Goal: Task Accomplishment & Management: Complete application form

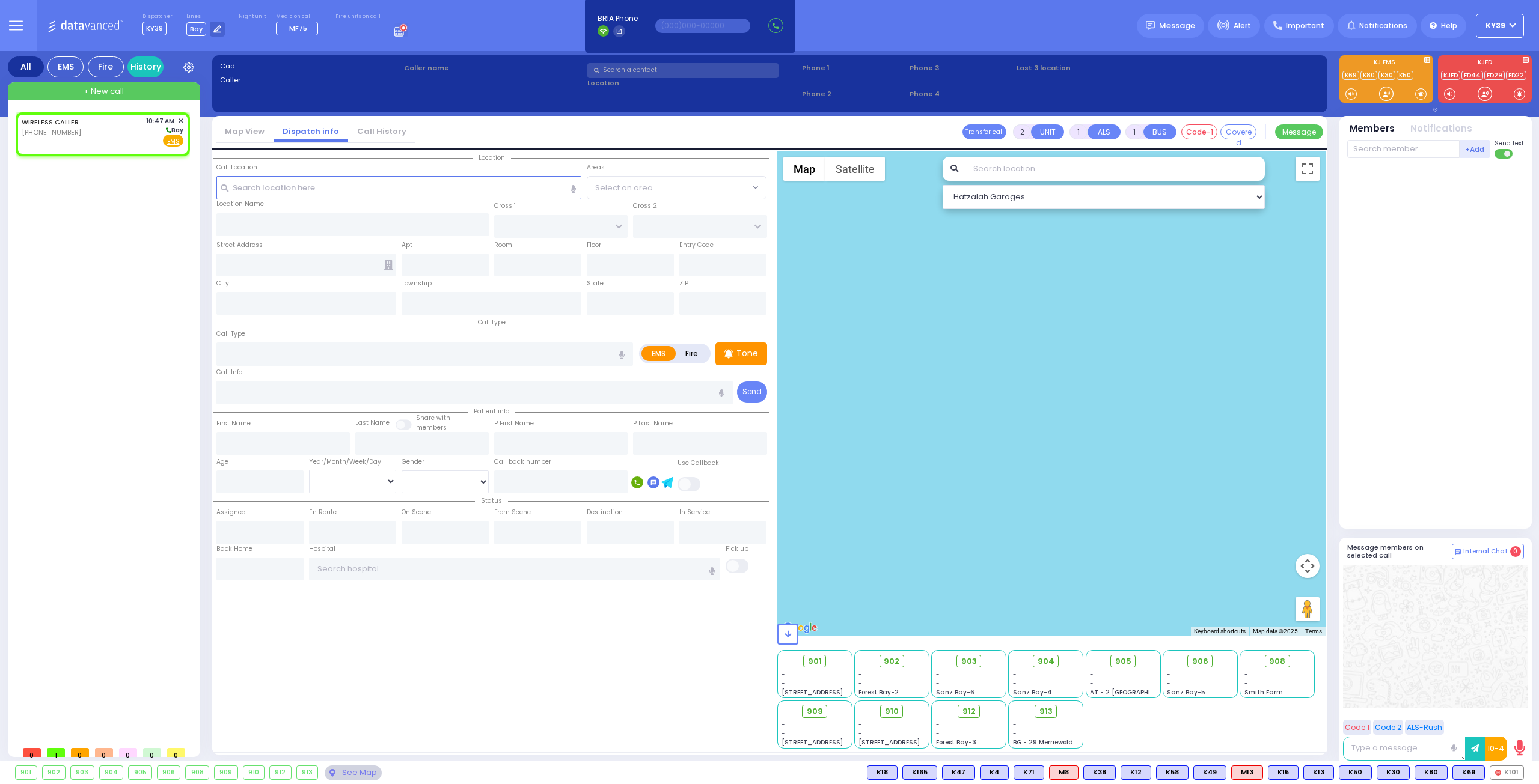
select select
radio input "true"
select select
type input "10:47"
select select "Hatzalah Garages"
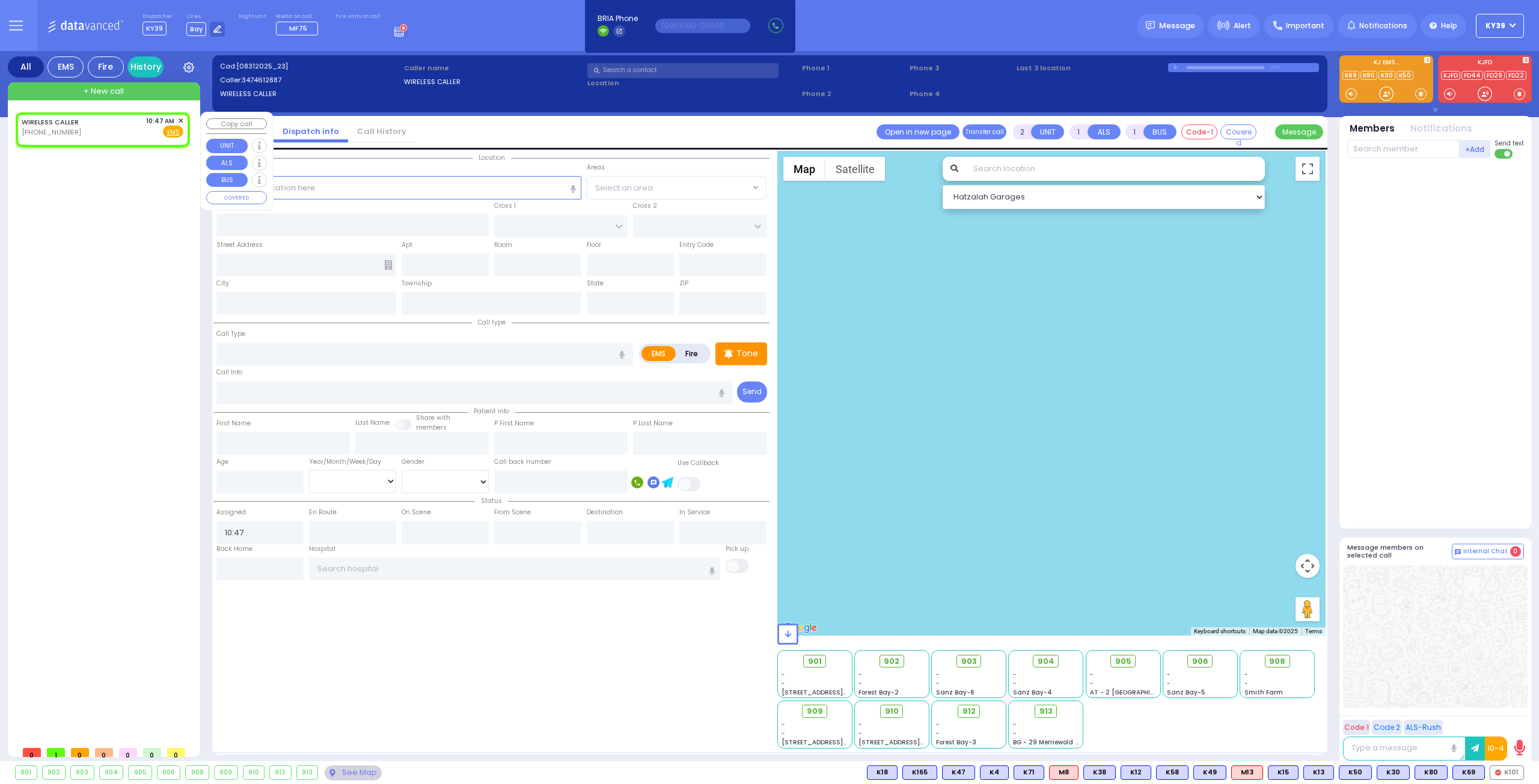
select select
radio input "true"
select select
select select "Hatzalah Garages"
click at [35, 135] on rect at bounding box center [34, 131] width 10 height 10
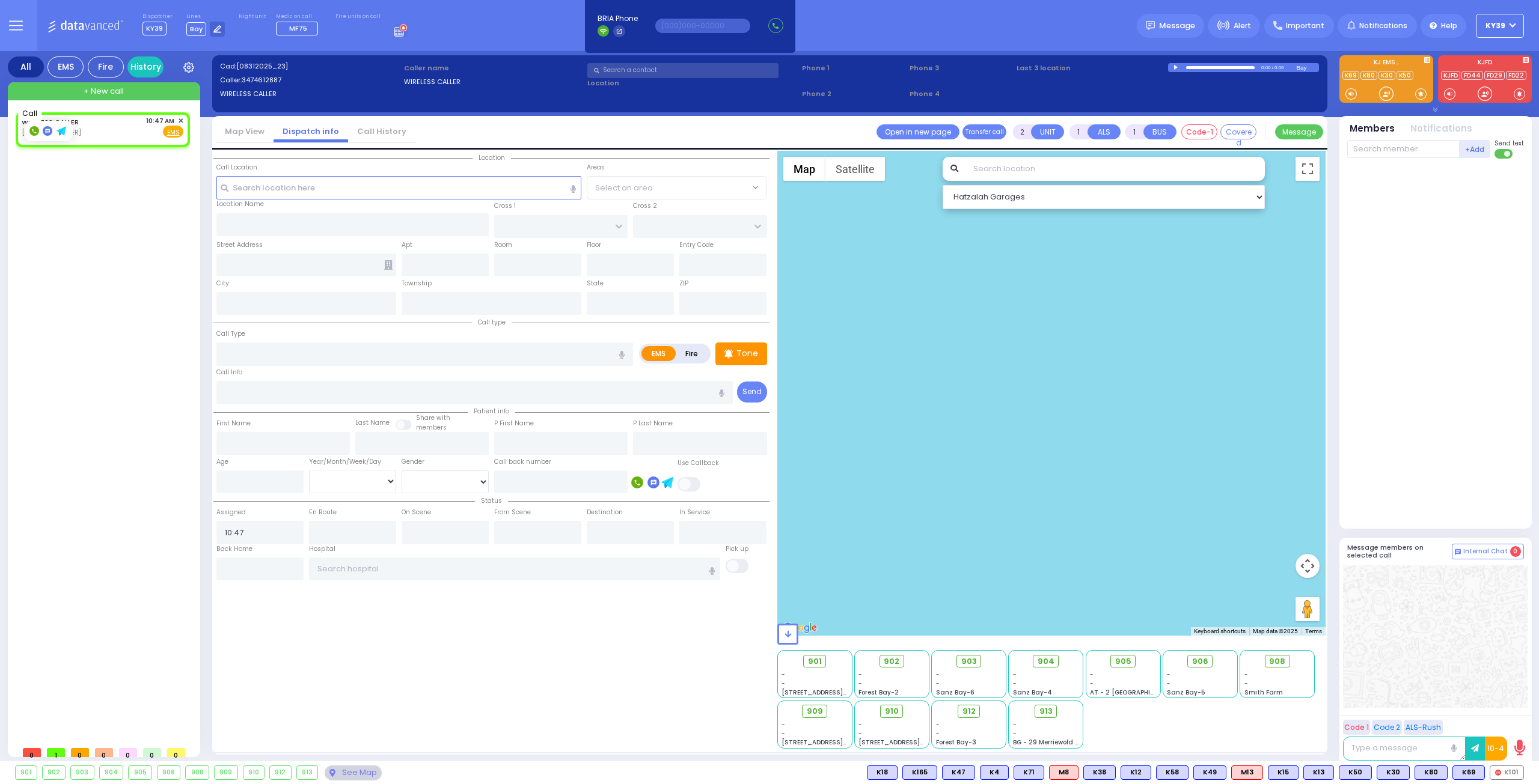
type input "3474612887"
click at [178, 120] on span "✕" at bounding box center [180, 121] width 5 height 10
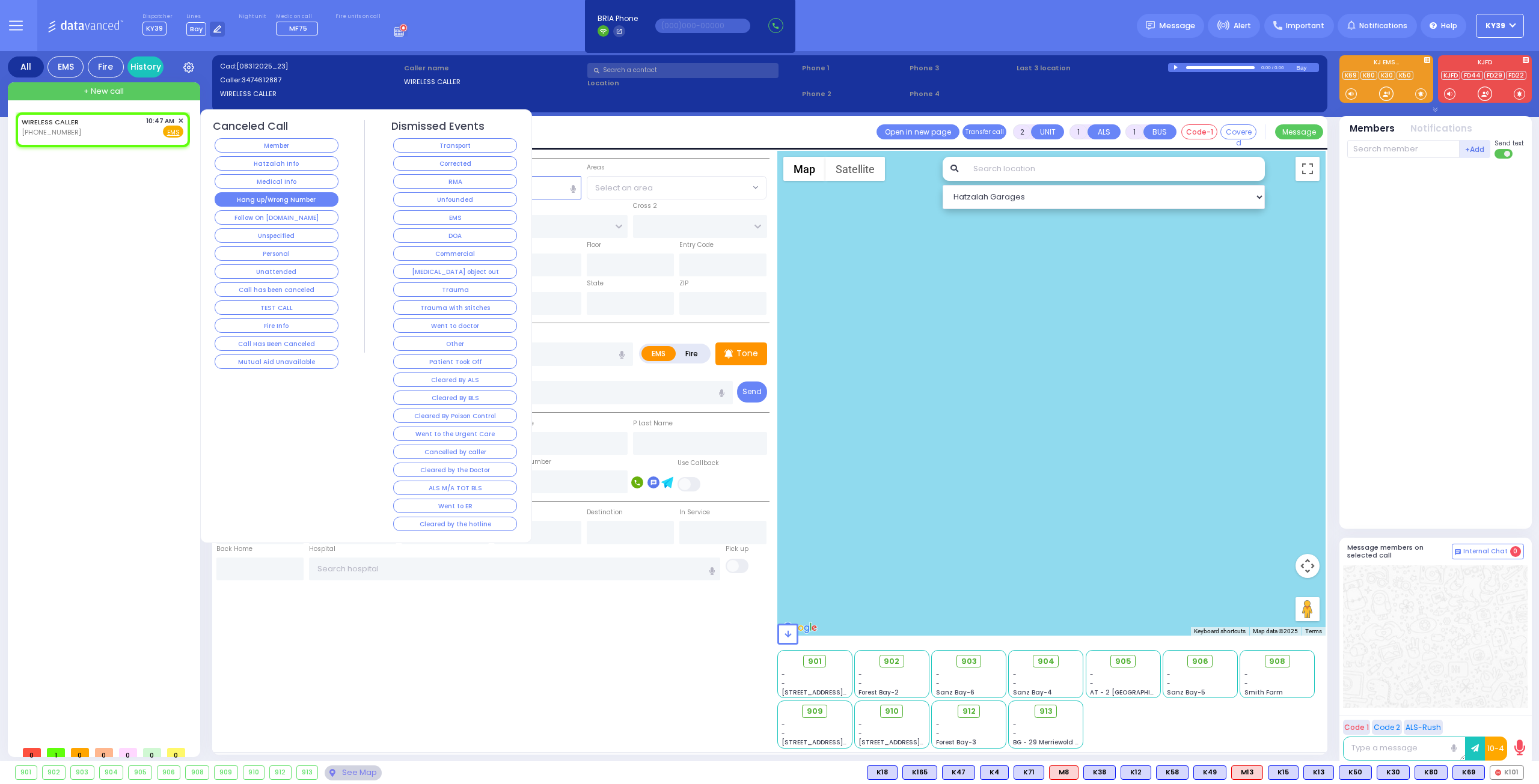
click at [303, 199] on button "Hang up/Wrong Number" at bounding box center [276, 199] width 124 height 15
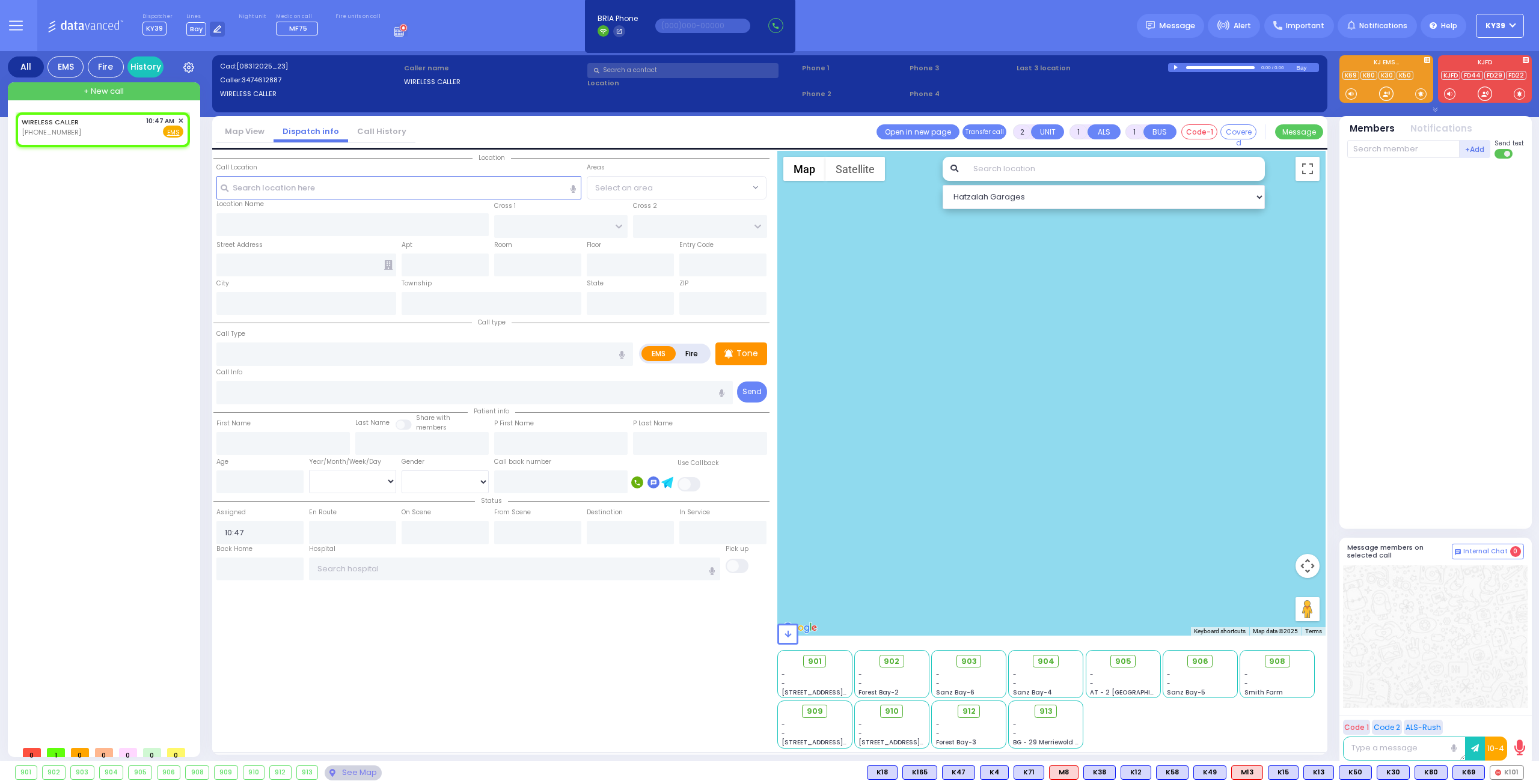
select select
radio input "true"
select select
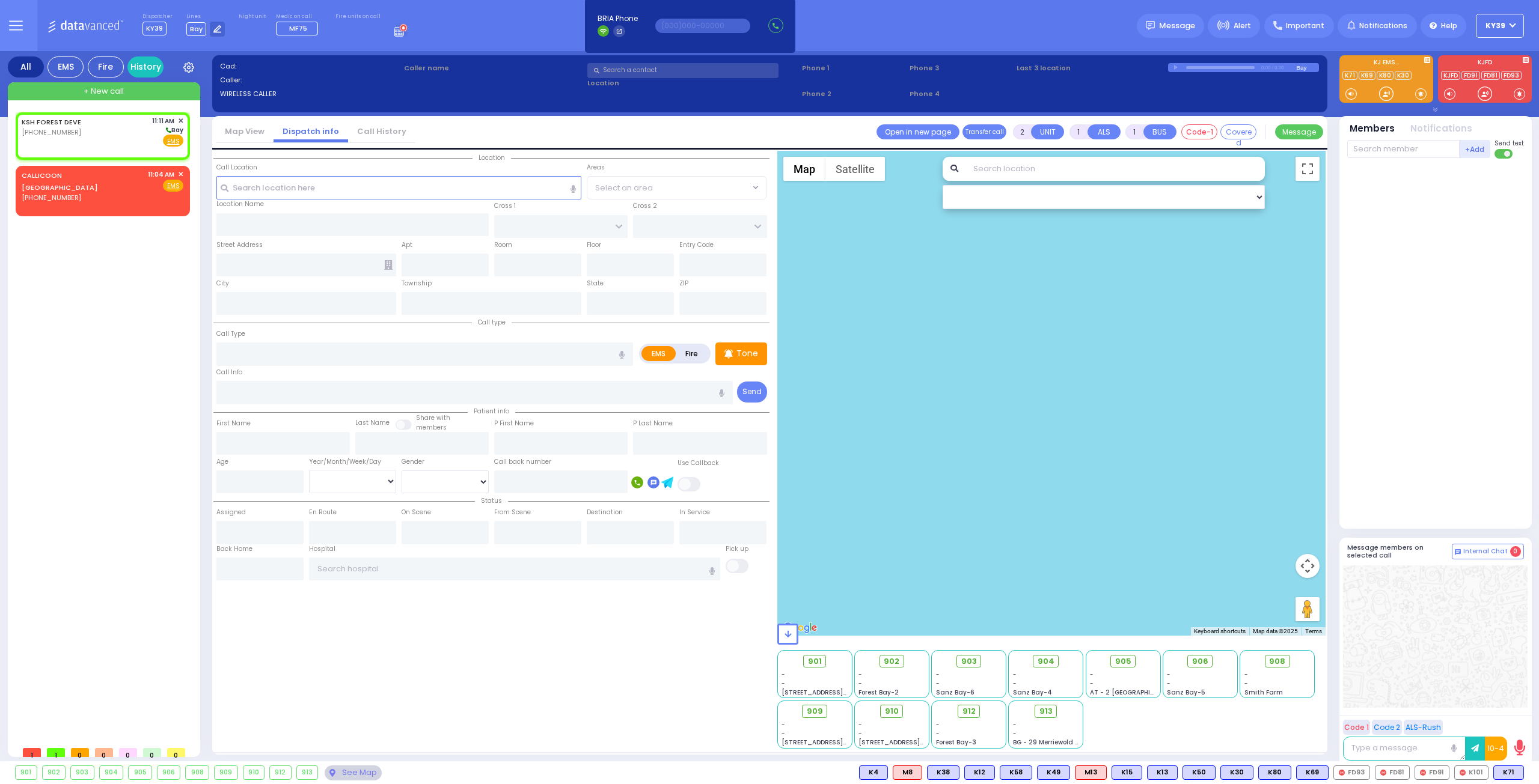
select select
radio input "true"
select select
type input "11:11"
select select "Hatzalah Garages"
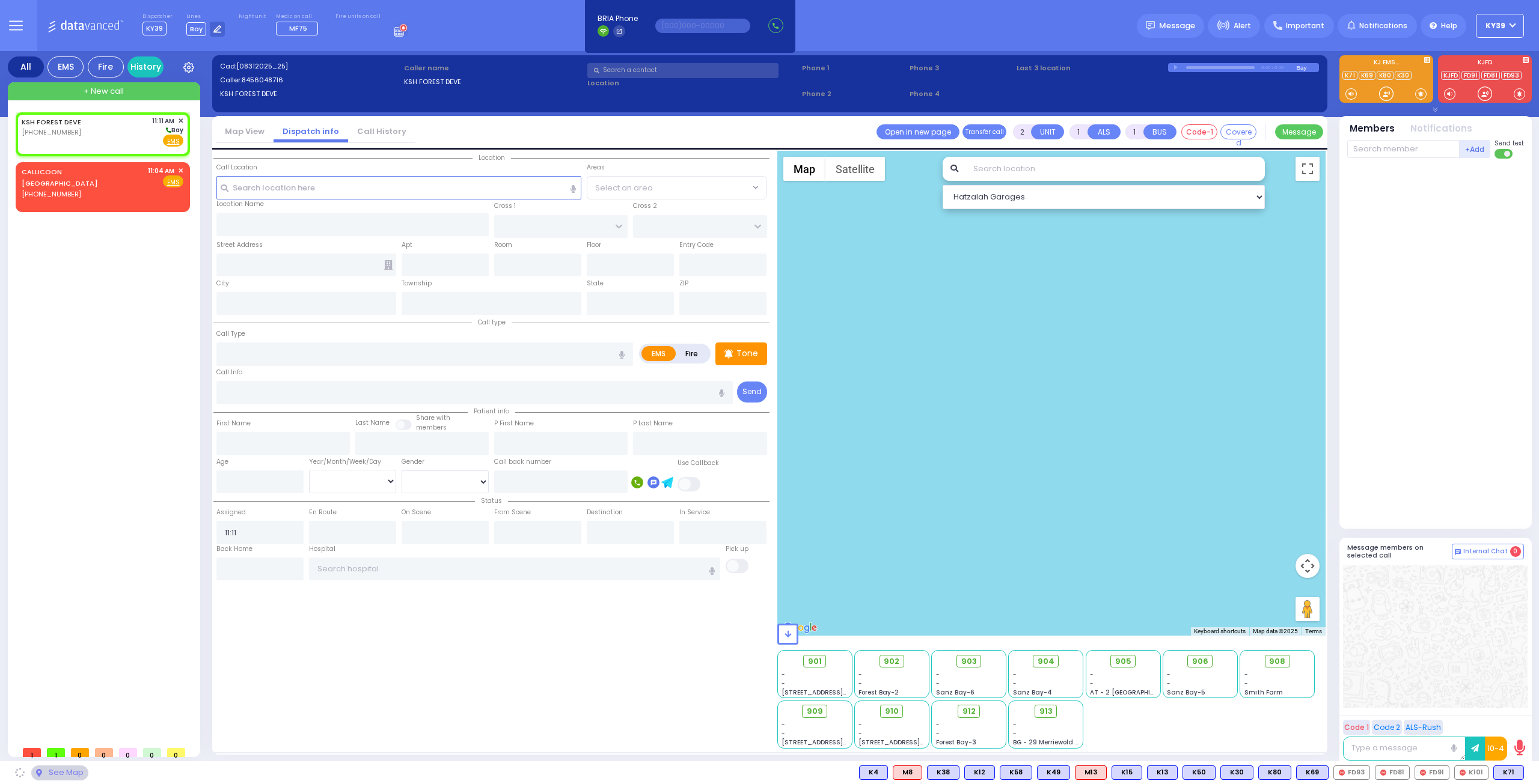
select select
radio input "true"
select select
select select "Hatzalah Garages"
click at [98, 141] on div "KSH FOREST DEVE (845) 604-8716 11:11 AM ✕ Bay" at bounding box center [102, 131] width 162 height 31
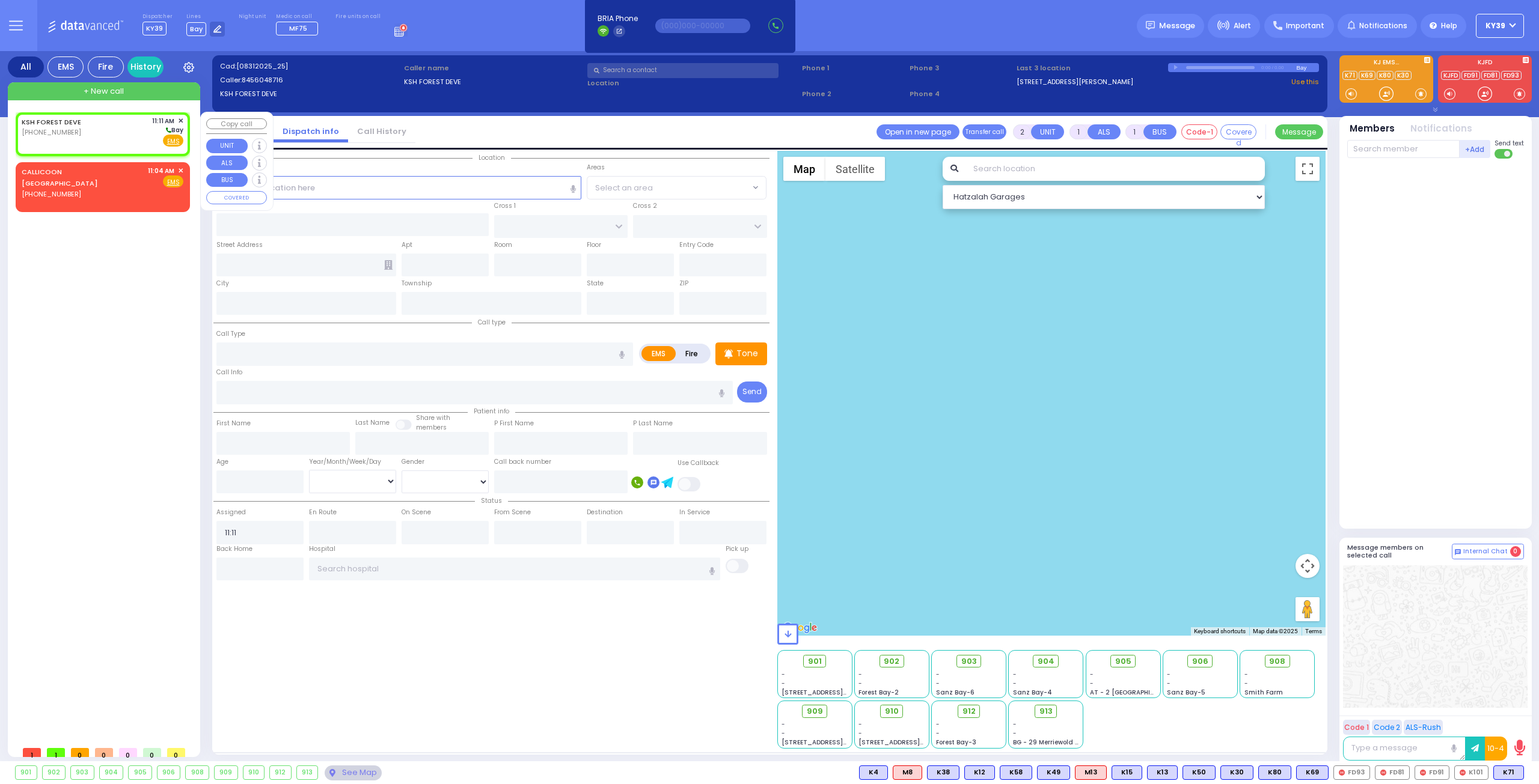
select select
radio input "true"
select select
select select "Hatzalah Garages"
select select
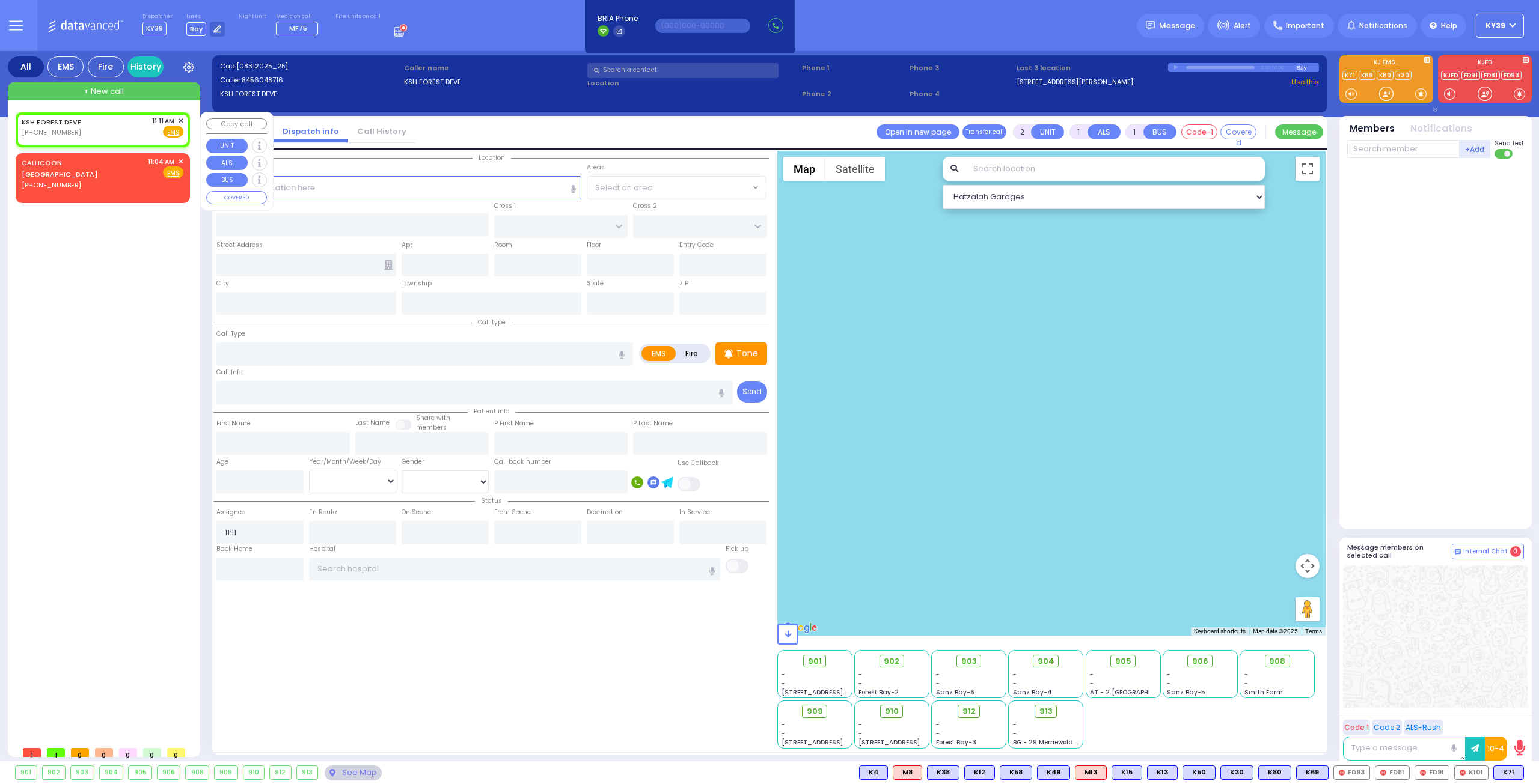
radio input "true"
select select
select select "Hatzalah Garages"
click at [303, 190] on input "text" at bounding box center [398, 188] width 365 height 23
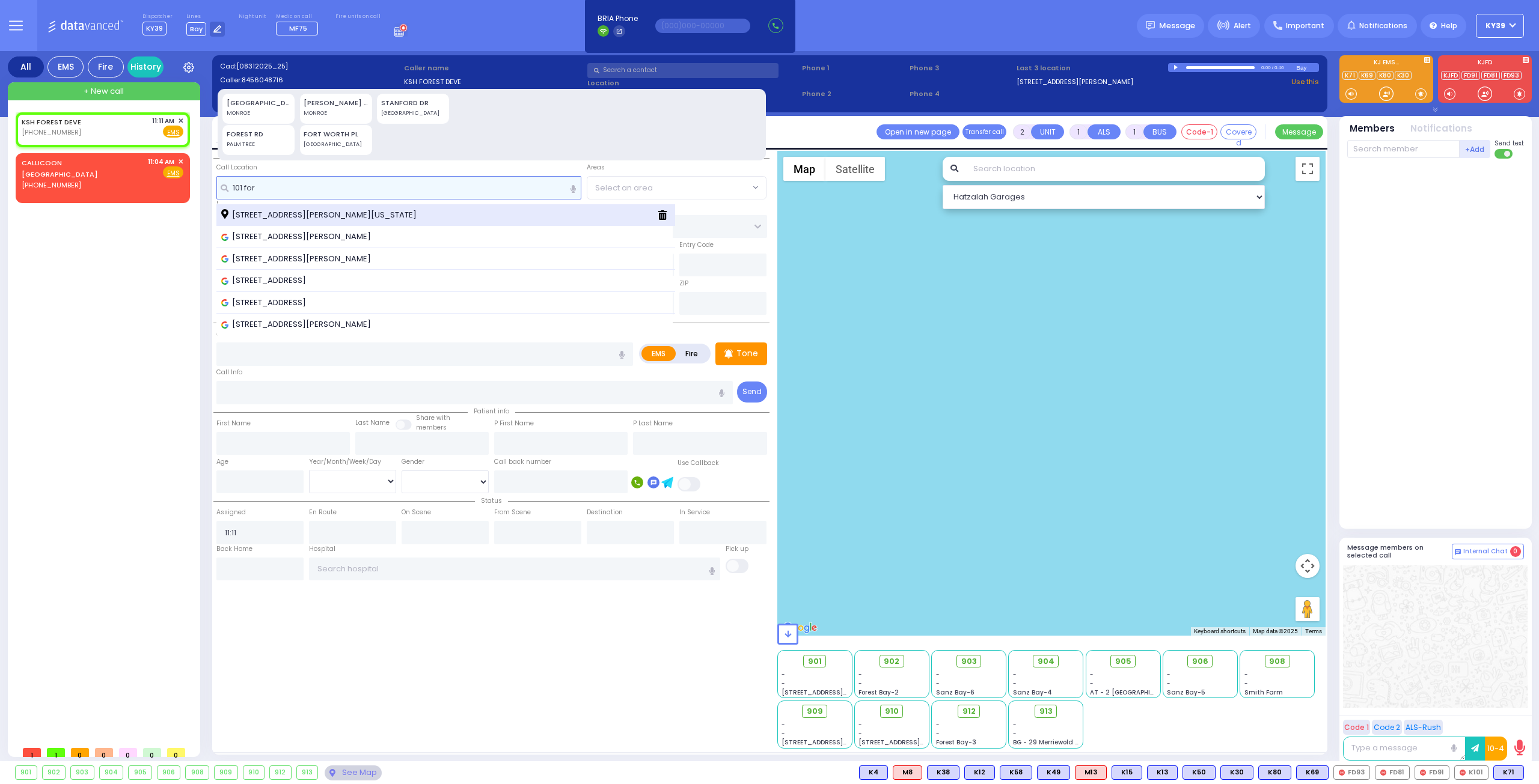
type input "101 for"
click at [363, 208] on div "101 Forest Road Kiryas Joel New York 10950" at bounding box center [445, 215] width 459 height 22
click at [324, 206] on div "101 Forest Road Kiryas Joel New York 10950" at bounding box center [445, 215] width 459 height 22
click at [322, 209] on span "101 Forest Road Kiryas Joel New York 10950" at bounding box center [321, 215] width 200 height 12
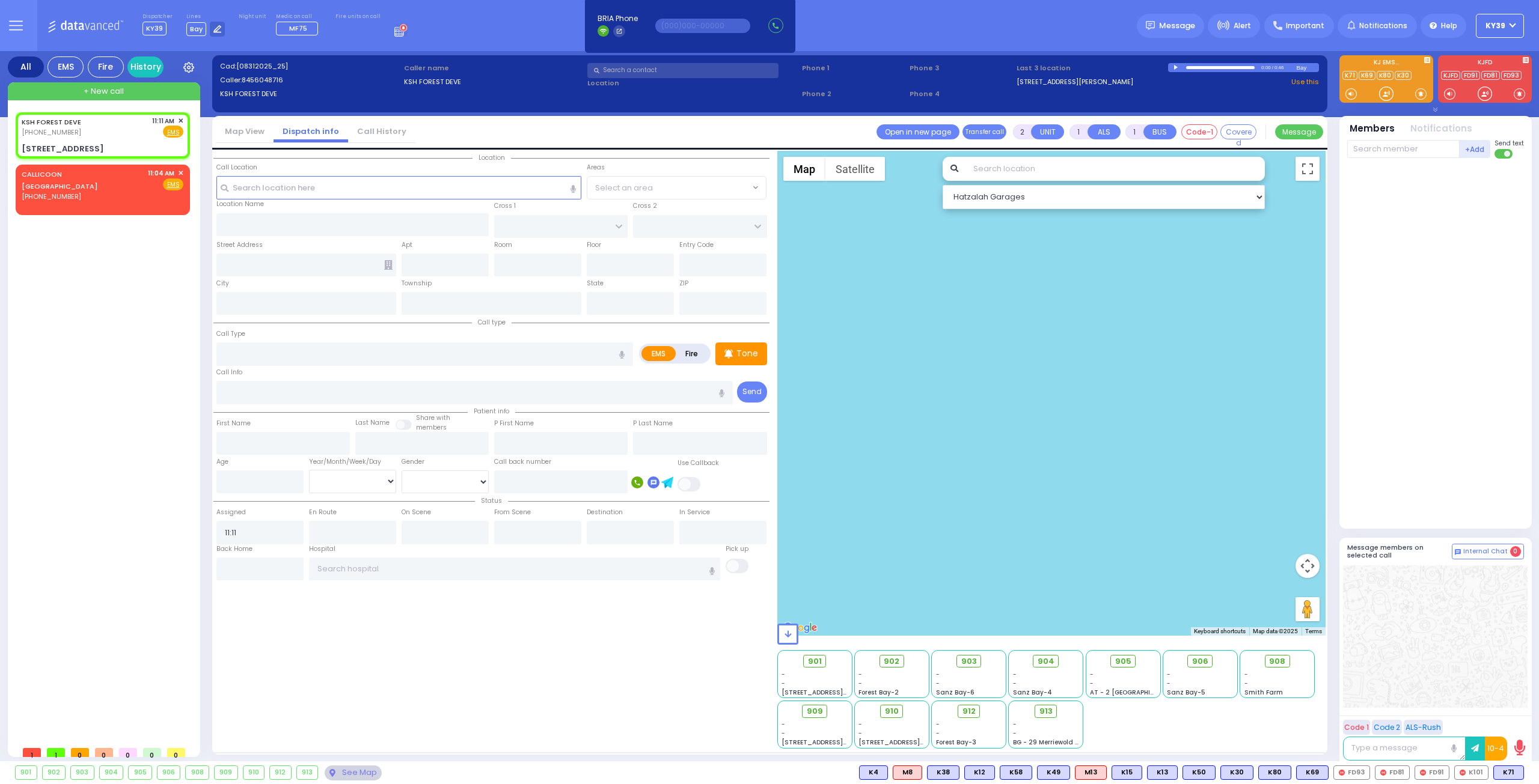
select select
radio input "true"
select select
select select "Hatzalah Garages"
type input "ACRES RD"
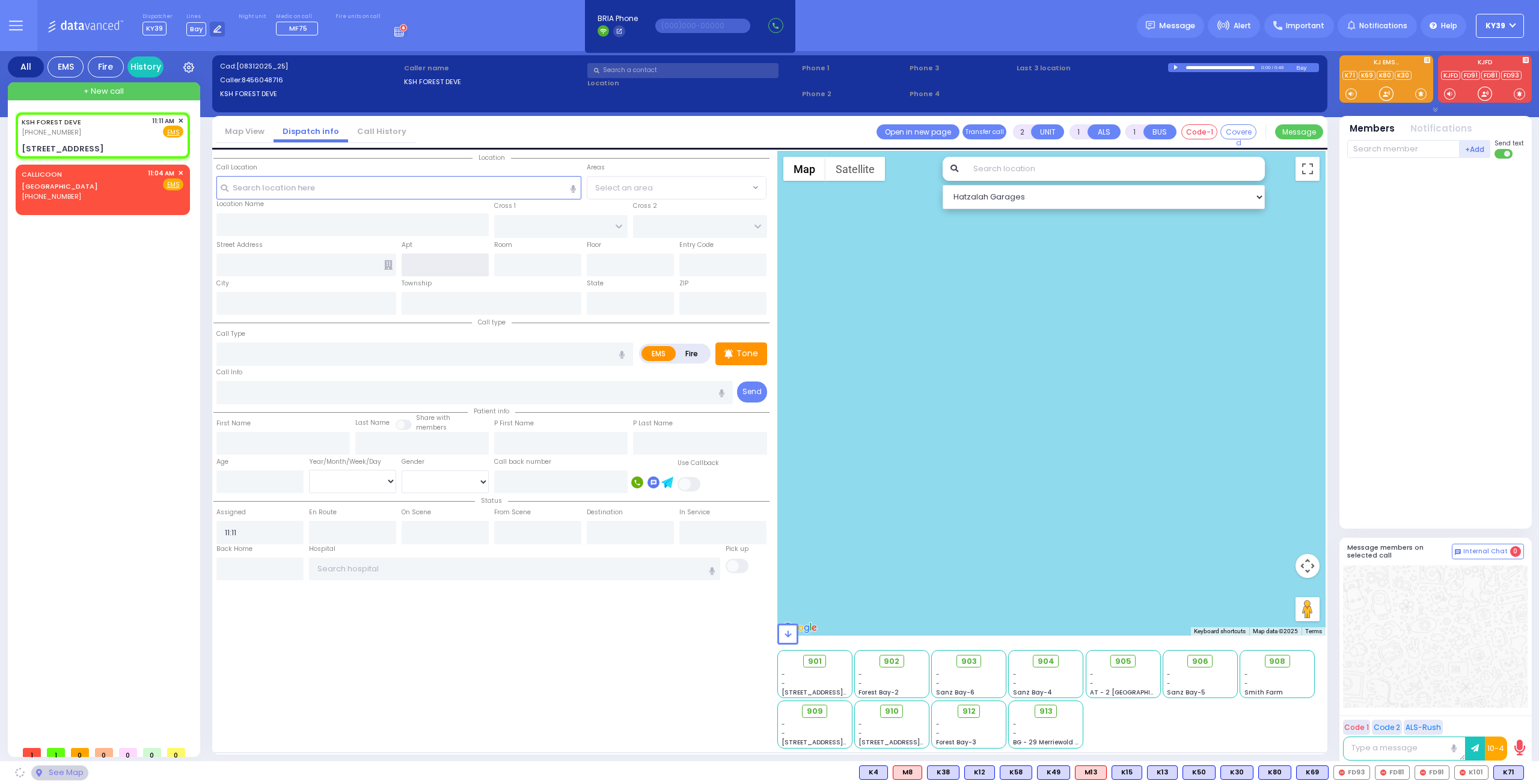
type input "[GEOGRAPHIC_DATA]"
type input "[STREET_ADDRESS]"
type input "[PERSON_NAME]"
type input "[US_STATE]"
type input "10950"
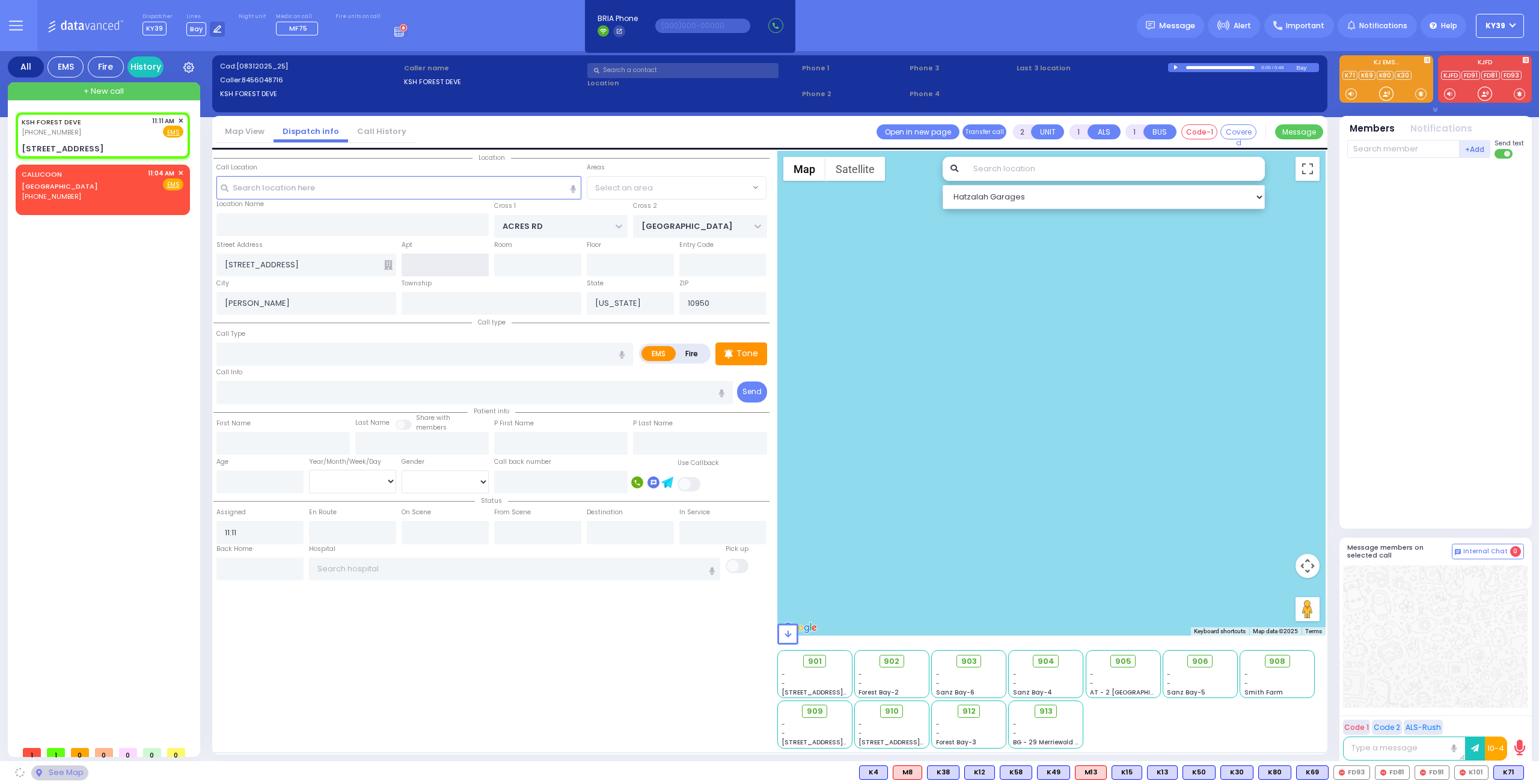
select select "PALM TREE"
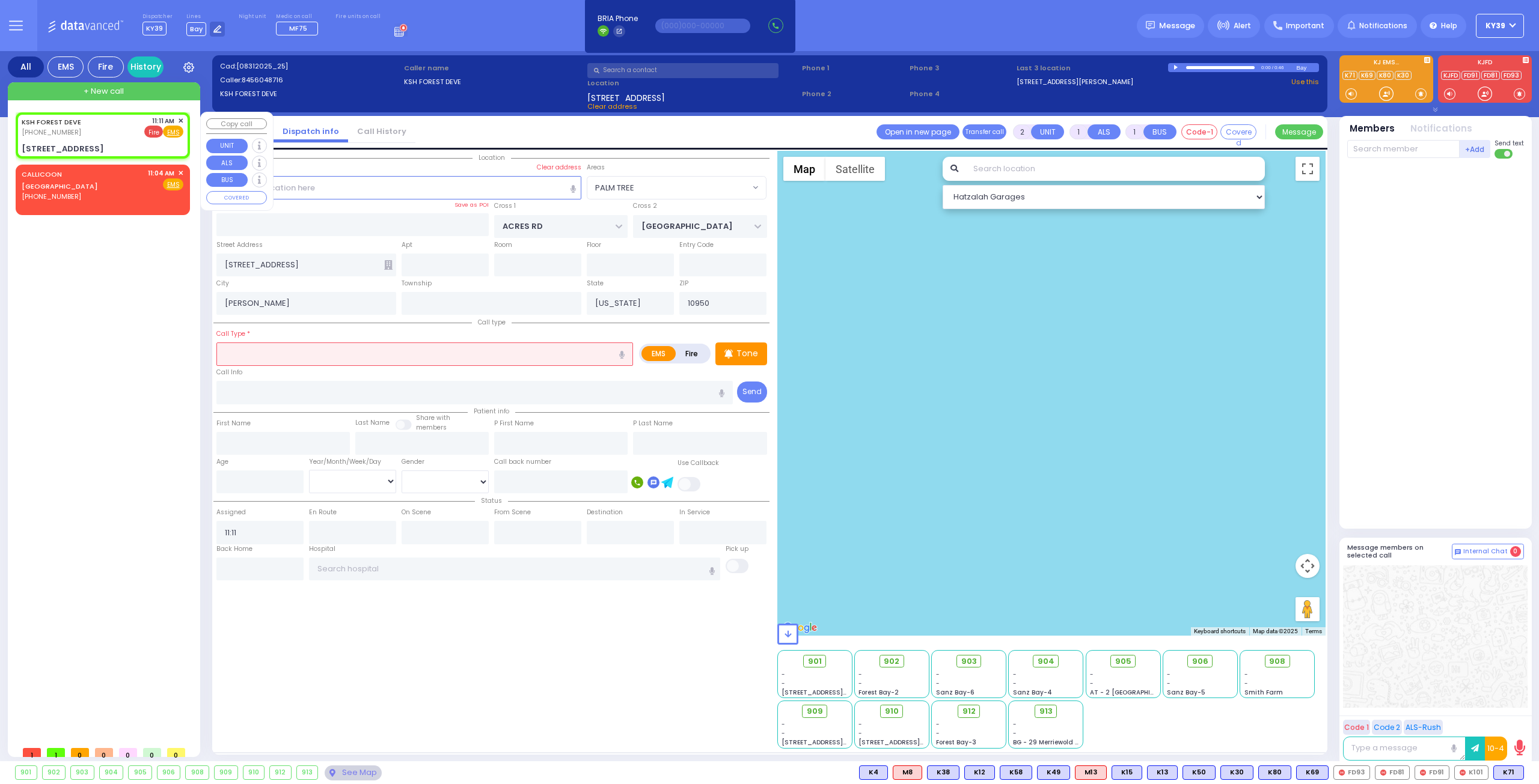
click at [157, 132] on span "Fire" at bounding box center [153, 131] width 19 height 12
select select
radio input "false"
radio input "true"
select select
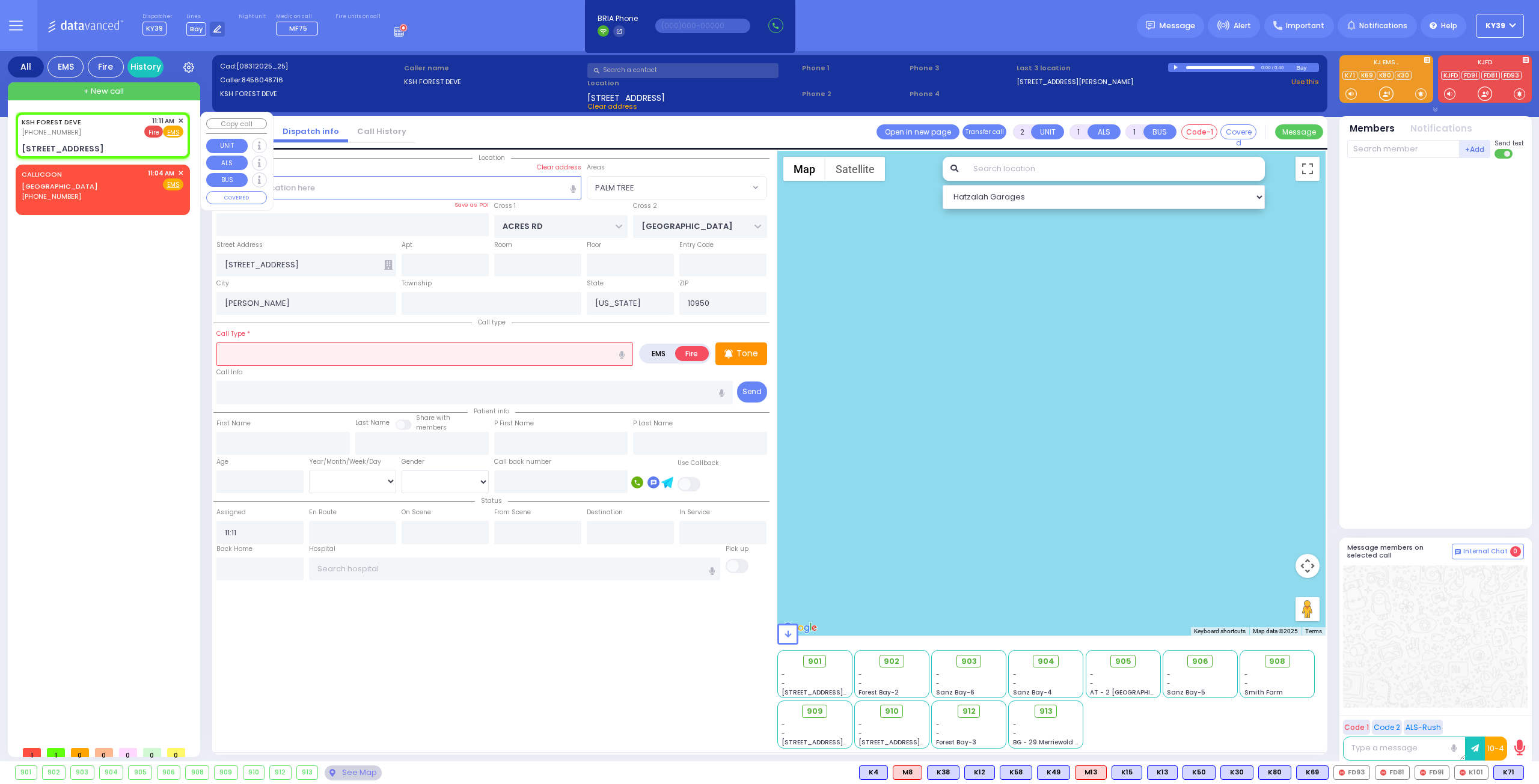
select select "Hatzalah Garages"
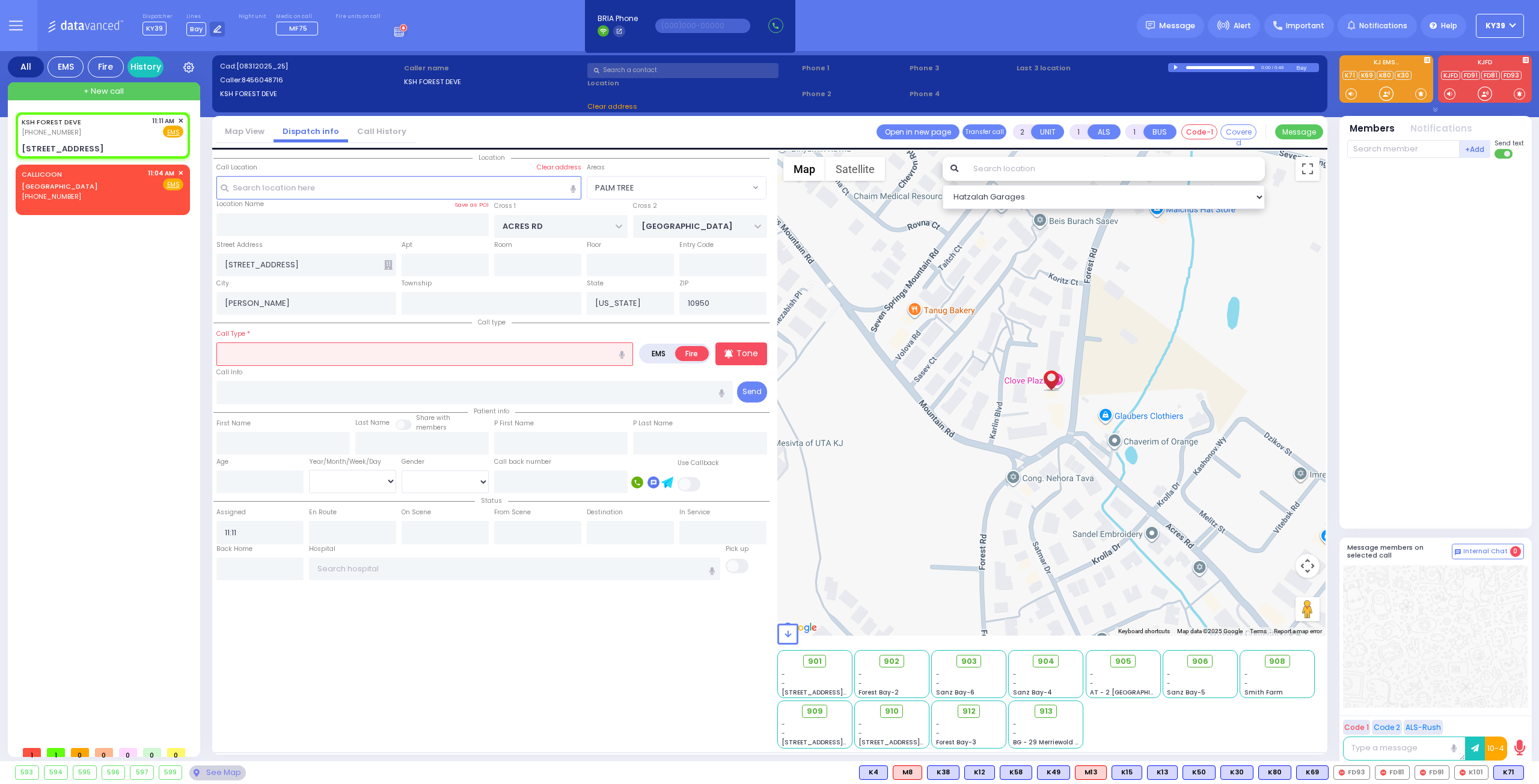
select select "PALM TREE"
click at [356, 356] on input "text" at bounding box center [424, 353] width 416 height 23
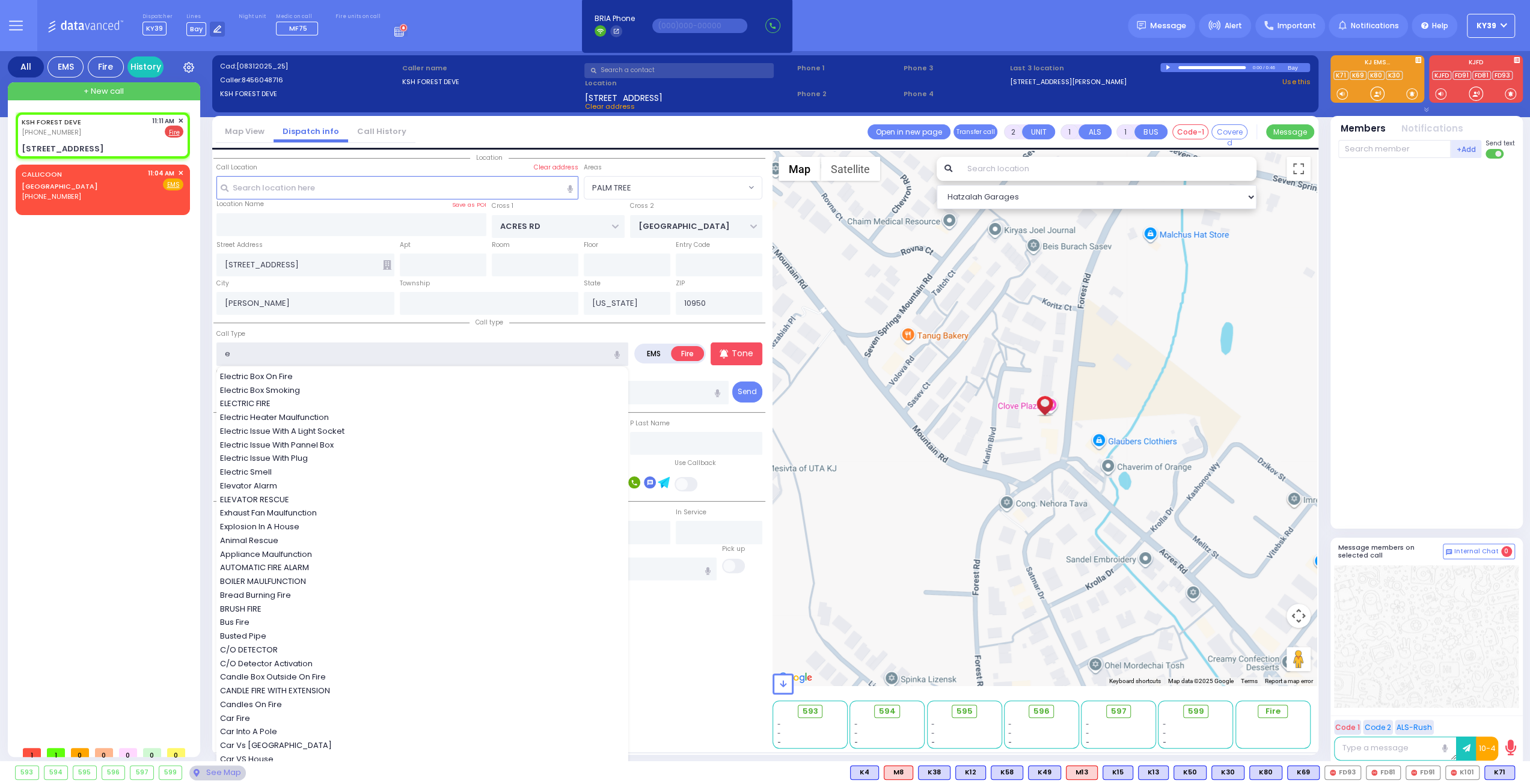
type input "el"
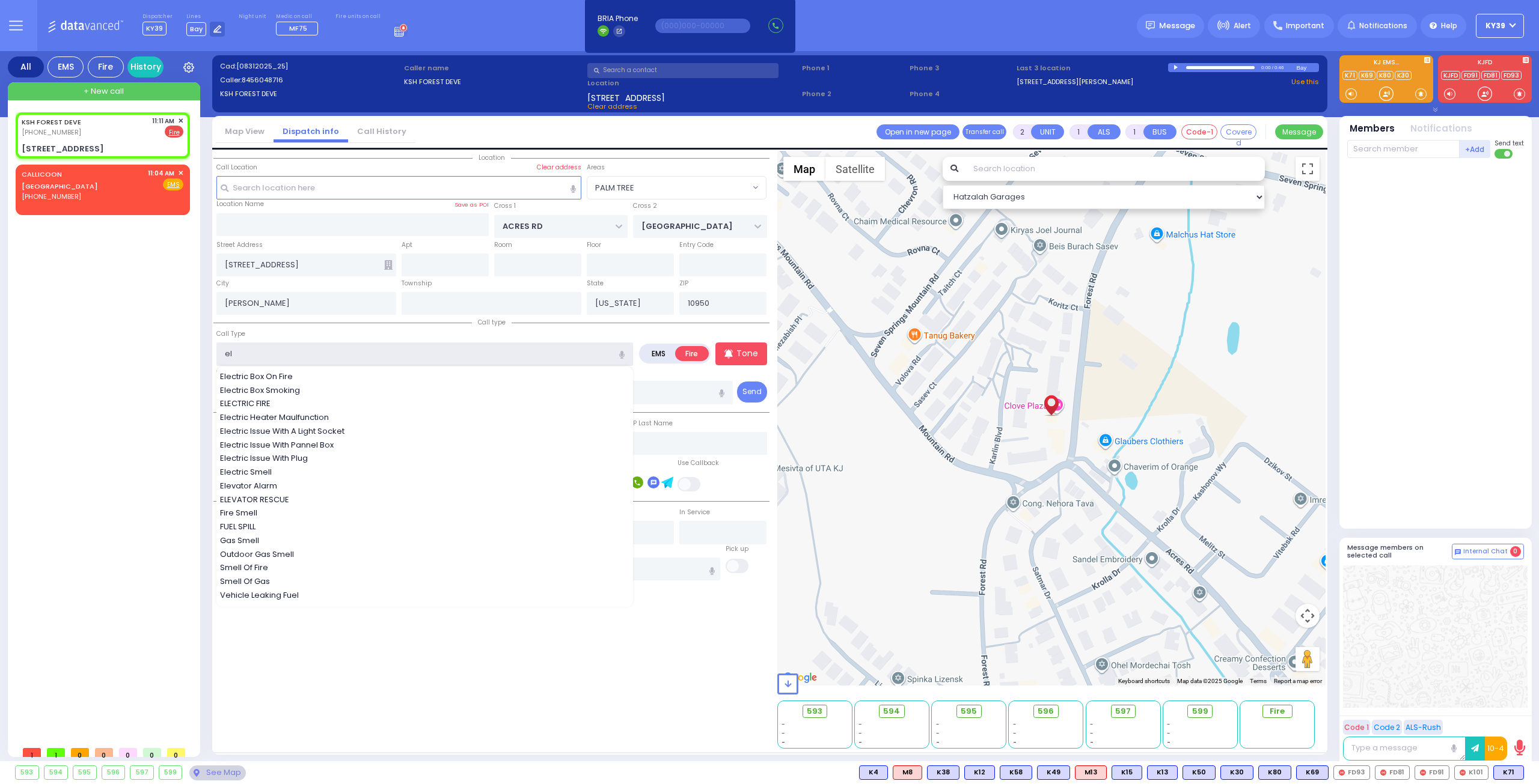
select select
radio input "true"
select select
select select "Hatzalah Garages"
select select "PALM TREE"
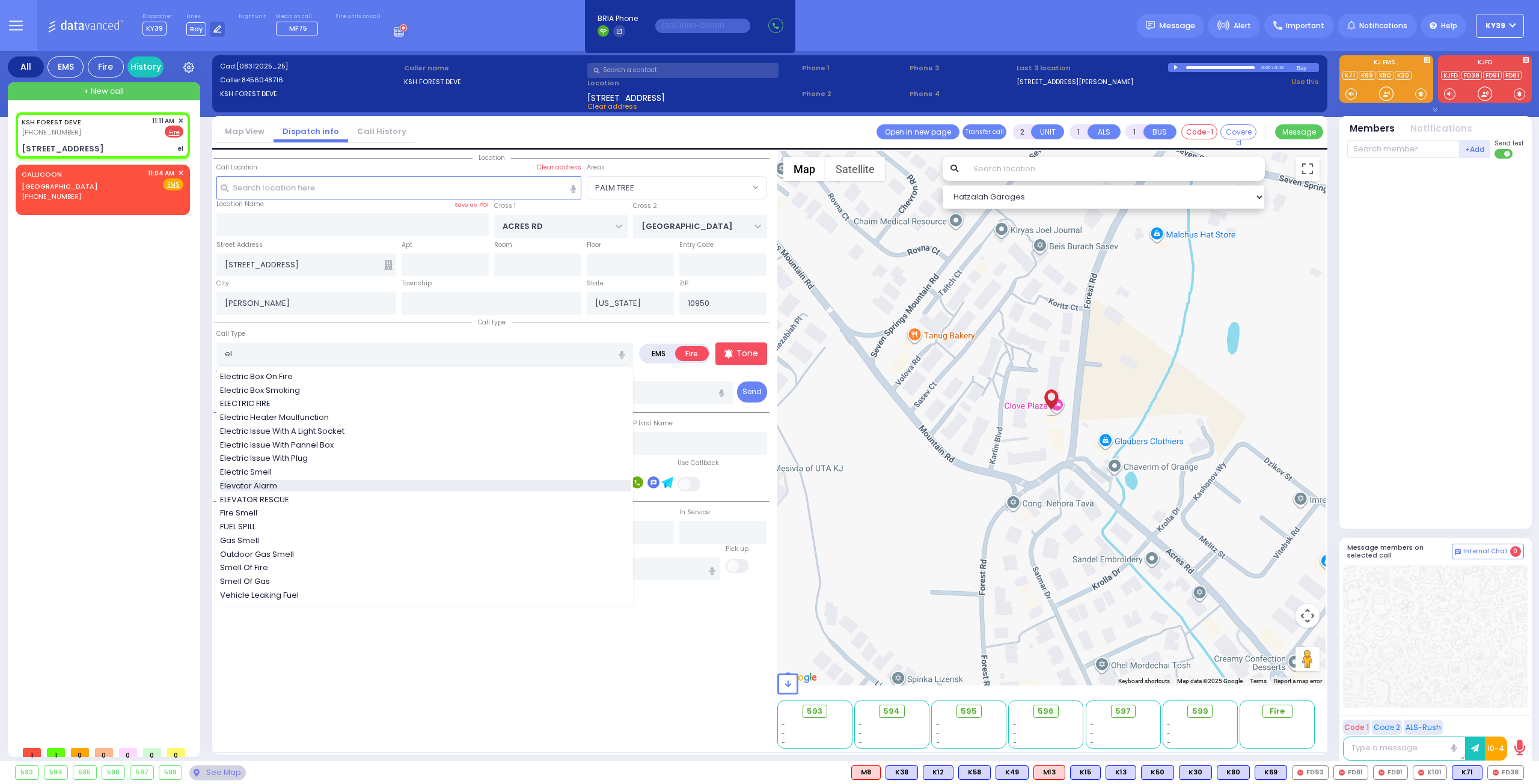
click at [308, 482] on div "Elevator Alarm" at bounding box center [425, 486] width 410 height 12
type input "Elevator Alarm"
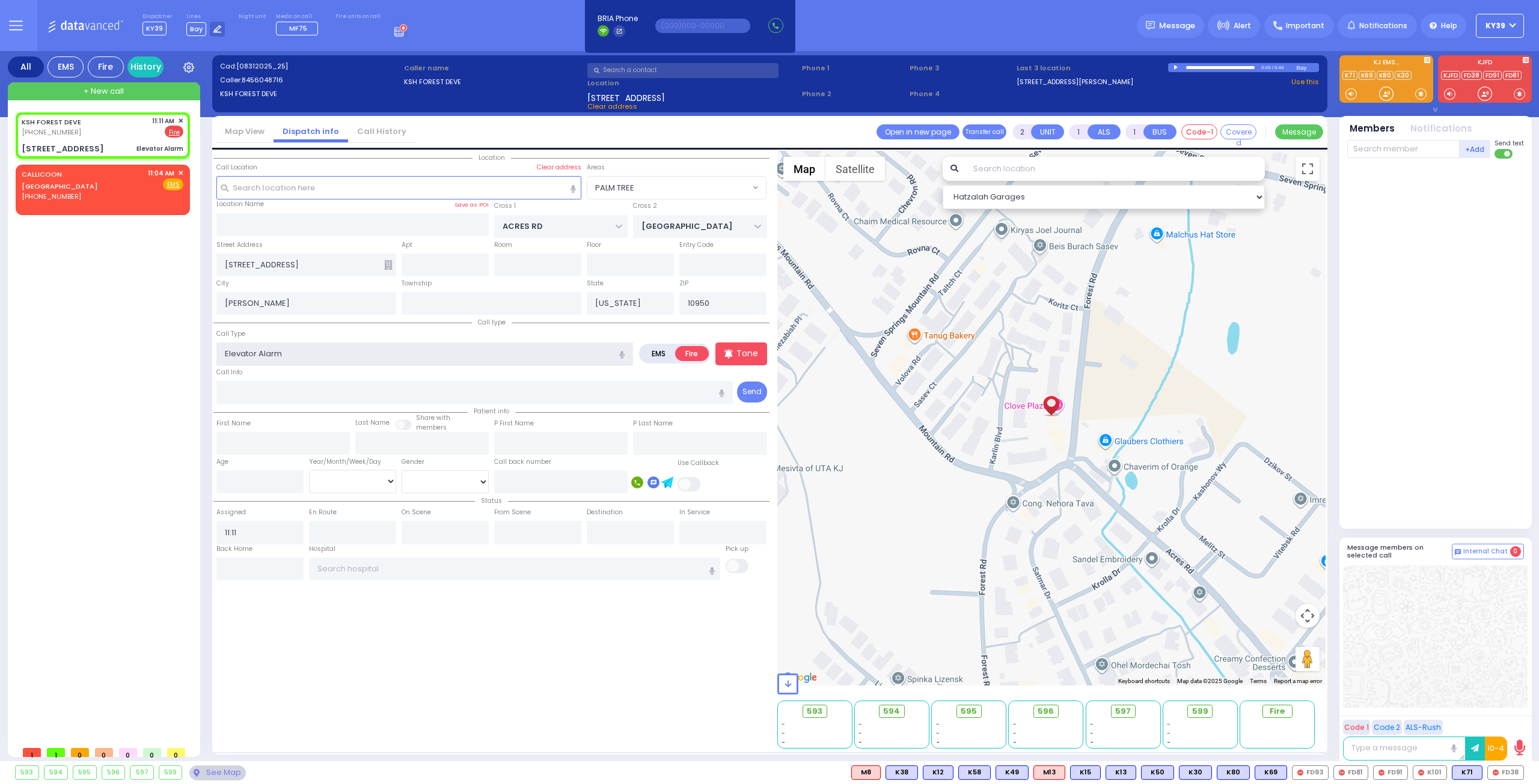
select select
radio input "true"
select select
select select "Hatzalah Garages"
drag, startPoint x: 1397, startPoint y: 146, endPoint x: 1404, endPoint y: 142, distance: 8.1
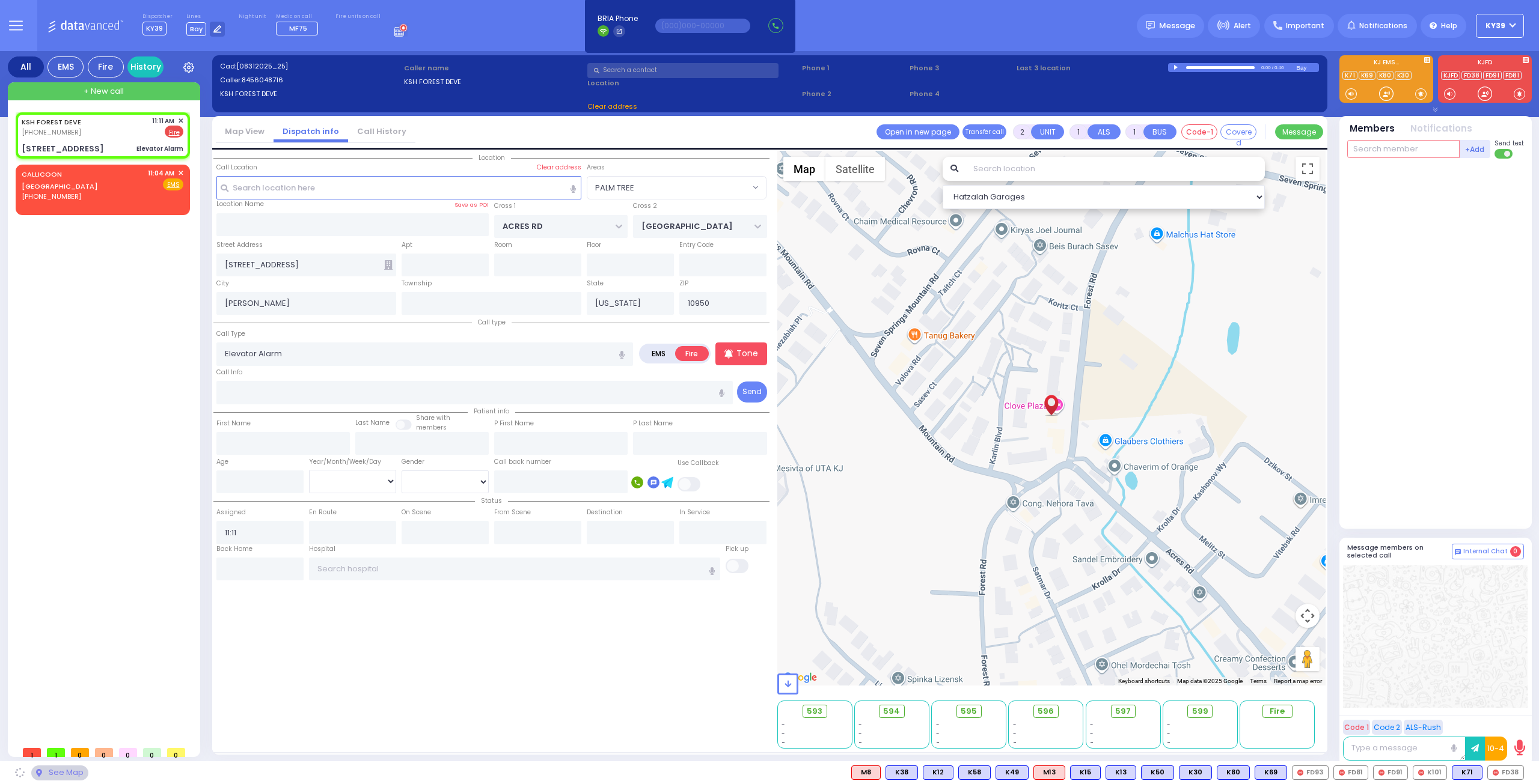
click at [1398, 143] on input "text" at bounding box center [1404, 149] width 112 height 18
select select "PALM TREE"
select select
radio input "true"
select select
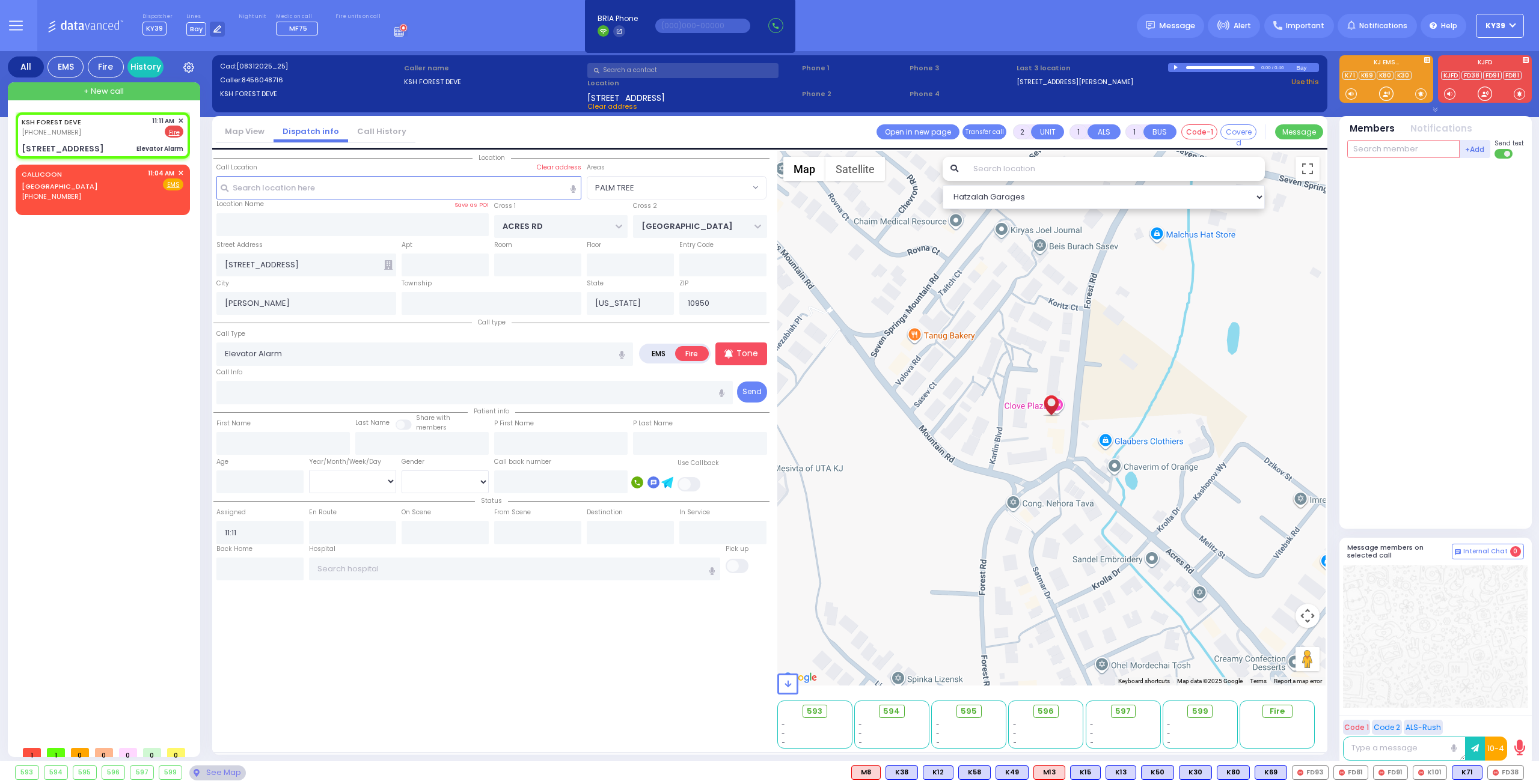
select select "Hatzalah Garages"
select select "PALM TREE"
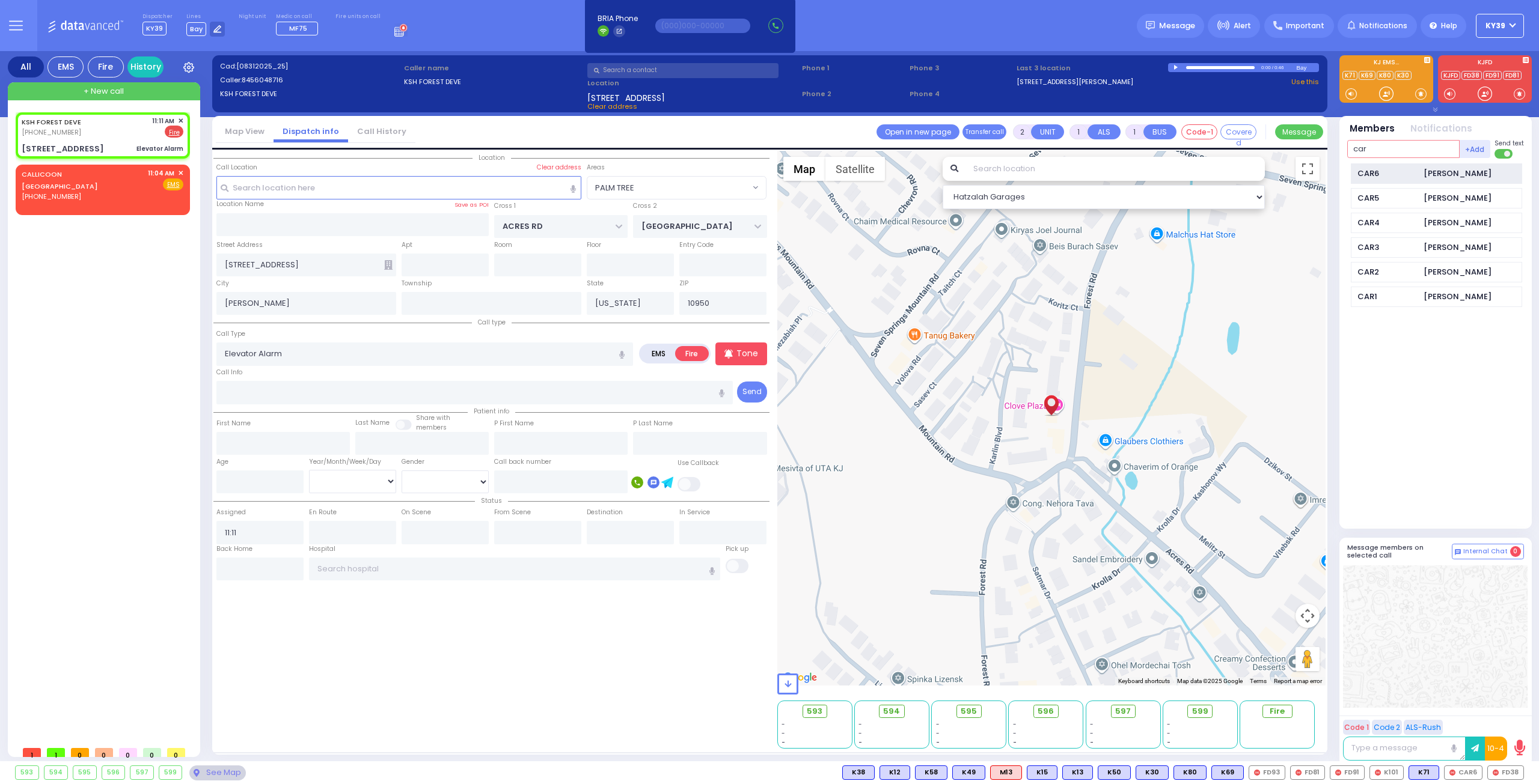
type input "car"
click at [1389, 173] on div "CAR6" at bounding box center [1387, 174] width 60 height 12
click at [1372, 146] on input "text" at bounding box center [1404, 149] width 112 height 18
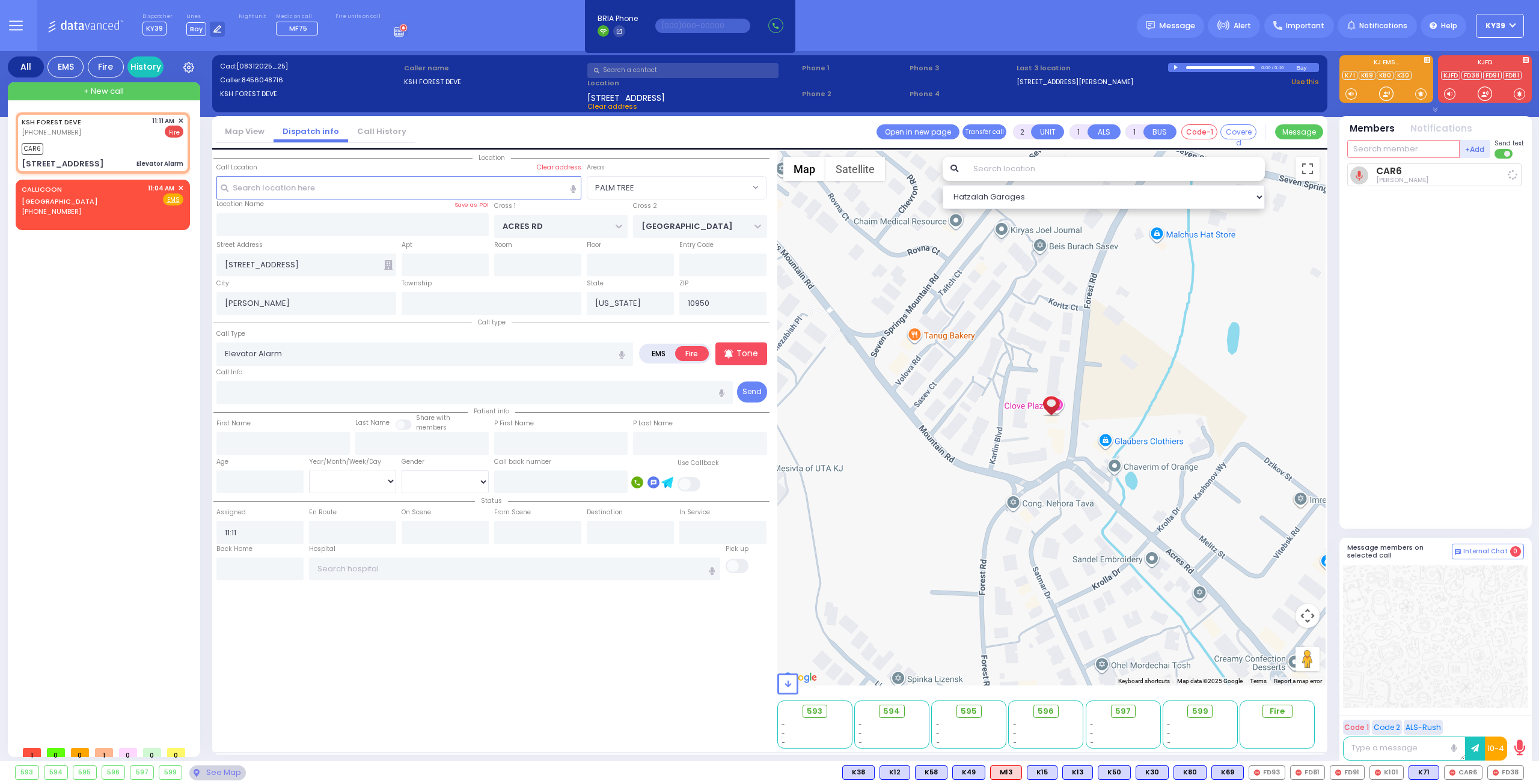
select select
radio input "true"
select select
type input "11:13"
select select "PALM TREE"
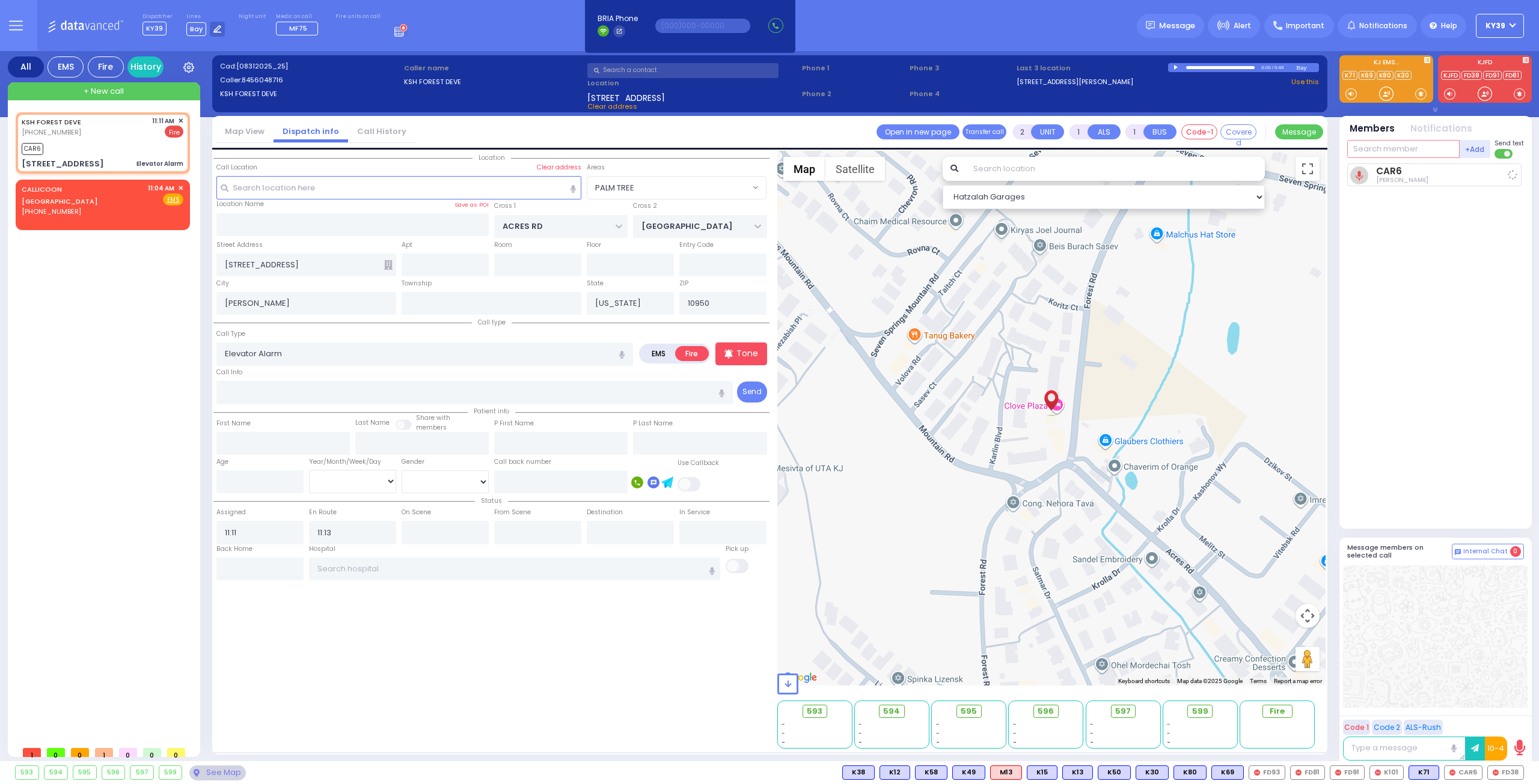
select select "Hatzalah Garages"
type input "38"
select select
radio input "true"
select select
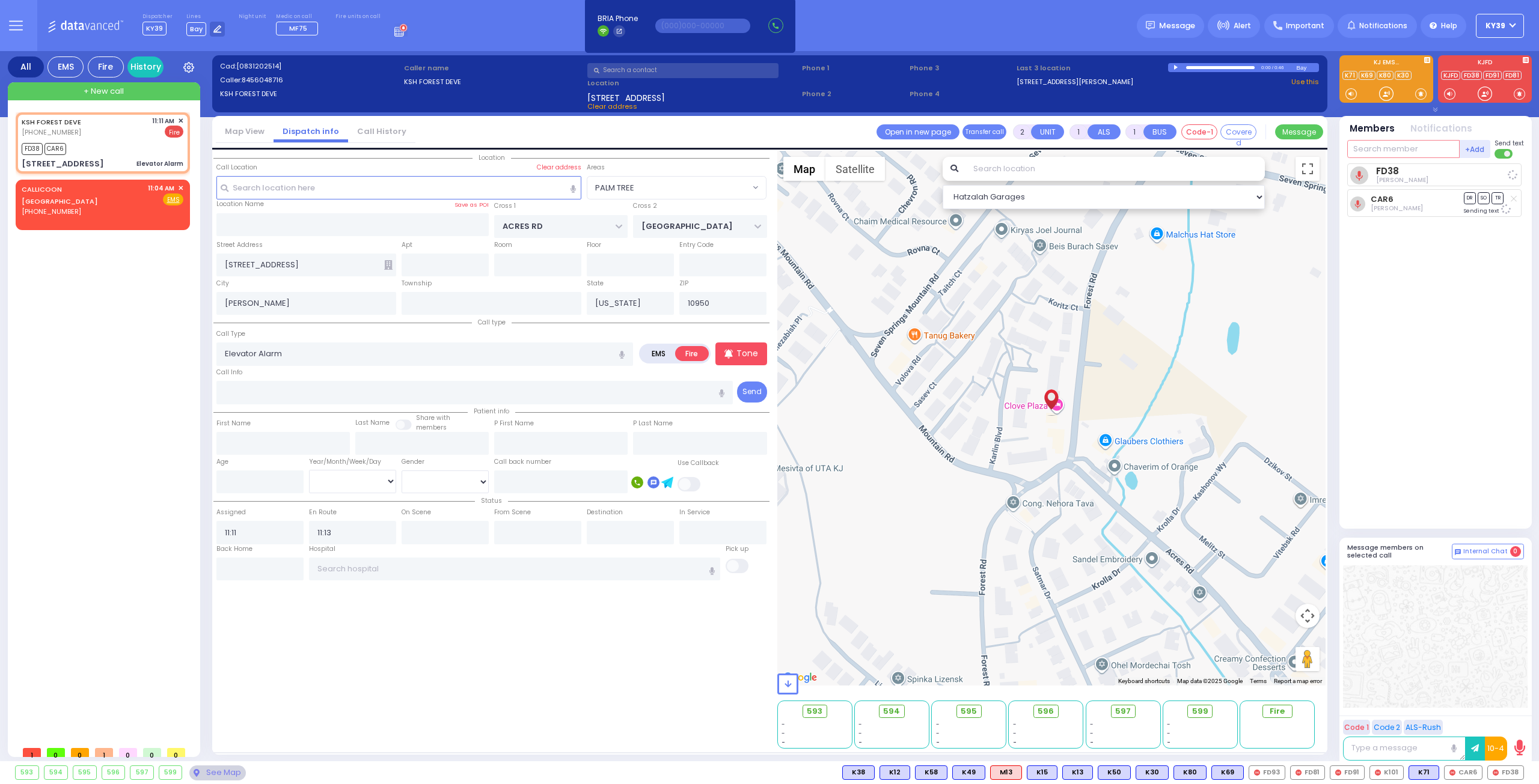
select select "PALM TREE"
select select "Hatzalah Garages"
select select "PALM TREE"
select select
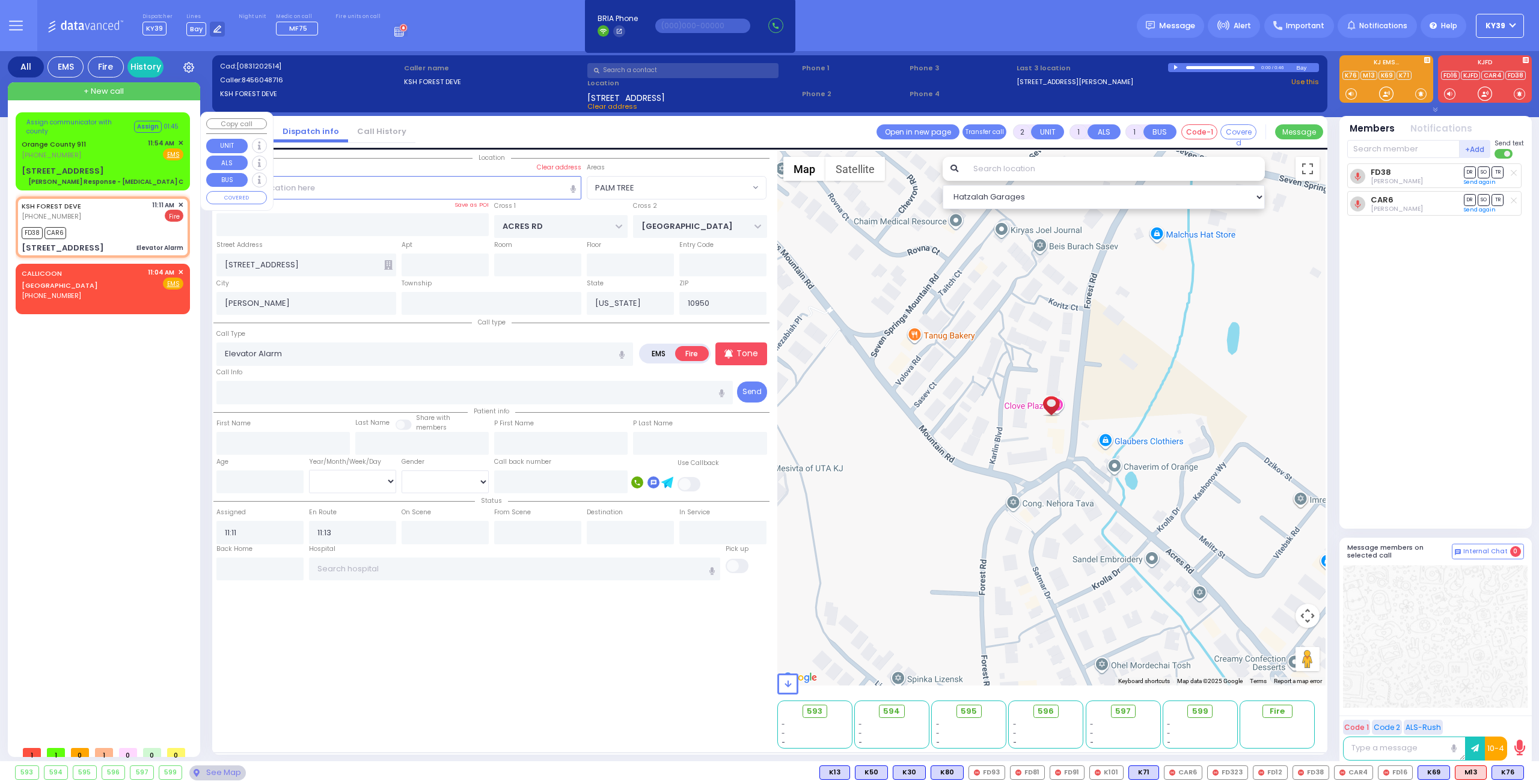
click at [98, 153] on div "Orange County 911 (845) 469-0911 11:54 AM ✕ Fire EMS" at bounding box center [102, 149] width 162 height 22
type input "6"
select select
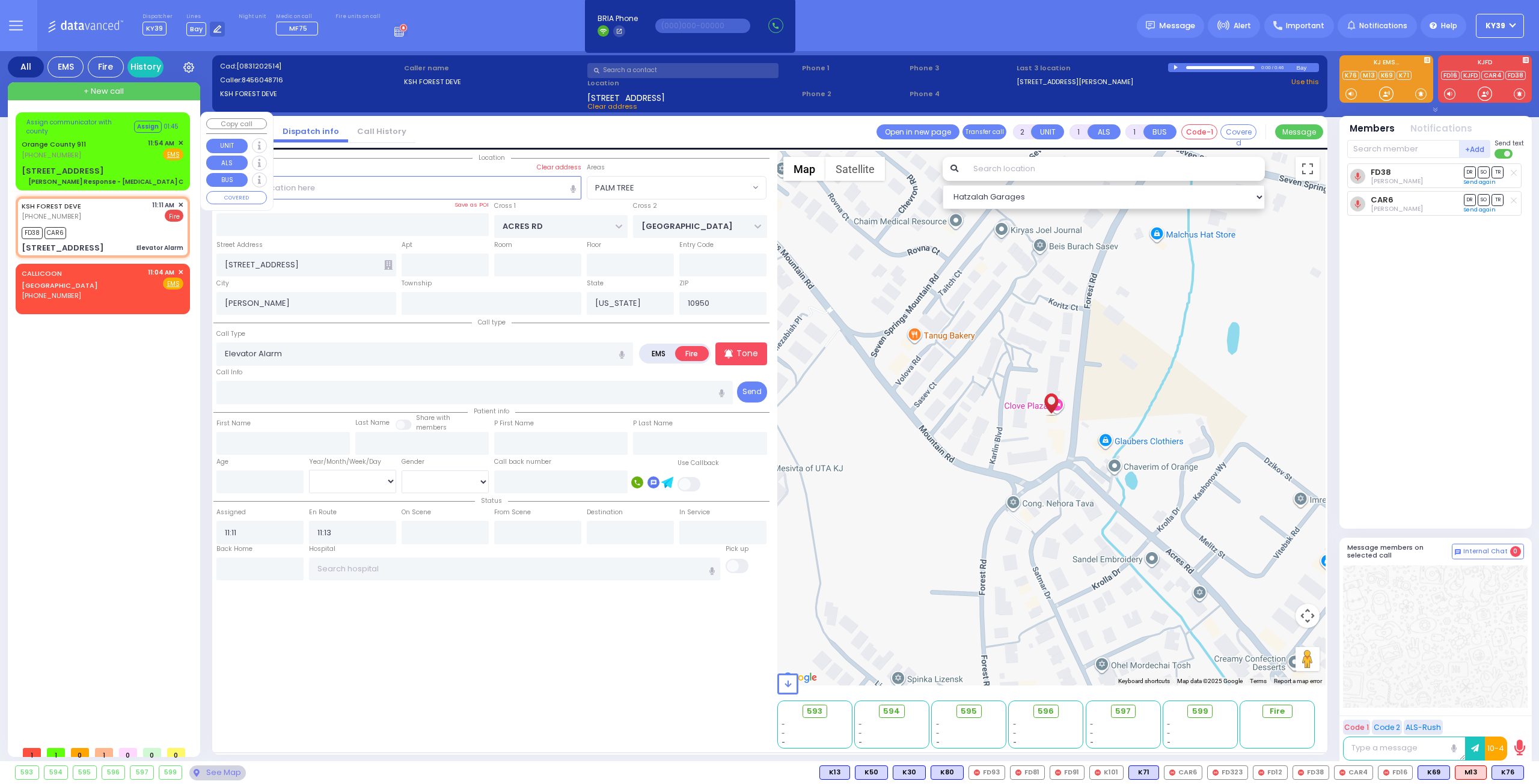
type input "[PERSON_NAME] Response - [MEDICAL_DATA] C"
radio input "true"
type input "Nature: : Charlie Response - Chest Pain C Address: : 43 Centre Dr, 10917 Cross …"
select select
select select "Hatzalah Garages"
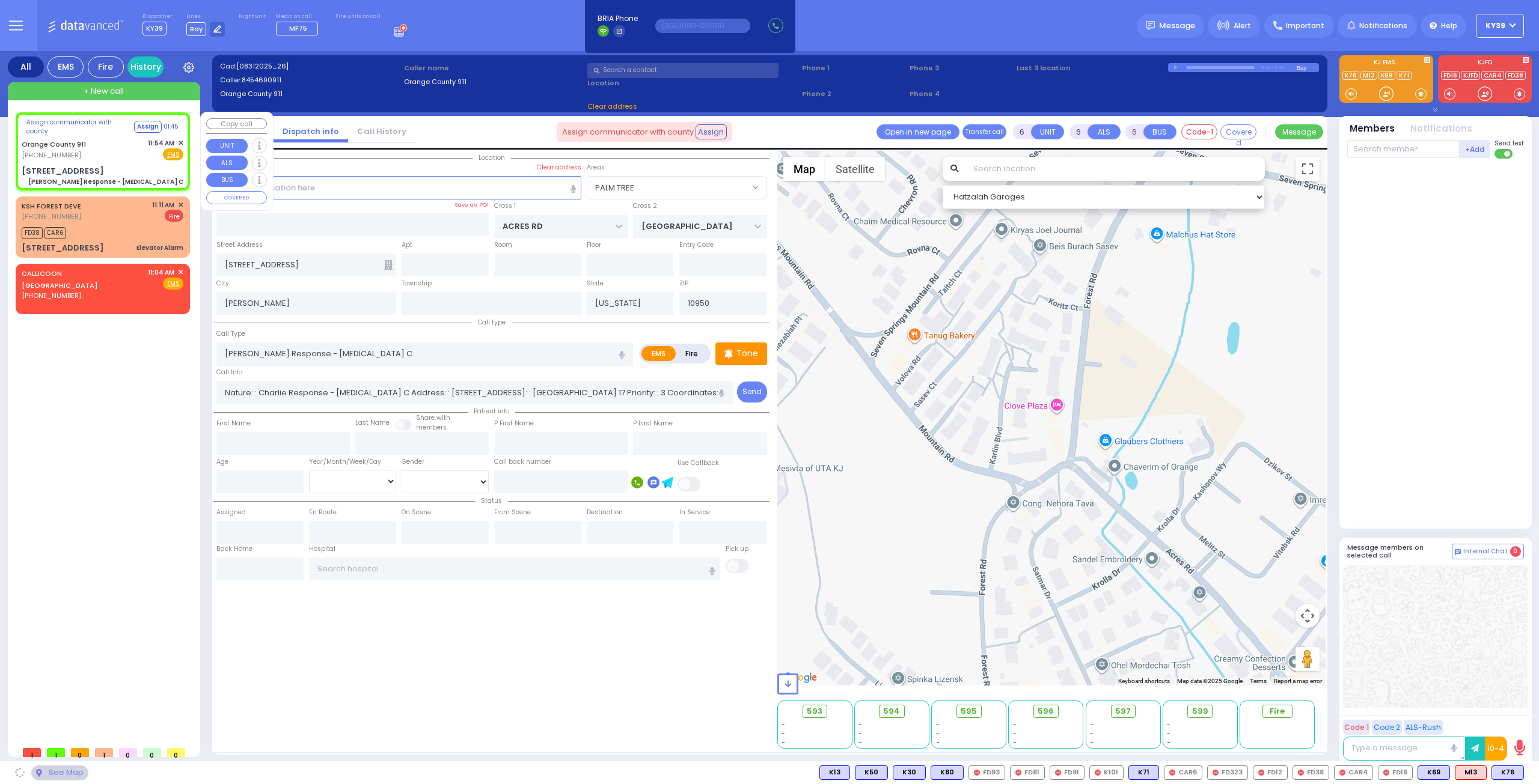
type input "[STREET_ADDRESS]"
type input "Monroe"
type input "10917"
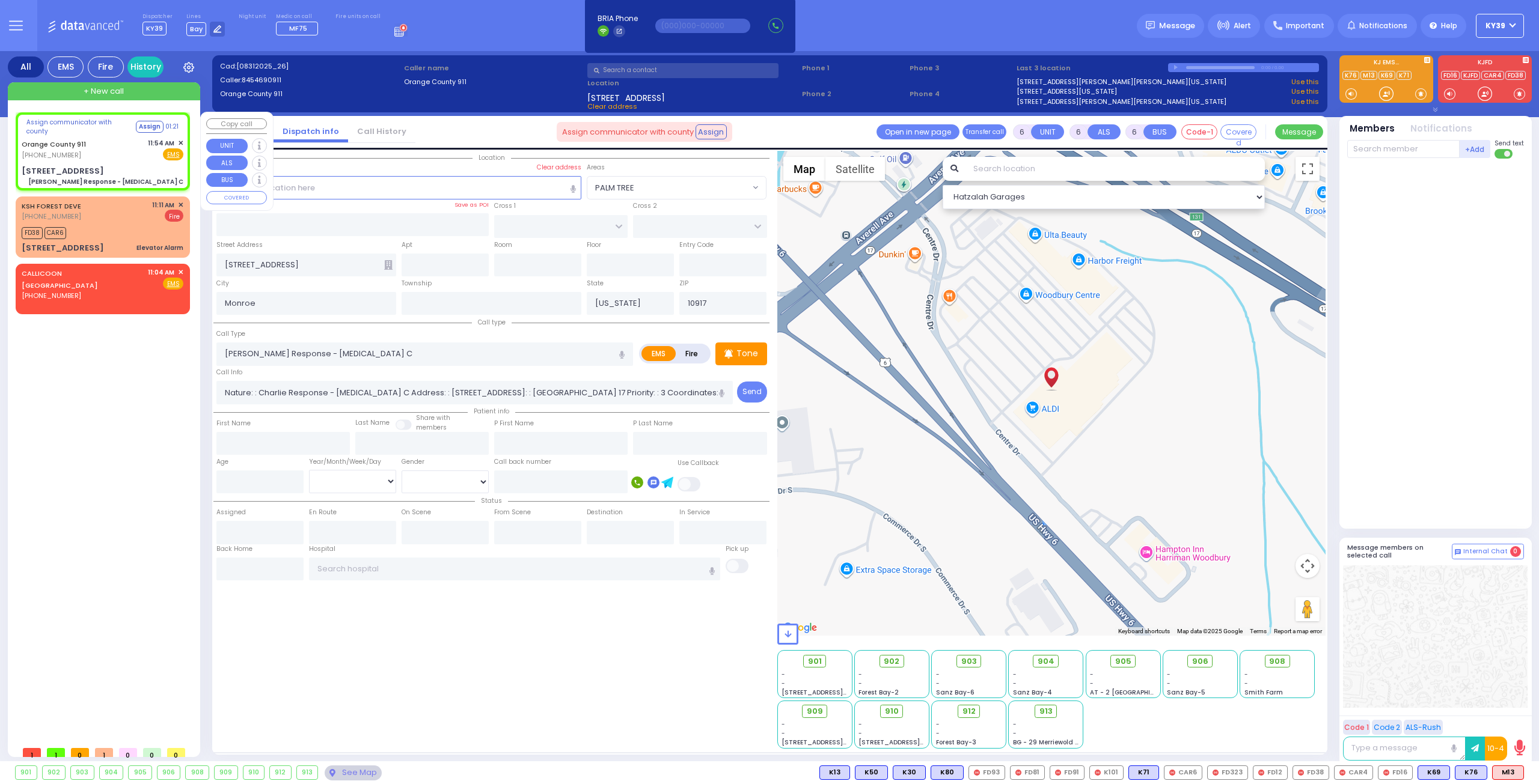
click at [113, 138] on div "Orange County 911 (845) 469-0911 11:54 AM ✕ Fire EMS" at bounding box center [102, 149] width 162 height 22
select select
radio input "true"
select select
select select "Hatzalah Garages"
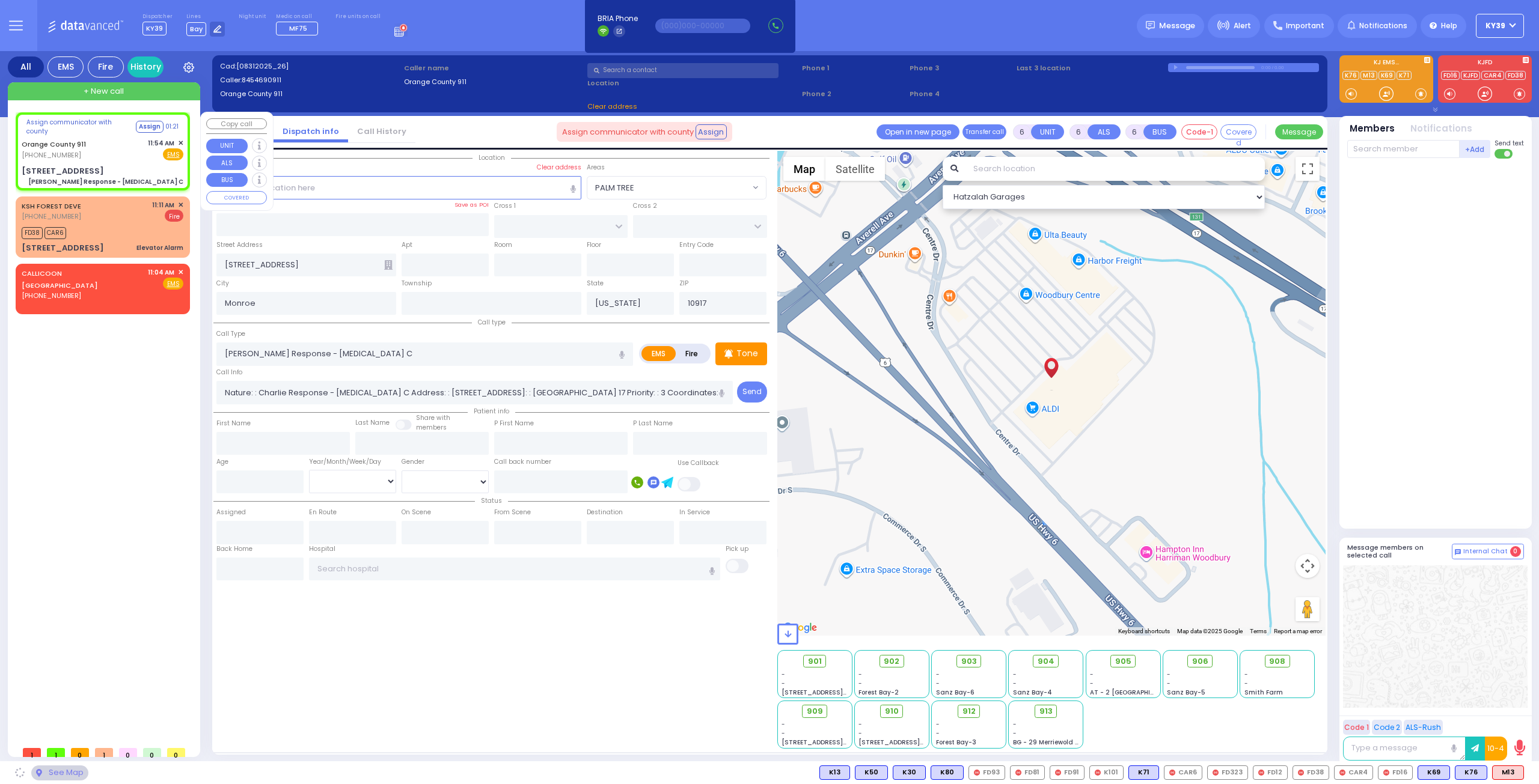
drag, startPoint x: 113, startPoint y: 137, endPoint x: 110, endPoint y: 143, distance: 6.7
click at [113, 139] on div "Orange County 911 (845) 469-0911 11:54 AM ✕ Fire EMS" at bounding box center [102, 149] width 162 height 22
select select
radio input "true"
select select
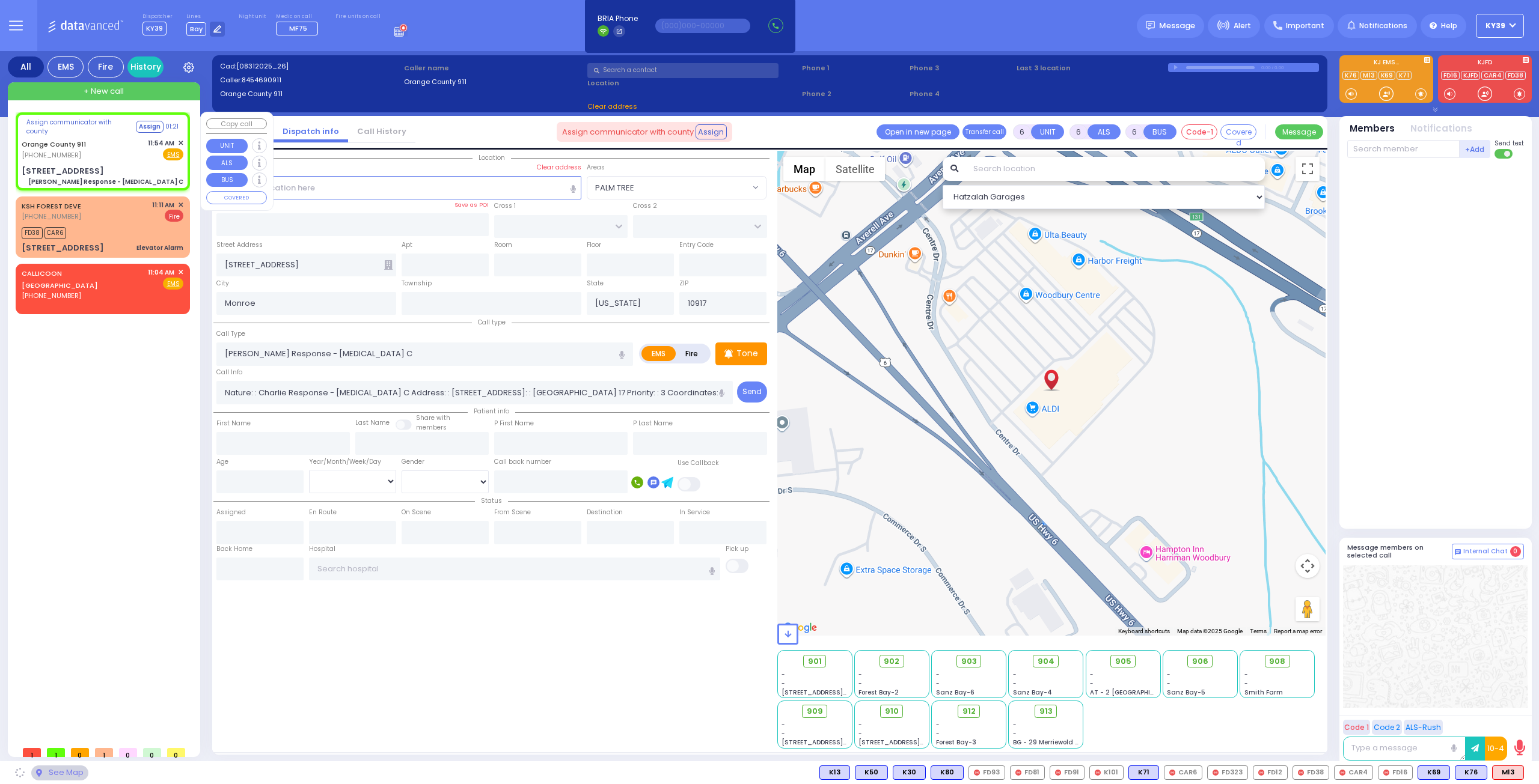
select select "Hatzalah Garages"
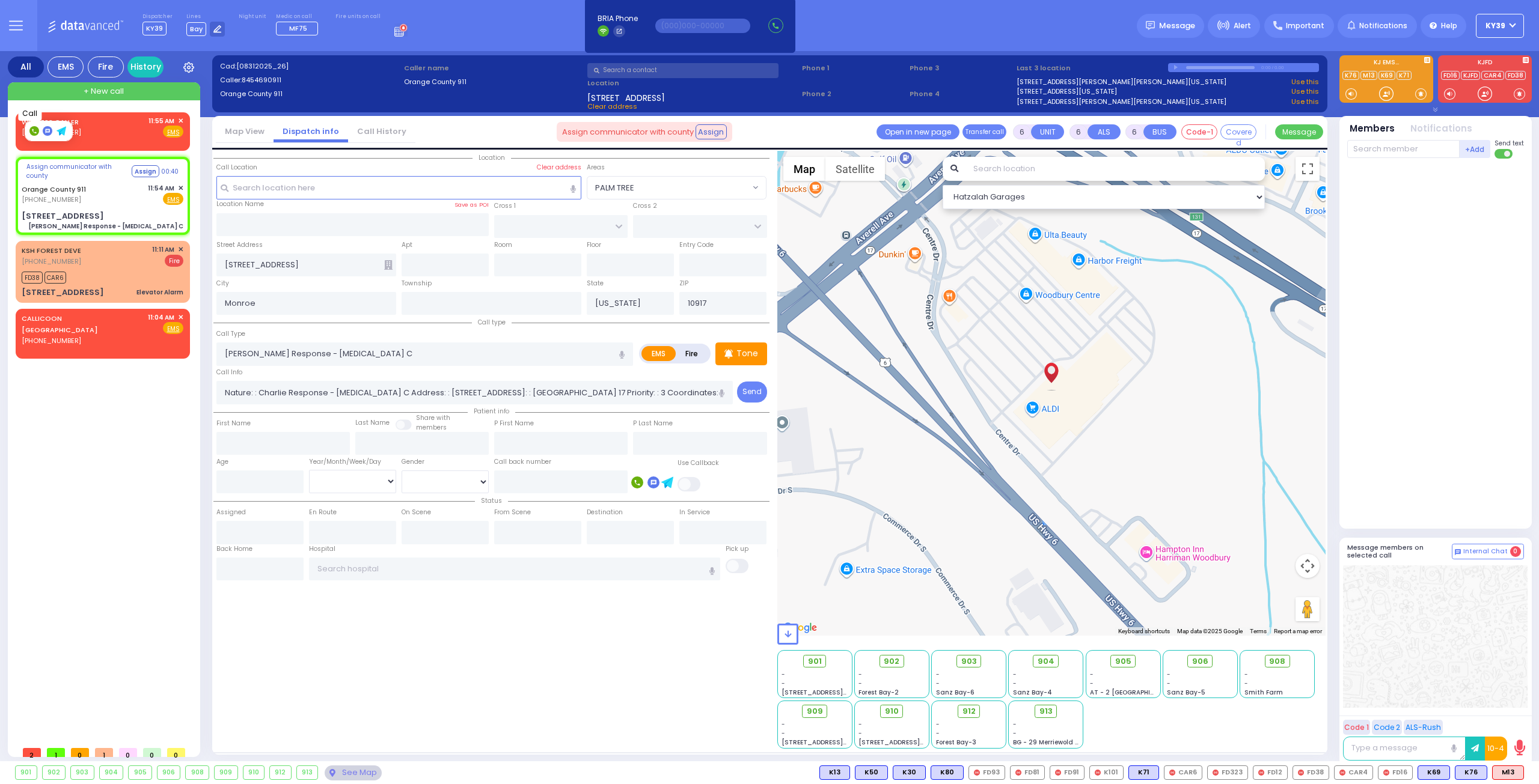
click at [35, 132] on icon at bounding box center [34, 131] width 4 height 4
type input "3475631087"
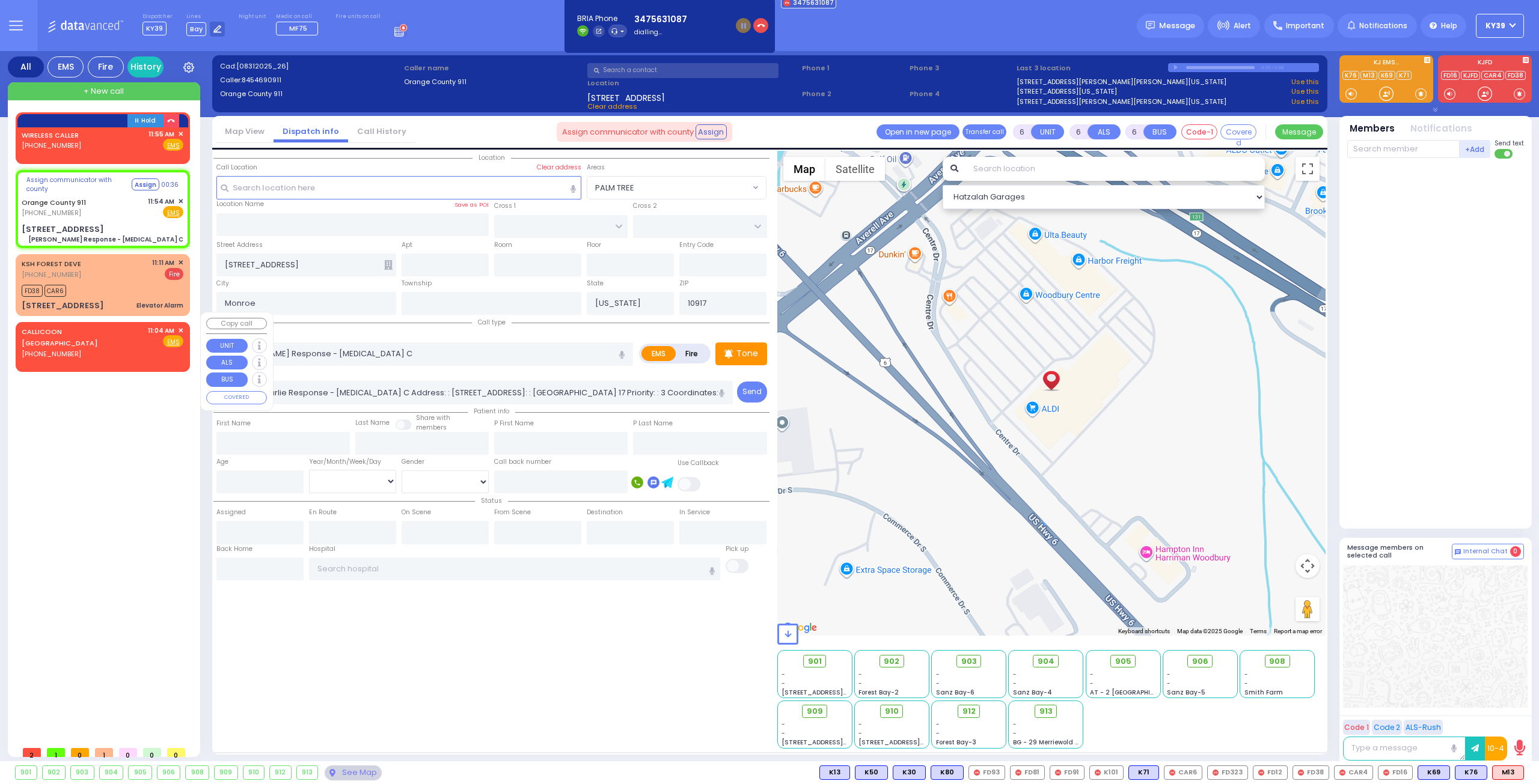
click at [183, 324] on div "CALLICOON NY (845) 203-1244 11:04 AM ✕ Fire EMS" at bounding box center [102, 345] width 170 height 42
type input "2"
type input "1"
select select
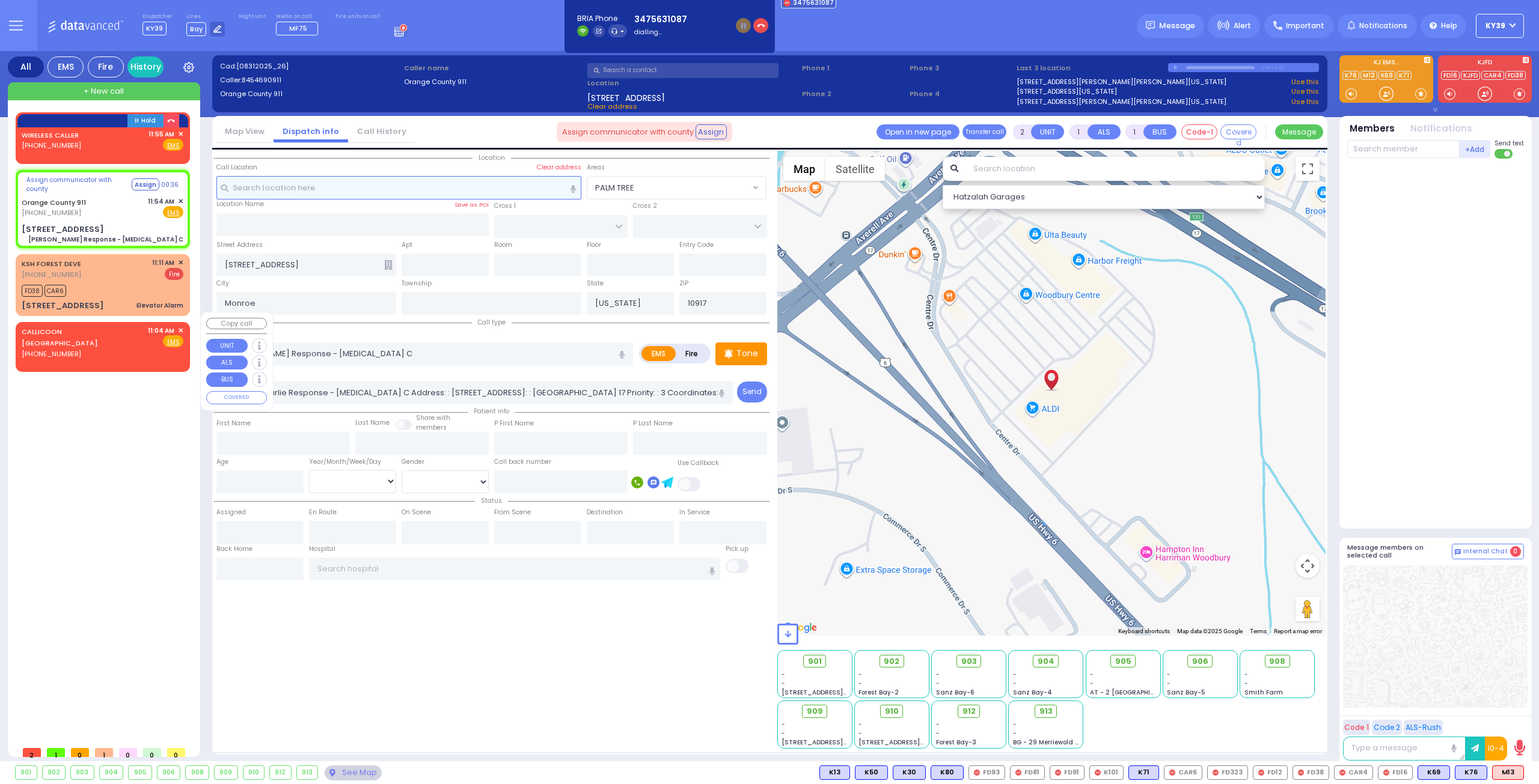
radio input "true"
select select
type input "11:04"
select select "Hatzalah Garages"
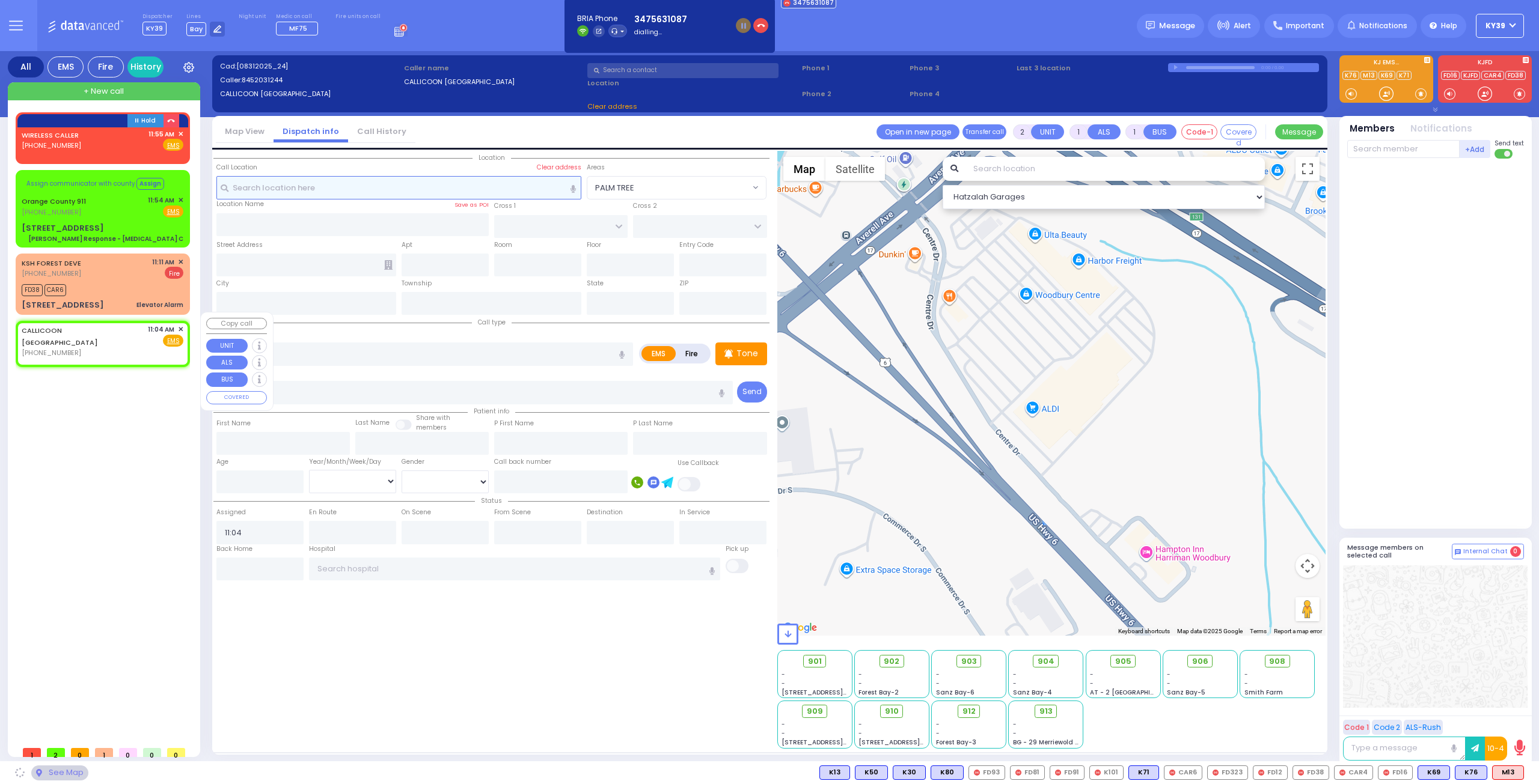
select select
radio input "true"
select select
select select "Hatzalah Garages"
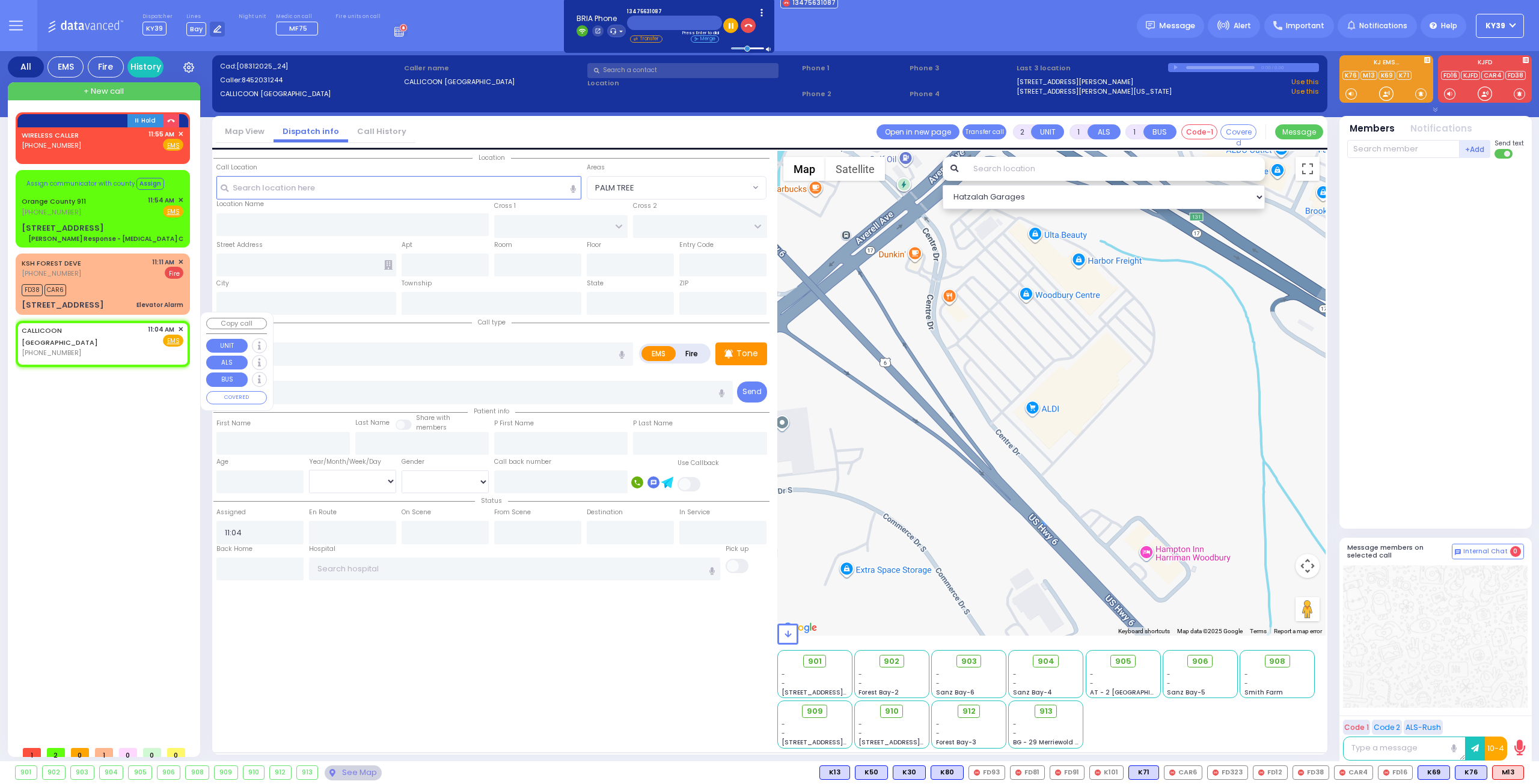
click at [178, 324] on span "✕" at bounding box center [180, 329] width 5 height 10
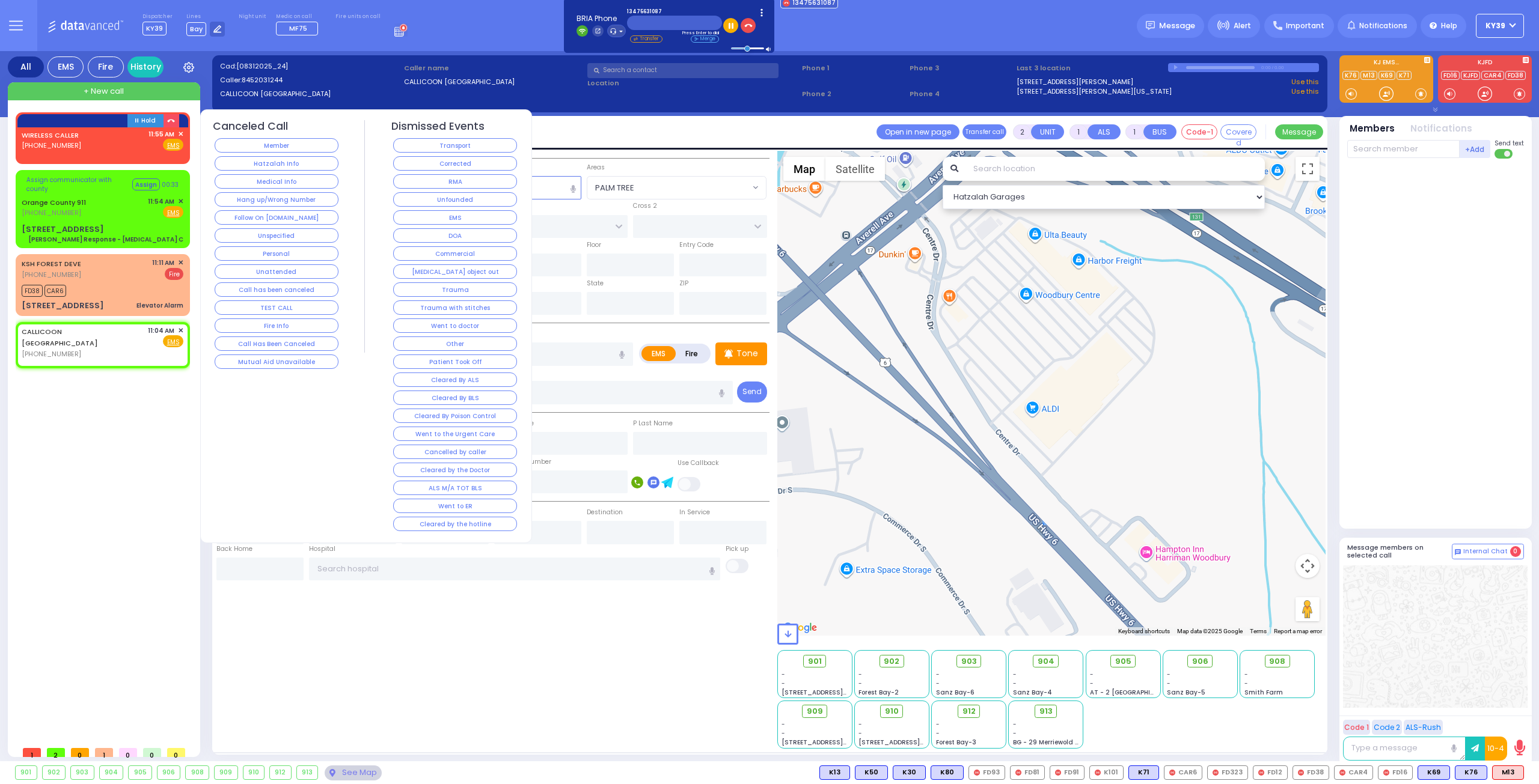
click at [260, 204] on button "Hang up/Wrong Number" at bounding box center [276, 199] width 124 height 15
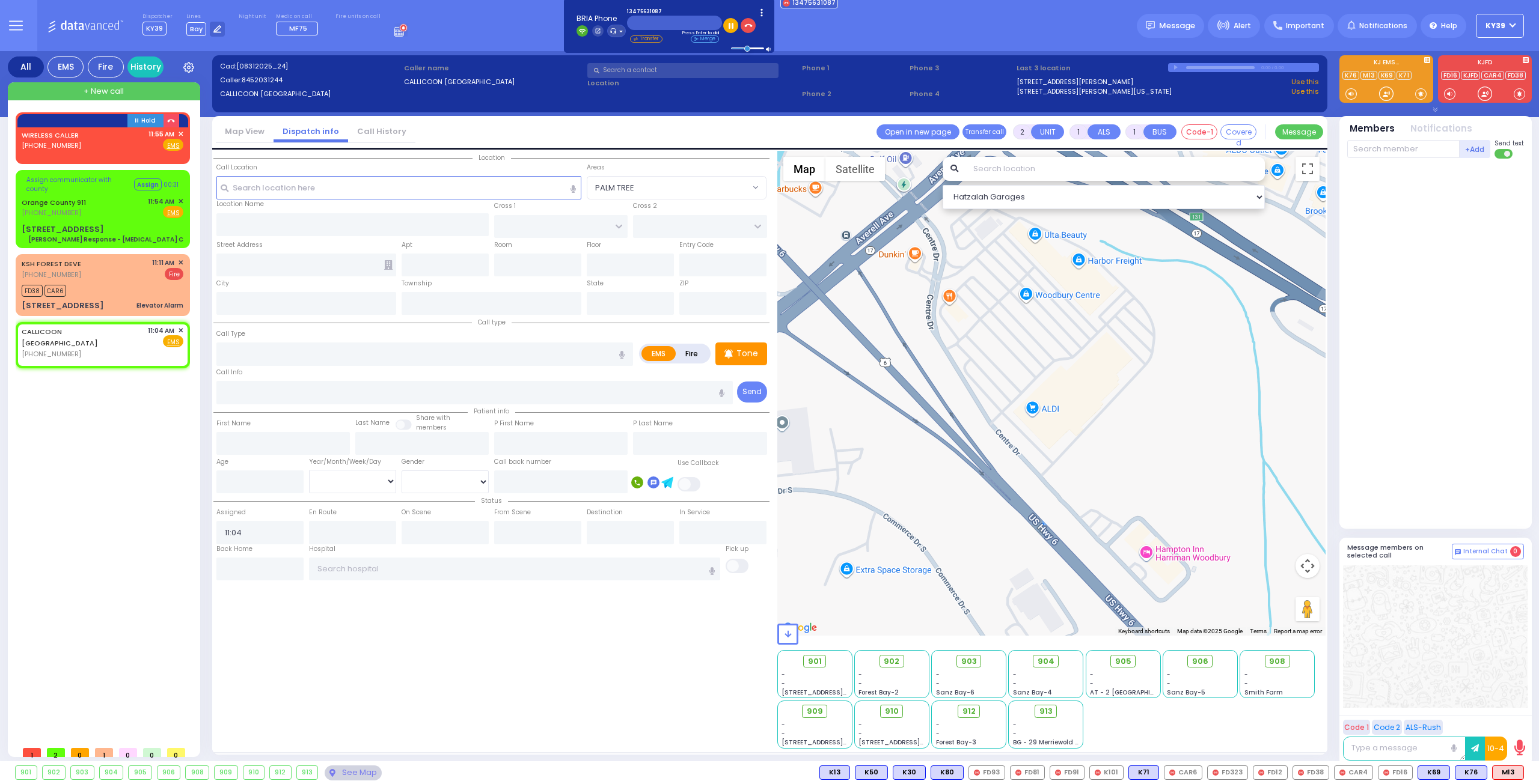
select select
radio input "true"
select select
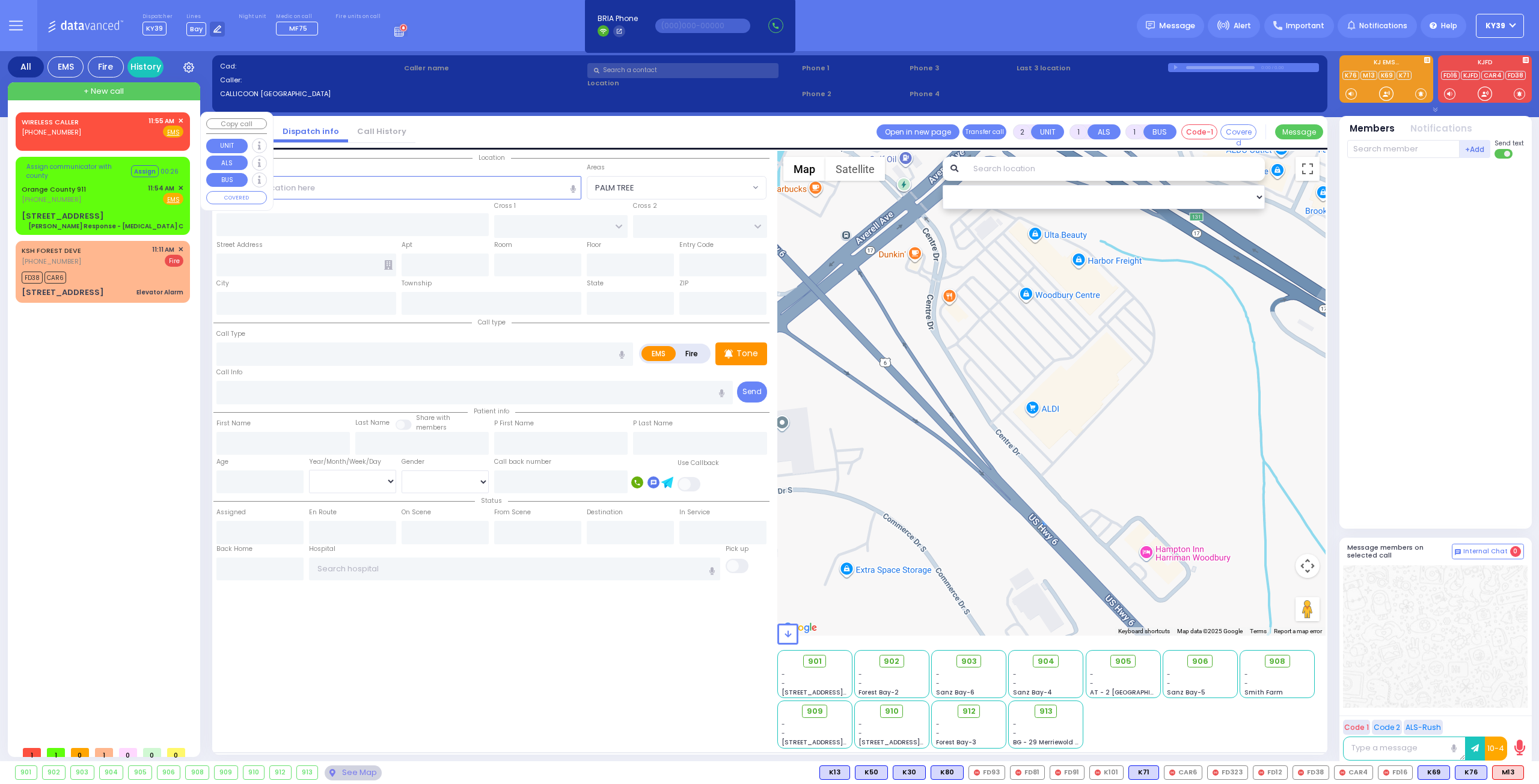
click at [180, 121] on span "✕" at bounding box center [180, 121] width 5 height 10
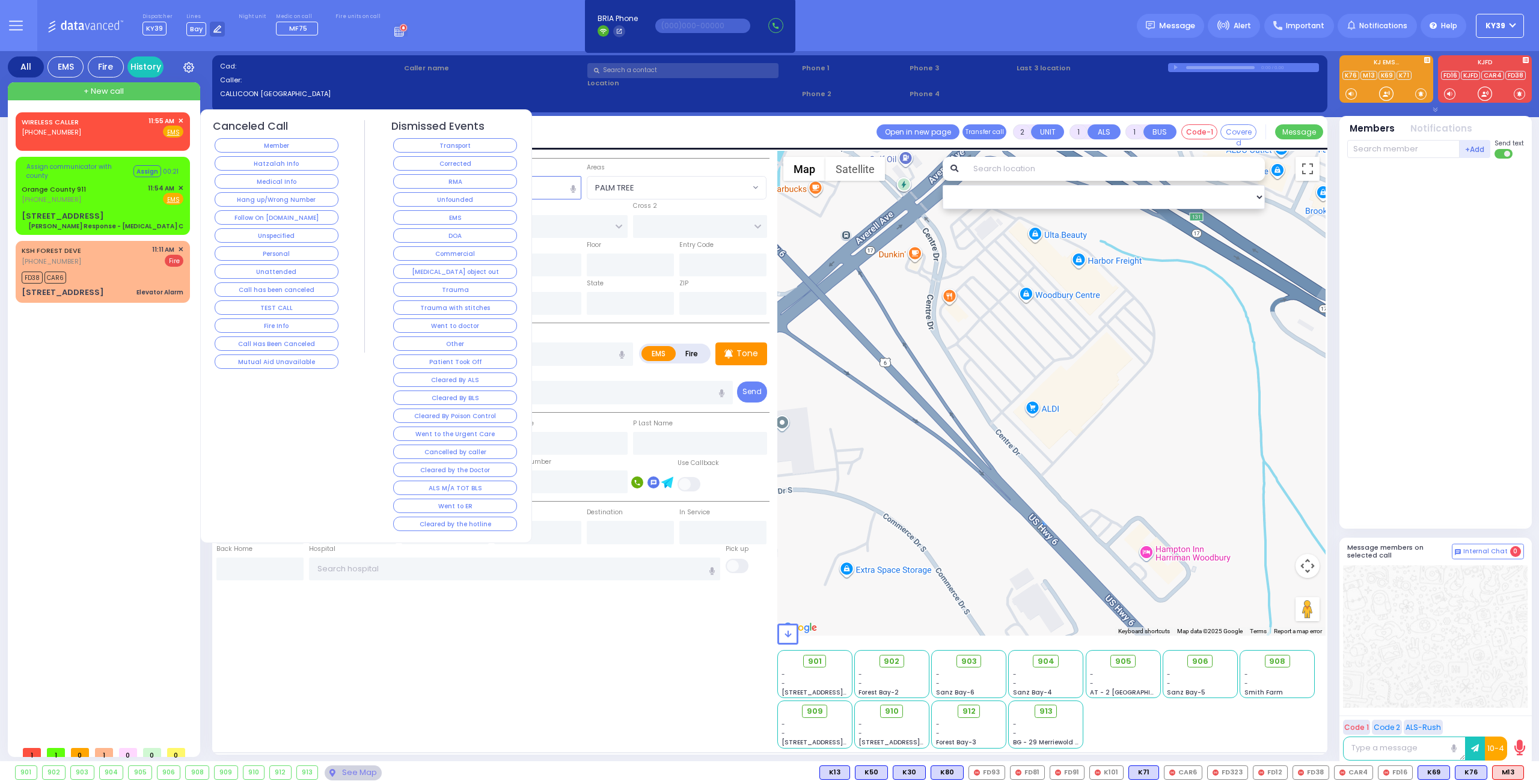
click at [286, 197] on button "Hang up/Wrong Number" at bounding box center [276, 199] width 124 height 15
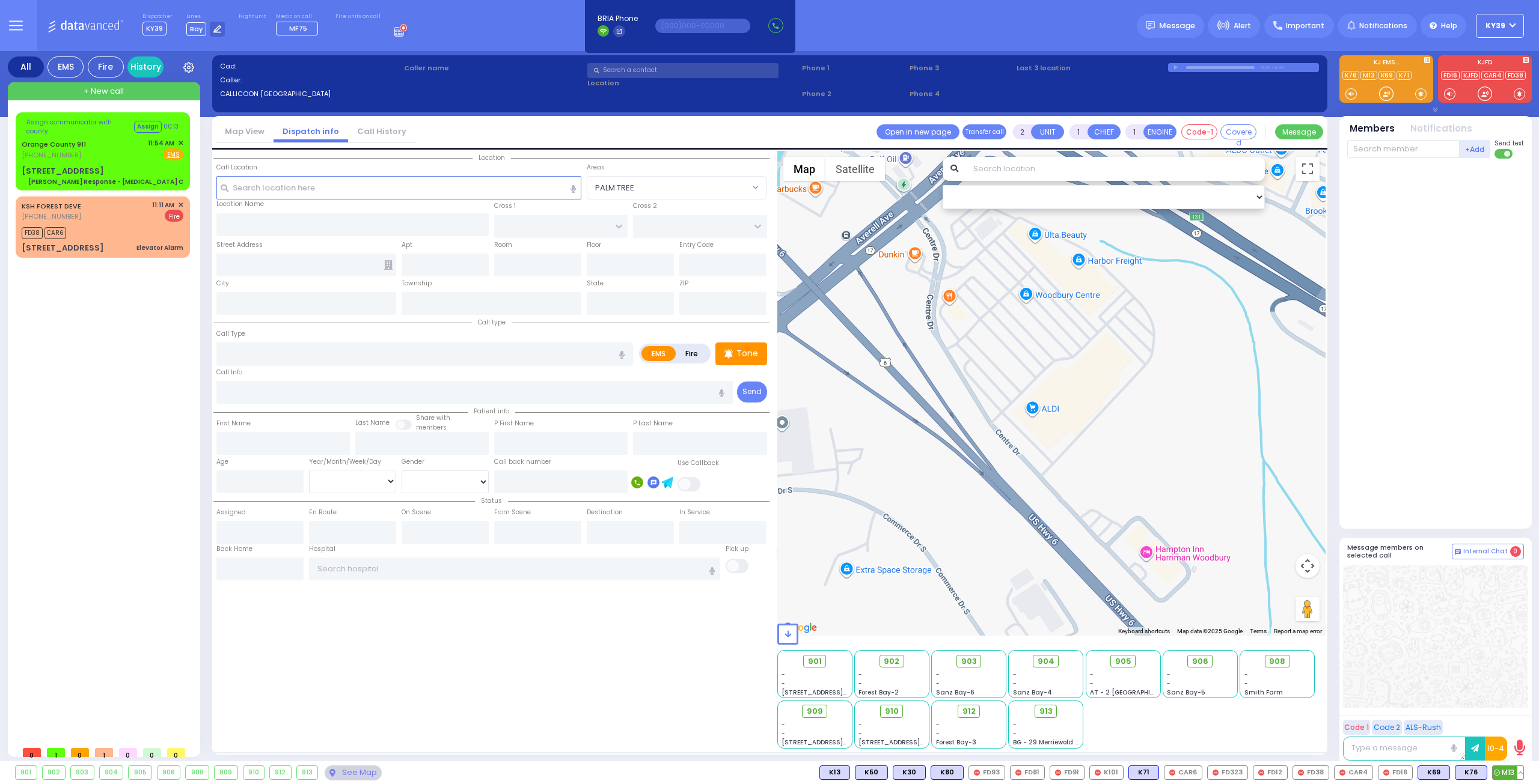
click at [1520, 777] on button at bounding box center [1520, 773] width 6 height 13
click at [1512, 721] on icon at bounding box center [1511, 719] width 13 height 13
click at [71, 137] on div "Orange County 911" at bounding box center [56, 143] width 69 height 12
type input "6"
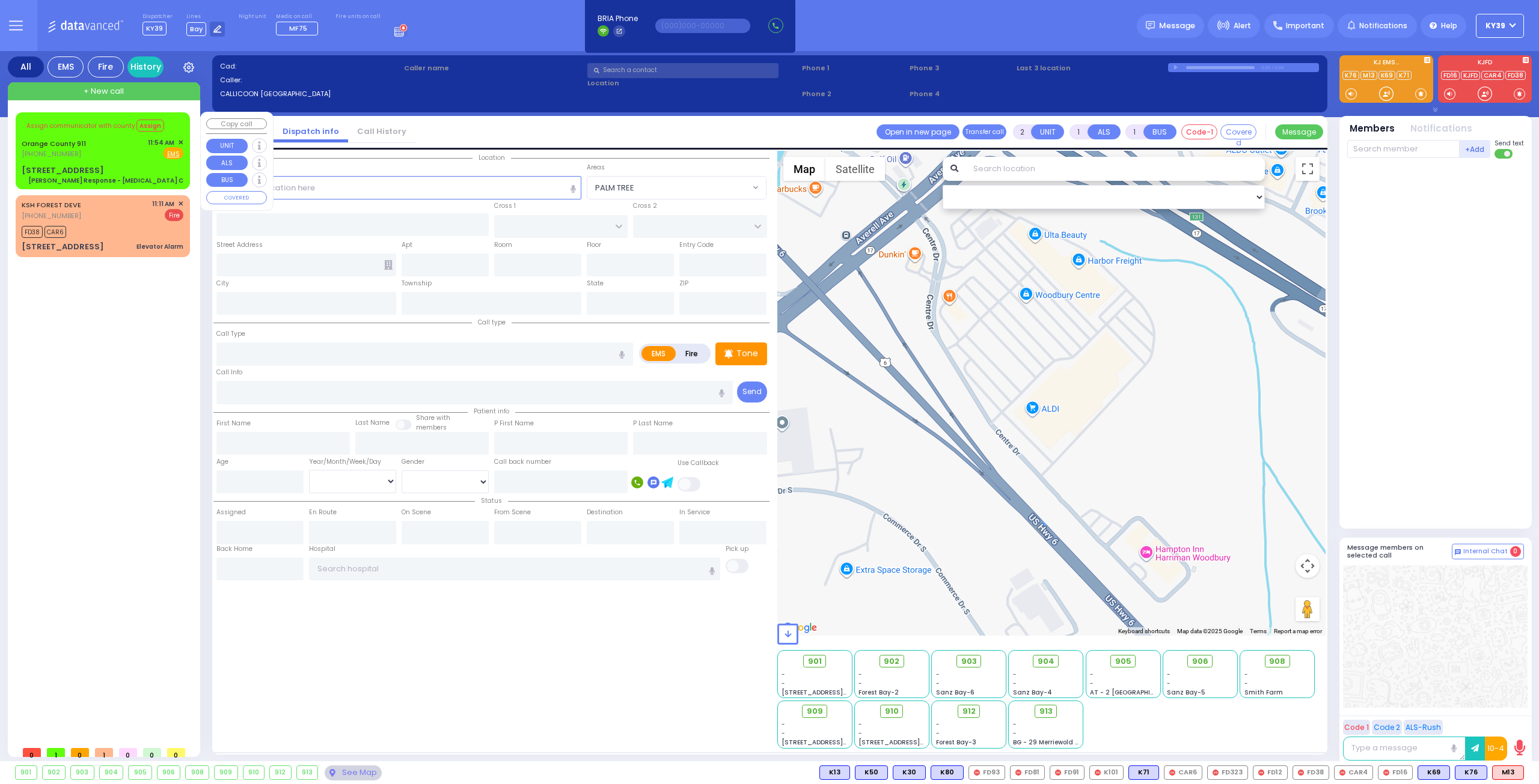
type input "6"
select select
type input "[PERSON_NAME] Response - [MEDICAL_DATA] C"
radio input "true"
type input "Nature: : Charlie Response - Chest Pain C Address: : 43 Centre Dr, 10917 Cross …"
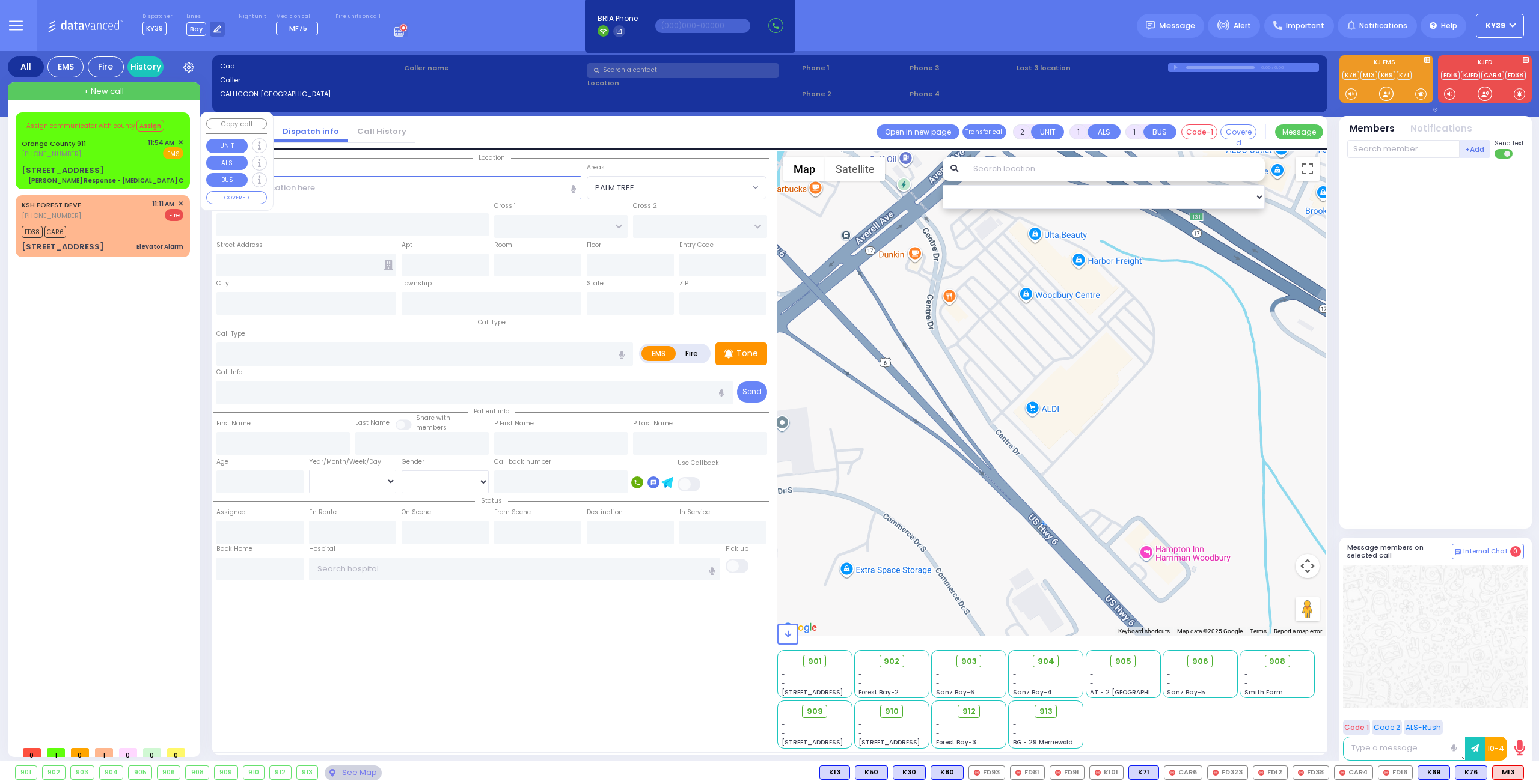
select select
select select "Hatzalah Garages"
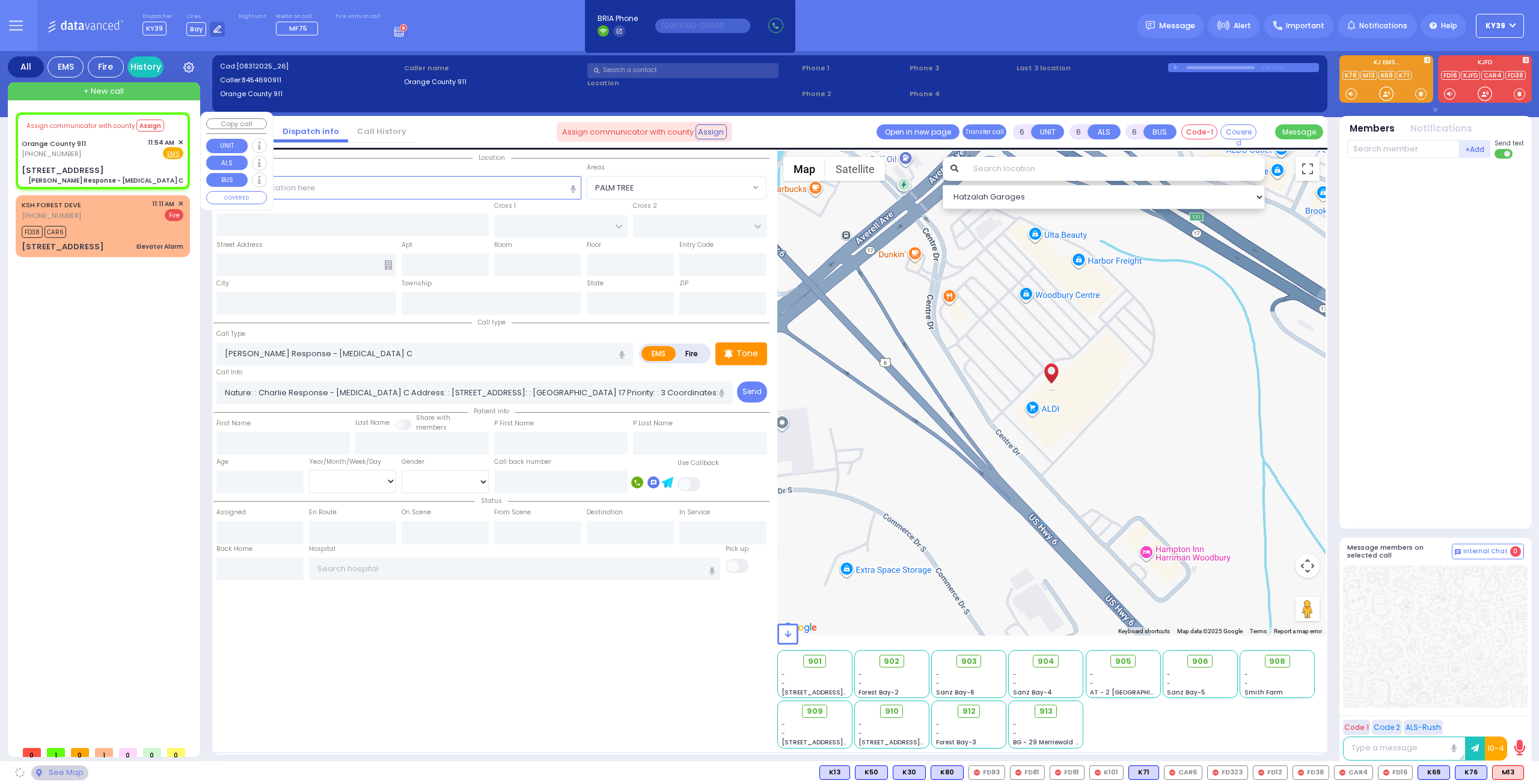
type input "[STREET_ADDRESS]"
type input "Monroe"
type input "[US_STATE]"
type input "10917"
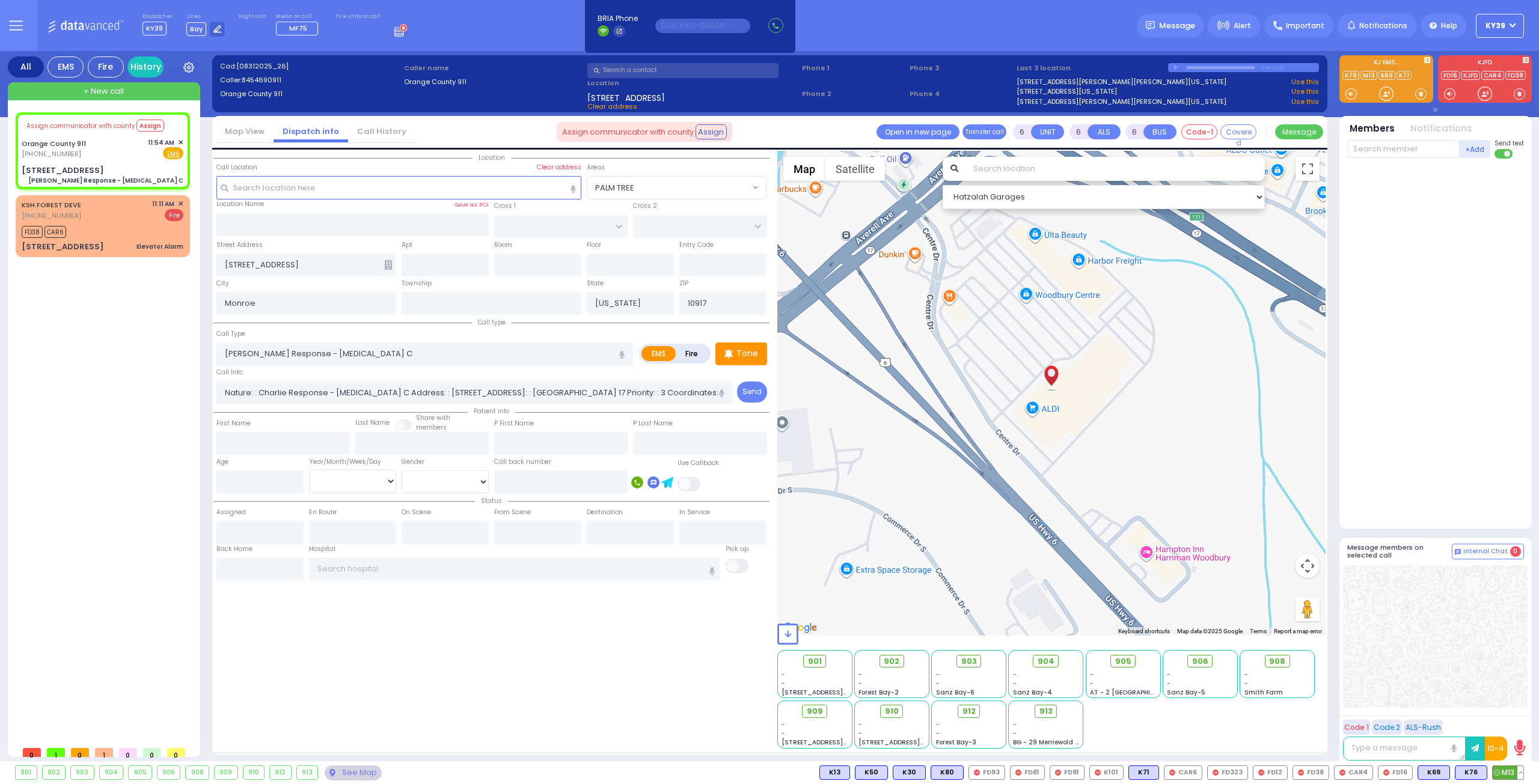
click at [1513, 772] on span "M13" at bounding box center [1508, 773] width 30 height 13
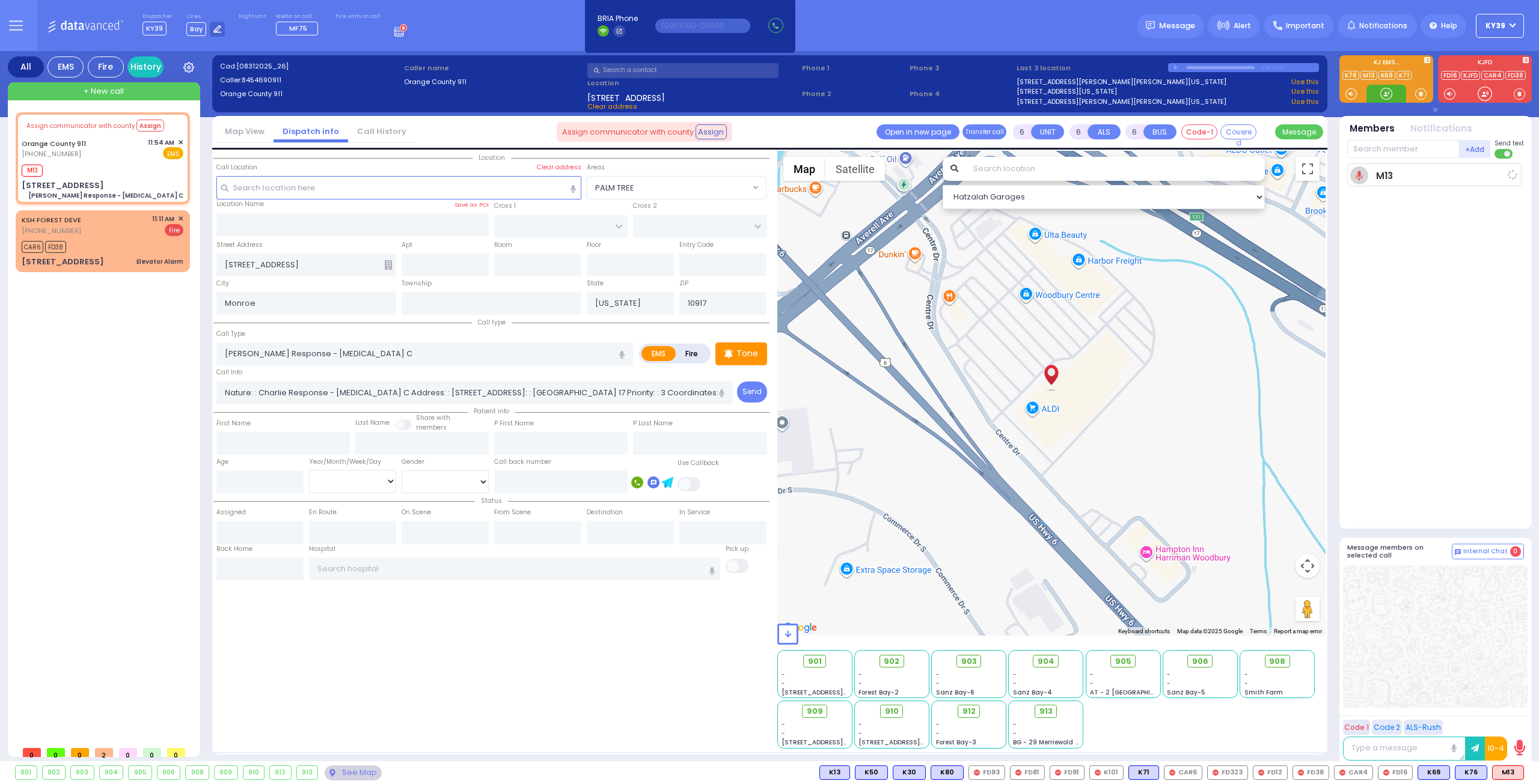
select select
radio input "true"
select select
type input "11:57"
select select "Hatzalah Garages"
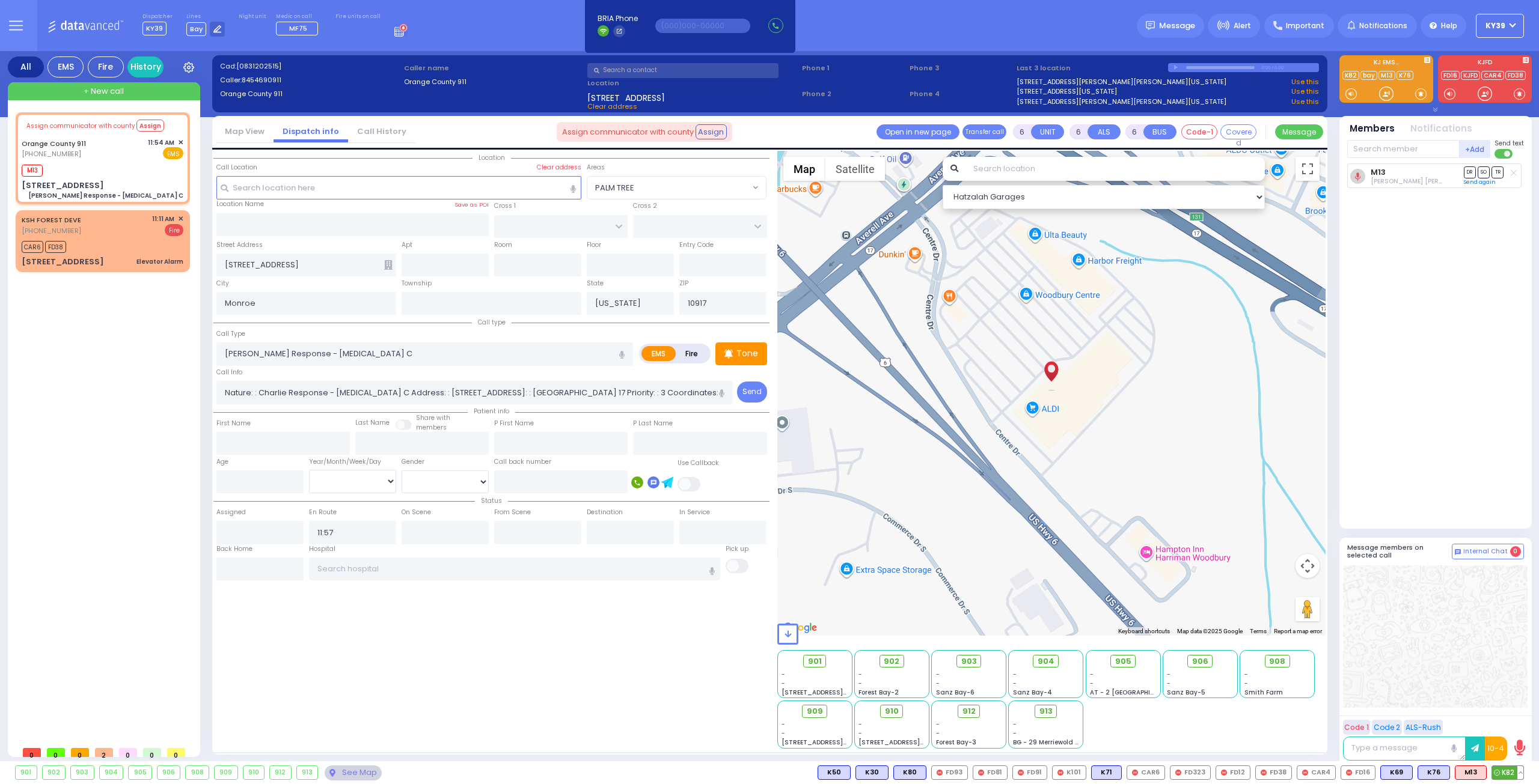
click at [1507, 767] on span "K82" at bounding box center [1507, 773] width 31 height 13
select select
radio input "true"
select select
select select "Hatzalah Garages"
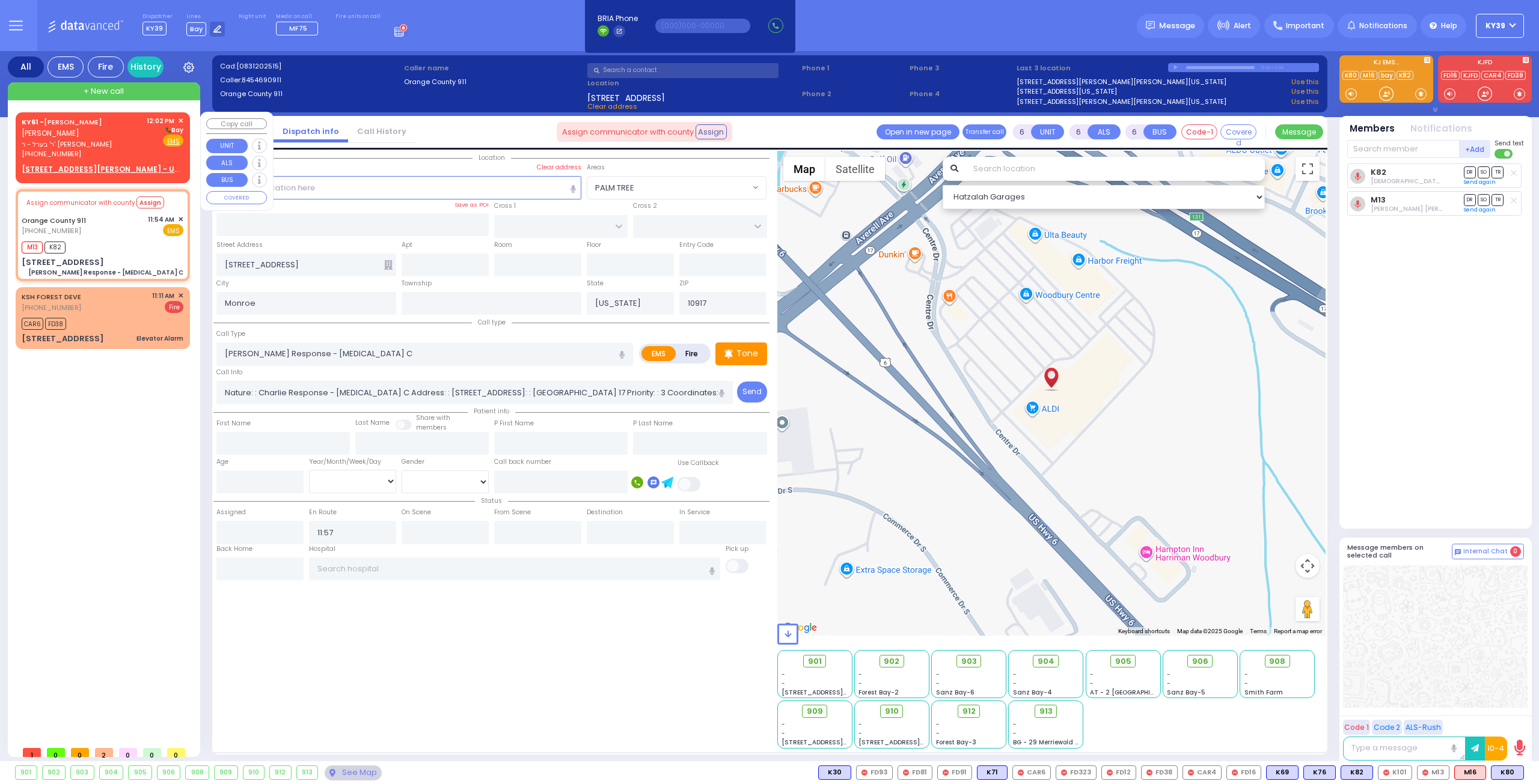
click at [83, 152] on div "[PHONE_NUMBER]" at bounding box center [82, 154] width 121 height 10
type input "2"
type input "1"
select select
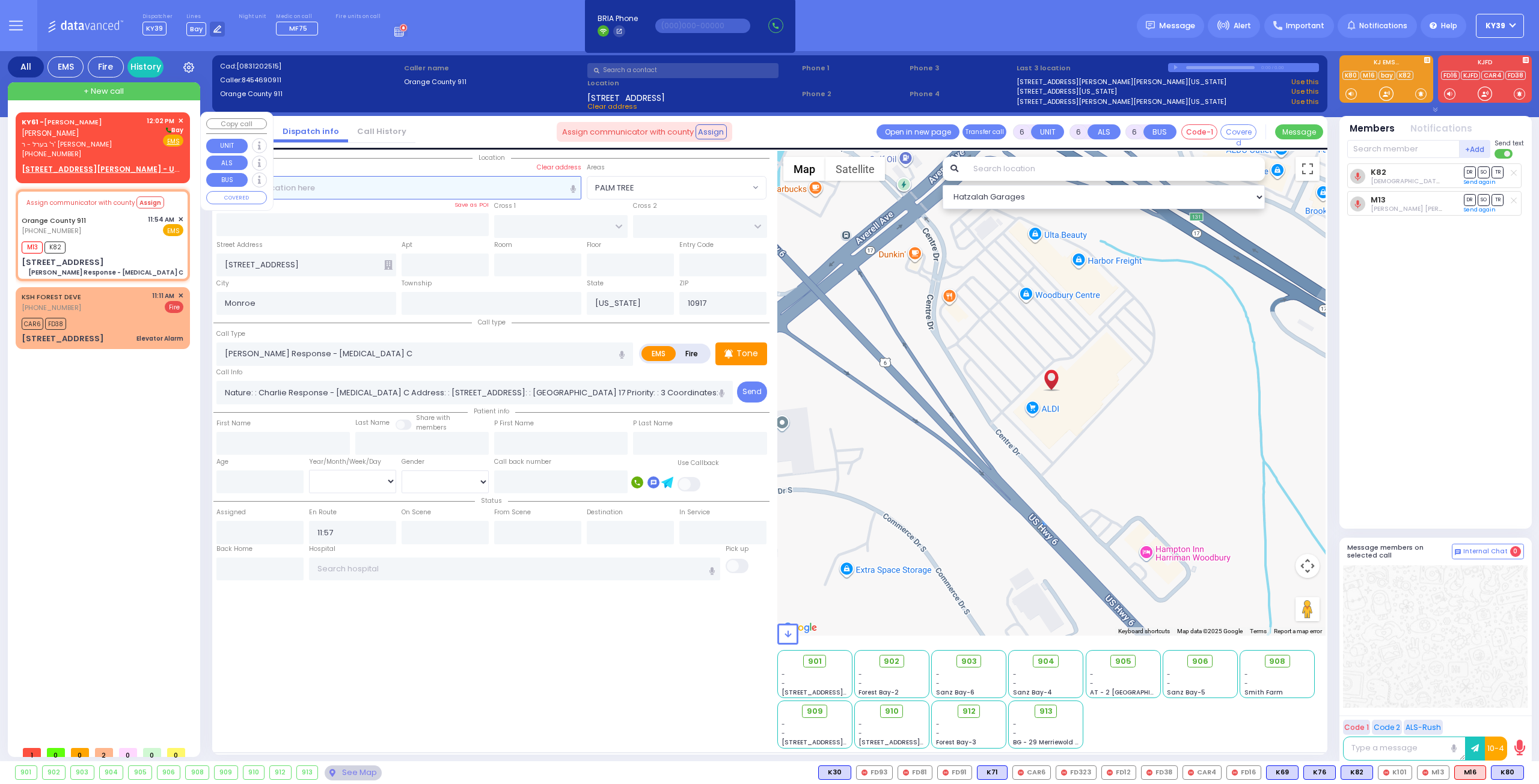
radio input "true"
type input "ARON ZEV"
type input "POLACHECK"
select select
type input "12:02"
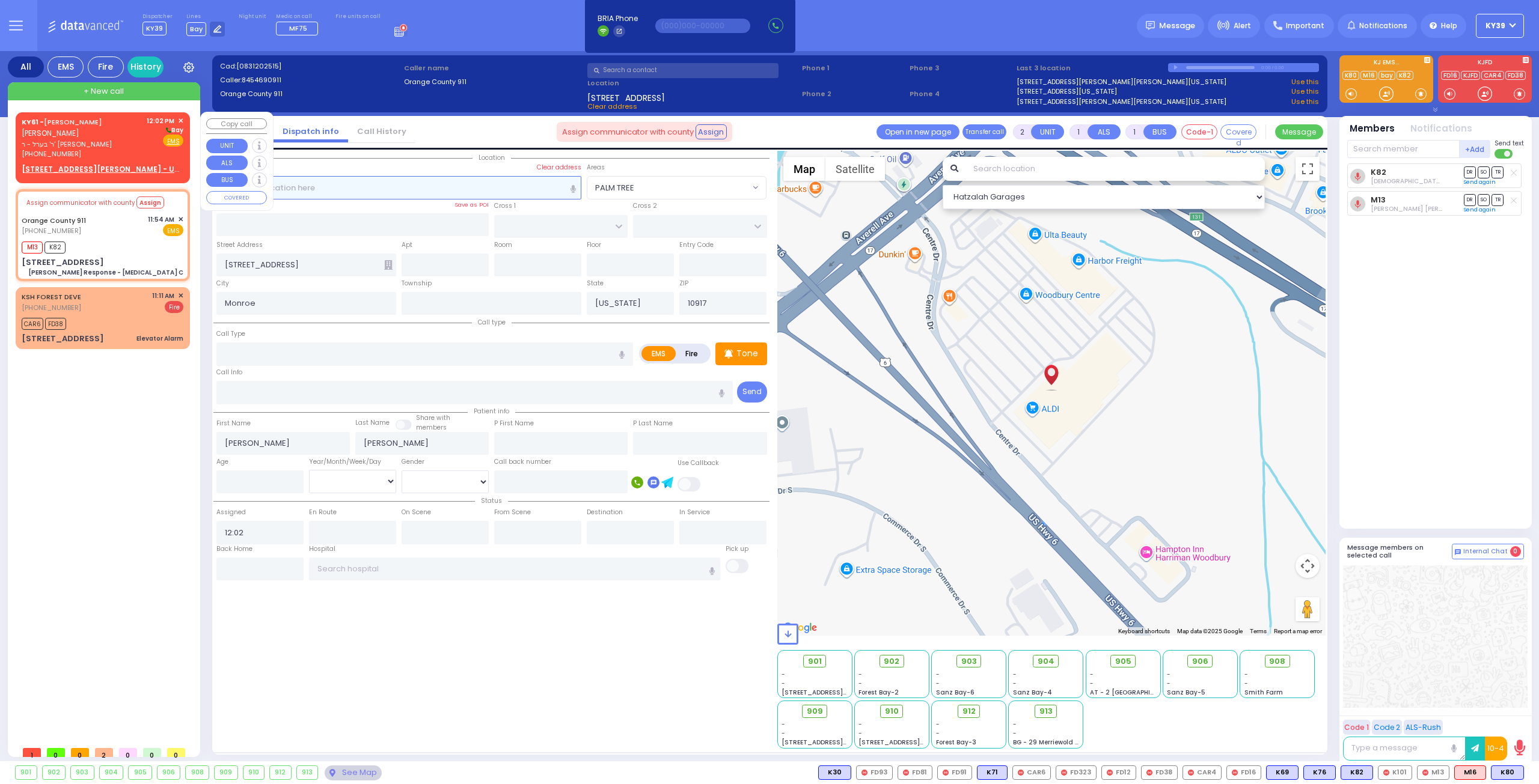
select select "Hatzalah Garages"
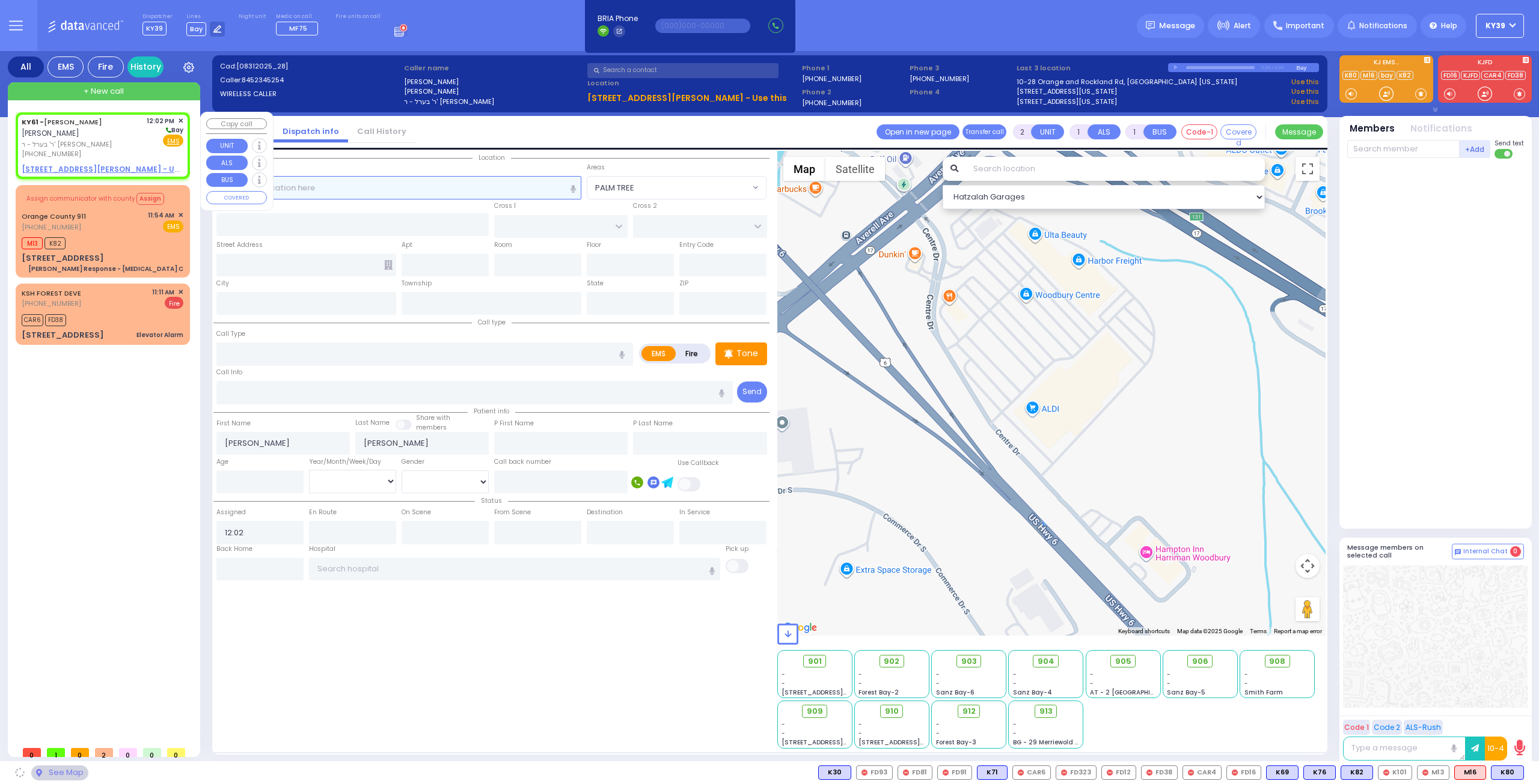
select select
radio input "true"
select select
select select "Hatzalah Garages"
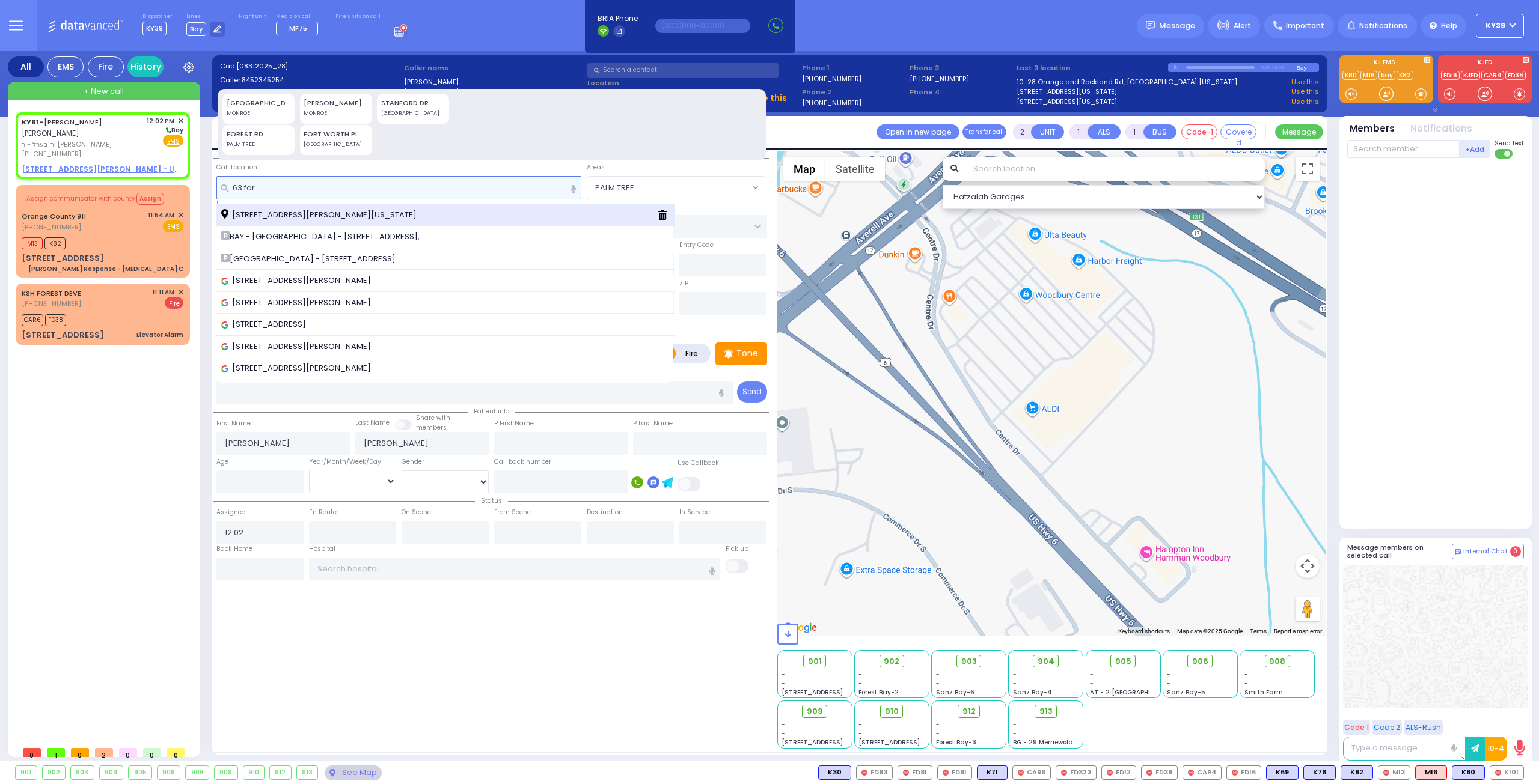
type input "63 for"
click at [376, 216] on div "63 Forest Rd Monroe New York 10950" at bounding box center [435, 215] width 427 height 12
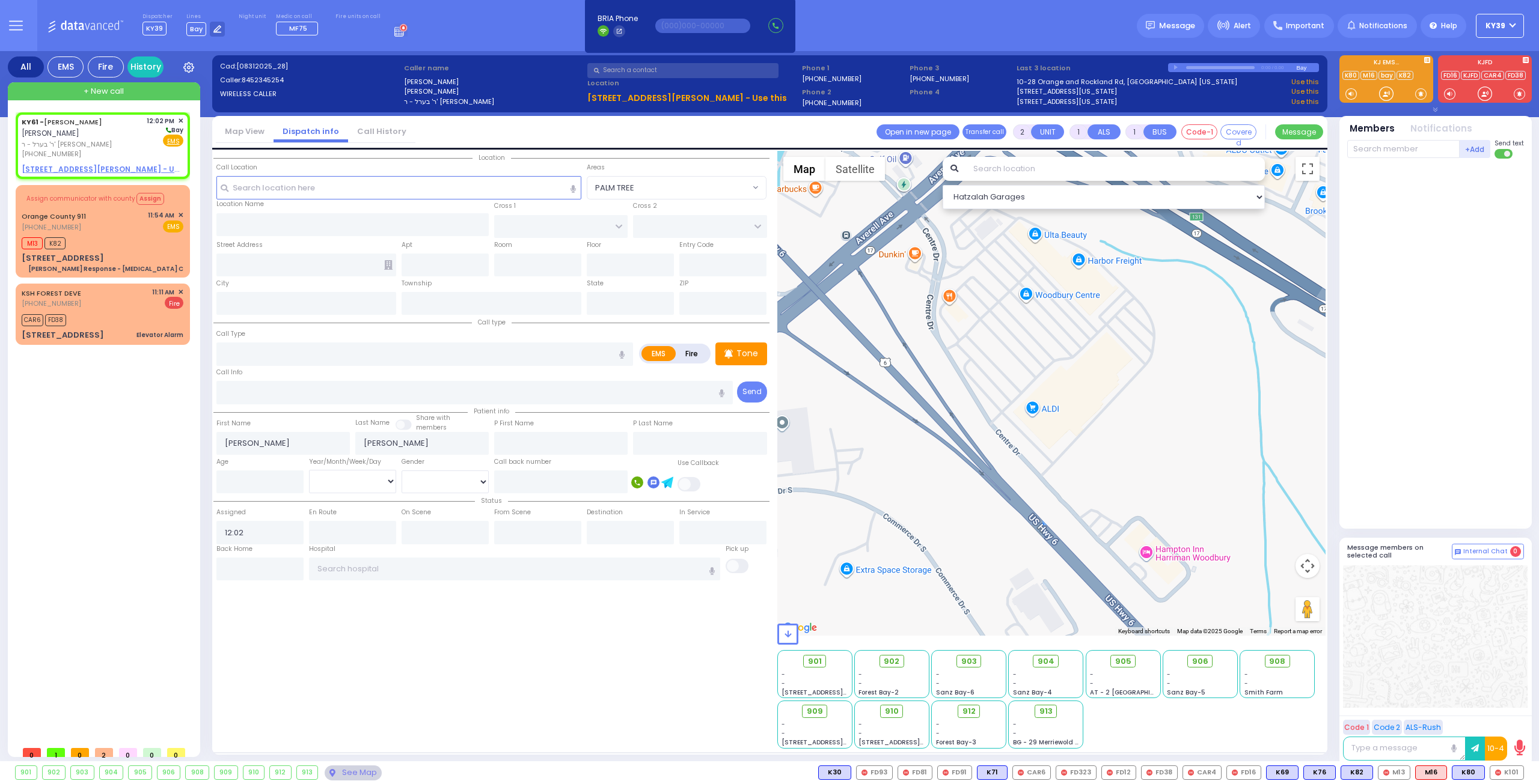
select select
radio input "true"
select select
select select "Hatzalah Garages"
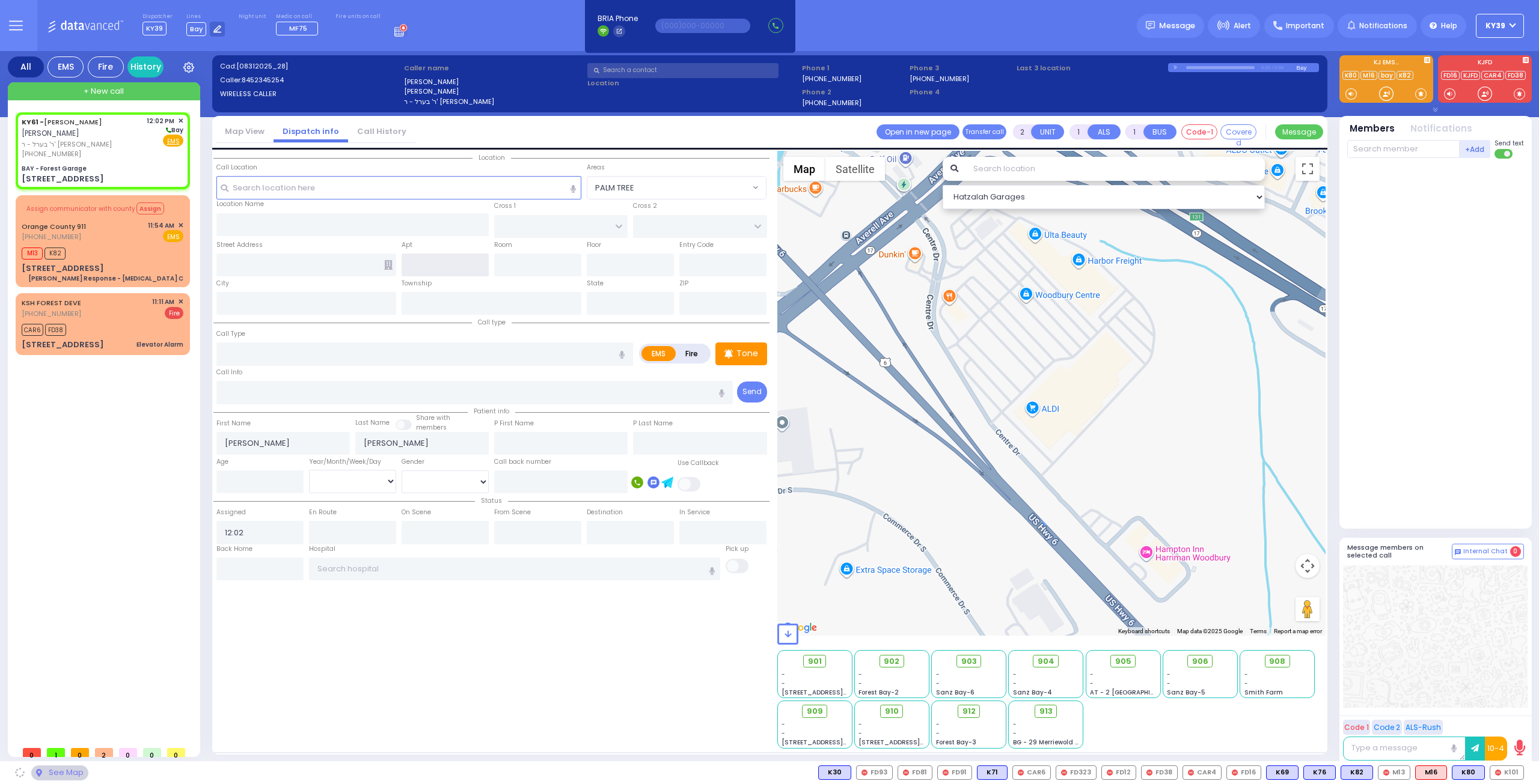
type input "BAY - Forest Garage"
type input "SANZ COURT"
type input "HAYES COURT"
type input "[STREET_ADDRESS]"
type input "Monroe"
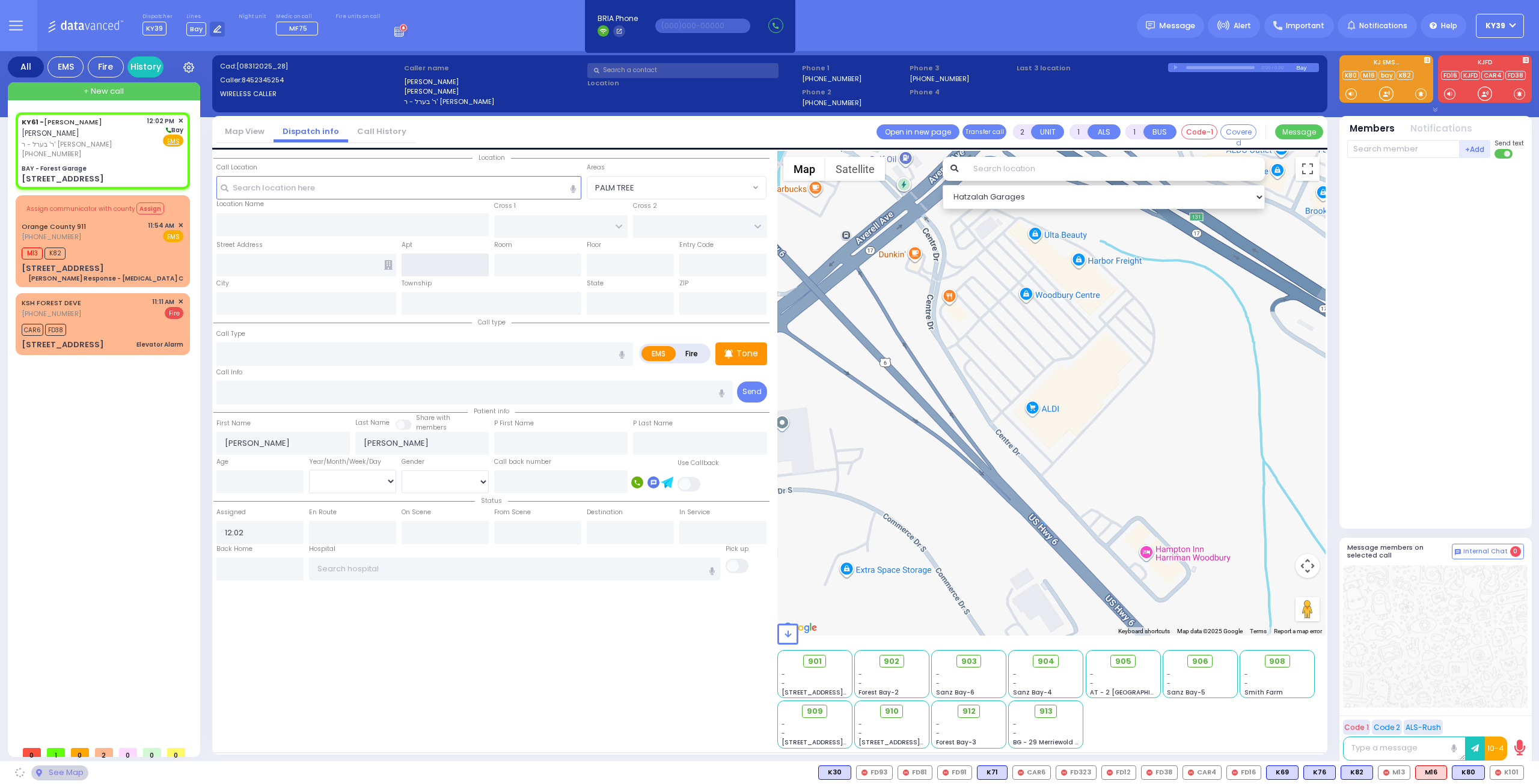
type input "[US_STATE]"
type input "10950"
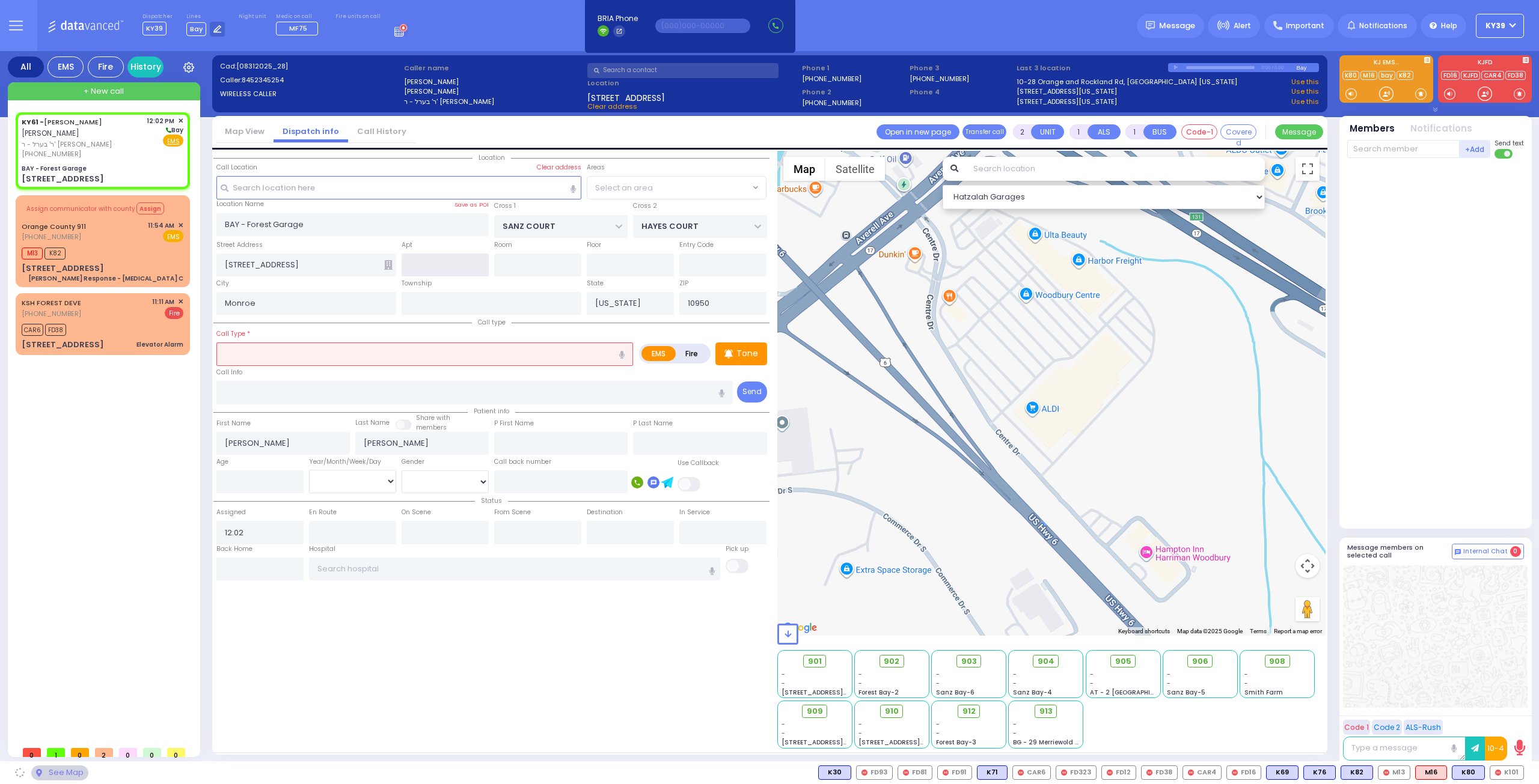
select select "SECTION 2"
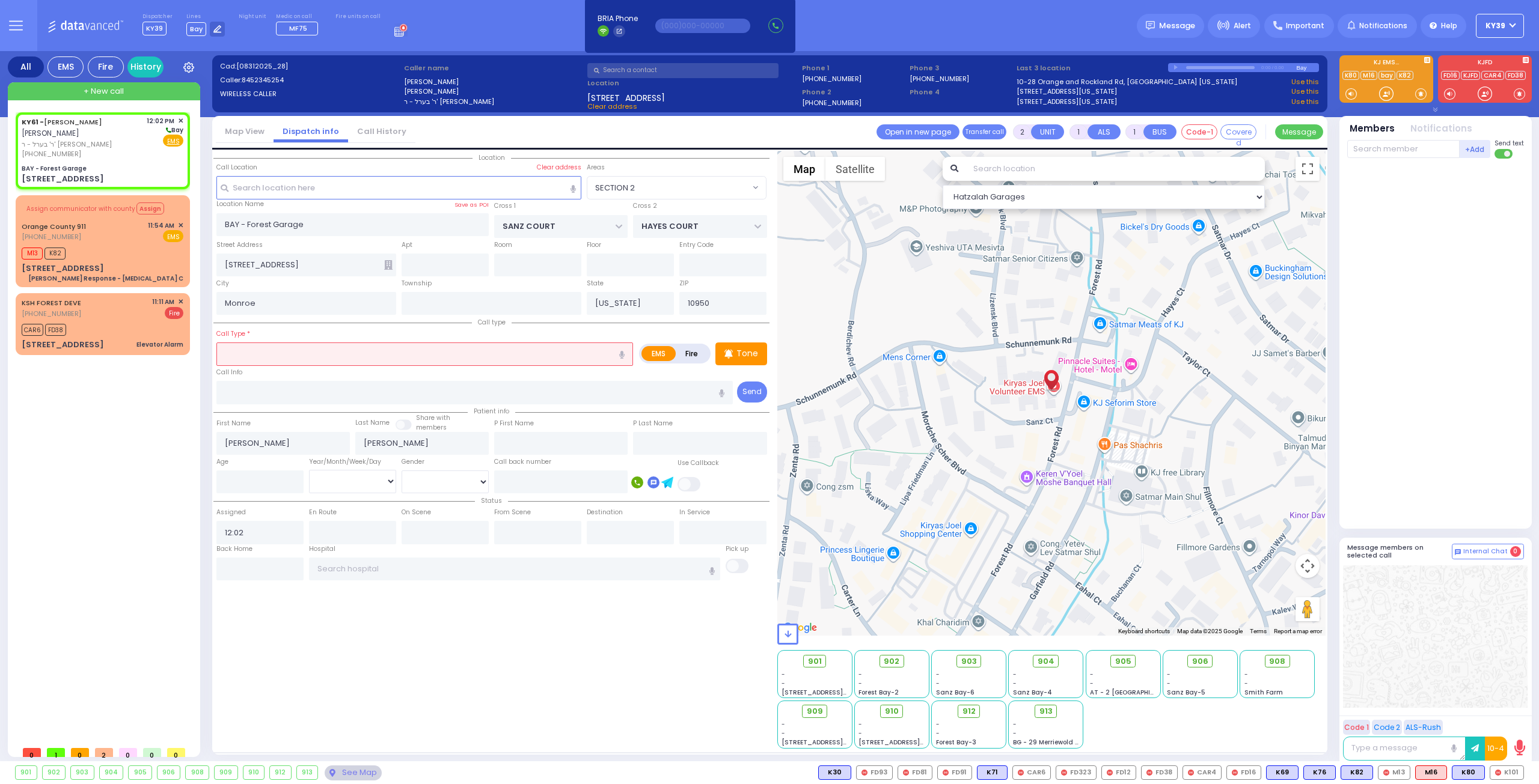
click at [285, 353] on input "text" at bounding box center [424, 353] width 416 height 23
type input "s"
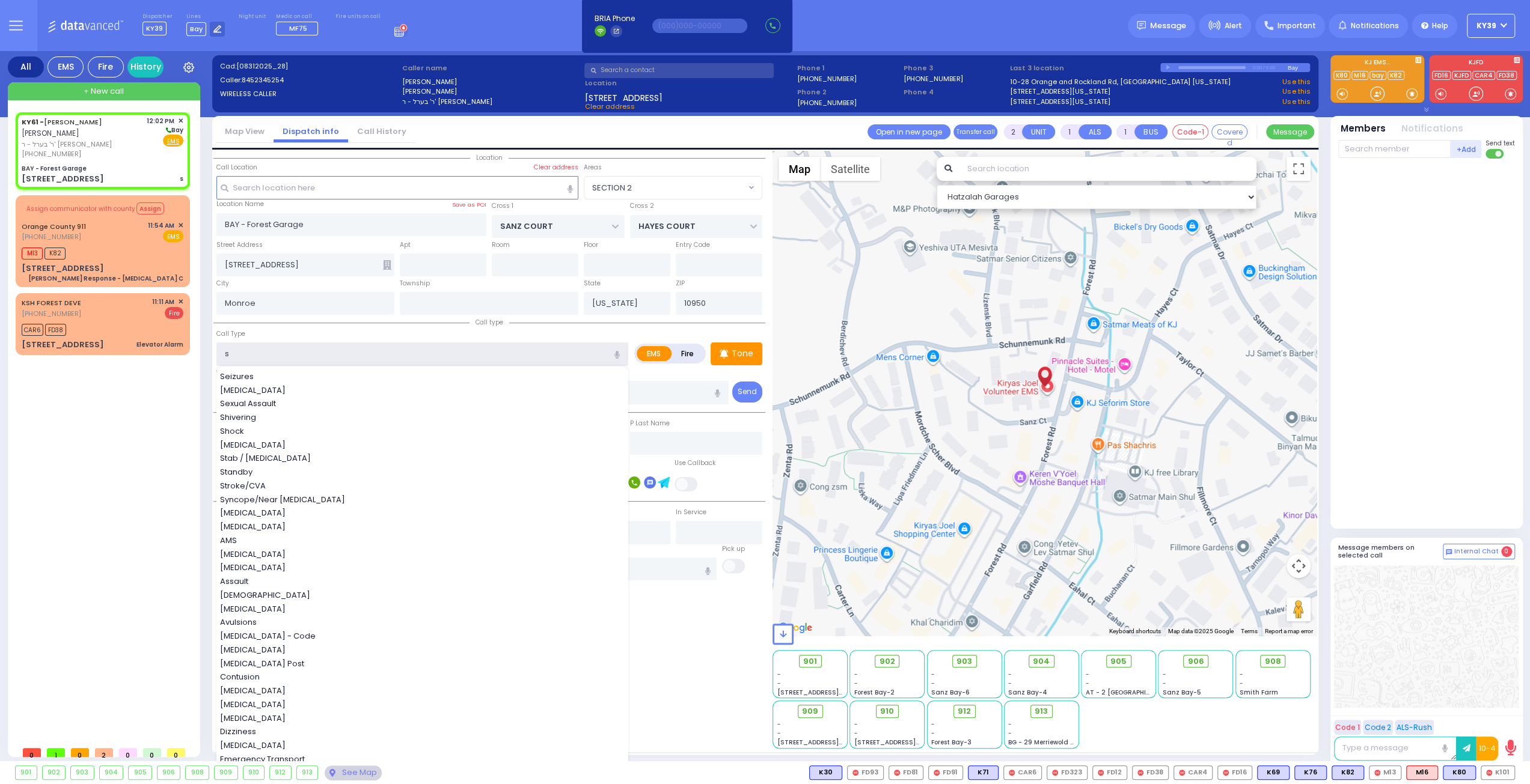
select select
radio input "true"
select select
select select "SECTION 2"
select select "Hatzalah Garages"
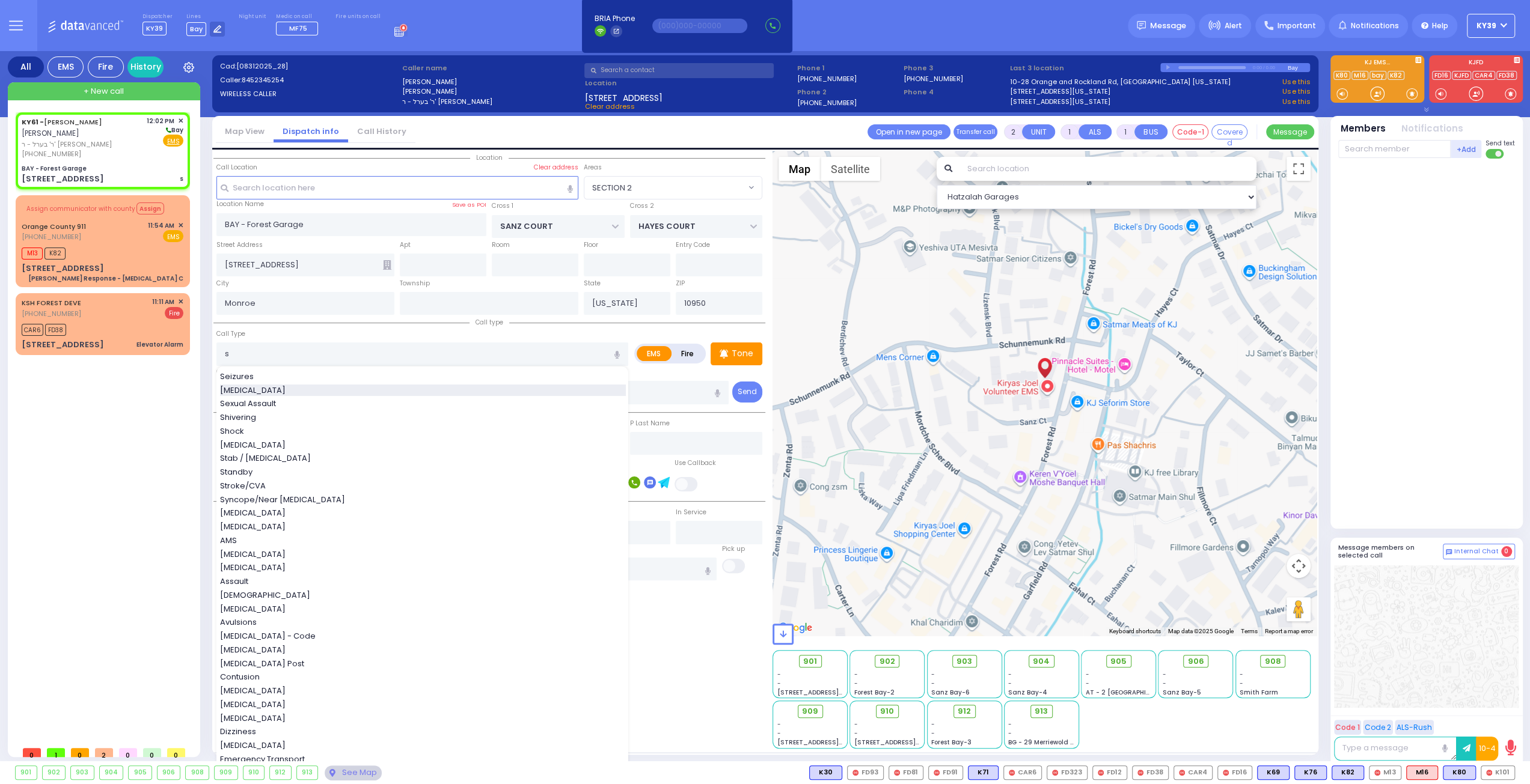
click at [267, 384] on div "Sepsis" at bounding box center [423, 390] width 406 height 12
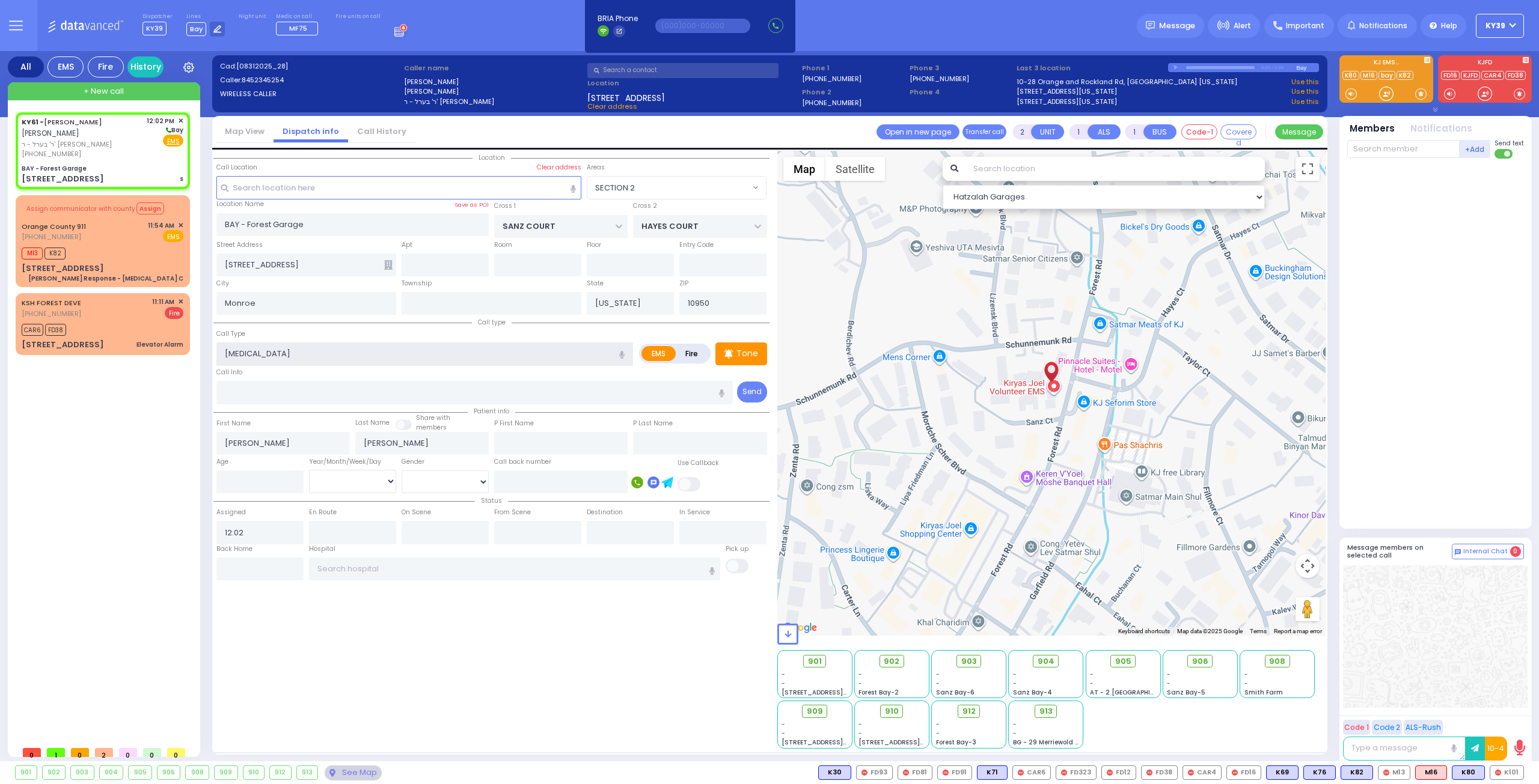
click at [264, 353] on input "Sepsis" at bounding box center [424, 353] width 416 height 23
type input "Sep"
select select
radio input "true"
select select
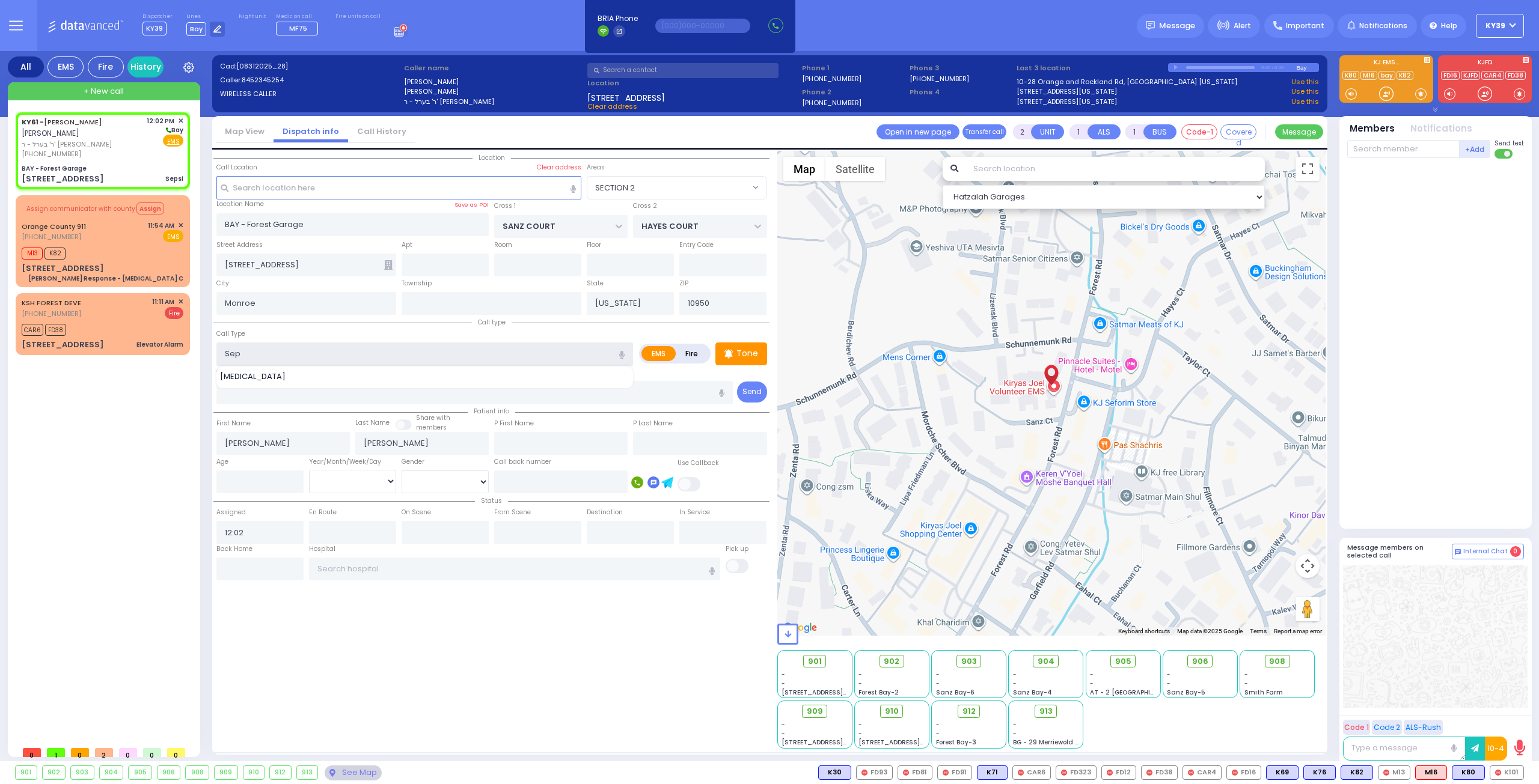
select select "Hatzalah Garages"
type input "S"
select select "SECTION 2"
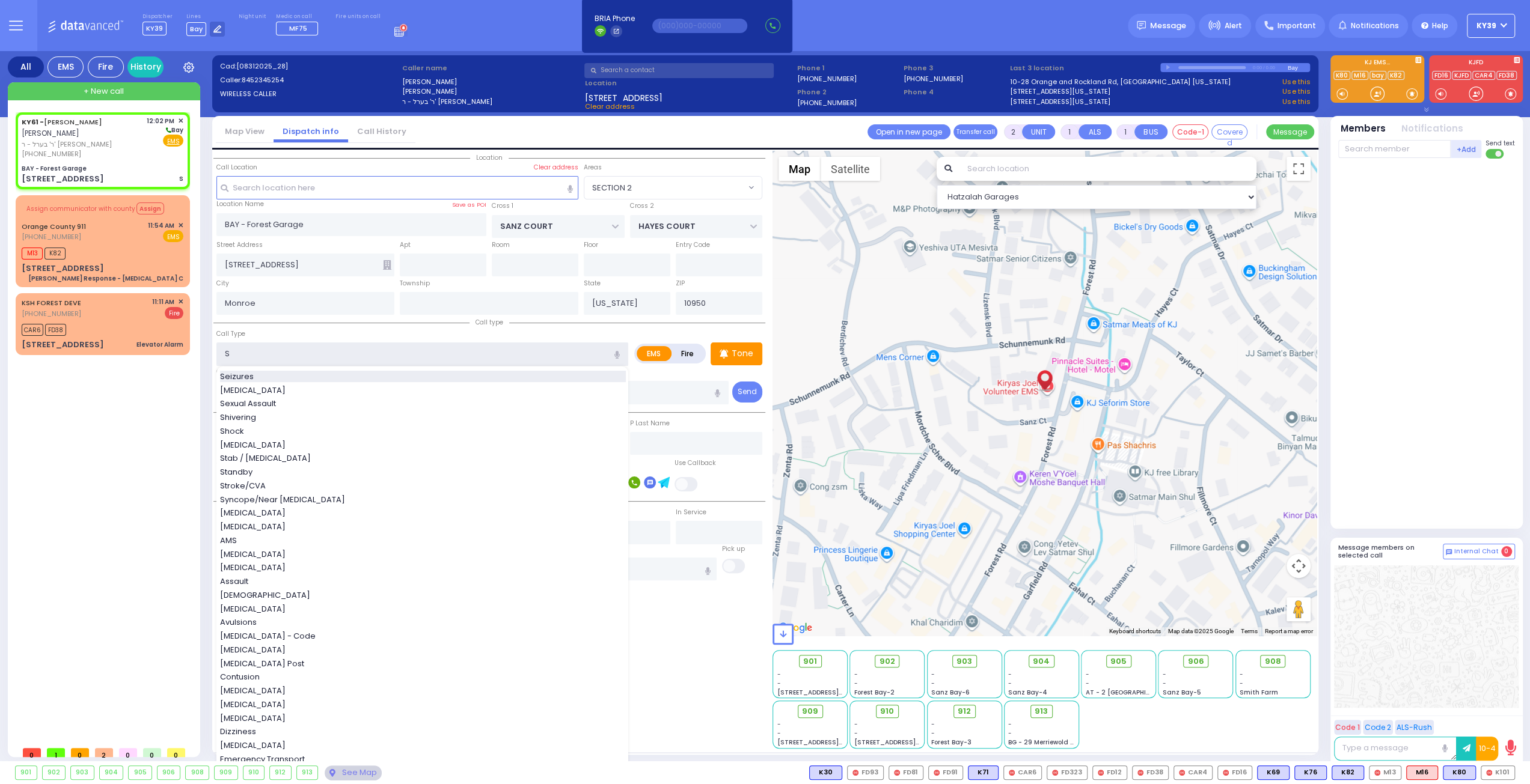
select select
radio input "true"
select select
select select "Hatzalah Garages"
click at [263, 374] on div "Seizures" at bounding box center [423, 376] width 406 height 12
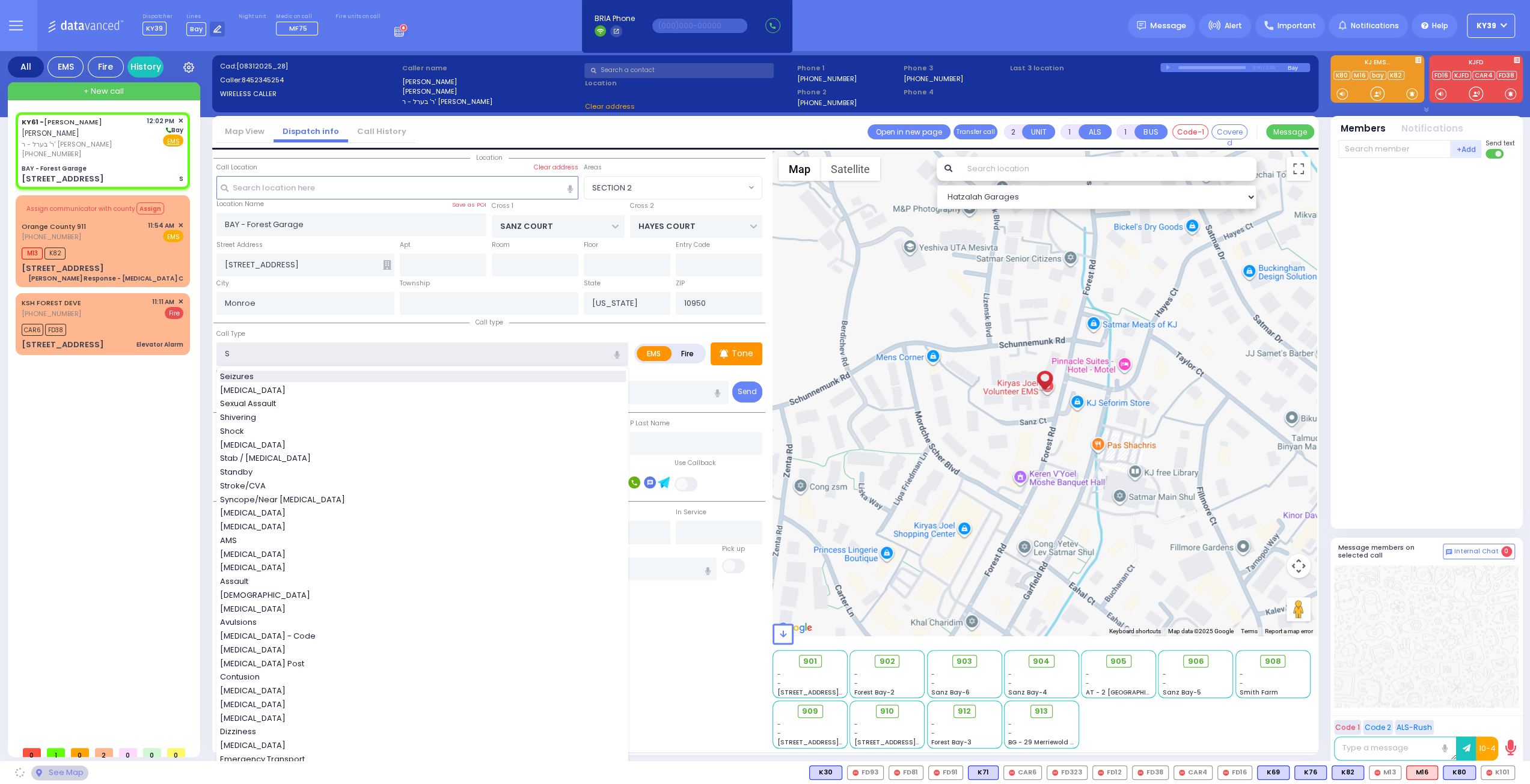
type input "Seizures"
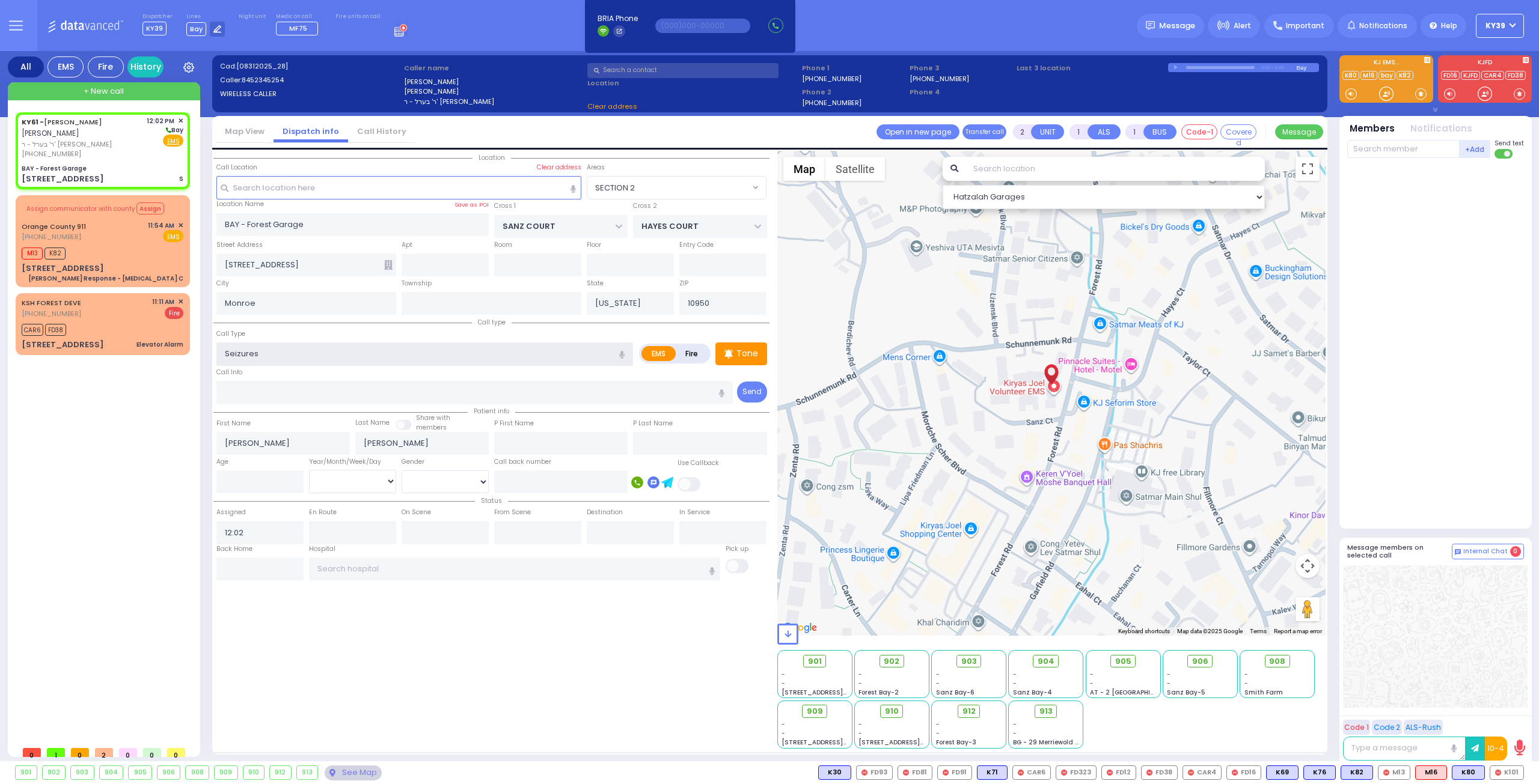
type input "3"
type input "2"
select select "SECTION 2"
select select
radio input "true"
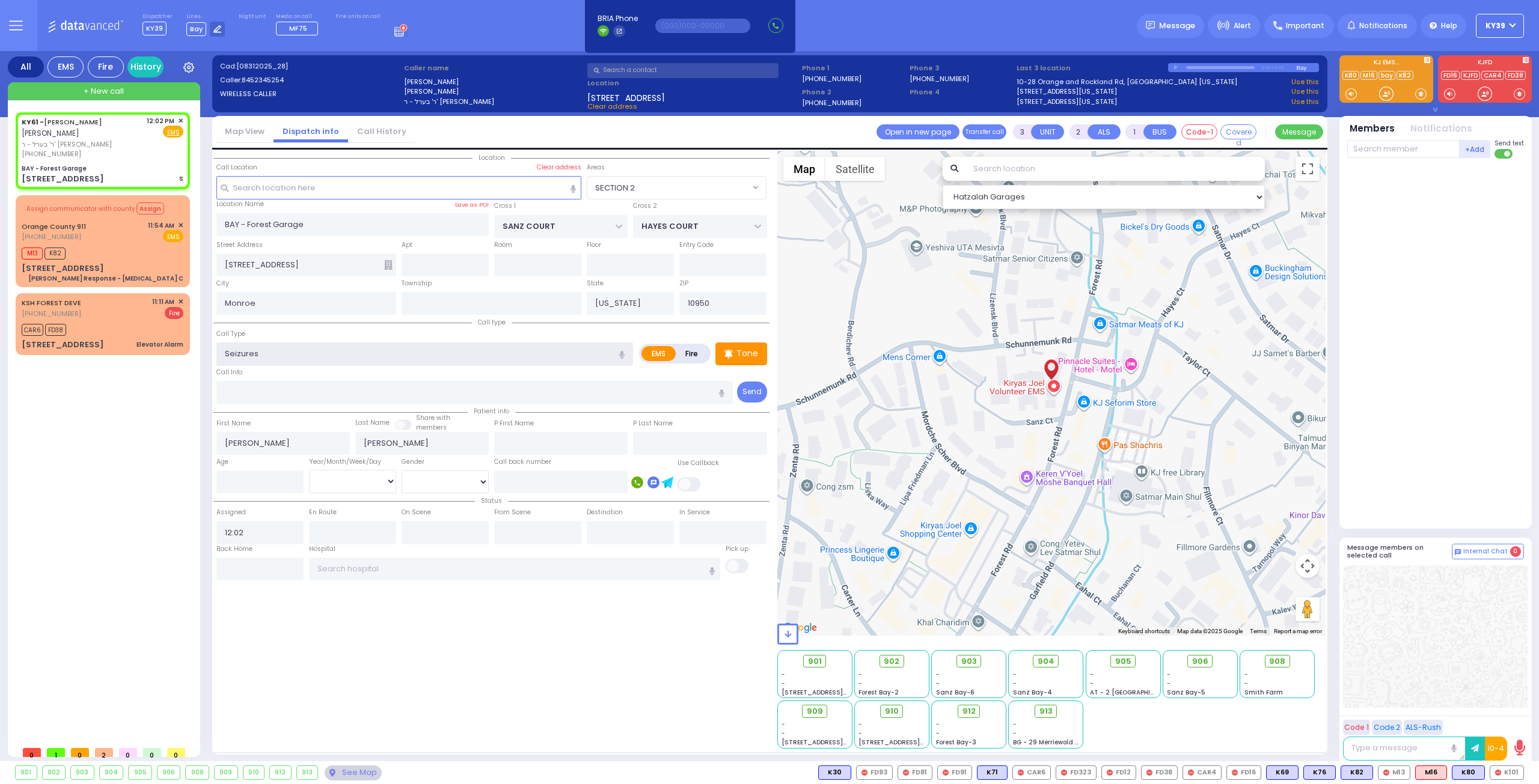
select select
select select "Hatzalah Garages"
select select "SECTION 2"
select select
radio input "true"
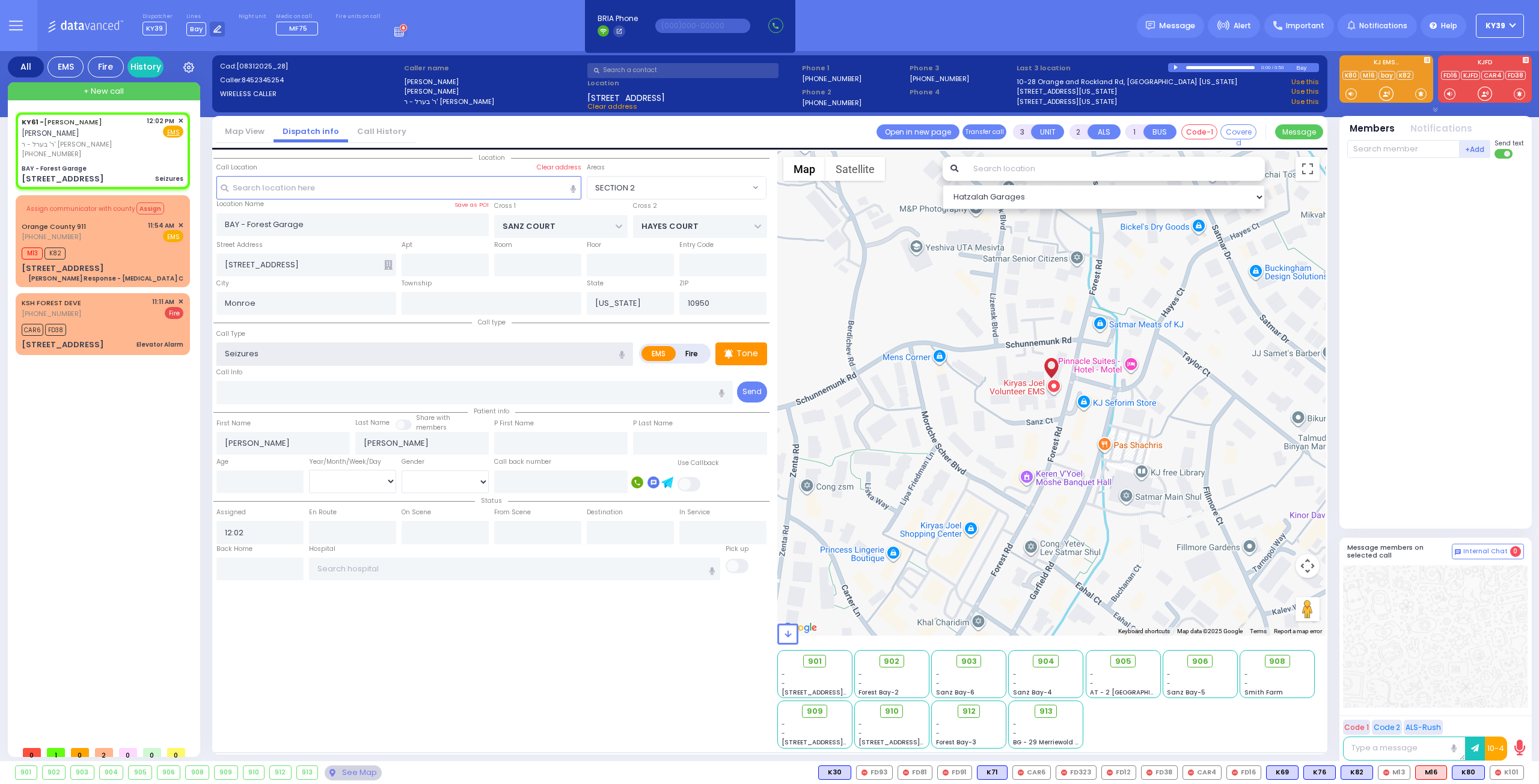
select select
select select "Hatzalah Garages"
select select "SECTION 2"
click at [266, 476] on input "number" at bounding box center [260, 481] width 87 height 23
select select
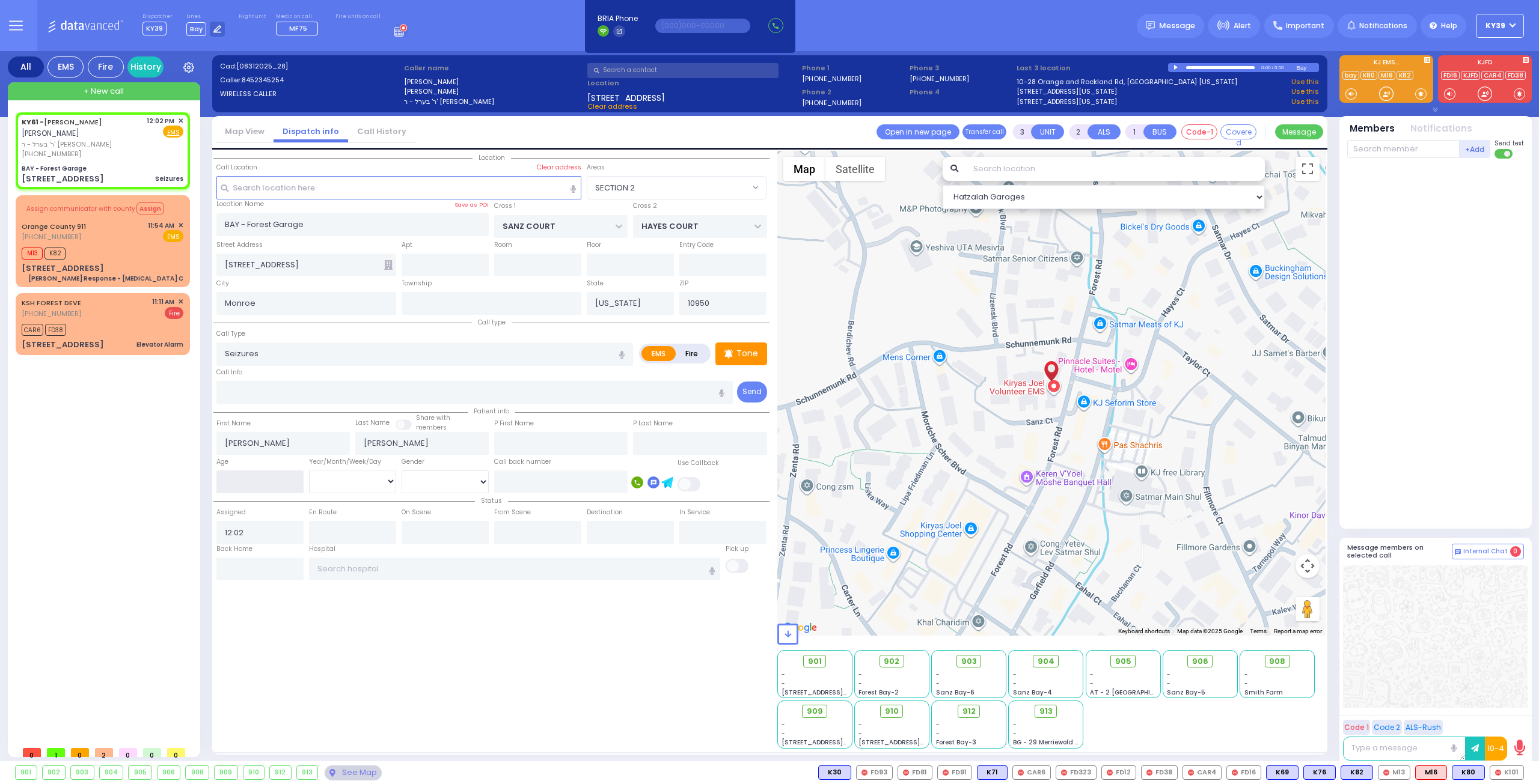
radio input "true"
select select
select select "Hatzalah Garages"
type input "16"
select select "SECTION 2"
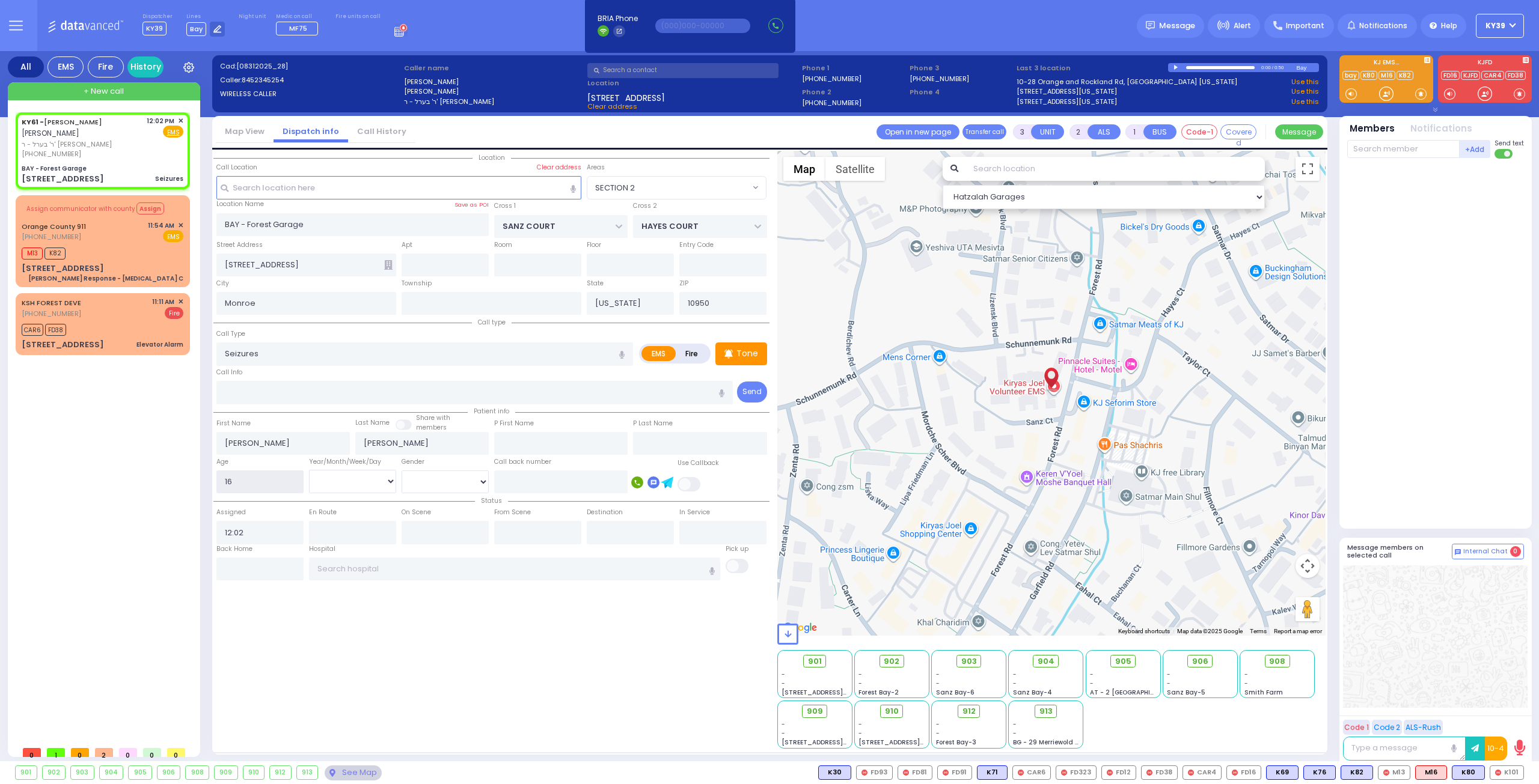
type input "16"
click at [395, 472] on select "Year Month Week Day" at bounding box center [353, 481] width 87 height 23
select select "Year"
click at [309, 470] on select "Year Month Week Day" at bounding box center [353, 481] width 87 height 23
select select
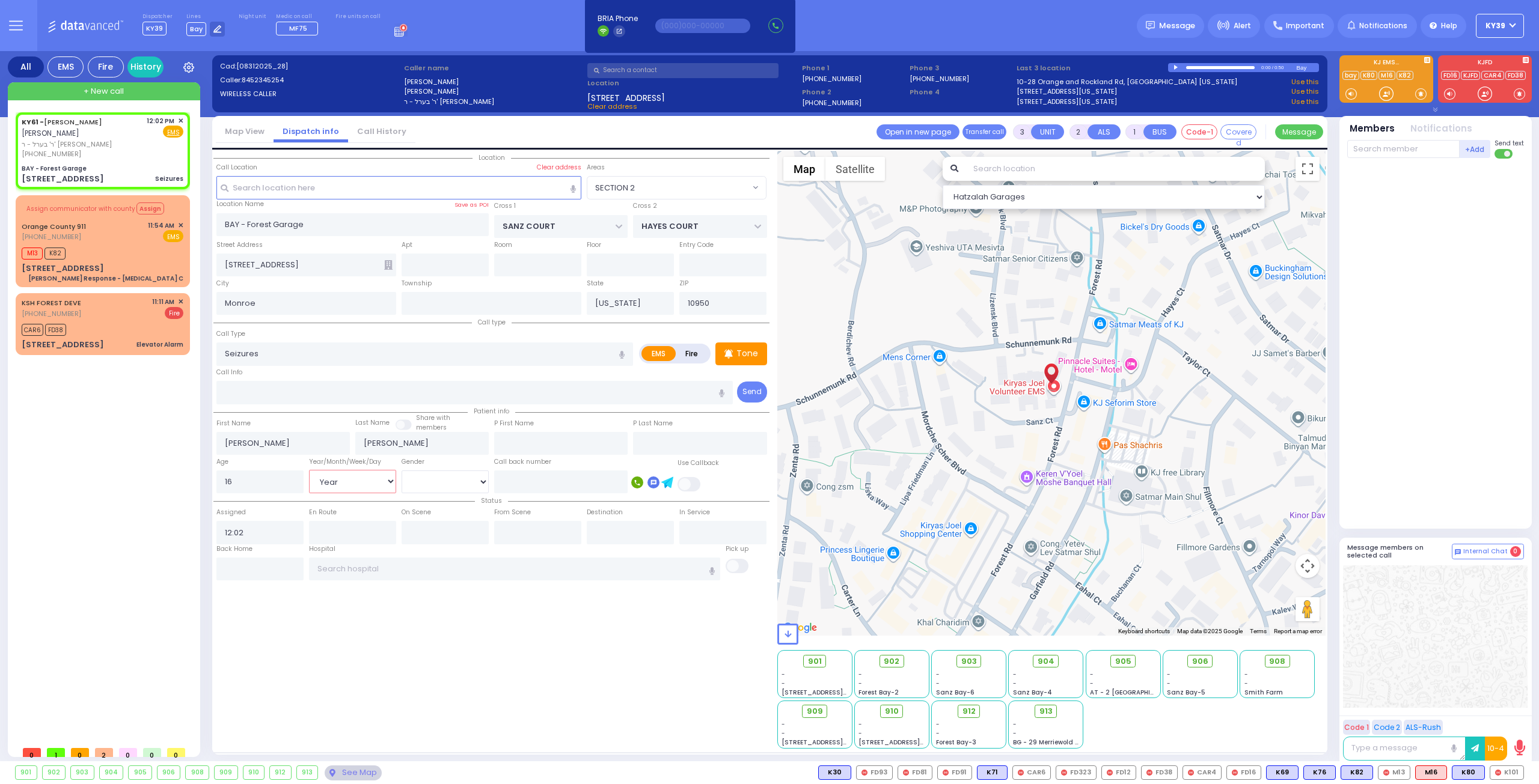
radio input "true"
select select
select select "Hatzalah Garages"
click at [490, 676] on div "Location ZIP" at bounding box center [491, 449] width 556 height 598
select select "SECTION 2"
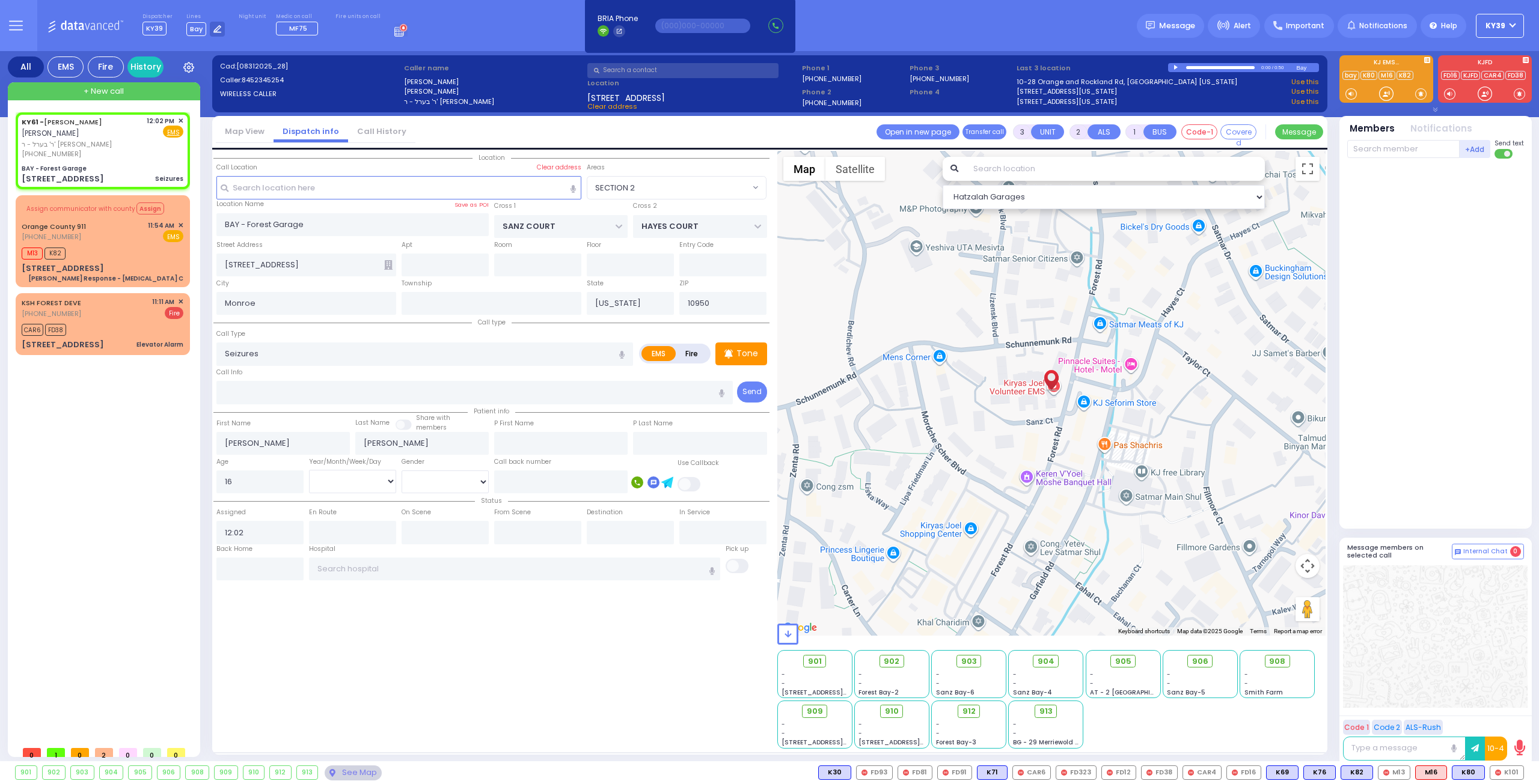
select select
radio input "true"
select select "Year"
select select "Hatzalah Garages"
click at [467, 478] on select "Male Female" at bounding box center [445, 481] width 87 height 23
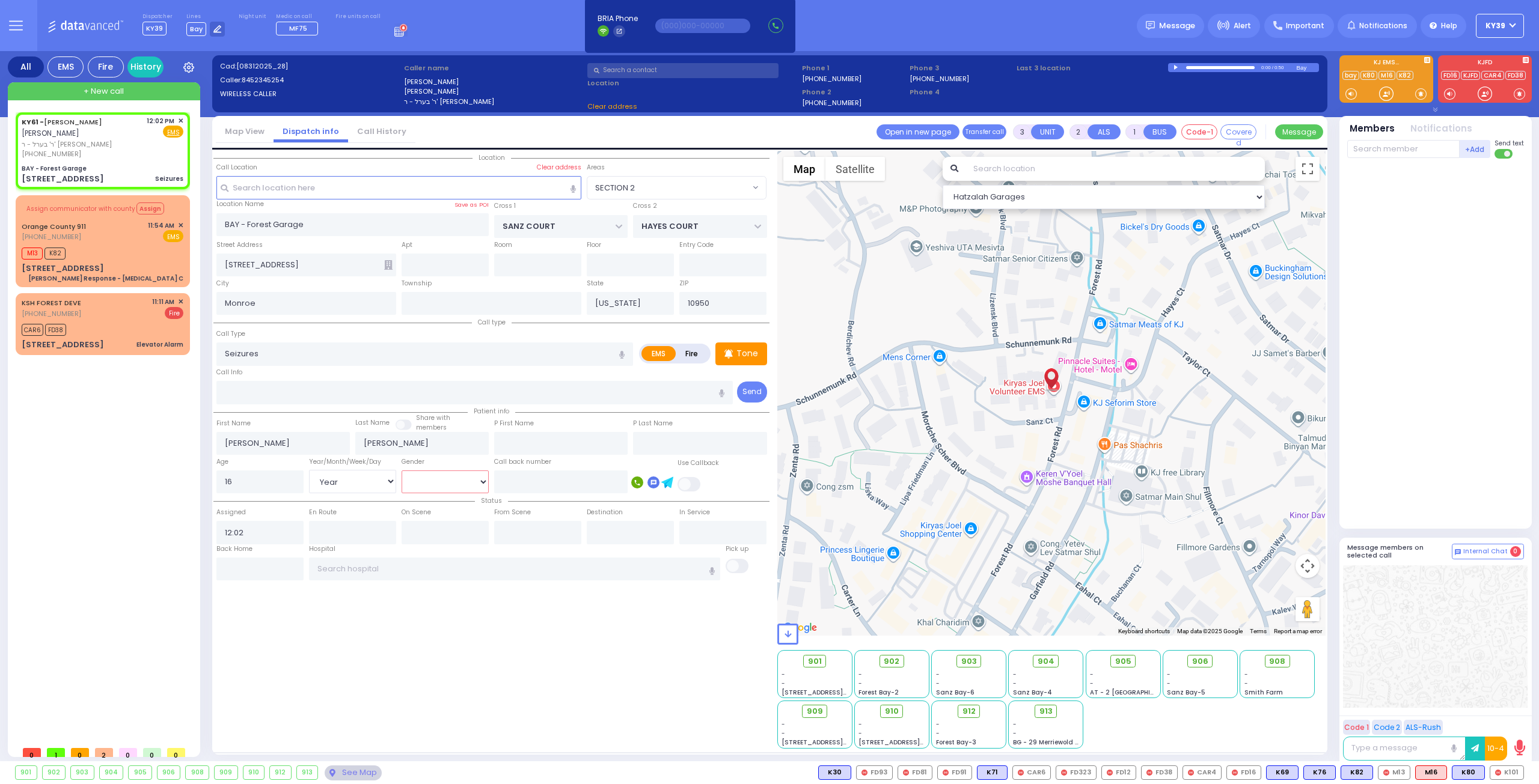
select select "SECTION 2"
select select "[DEMOGRAPHIC_DATA]"
click at [402, 470] on select "Male Female" at bounding box center [445, 481] width 87 height 23
click at [458, 682] on div "Location ZIP" at bounding box center [491, 449] width 556 height 598
select select
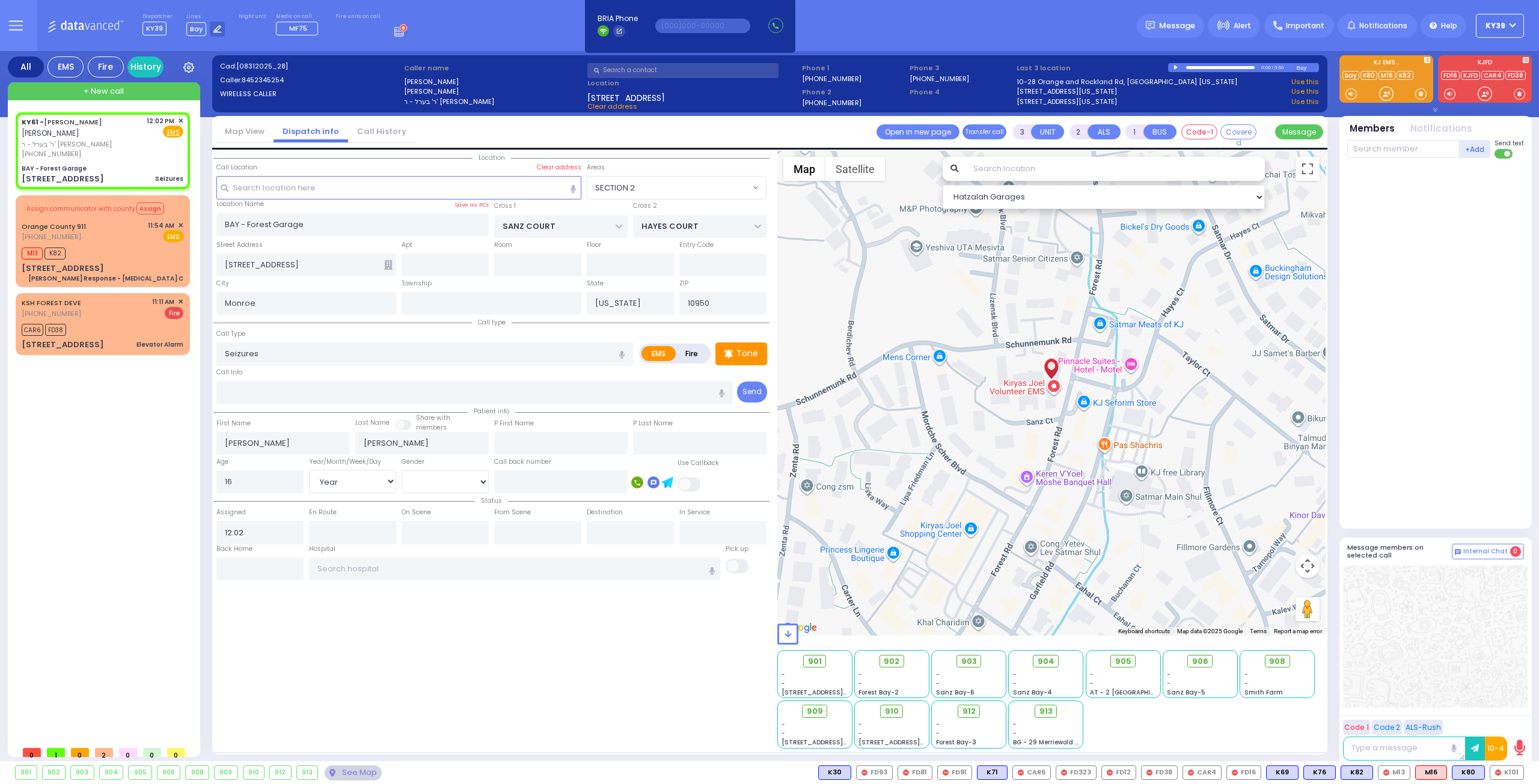
radio input "true"
select select "Year"
select select "[DEMOGRAPHIC_DATA]"
select select "Hatzalah Garages"
select select "SECTION 2"
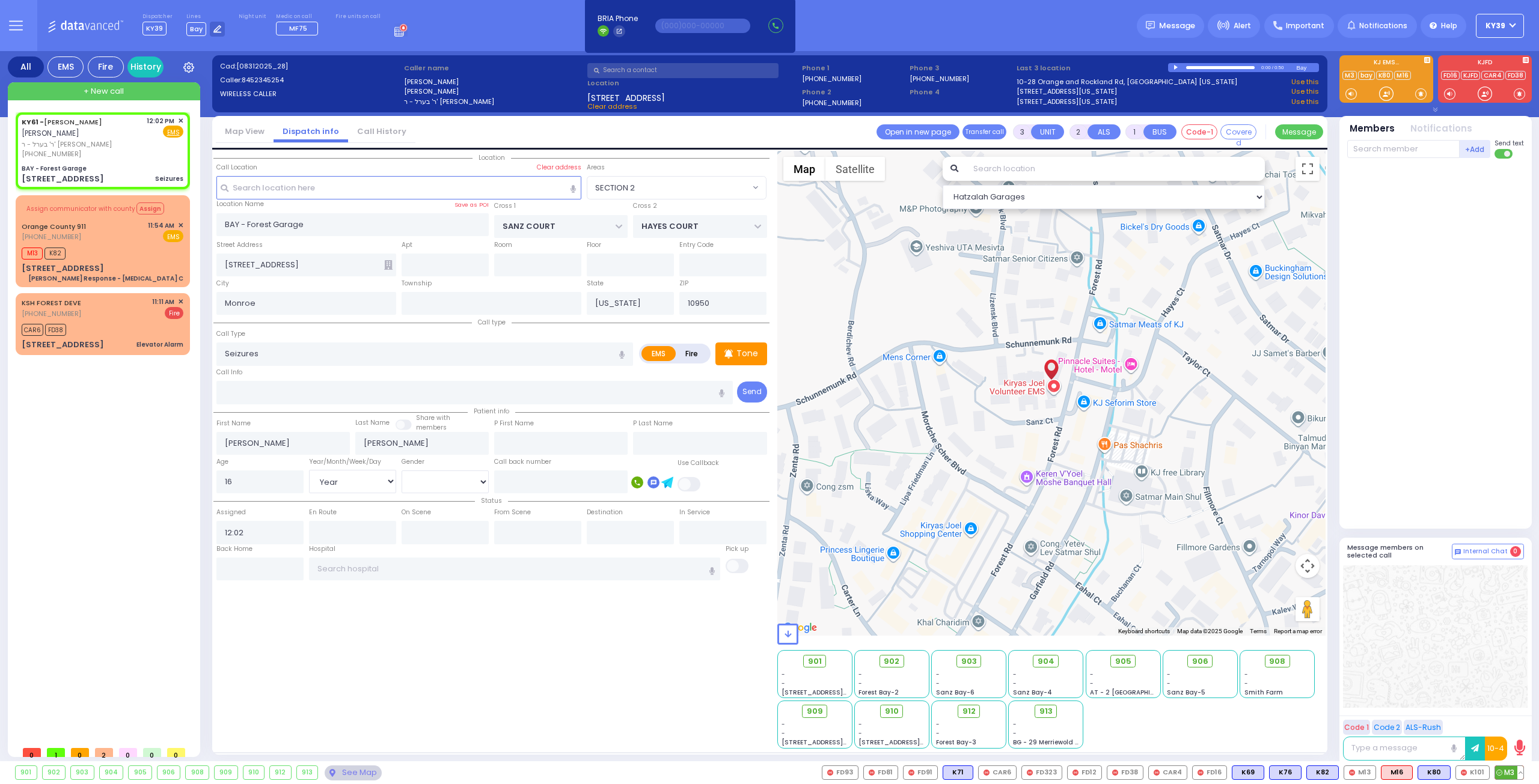
click at [1500, 770] on icon at bounding box center [1499, 772] width 6 height 6
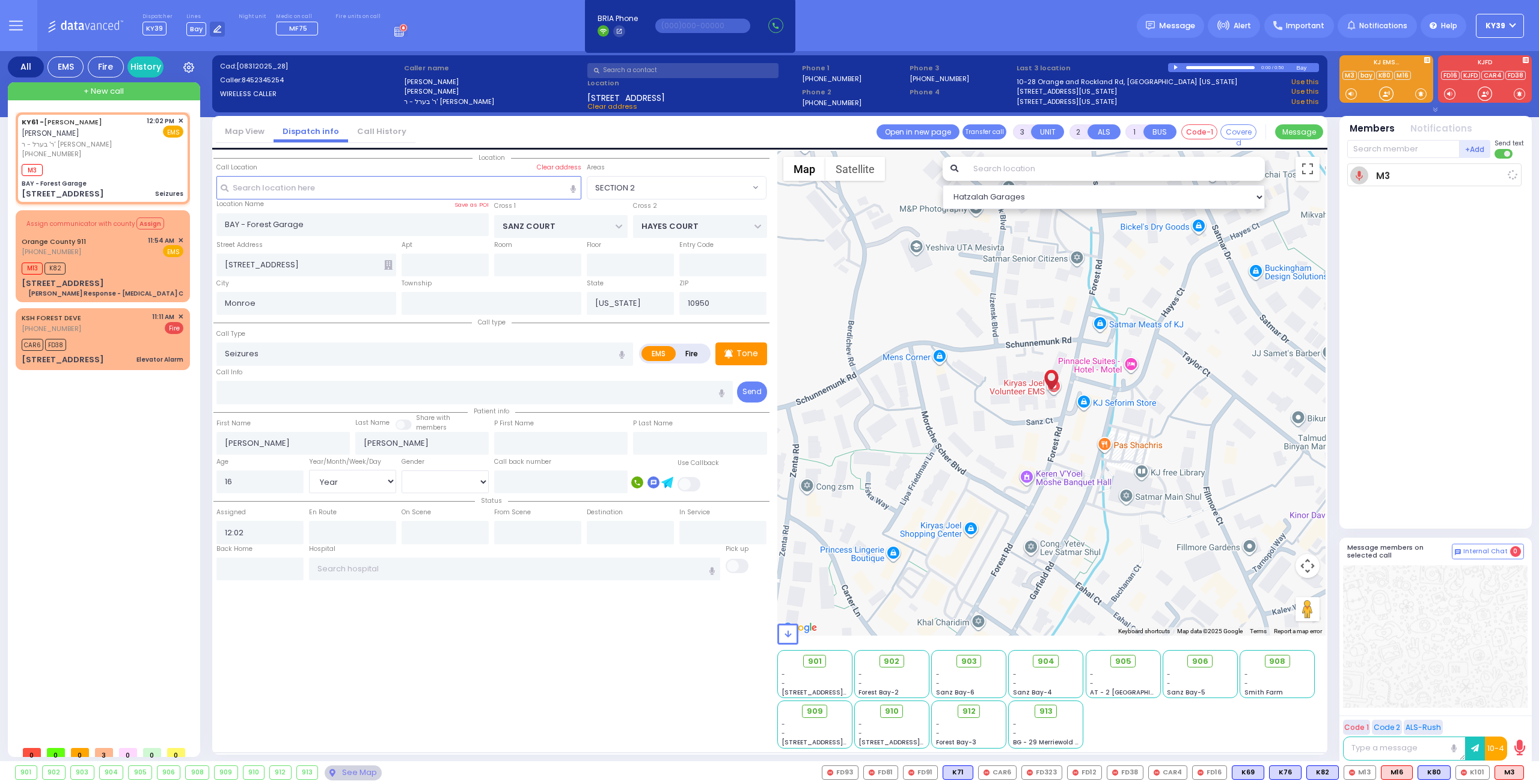
select select
radio input "true"
select select "Year"
select select "[DEMOGRAPHIC_DATA]"
type input "12:04"
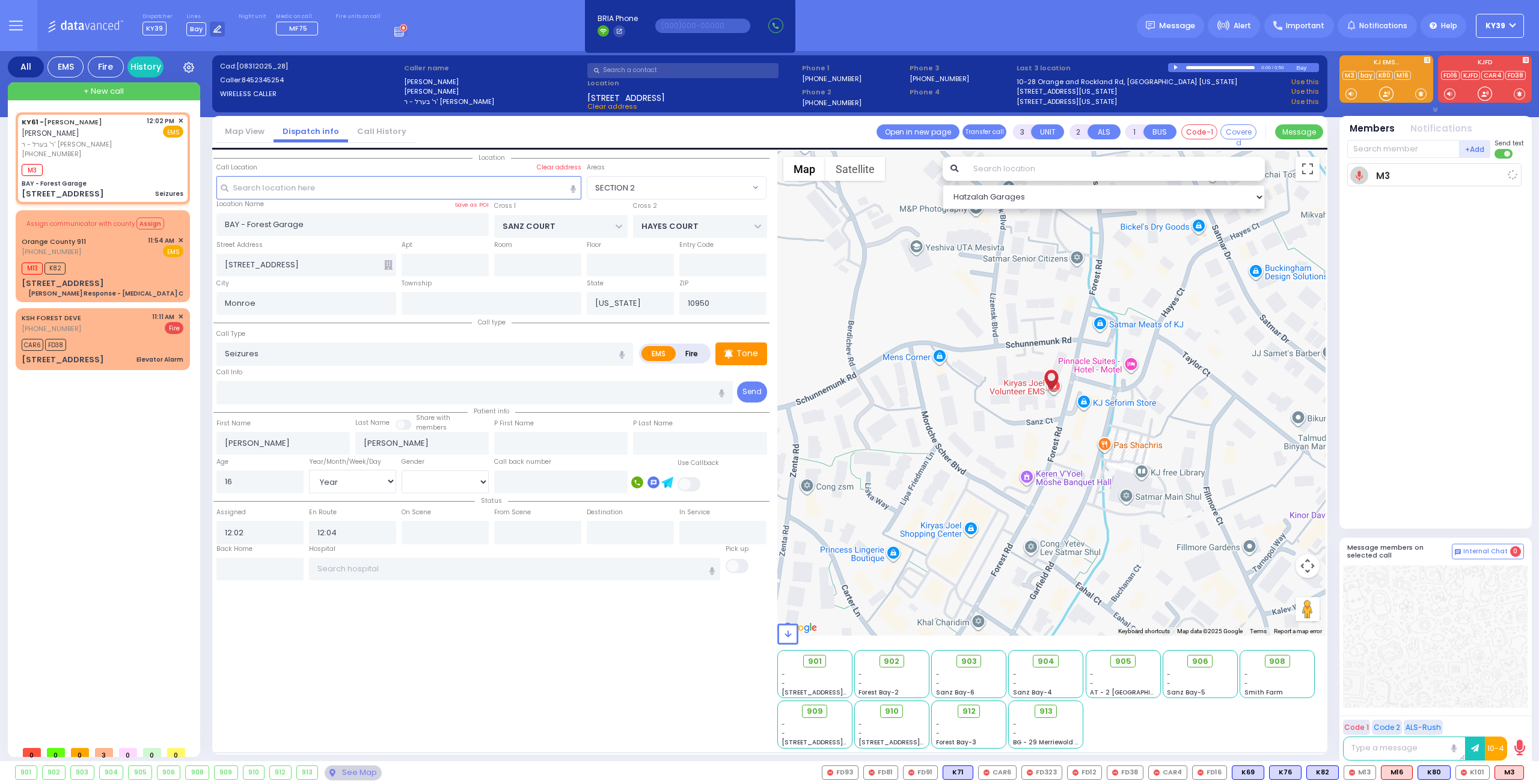
select select "Hatzalah Garages"
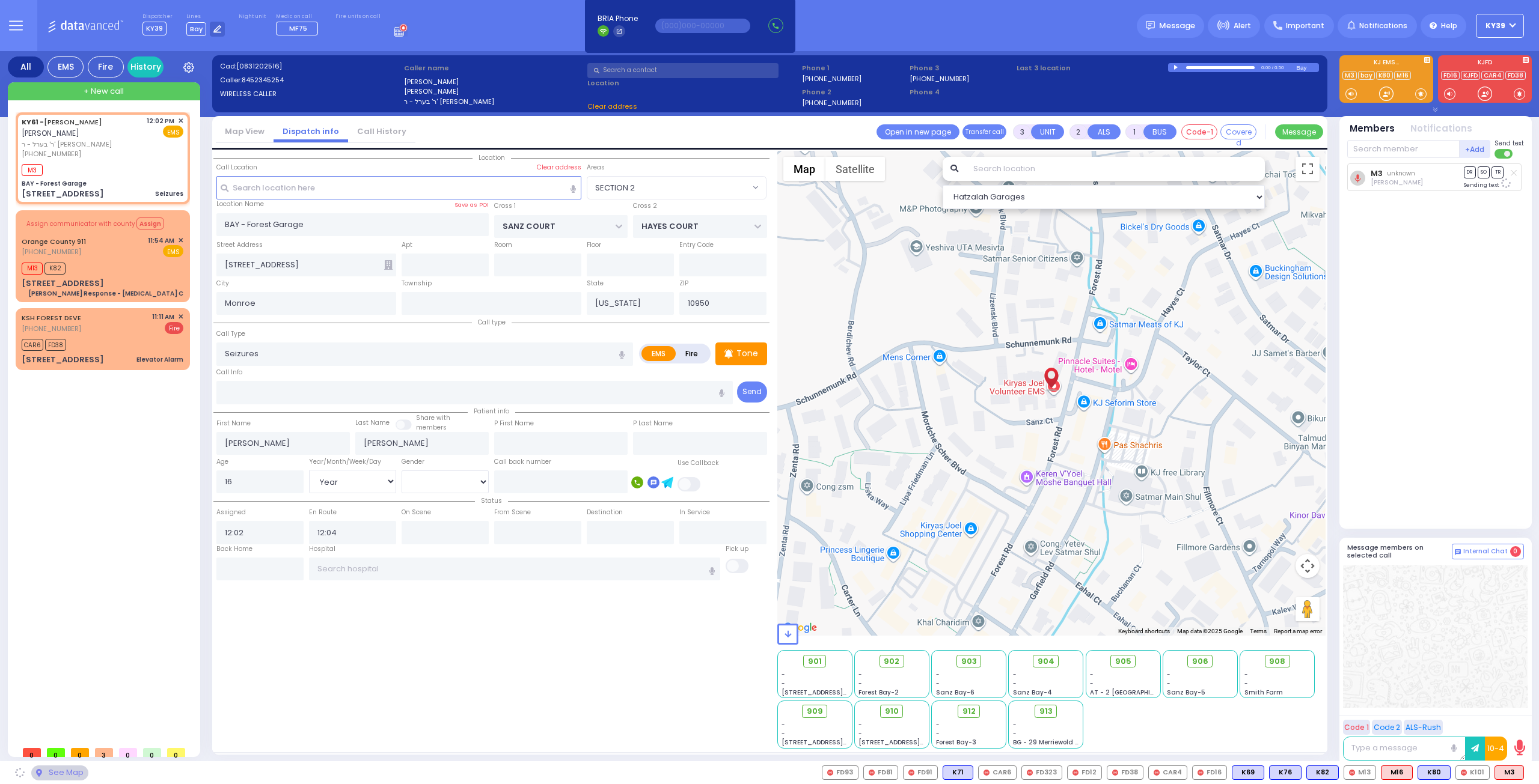
select select "SECTION 2"
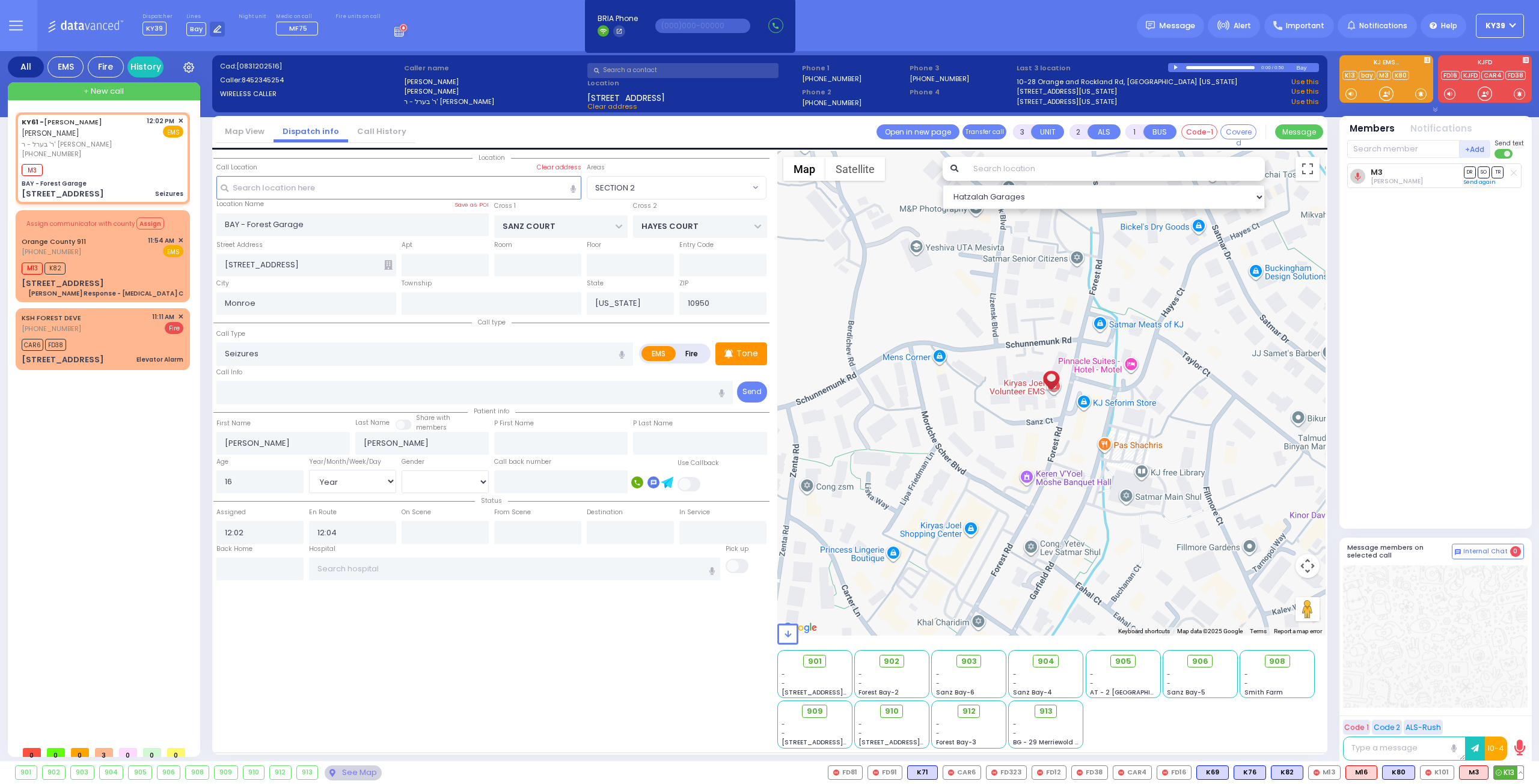
click at [1507, 775] on span "K13" at bounding box center [1508, 773] width 30 height 13
select select
radio input "true"
select select "Year"
select select "[DEMOGRAPHIC_DATA]"
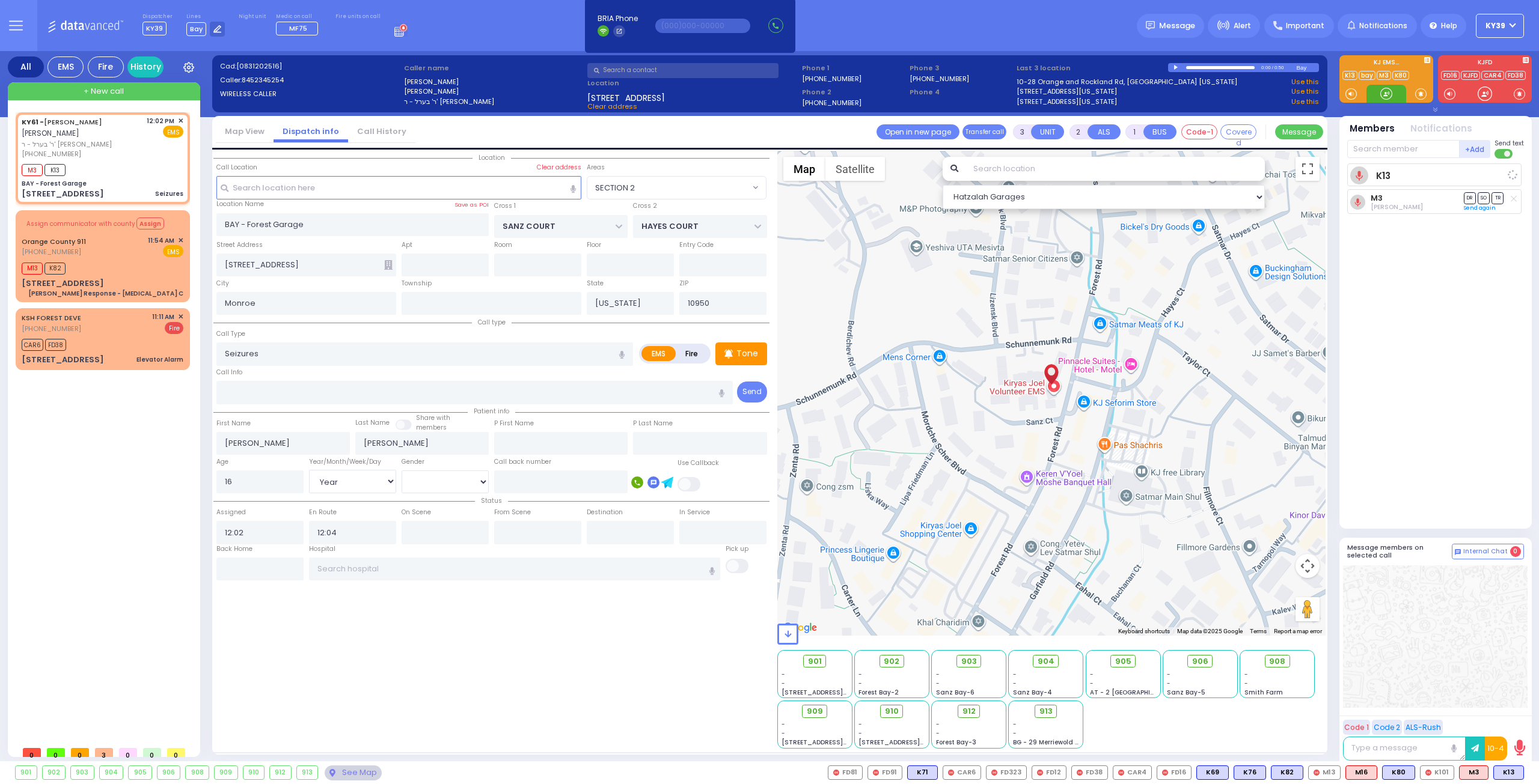
select select "Hatzalah Garages"
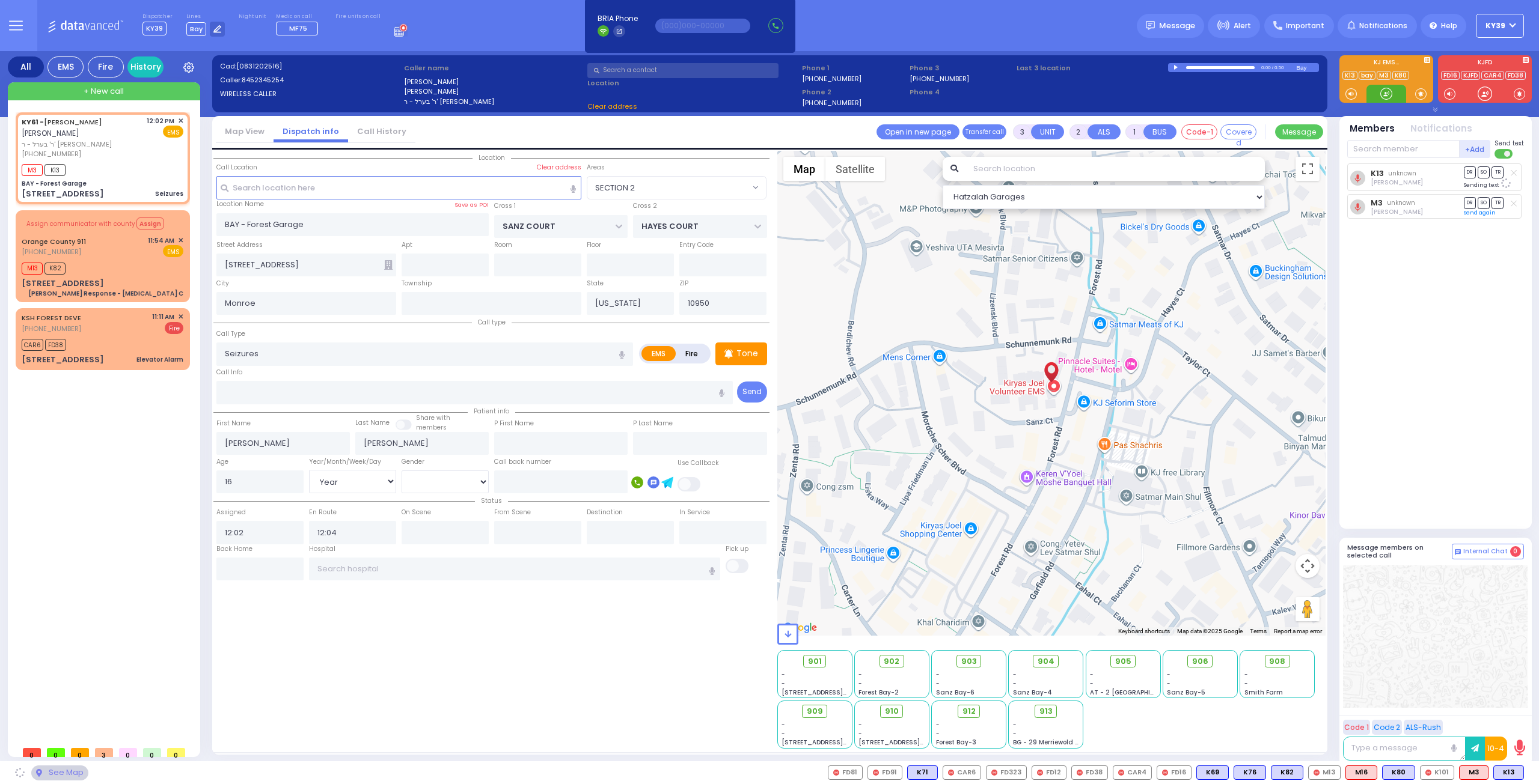
select select "SECTION 2"
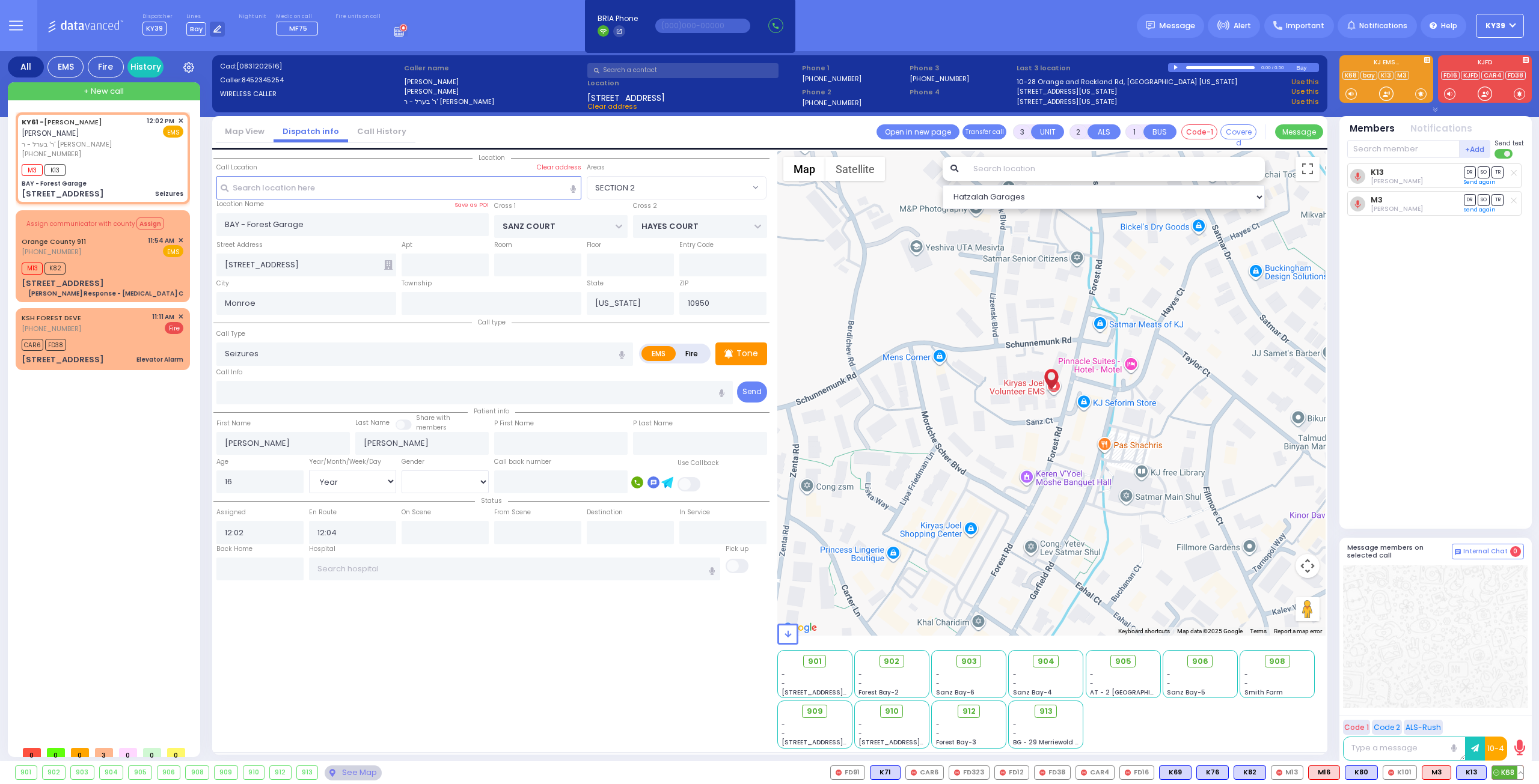
click at [1509, 773] on span "K68" at bounding box center [1507, 773] width 31 height 13
select select
radio input "true"
select select "Year"
select select "[DEMOGRAPHIC_DATA]"
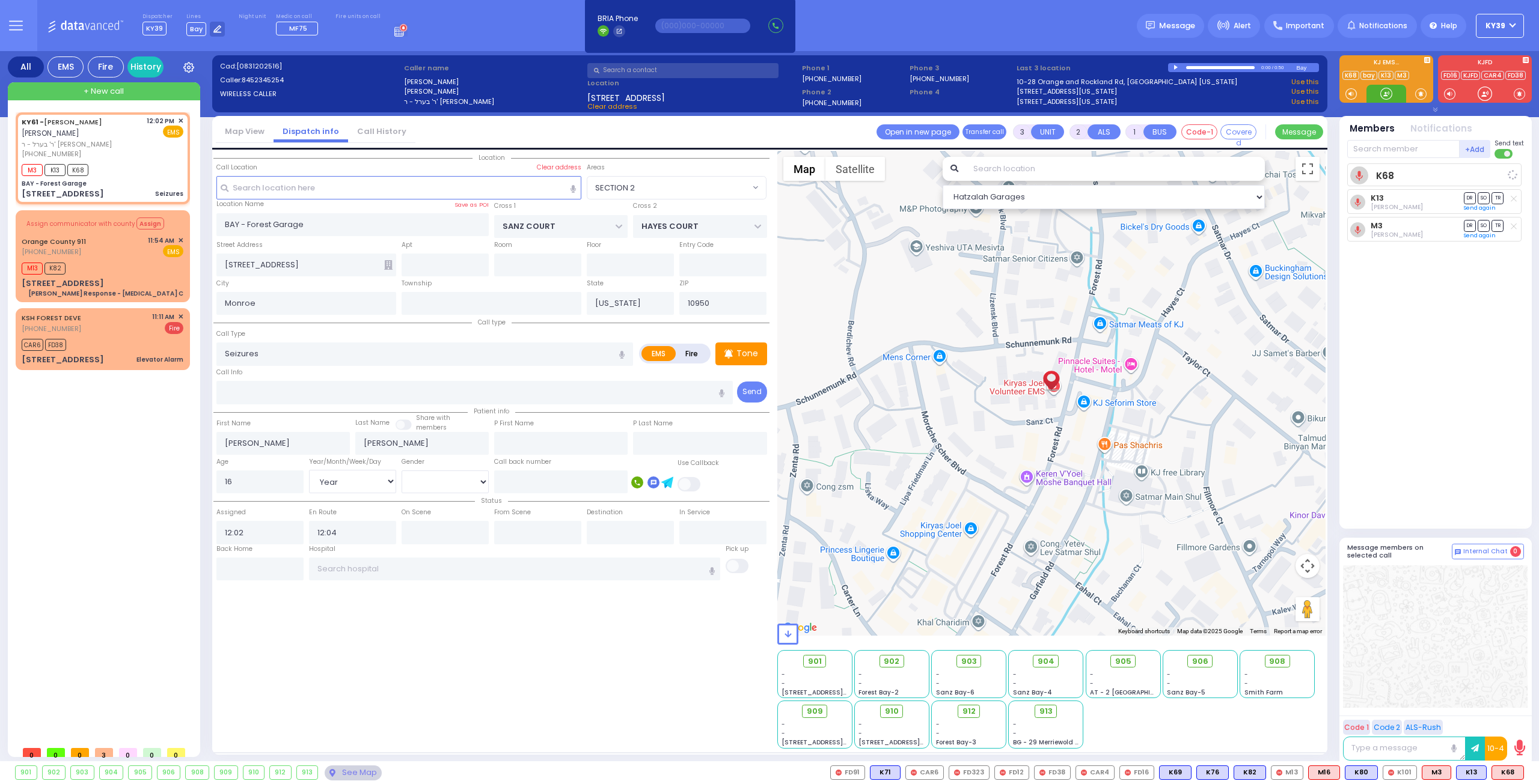
select select "Hatzalah Garages"
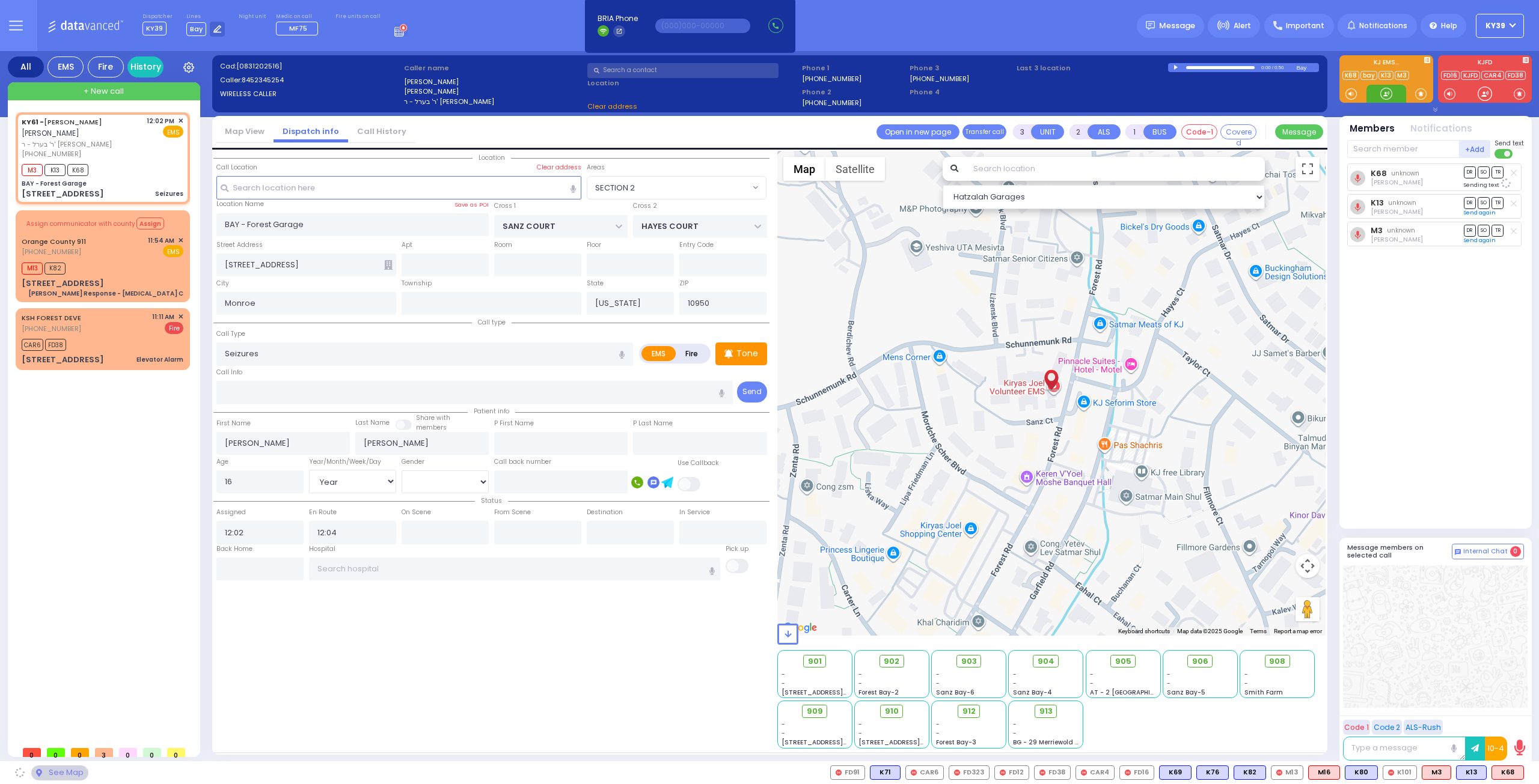
select select "SECTION 2"
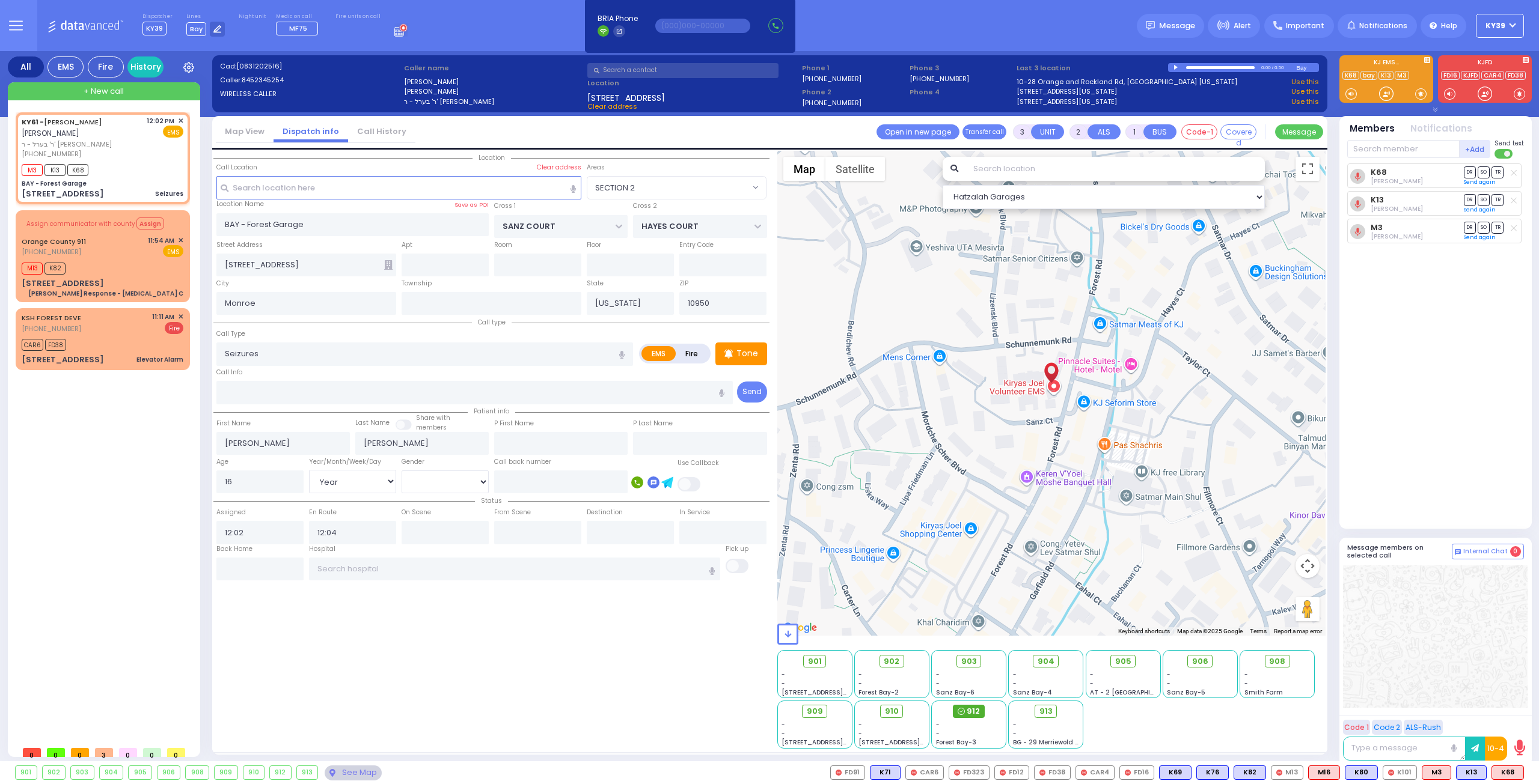
click at [970, 712] on span "912" at bounding box center [973, 711] width 13 height 12
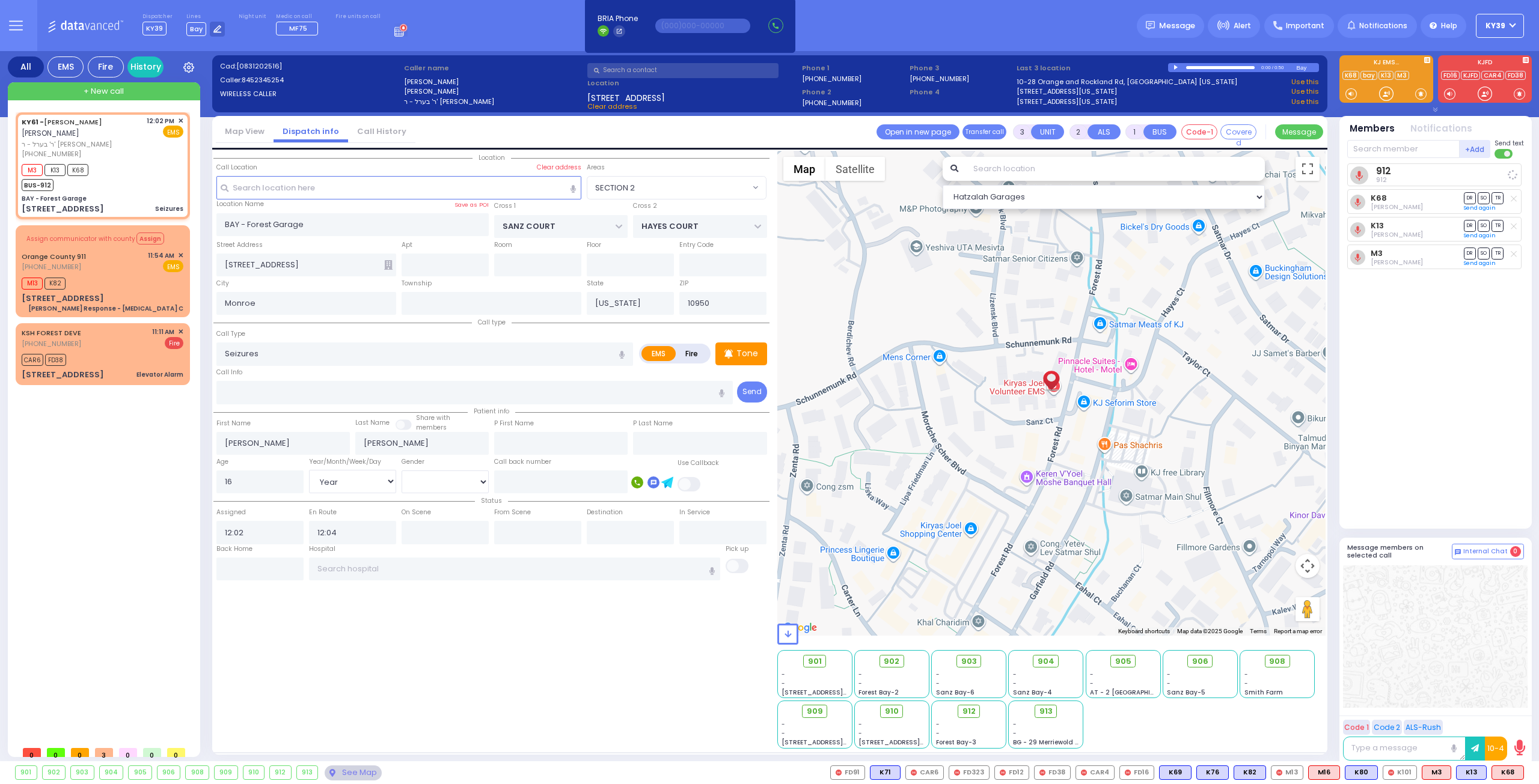
select select
radio input "true"
select select "Year"
select select "[DEMOGRAPHIC_DATA]"
select select "SECTION 2"
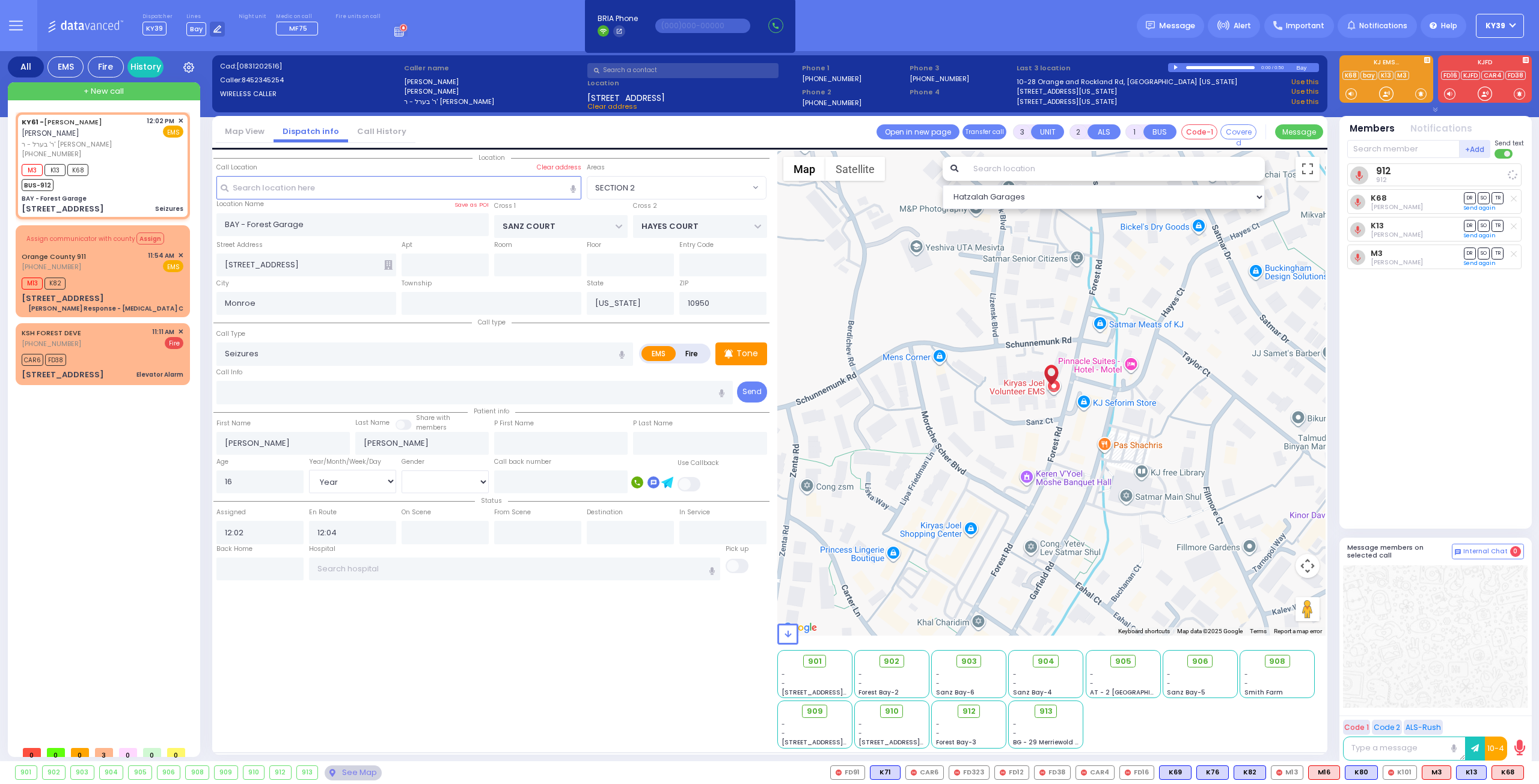
select select "Hatzalah Garages"
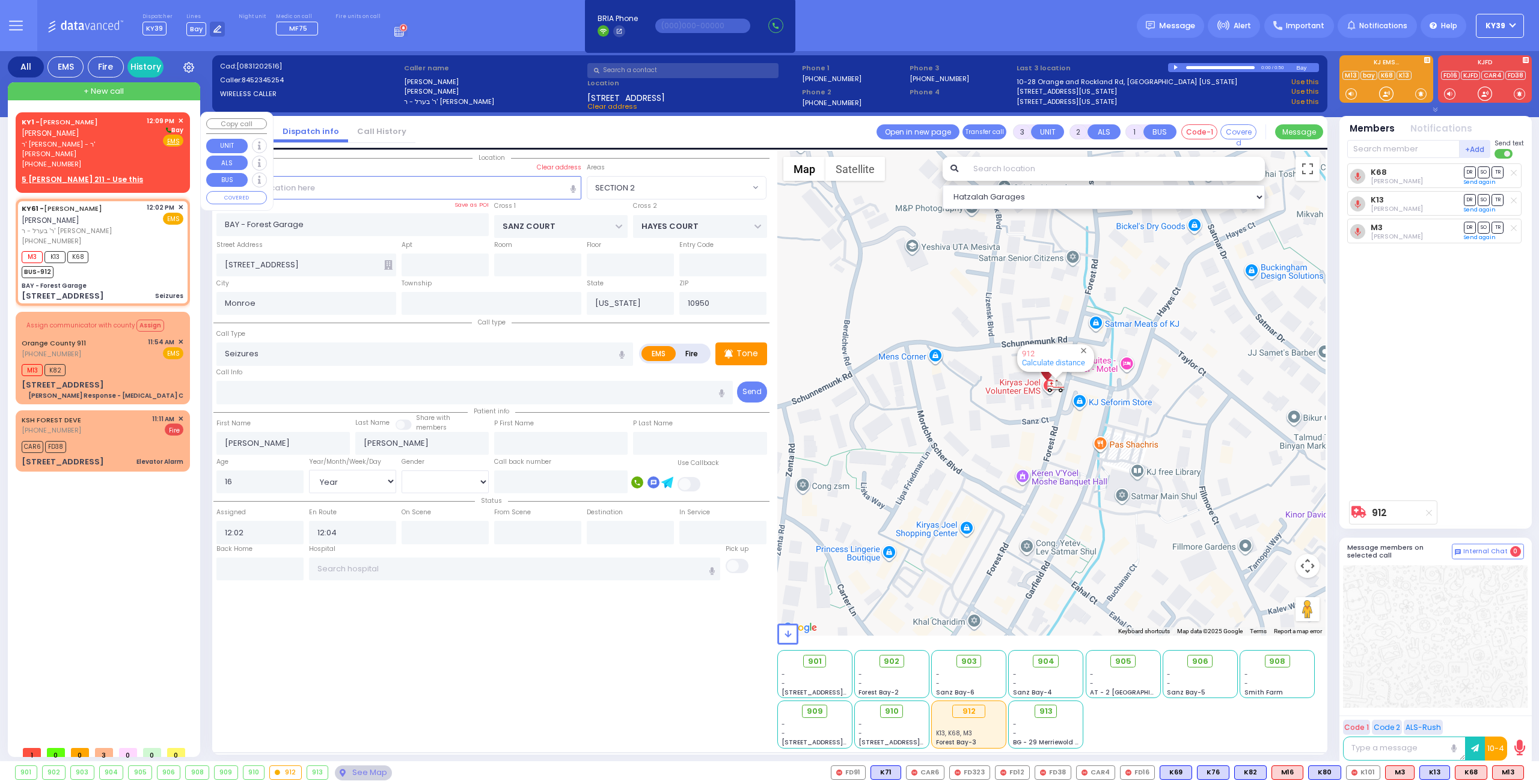
click at [92, 135] on div "KY1 - MOSHE ARON STEINBERG משה אהרן שטיינבערג" at bounding box center [82, 127] width 121 height 23
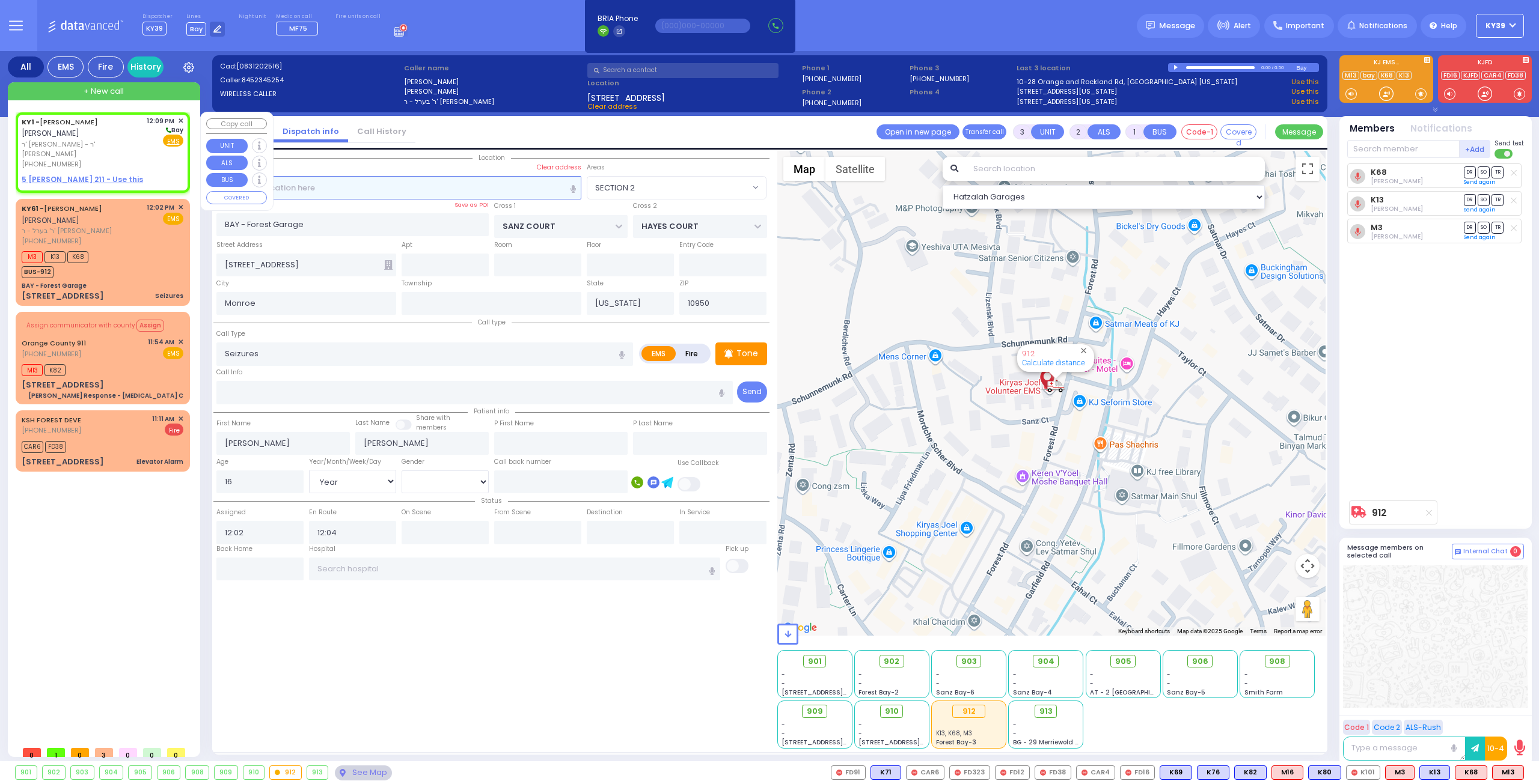
type input "2"
type input "1"
select select
radio input "true"
type input "[PERSON_NAME]"
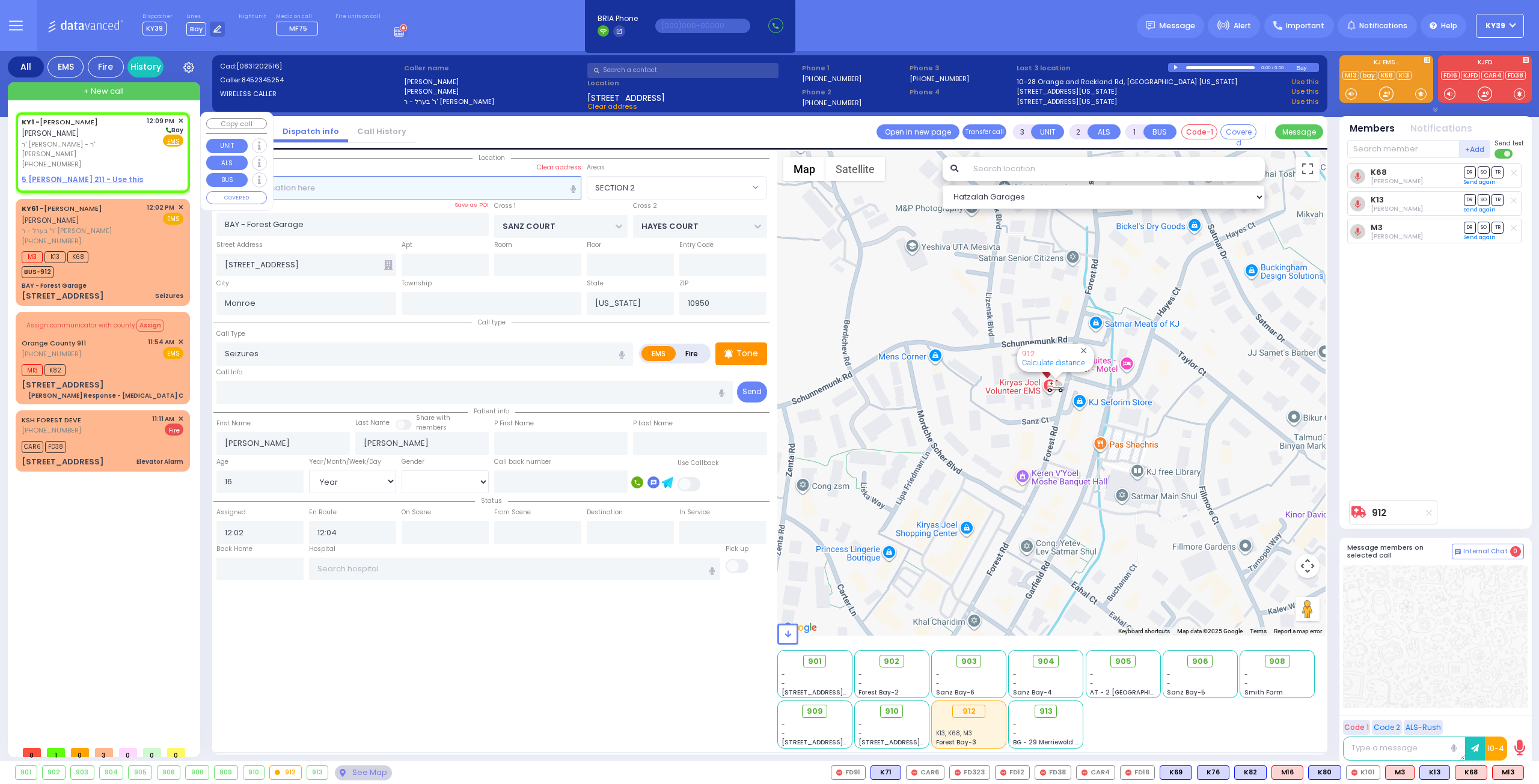
type input "[PERSON_NAME]"
select select
type input "12:09"
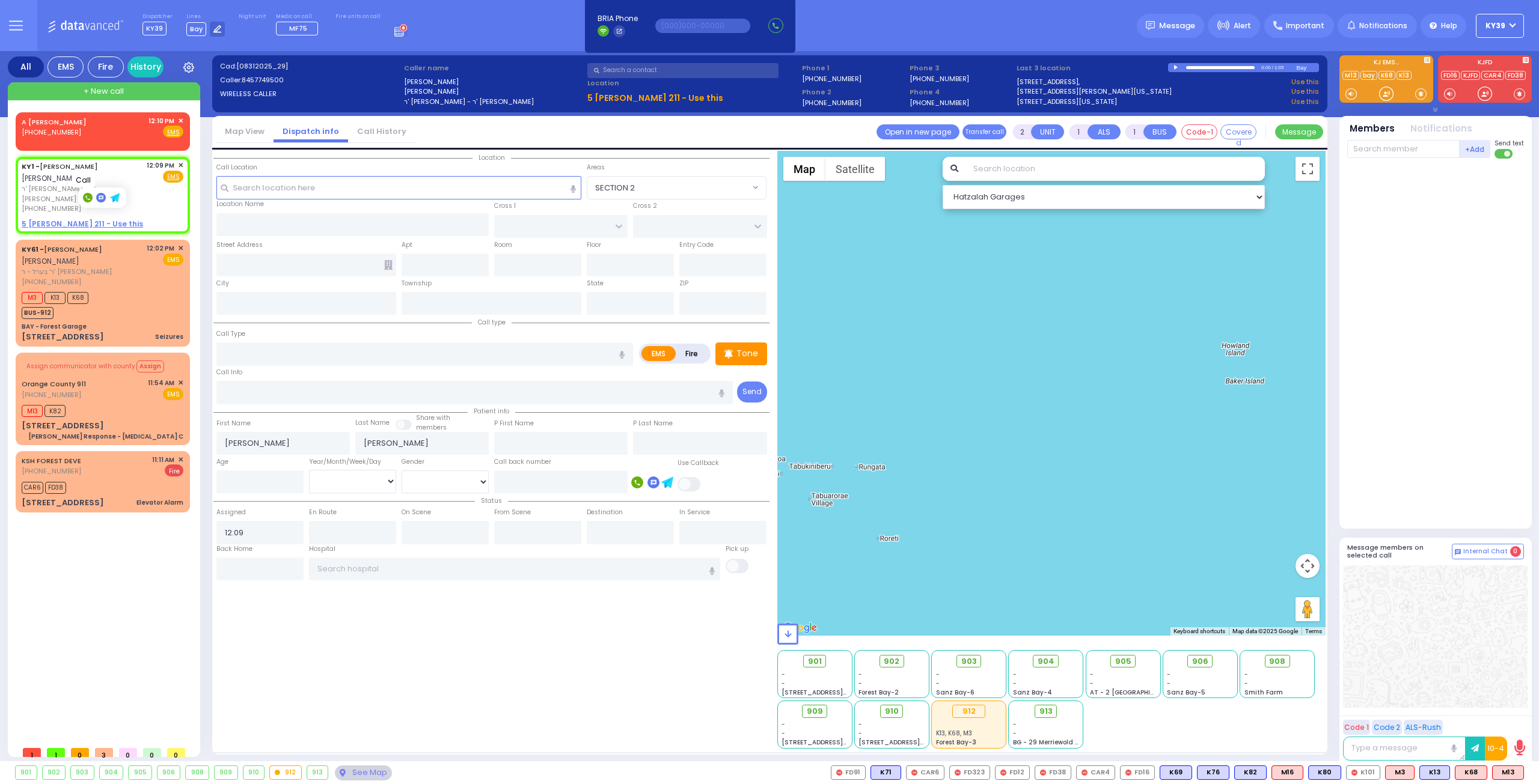
click at [89, 200] on icon at bounding box center [87, 198] width 4 height 4
drag, startPoint x: 329, startPoint y: 186, endPoint x: 322, endPoint y: 188, distance: 7.3
click at [329, 188] on input "text" at bounding box center [398, 188] width 365 height 23
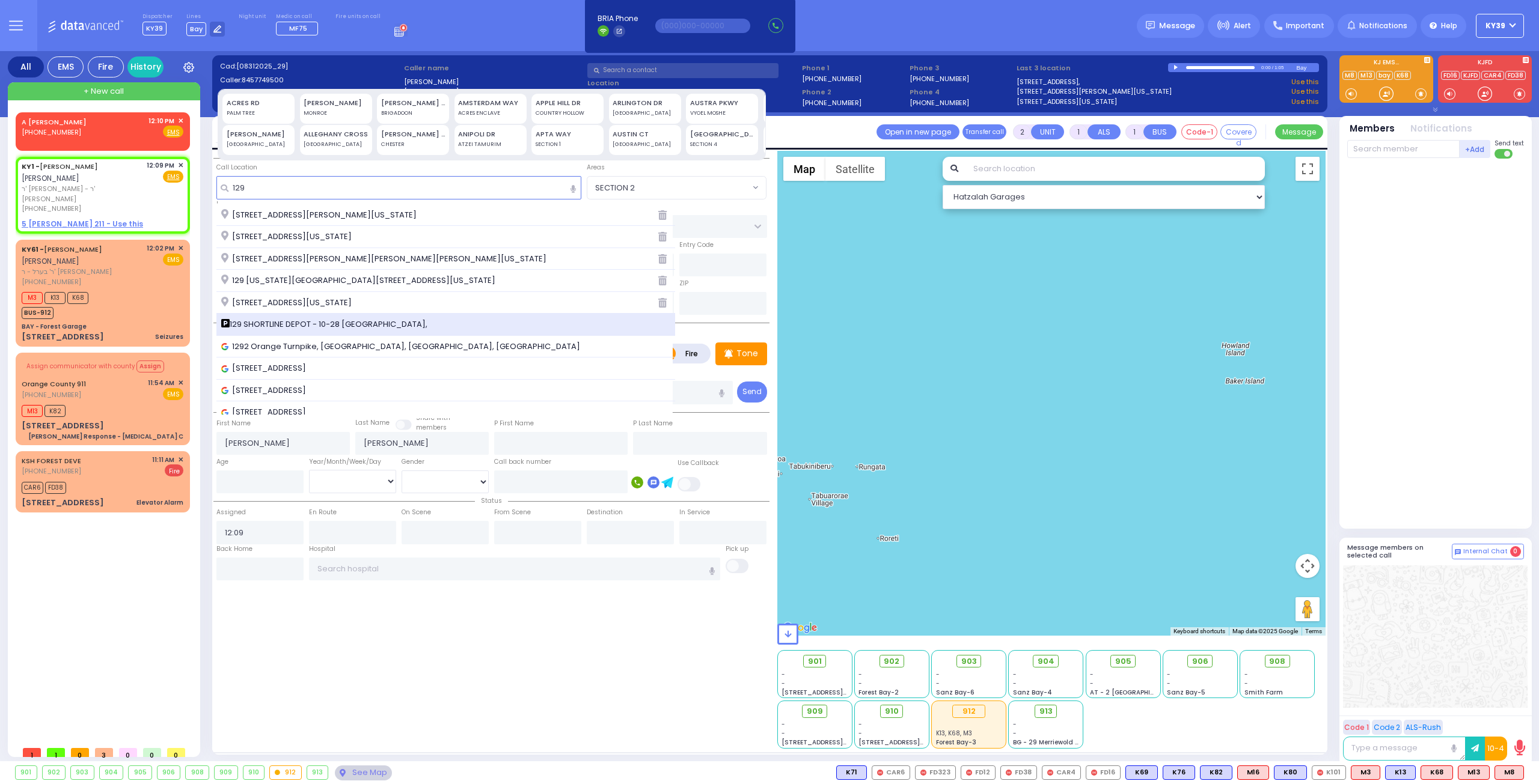
click at [367, 326] on span "129 SHORTLINE DEPOT - 10-28 [GEOGRAPHIC_DATA]," at bounding box center [326, 324] width 210 height 12
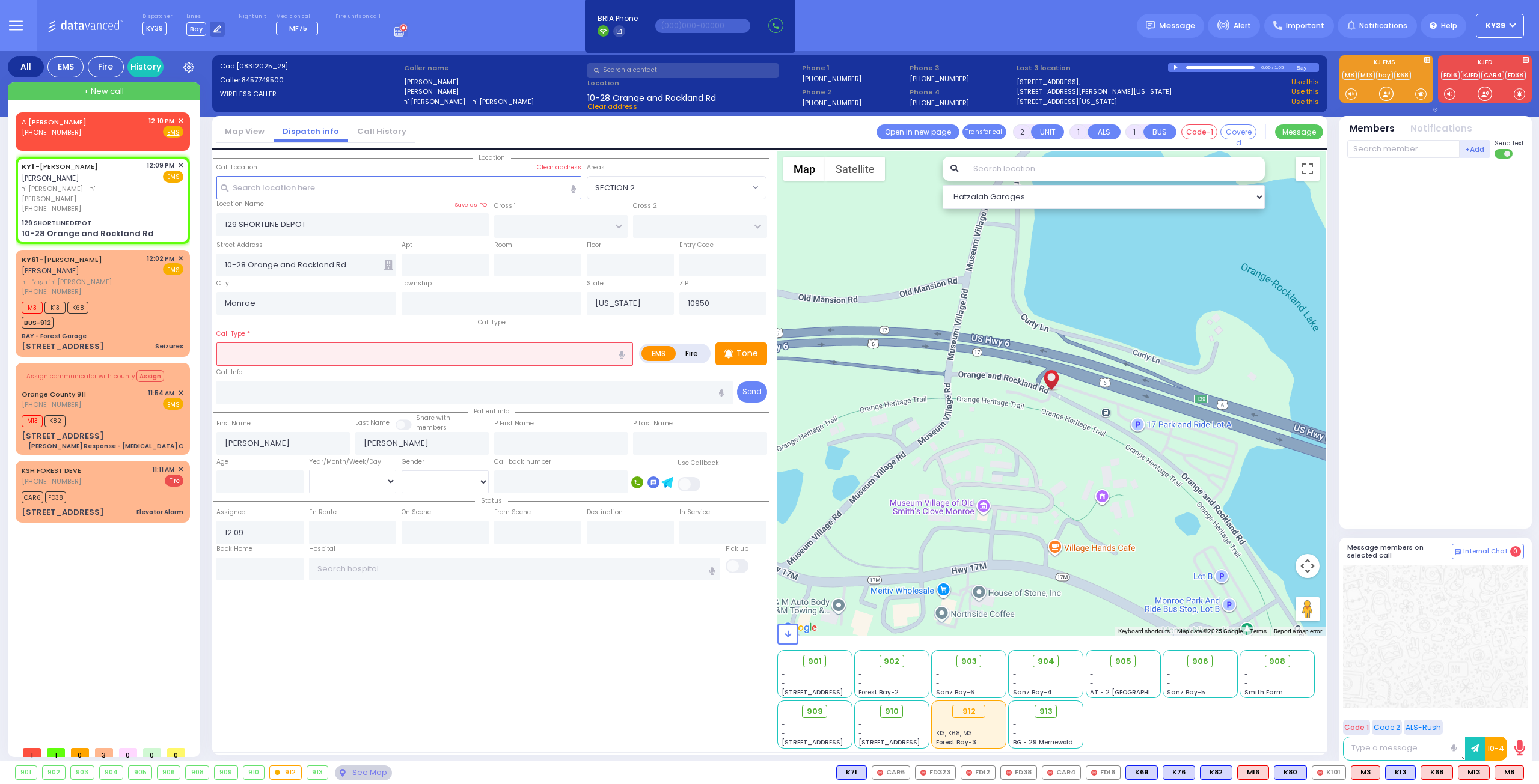
click at [293, 354] on input "text" at bounding box center [424, 353] width 416 height 23
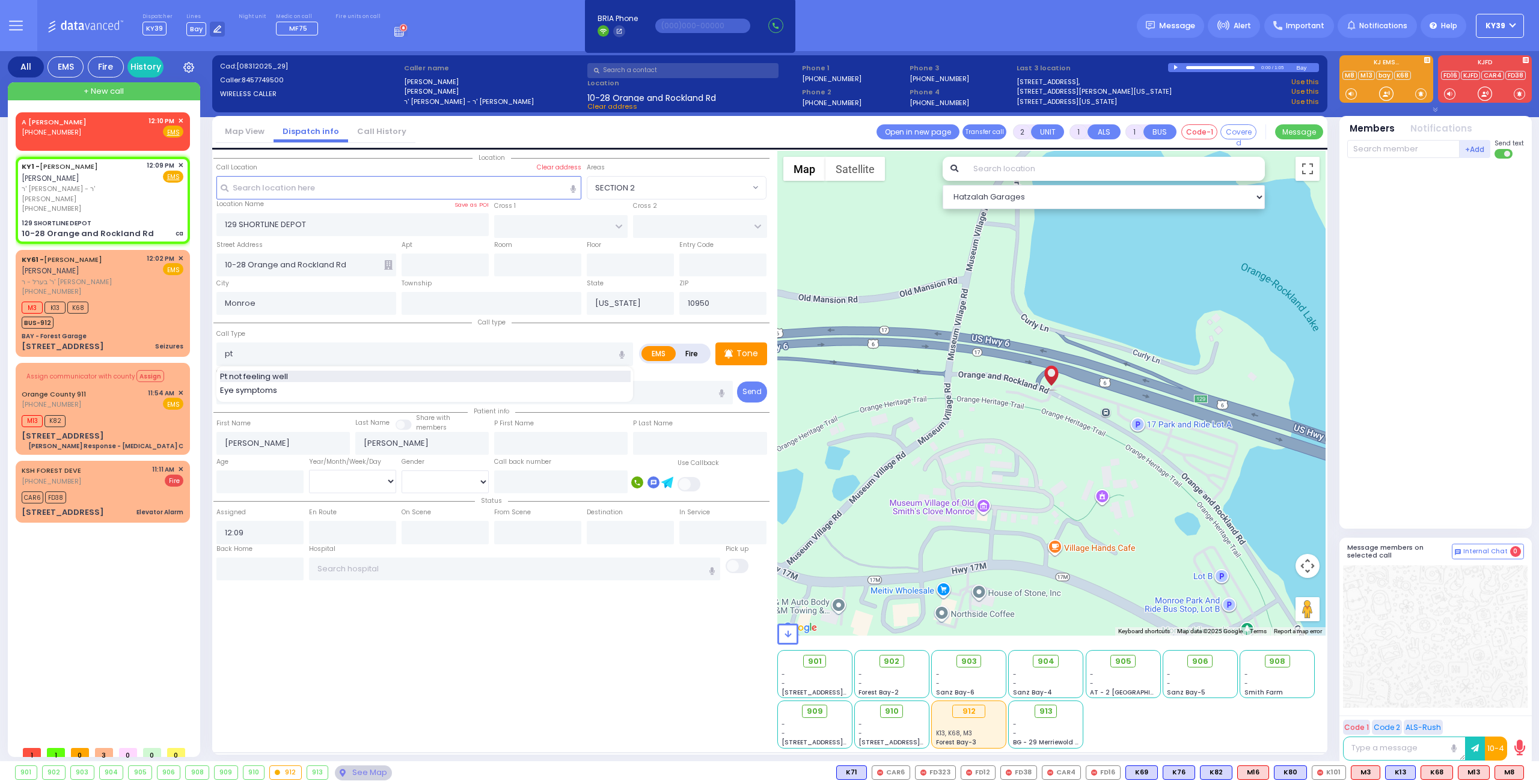
click at [316, 372] on div "Pt not feeling well" at bounding box center [425, 376] width 410 height 12
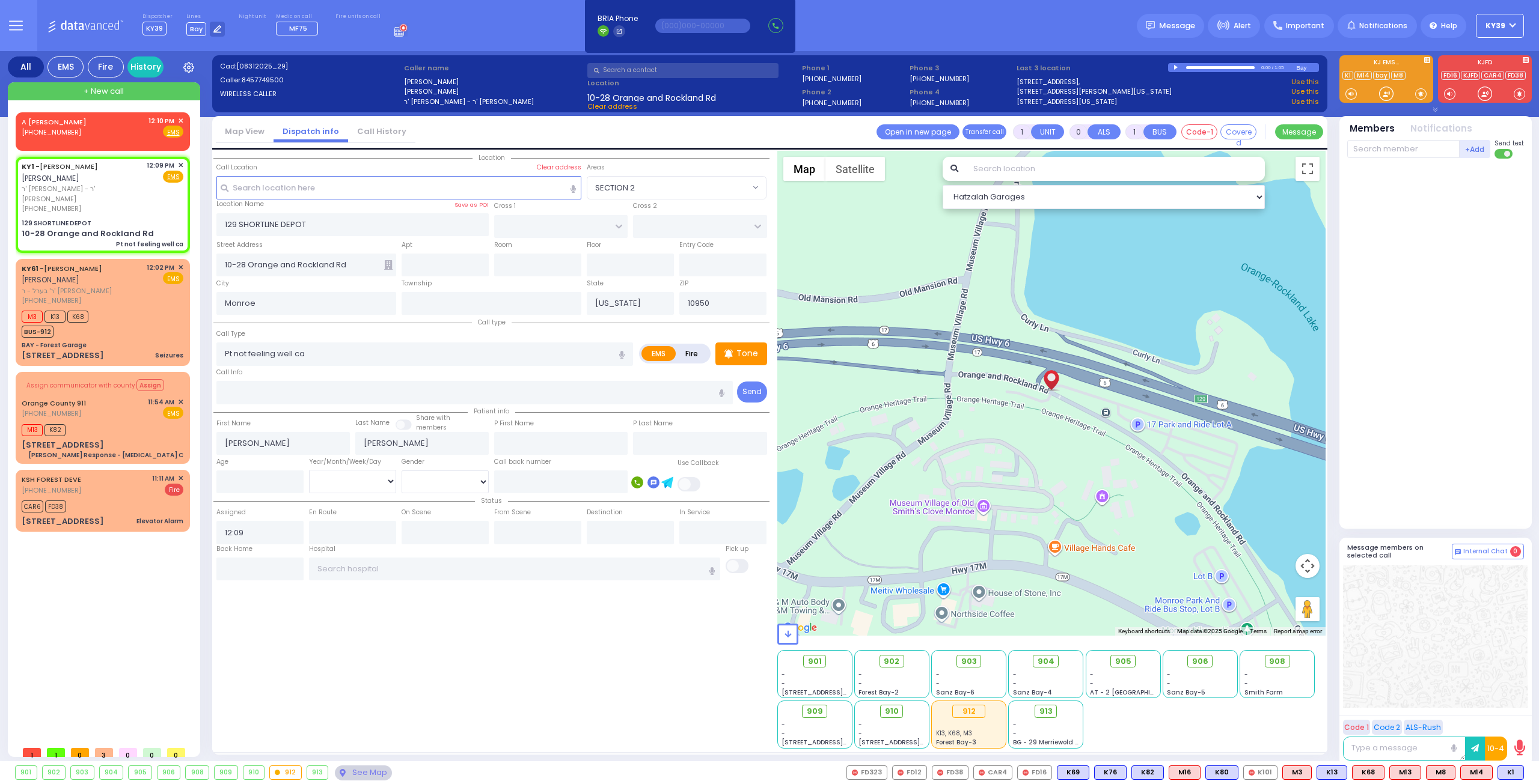
drag, startPoint x: 1501, startPoint y: 771, endPoint x: 1420, endPoint y: 759, distance: 81.9
click at [0, 0] on icon at bounding box center [0, 0] width 0 height 0
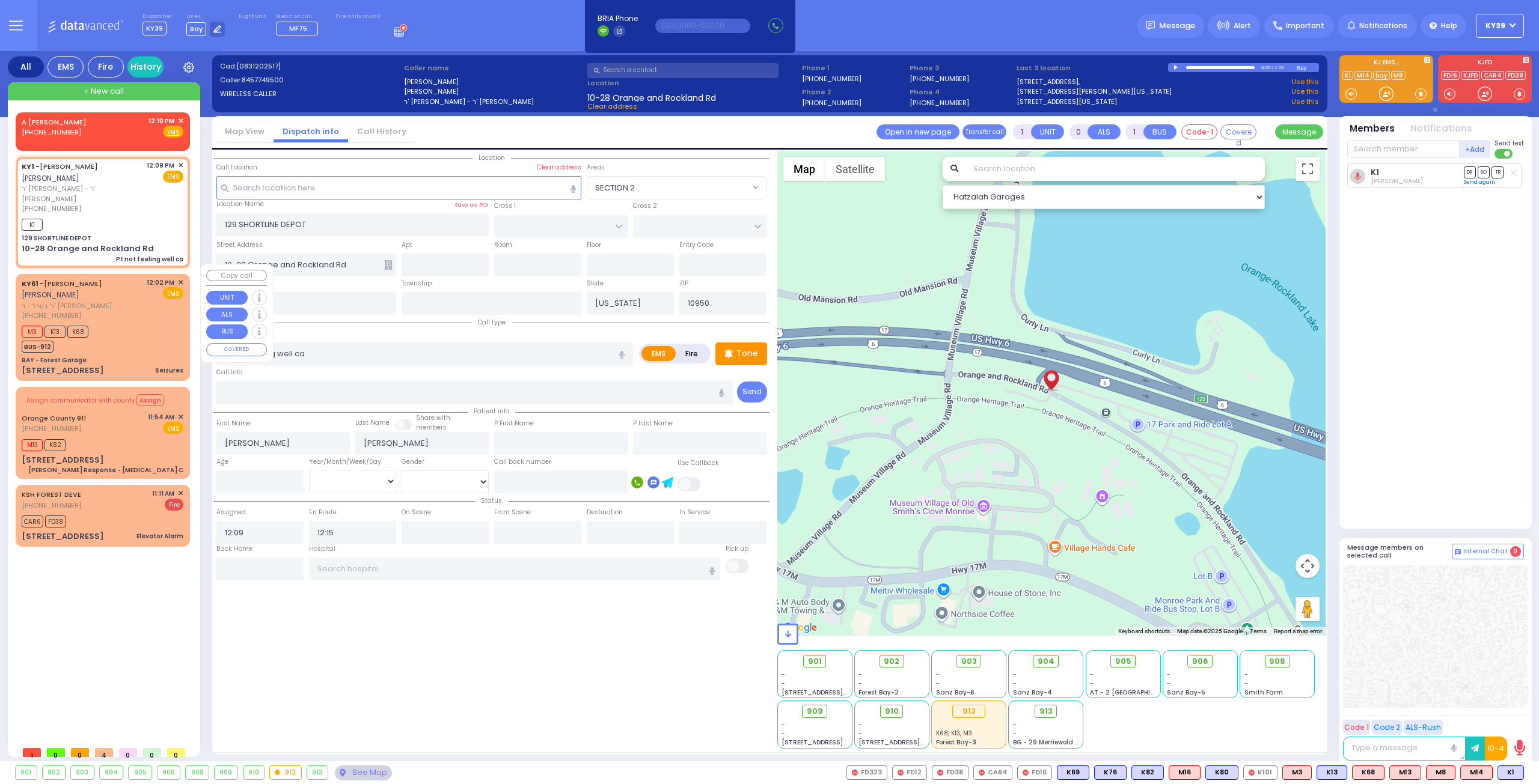
drag, startPoint x: 174, startPoint y: 269, endPoint x: 170, endPoint y: 263, distance: 7.2
click at [173, 274] on div "KY61 - ARON ZEV POLACHECK אהרן זאב פאלאטשעק ר' בערל - ר' שמואל דוד מארקאוויטש (…" at bounding box center [103, 328] width 174 height 107
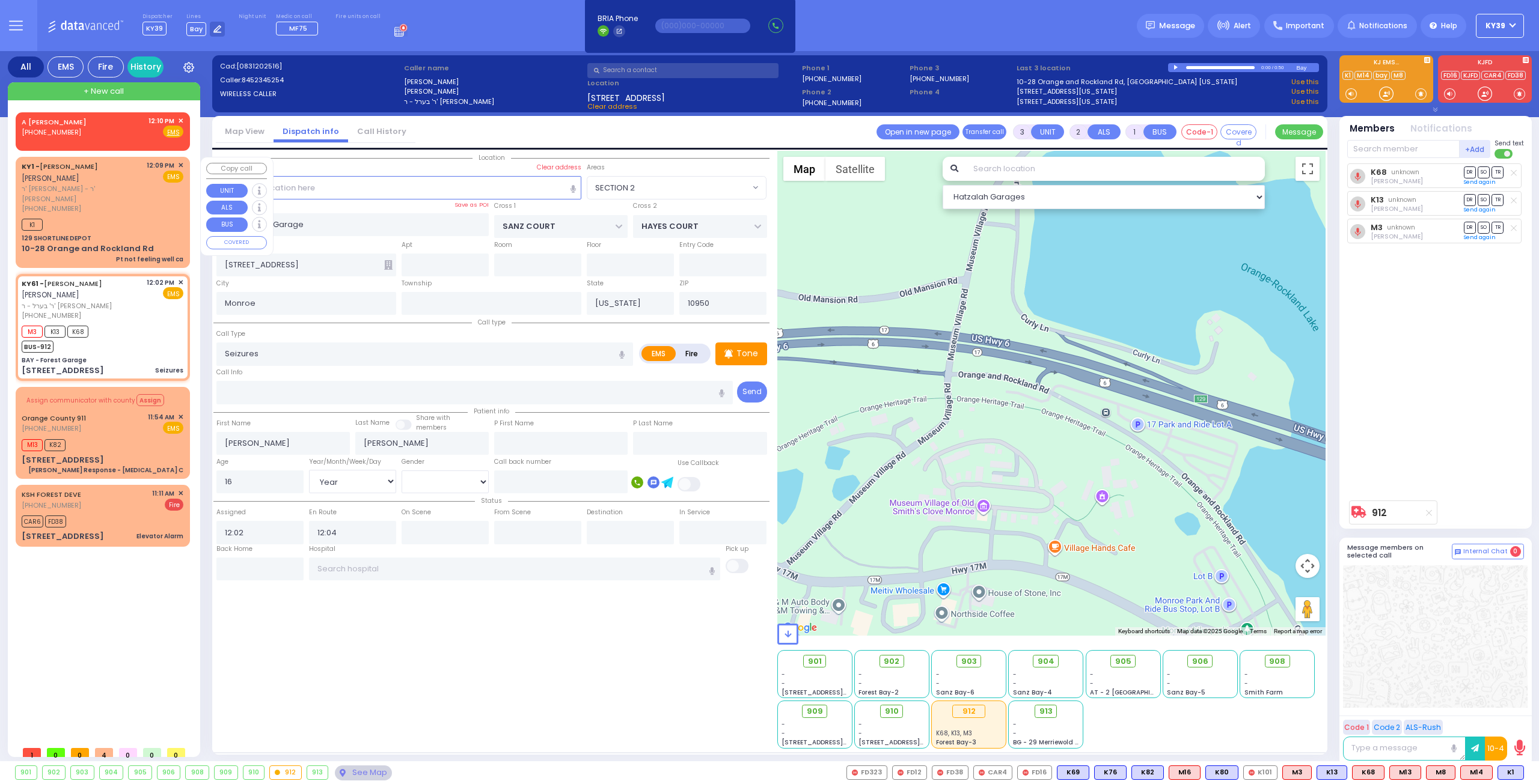
click at [140, 221] on div "K1" at bounding box center [102, 223] width 162 height 15
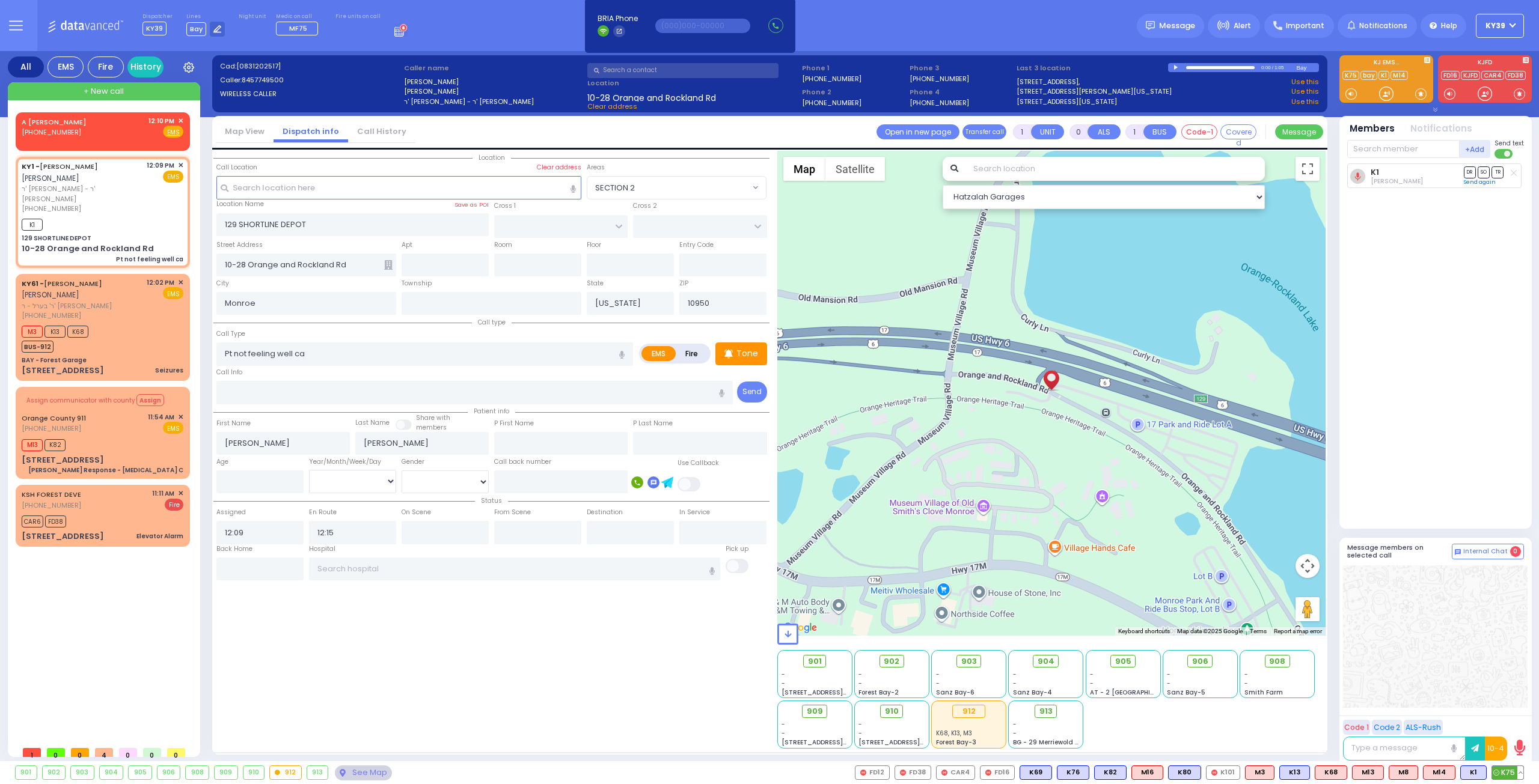
click at [1505, 774] on span "K75" at bounding box center [1507, 773] width 31 height 13
select select
click at [897, 658] on span "902" at bounding box center [896, 661] width 16 height 12
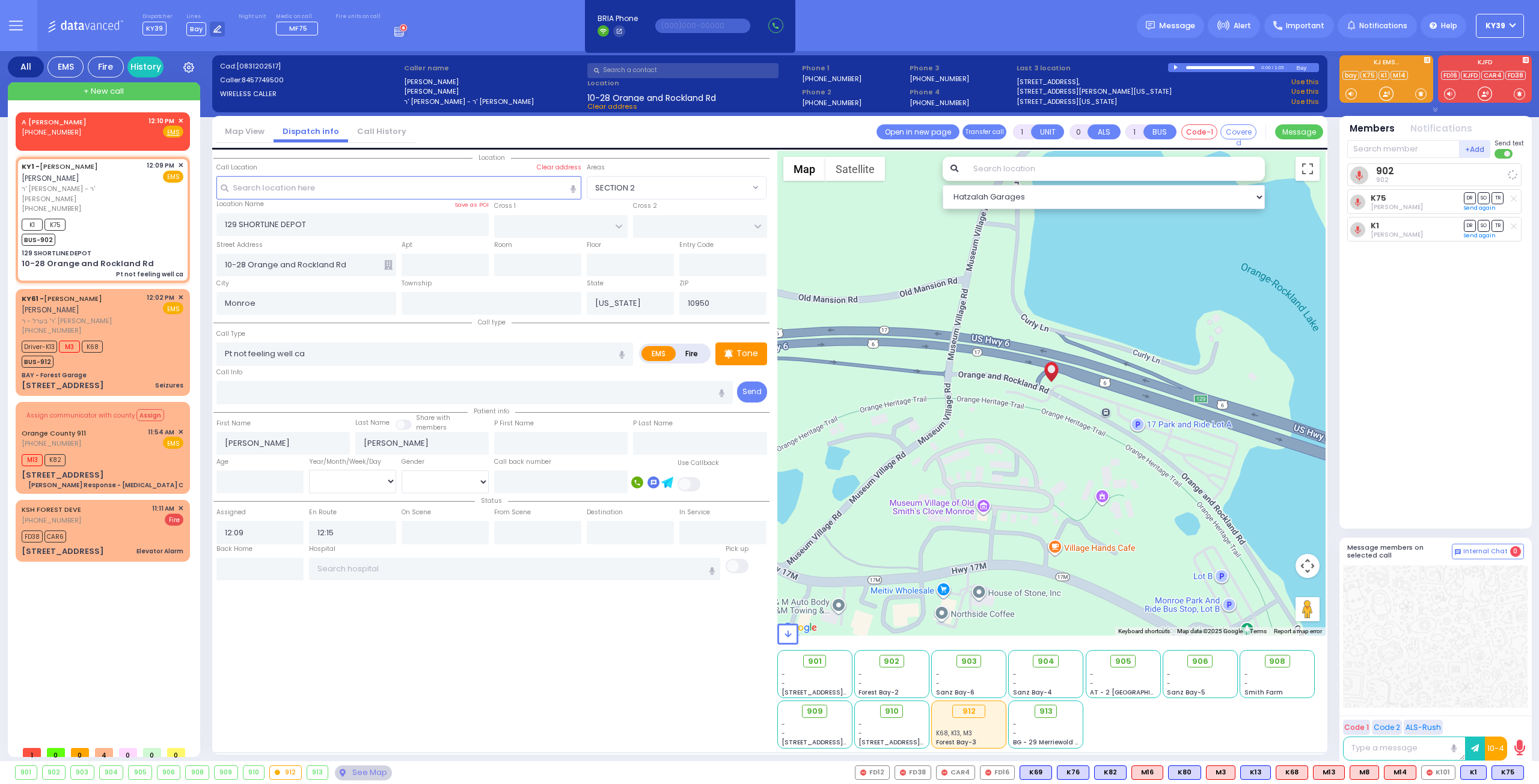
select select
radio input "true"
select select
select select "Hatzalah Garages"
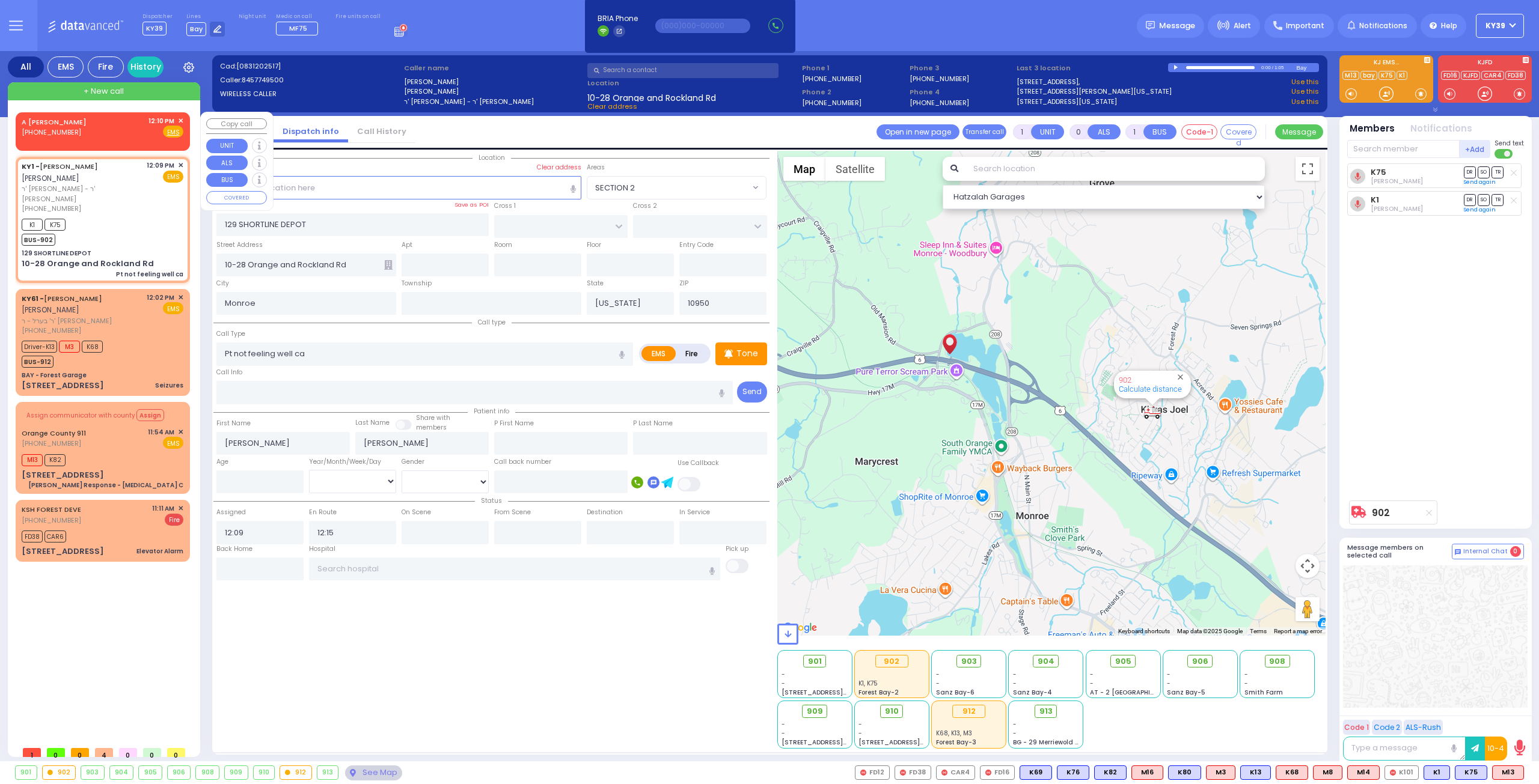
click at [182, 120] on span "✕" at bounding box center [180, 121] width 5 height 10
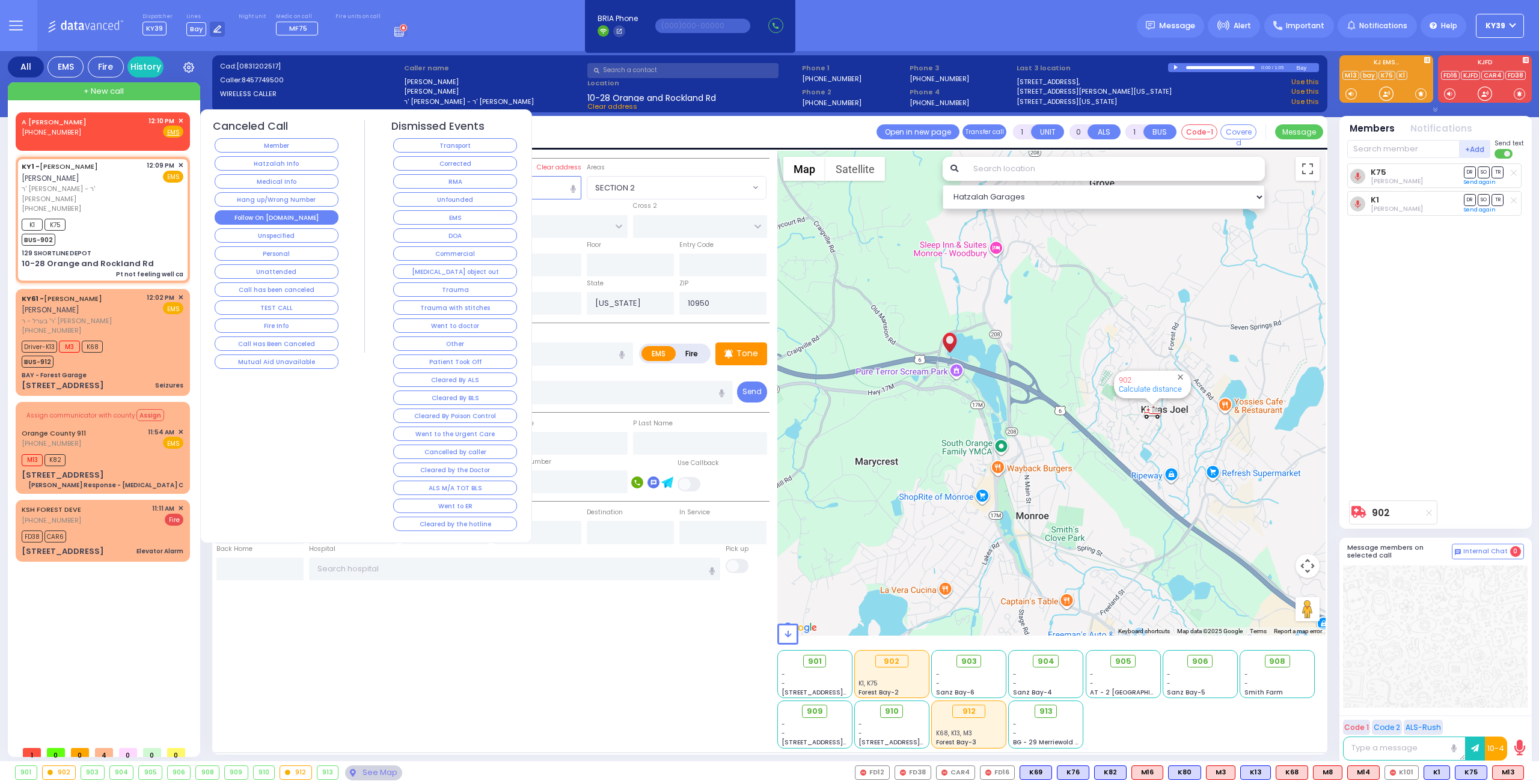
click at [267, 213] on button "Follow On [DOMAIN_NAME]" at bounding box center [276, 217] width 124 height 15
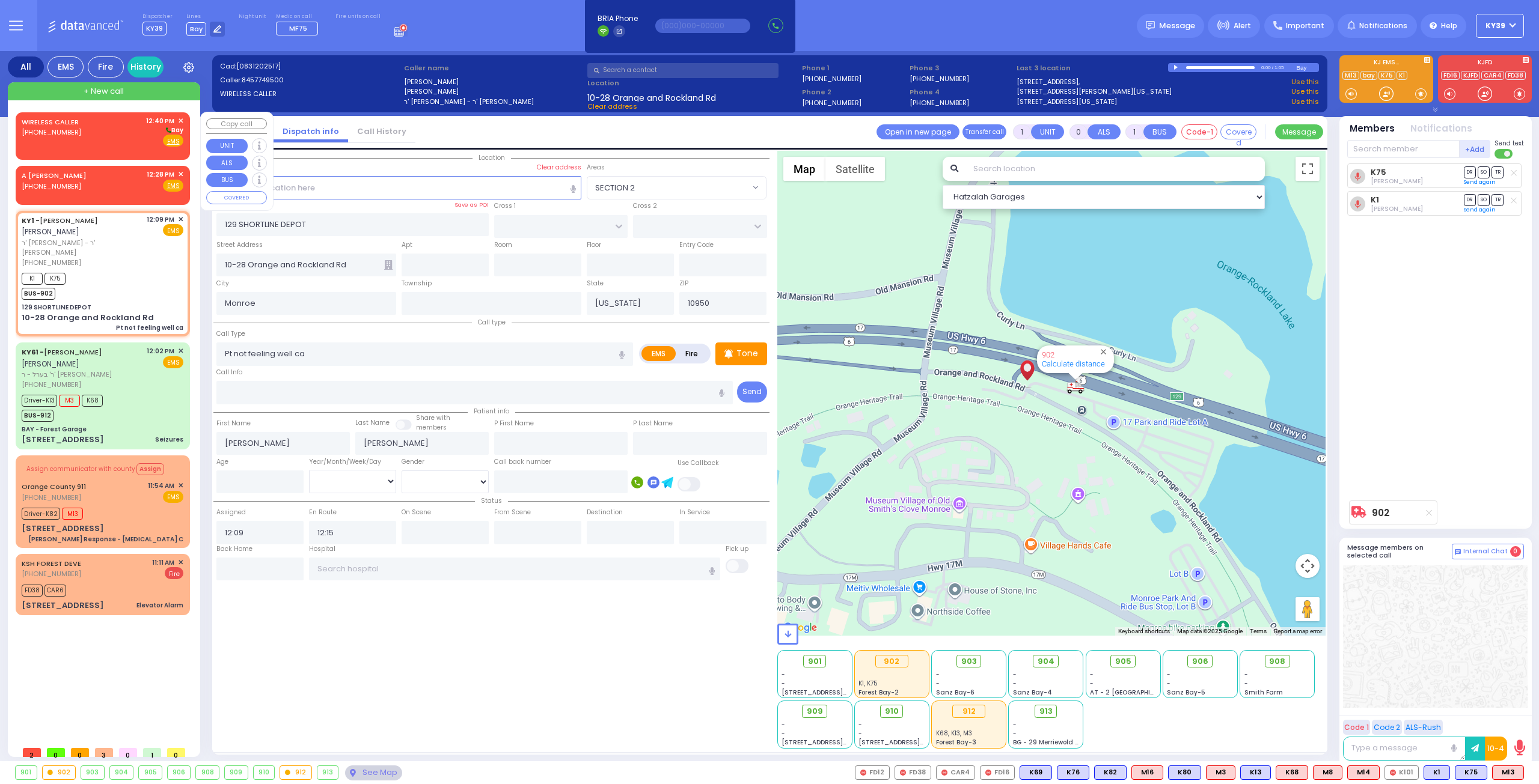
click at [129, 127] on div "WIRELESS CALLER [PHONE_NUMBER] 12:40 PM ✕ [GEOGRAPHIC_DATA]" at bounding box center [102, 131] width 162 height 31
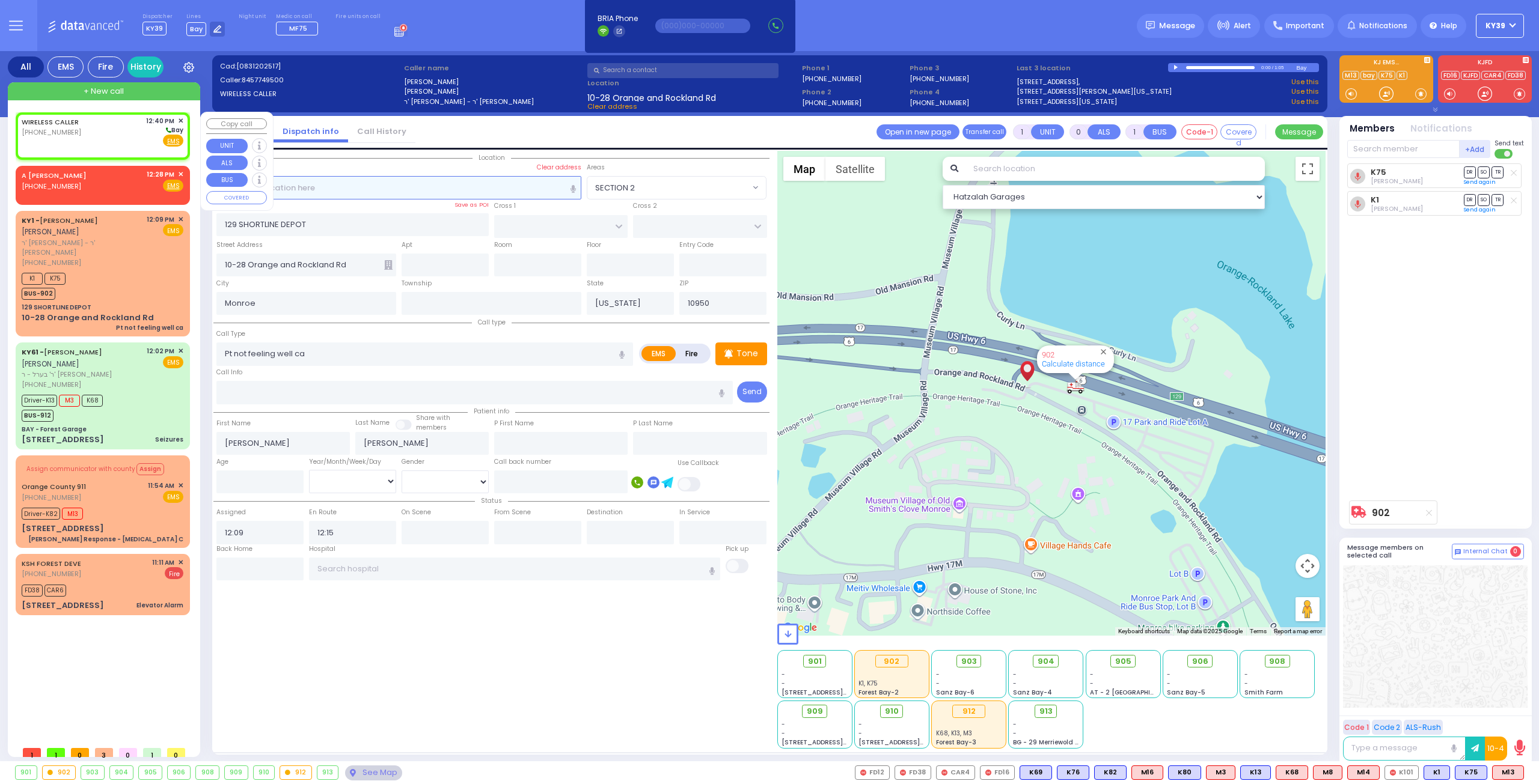
type input "2"
type input "1"
select select
radio input "true"
select select
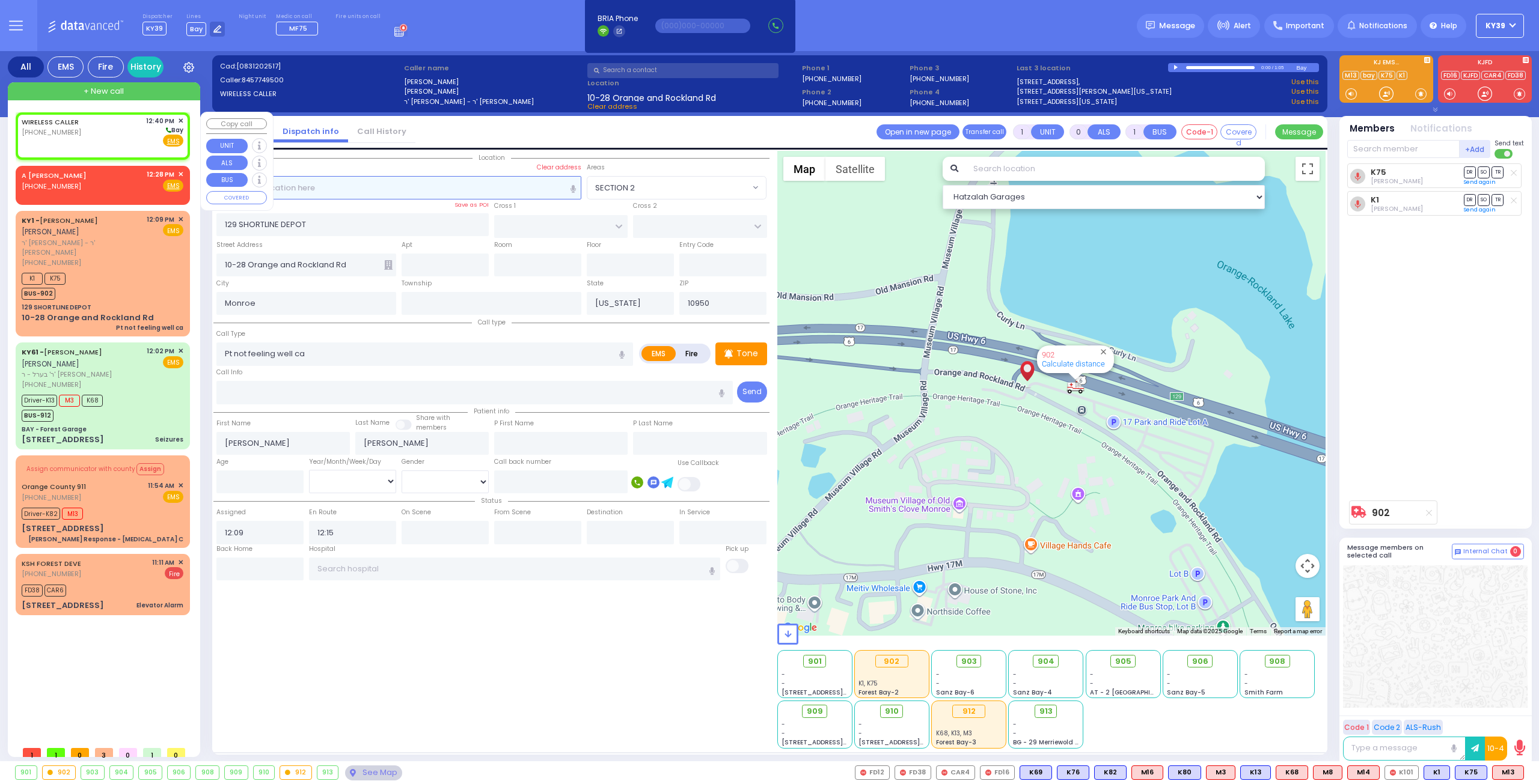
type input "12:40"
select select "Hatzalah Garages"
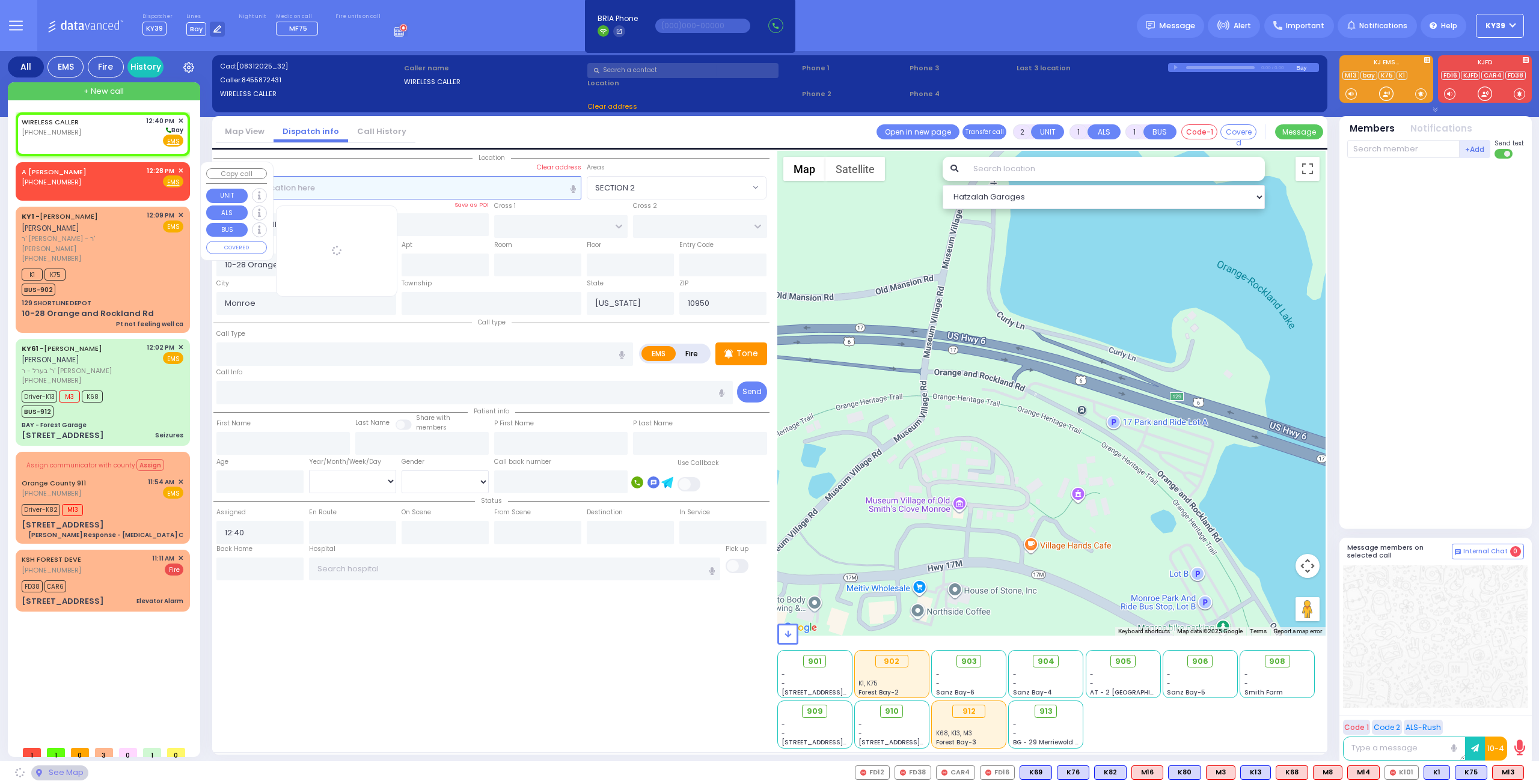
select select
radio input "true"
select select
select select "Hatzalah Garages"
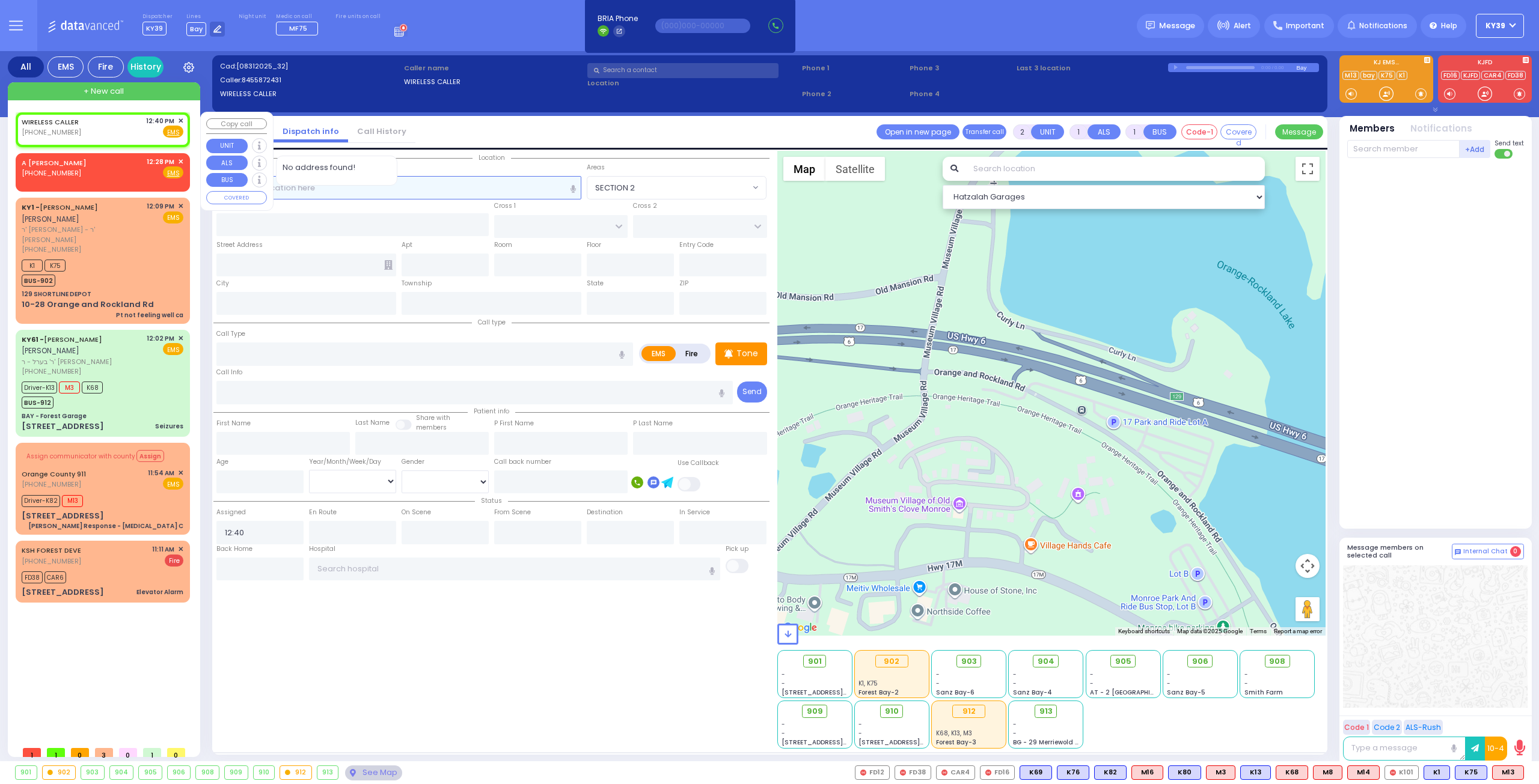
select select
radio input "true"
select select
select select "Hatzalah Garages"
click at [35, 129] on rect at bounding box center [34, 131] width 10 height 10
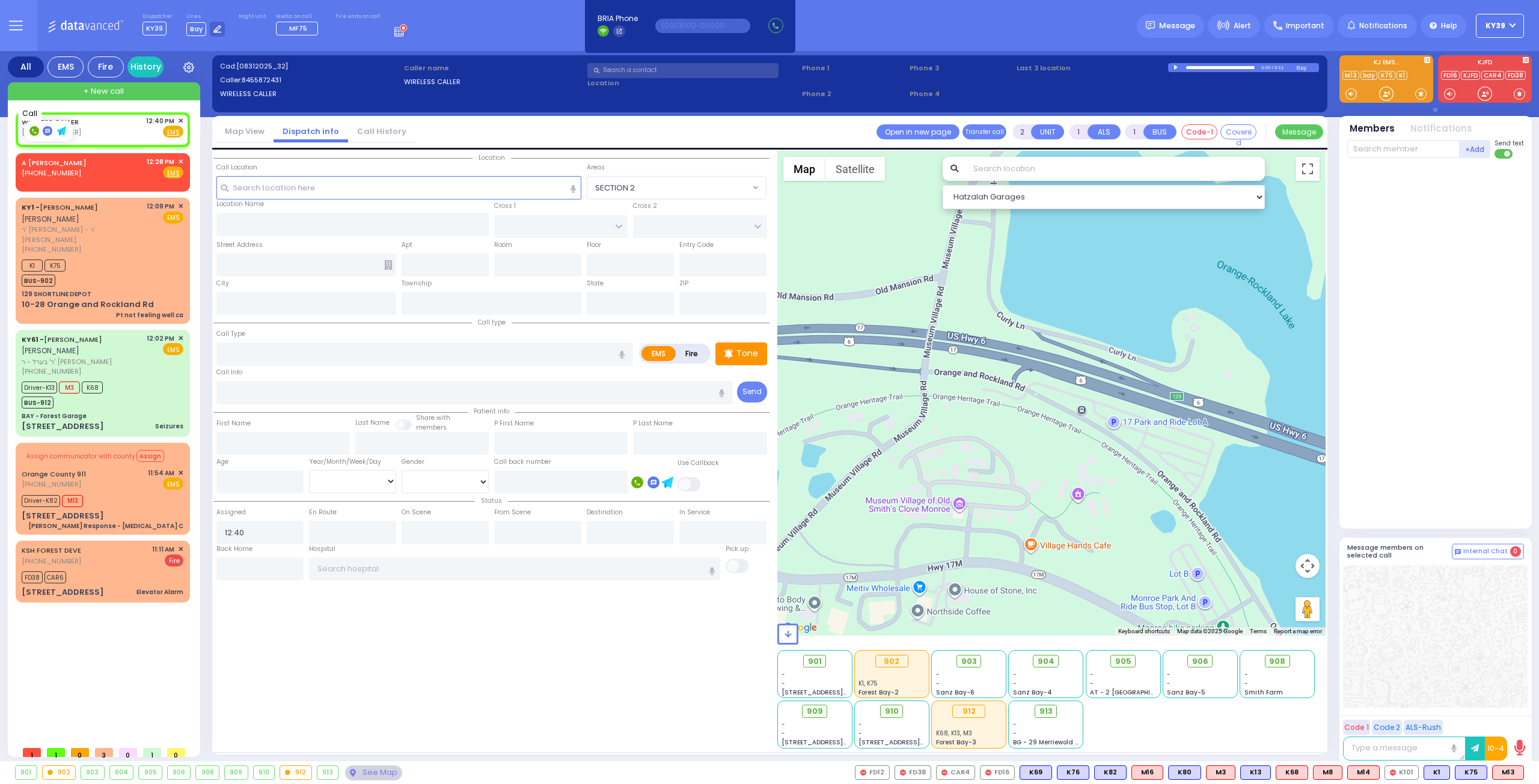
type input "8455872431"
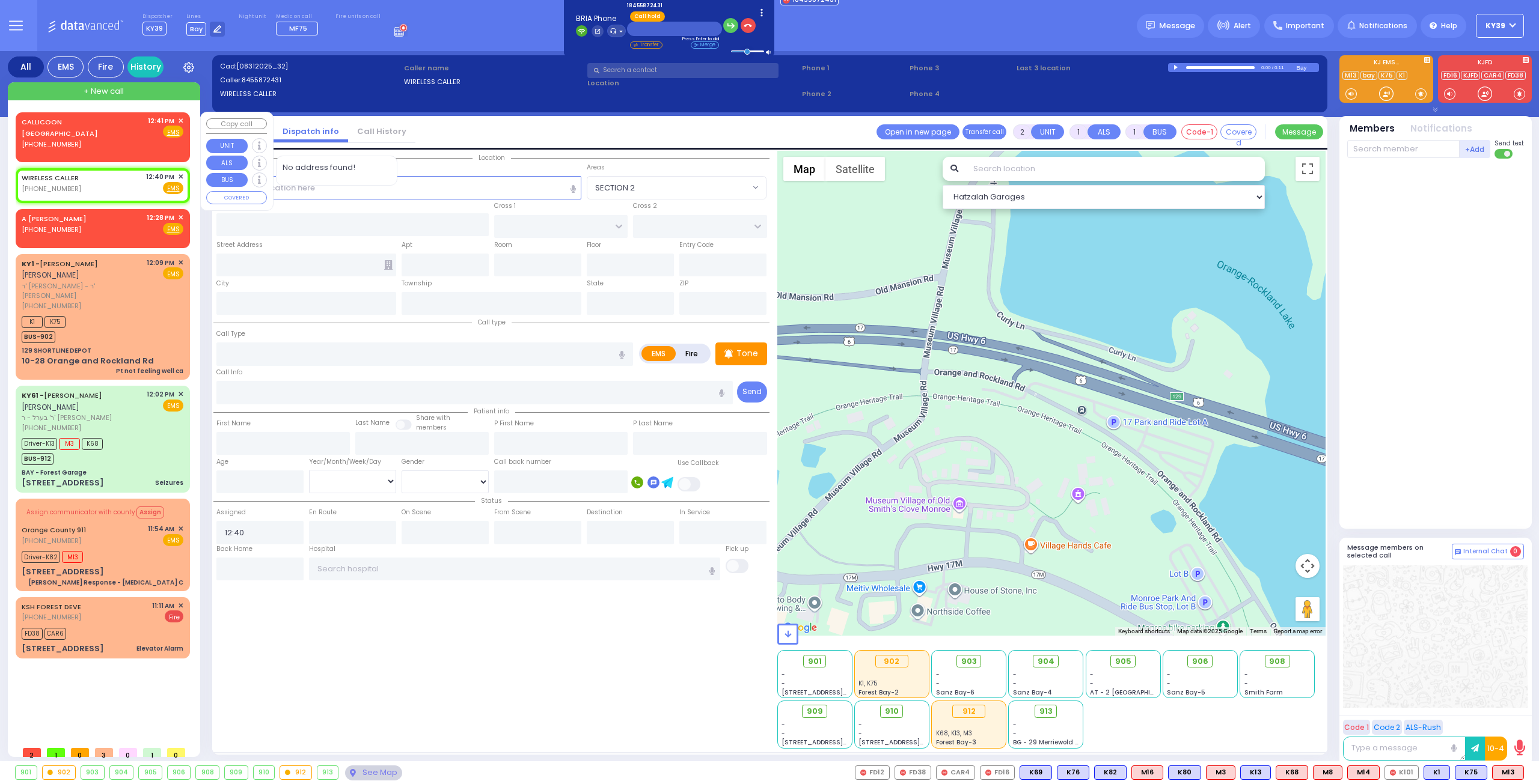
click at [180, 118] on span "✕" at bounding box center [180, 121] width 5 height 10
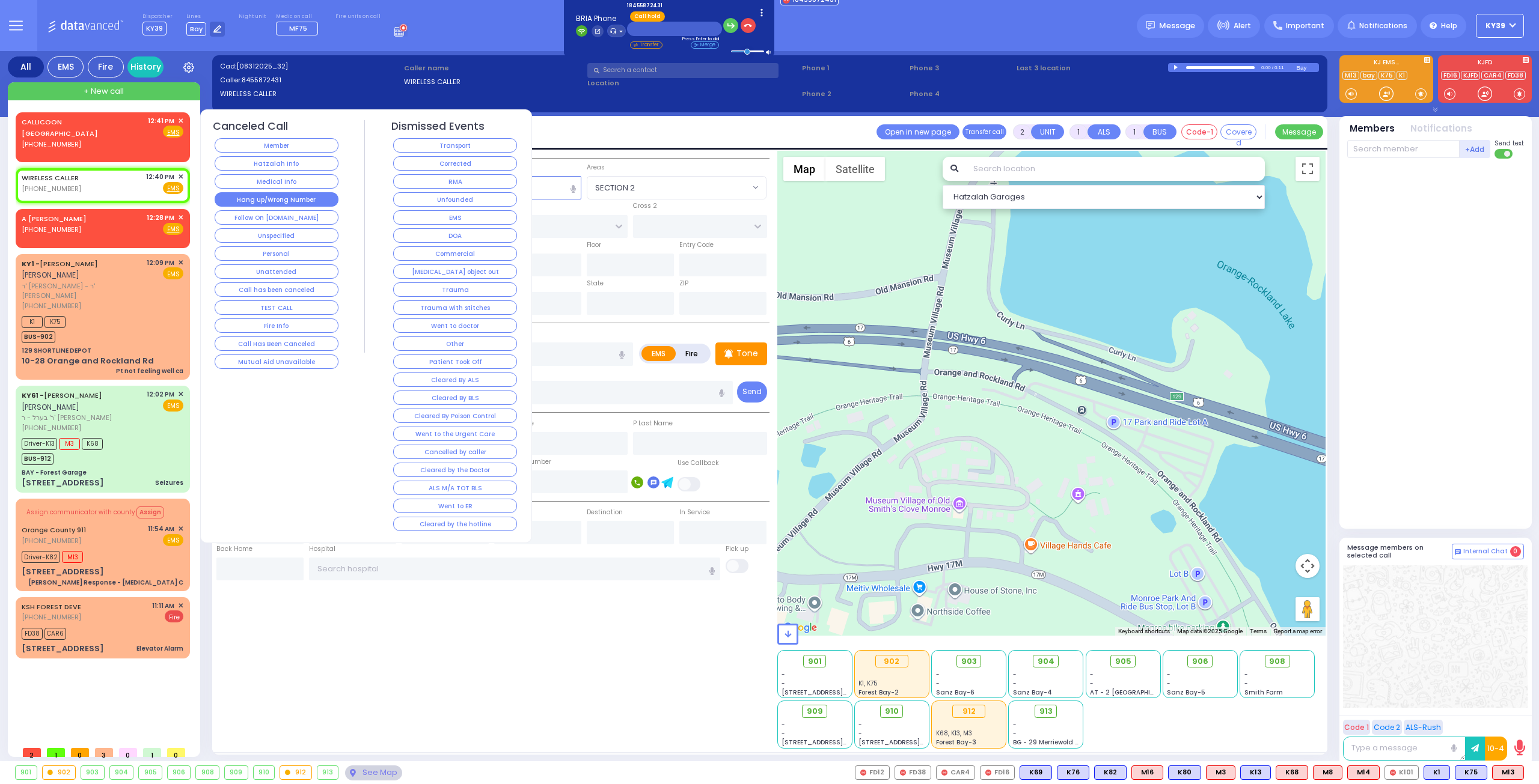
click at [328, 201] on button "Hang up/Wrong Number" at bounding box center [276, 199] width 124 height 15
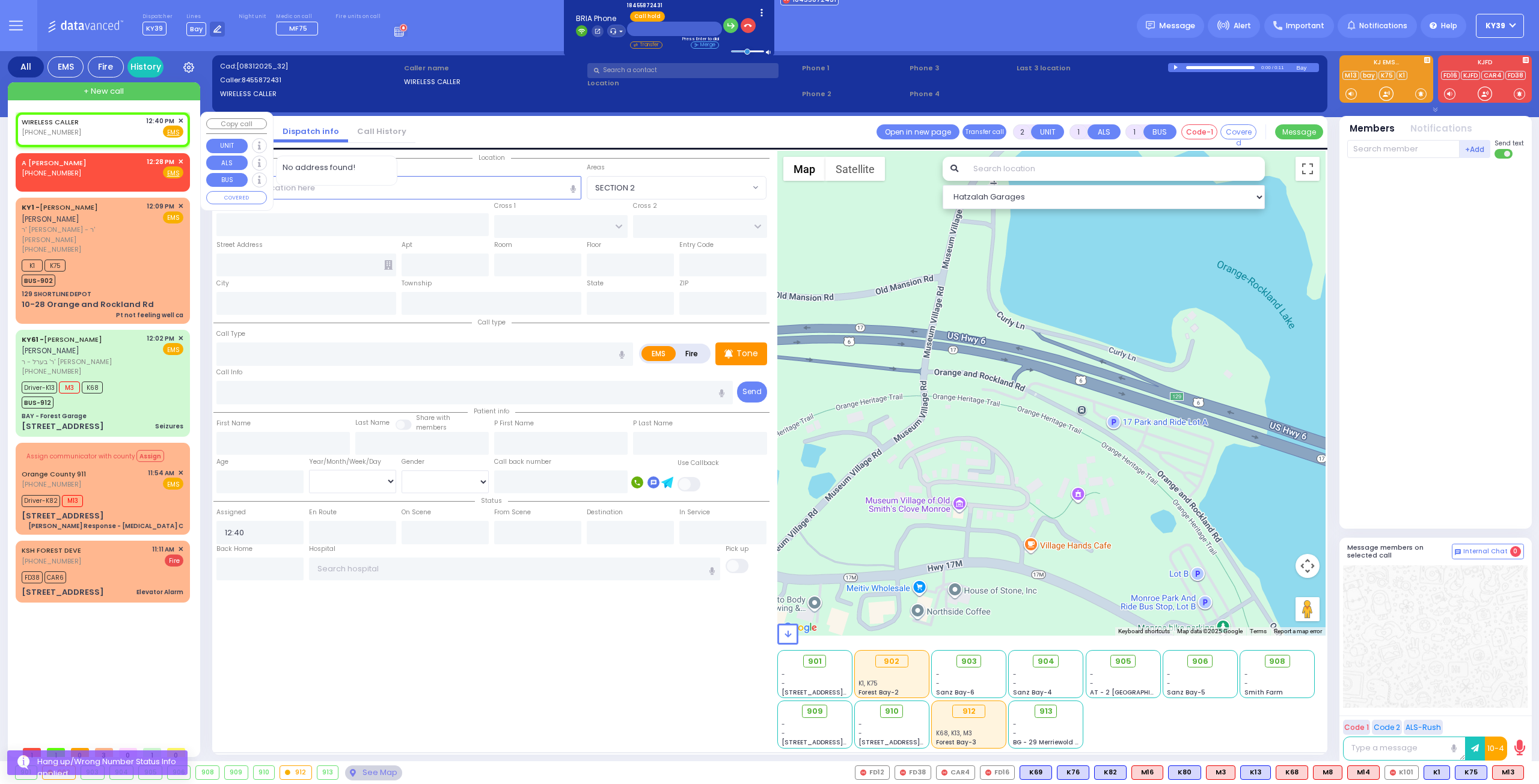
click at [126, 124] on div "WIRELESS CALLER [PHONE_NUMBER] 12:40 PM ✕ Fire EMS" at bounding box center [102, 127] width 162 height 22
select select
radio input "true"
select select
select select "Hatzalah Garages"
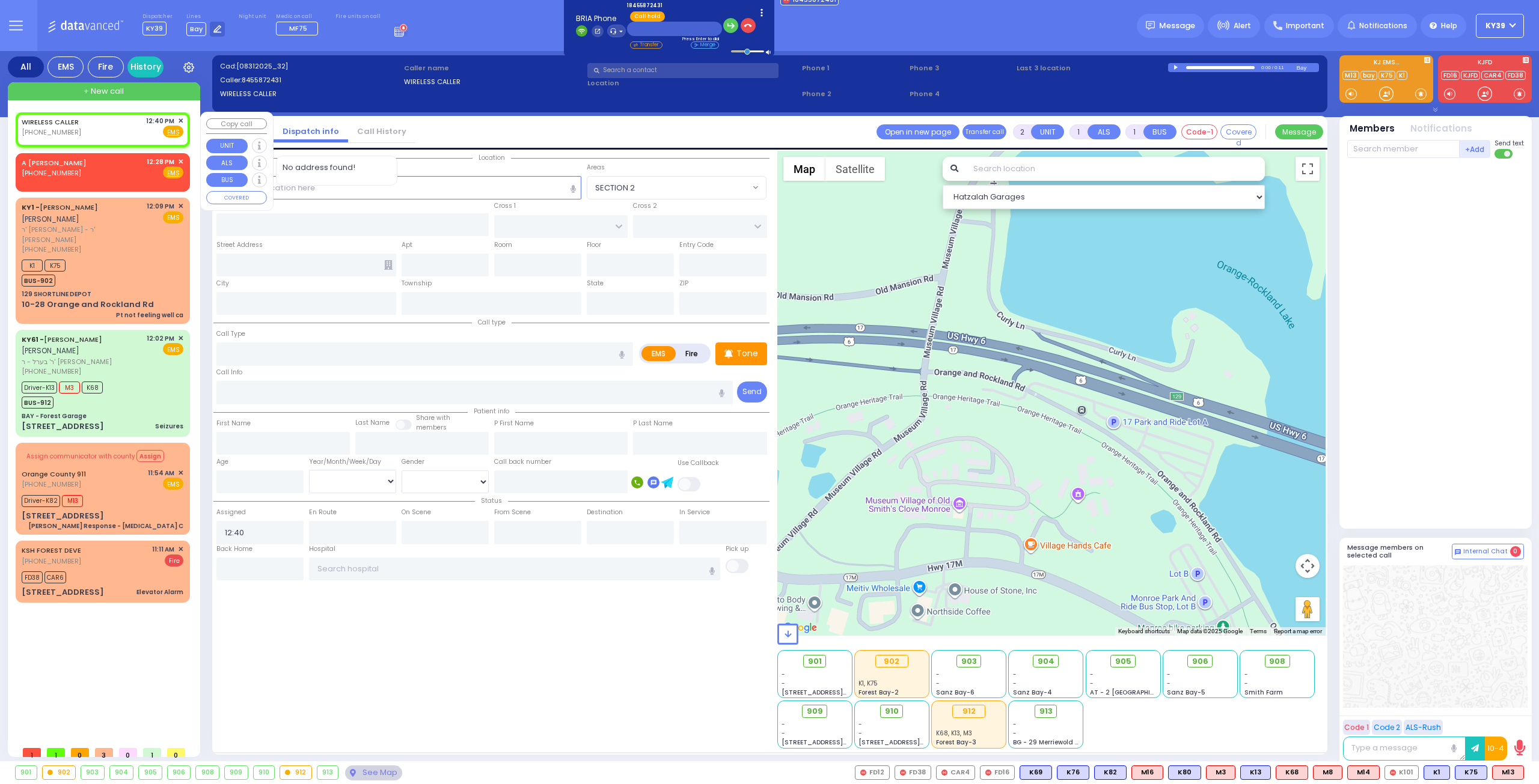
click at [182, 119] on span "✕" at bounding box center [180, 121] width 5 height 10
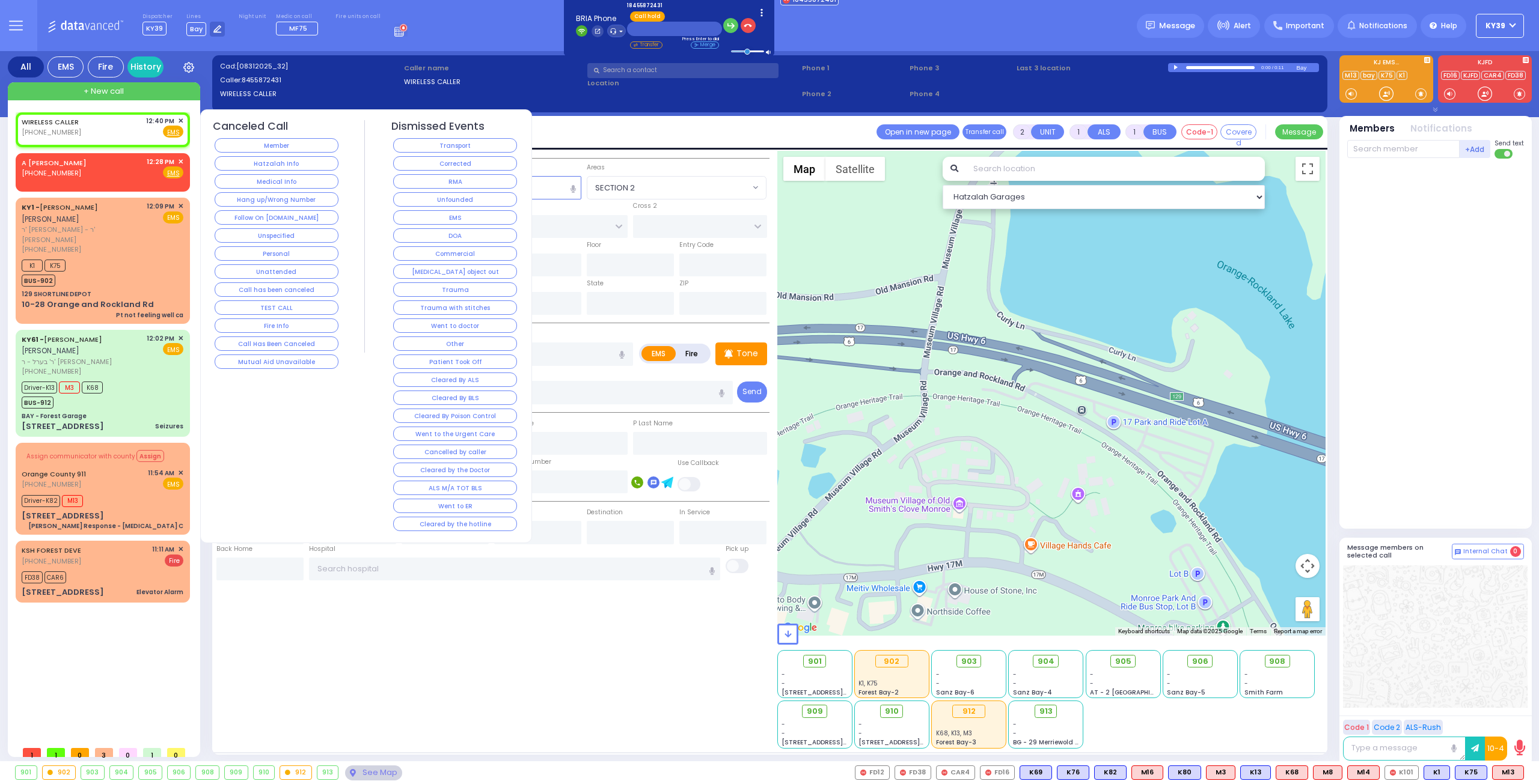
drag, startPoint x: 283, startPoint y: 201, endPoint x: 276, endPoint y: 200, distance: 7.1
click at [280, 201] on button "Hang up/Wrong Number" at bounding box center [276, 199] width 124 height 15
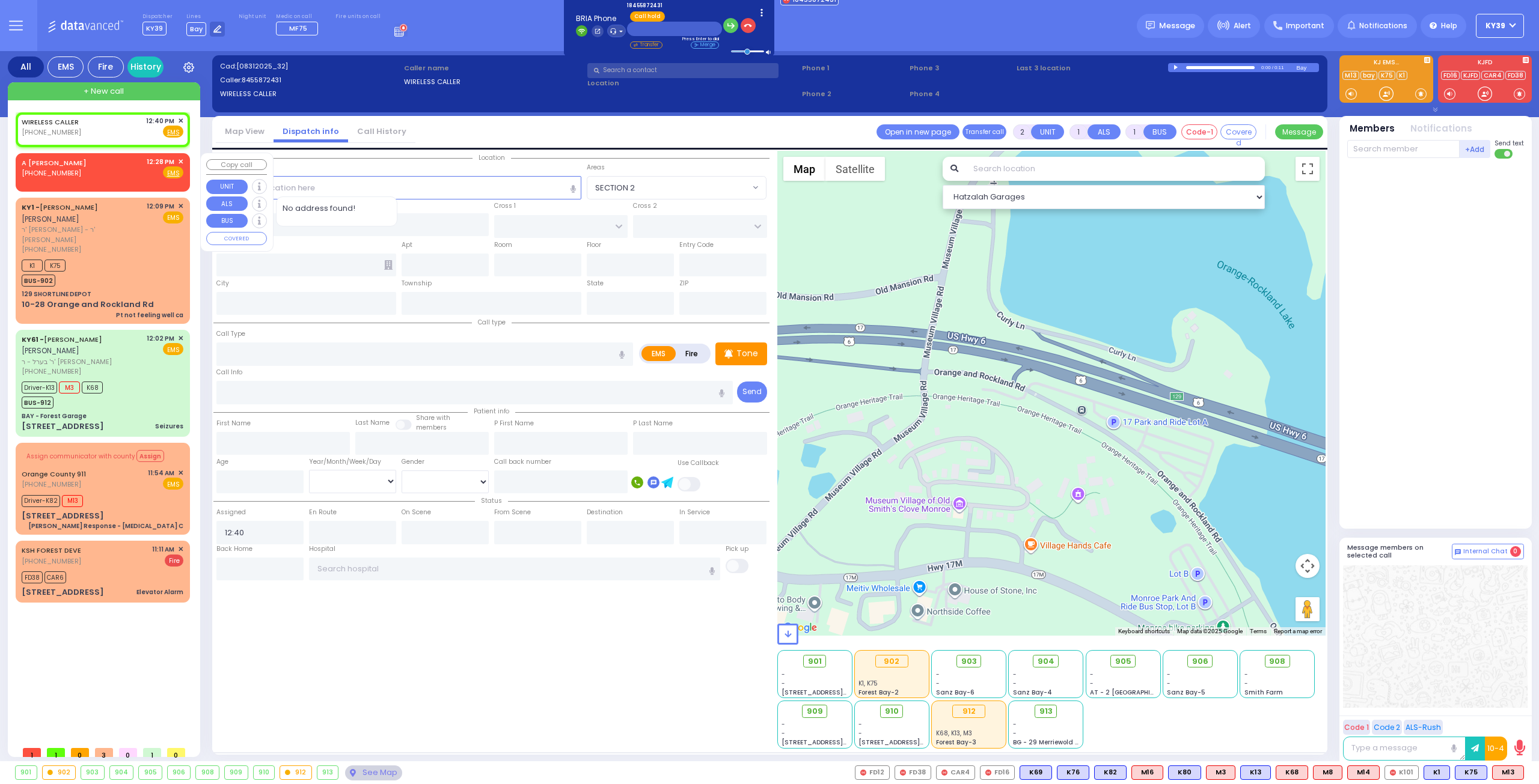
select select
radio input "true"
select select
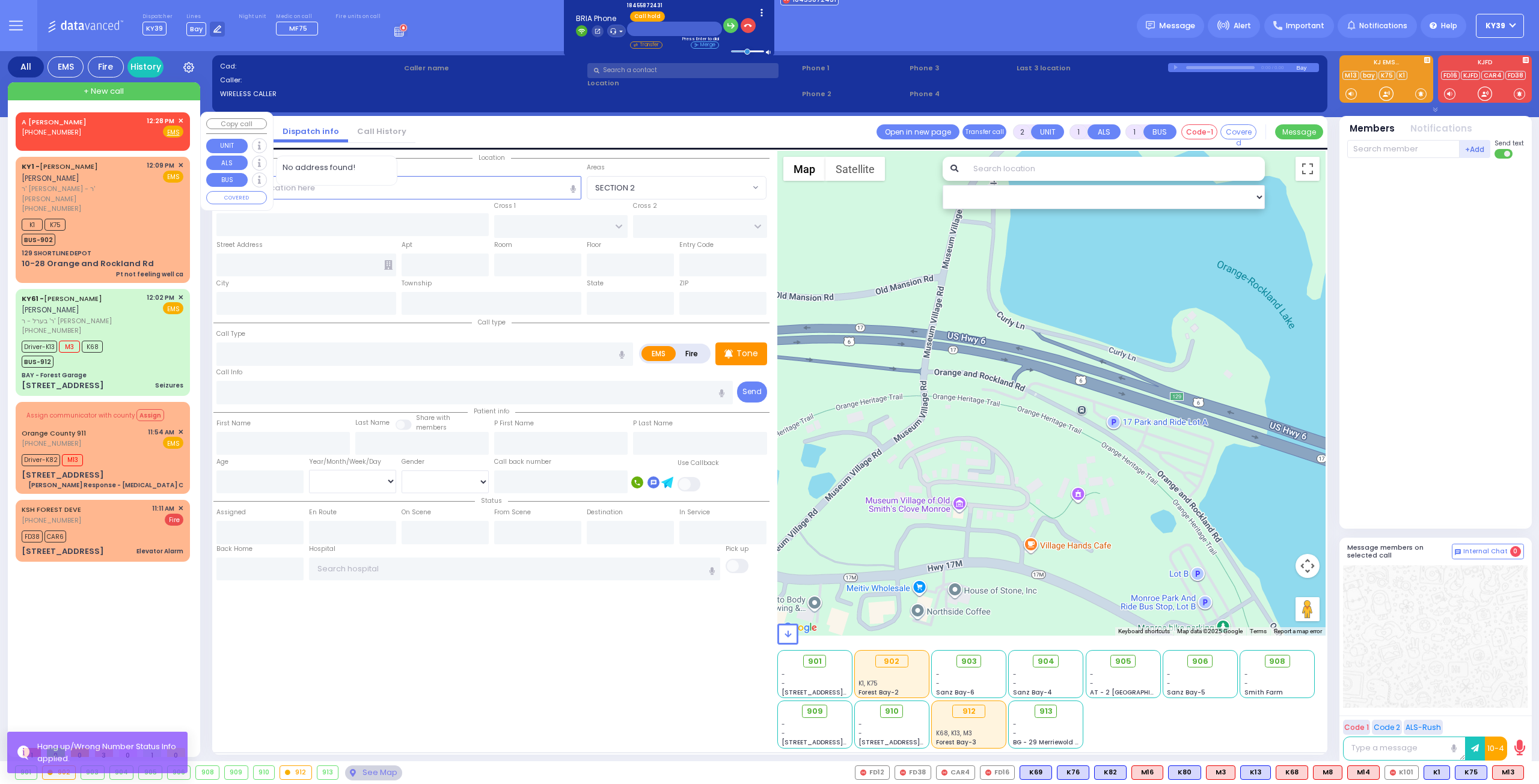
click at [113, 123] on div "A [PERSON_NAME] [PHONE_NUMBER] 12:28 PM ✕ Fire EMS" at bounding box center [102, 127] width 162 height 22
select select
radio input "true"
select select
type input "12:28"
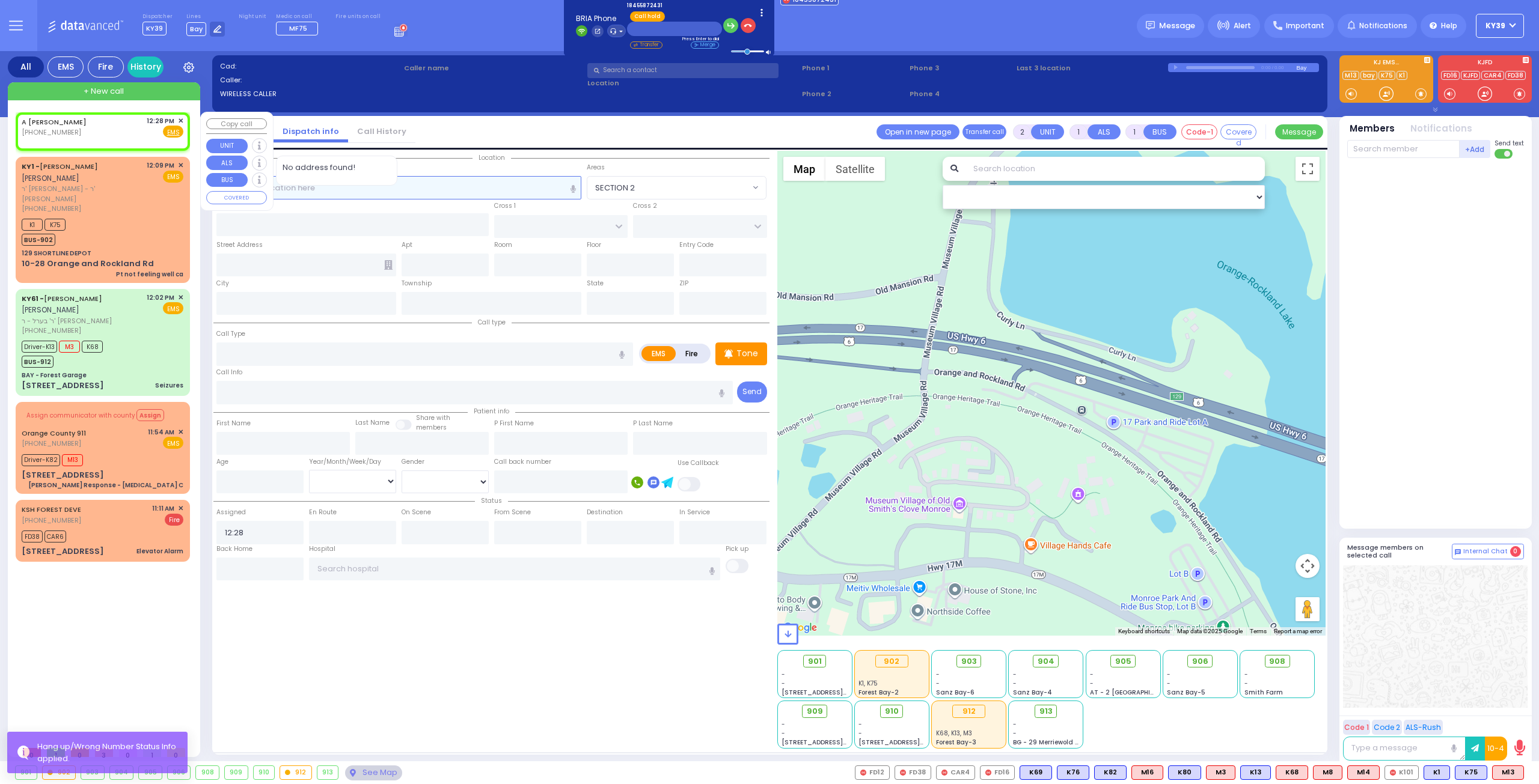
select select "Hatzalah Garages"
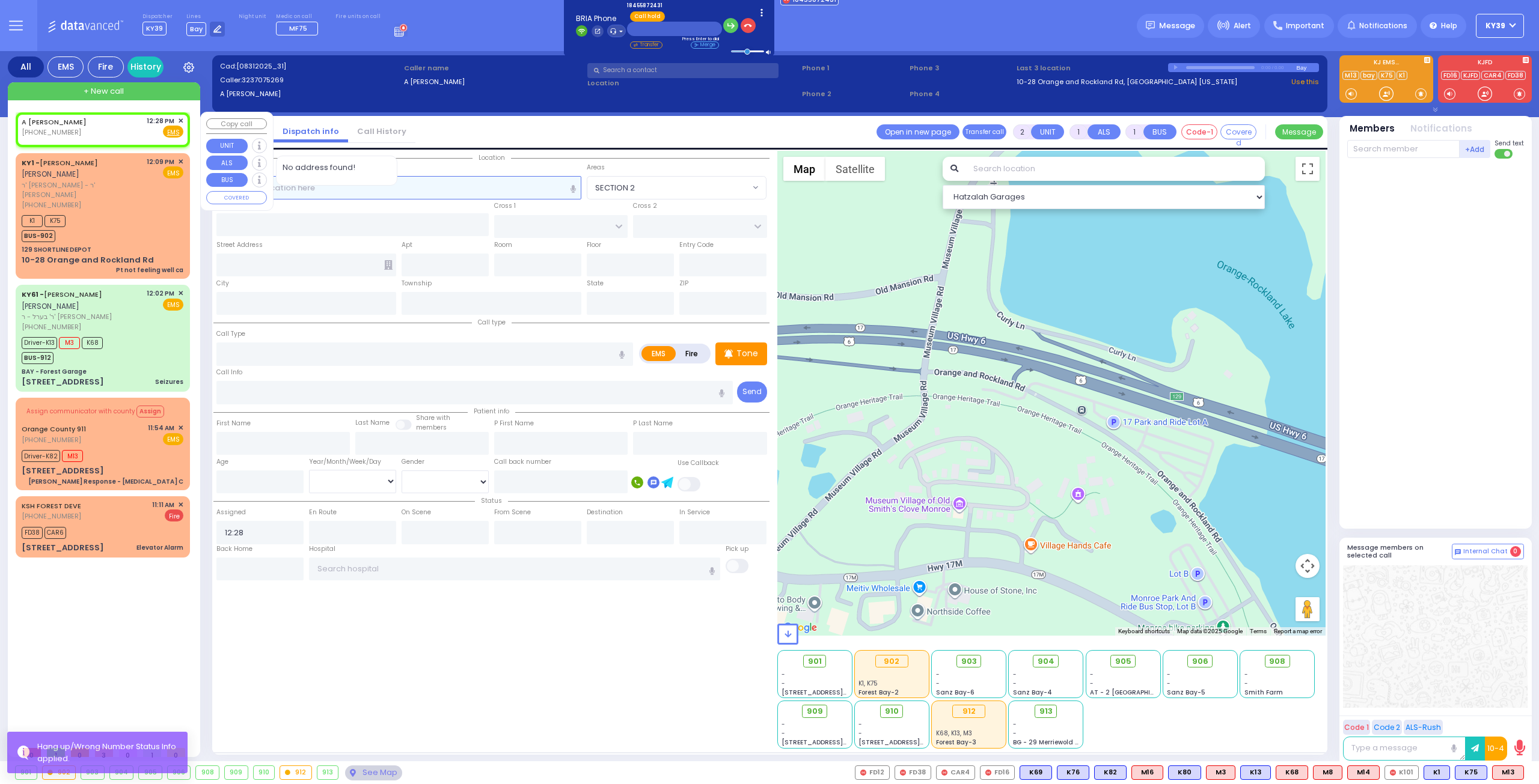
select select
radio input "true"
select select
select select "Hatzalah Garages"
click at [182, 117] on span "✕" at bounding box center [180, 121] width 5 height 10
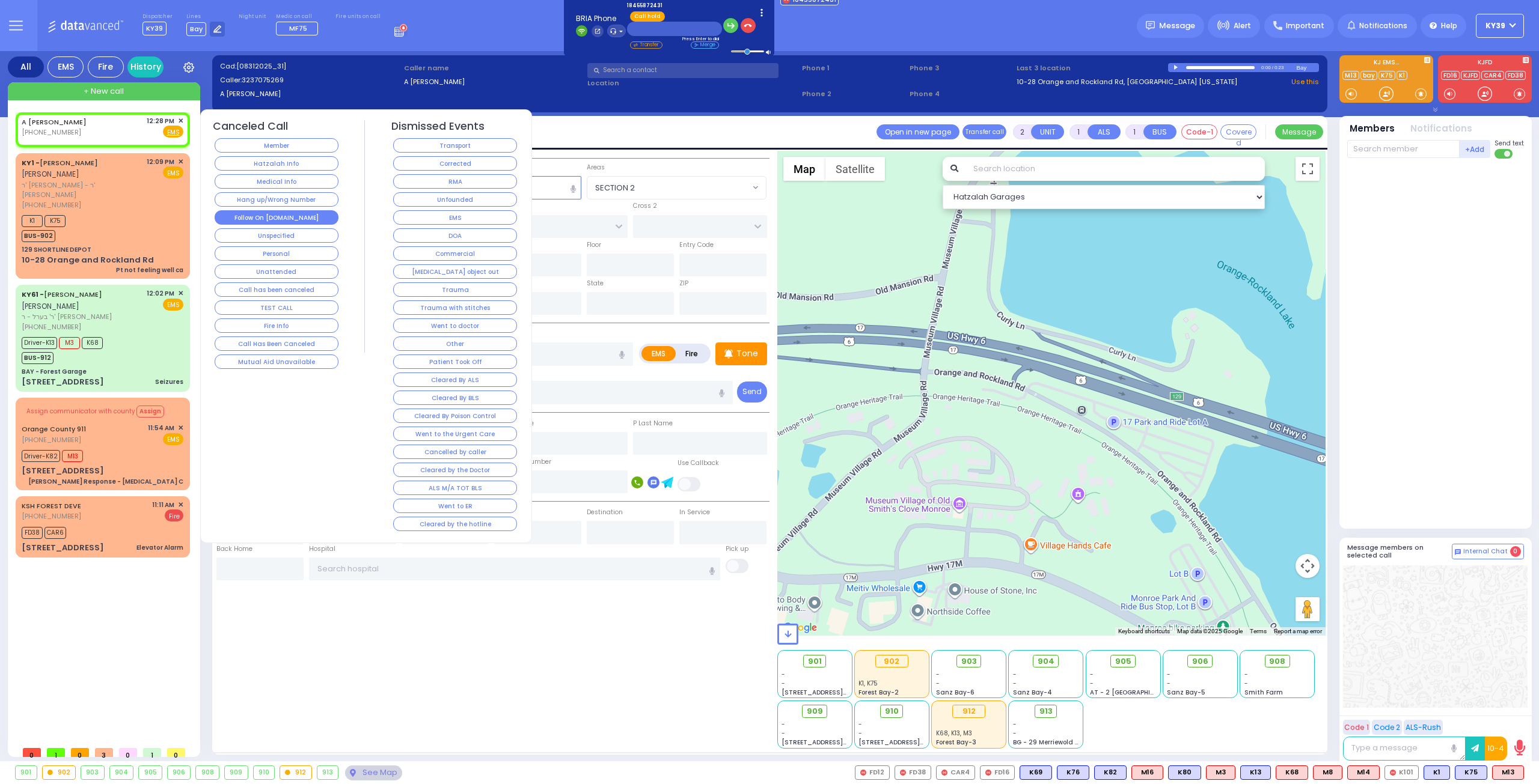
click at [283, 212] on button "Follow On [DOMAIN_NAME]" at bounding box center [276, 217] width 124 height 15
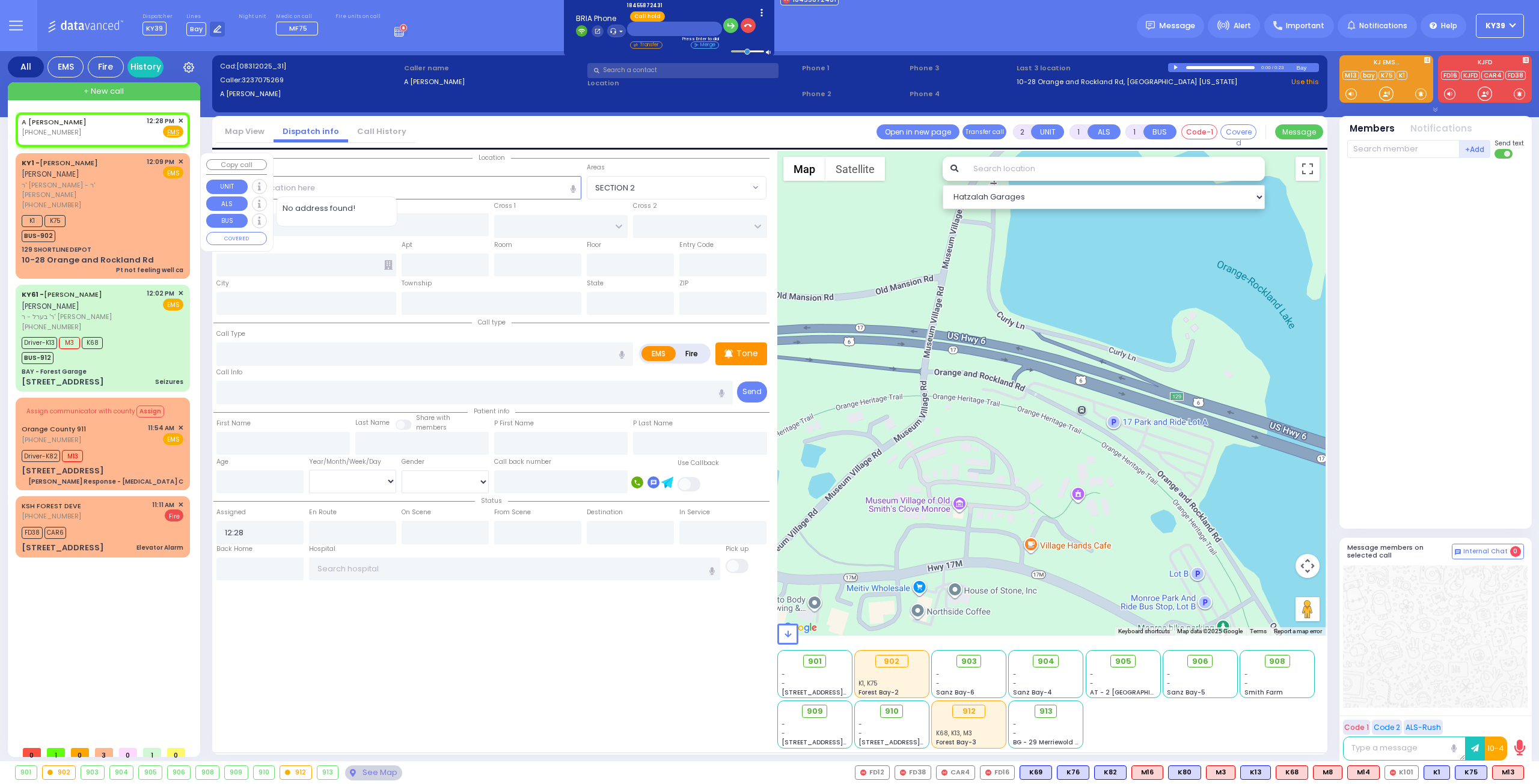
select select
radio input "true"
select select
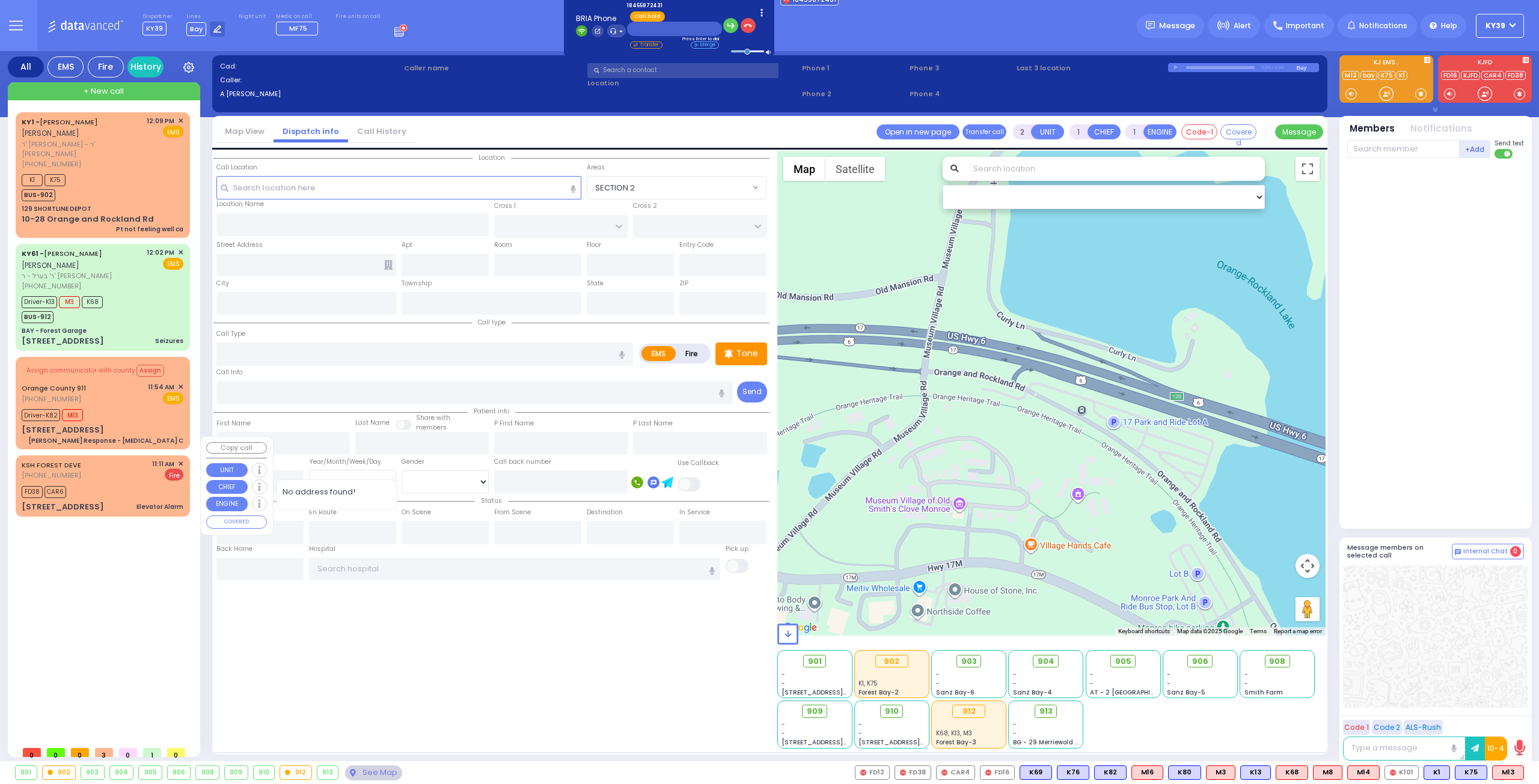
click at [109, 483] on div "FD38 CAR6" at bounding box center [102, 490] width 162 height 15
select select
type input "Elevator Alarm"
radio input "false"
radio input "true"
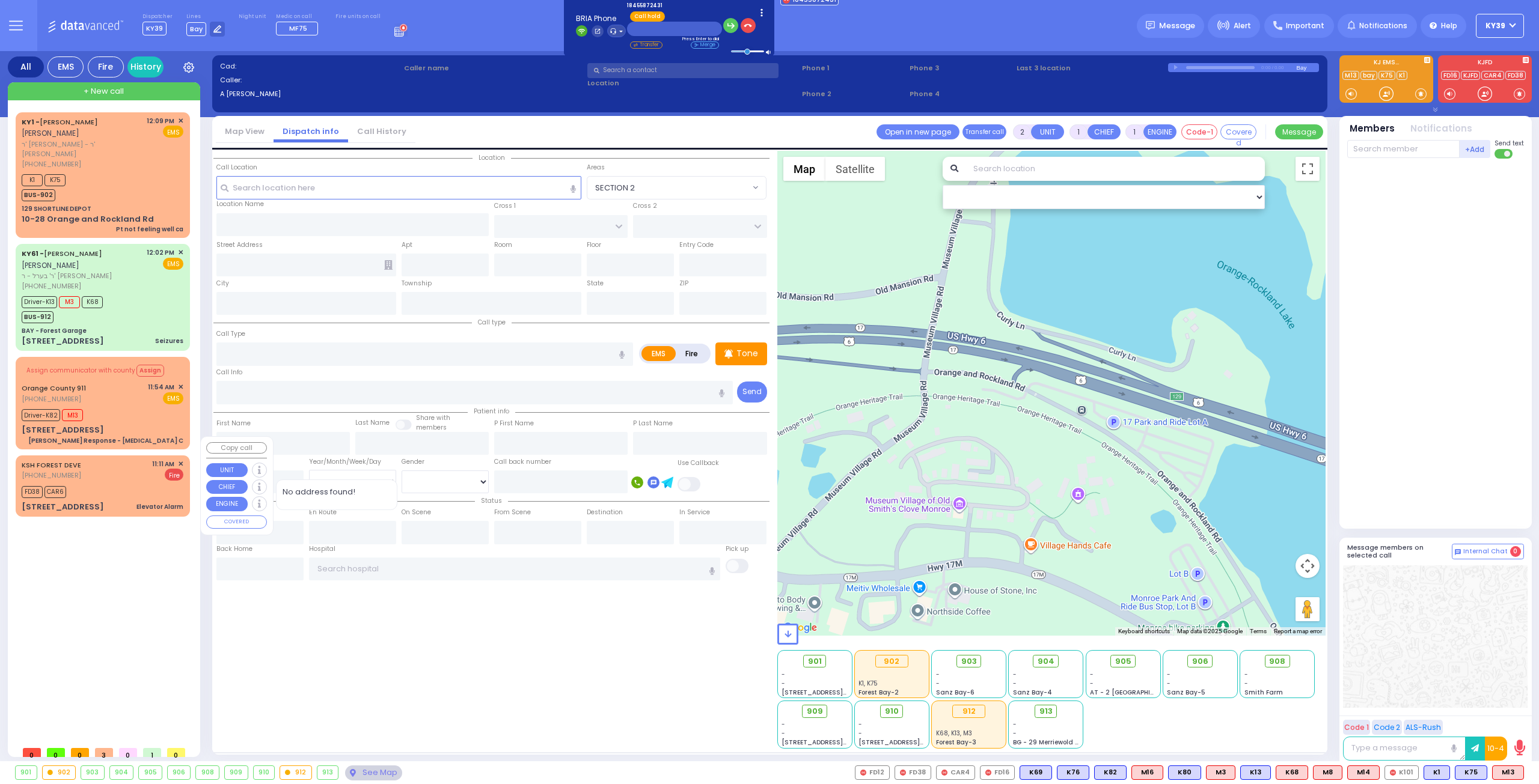
select select
type input "11:11"
type input "11:13"
select select "Hatzalah Garages"
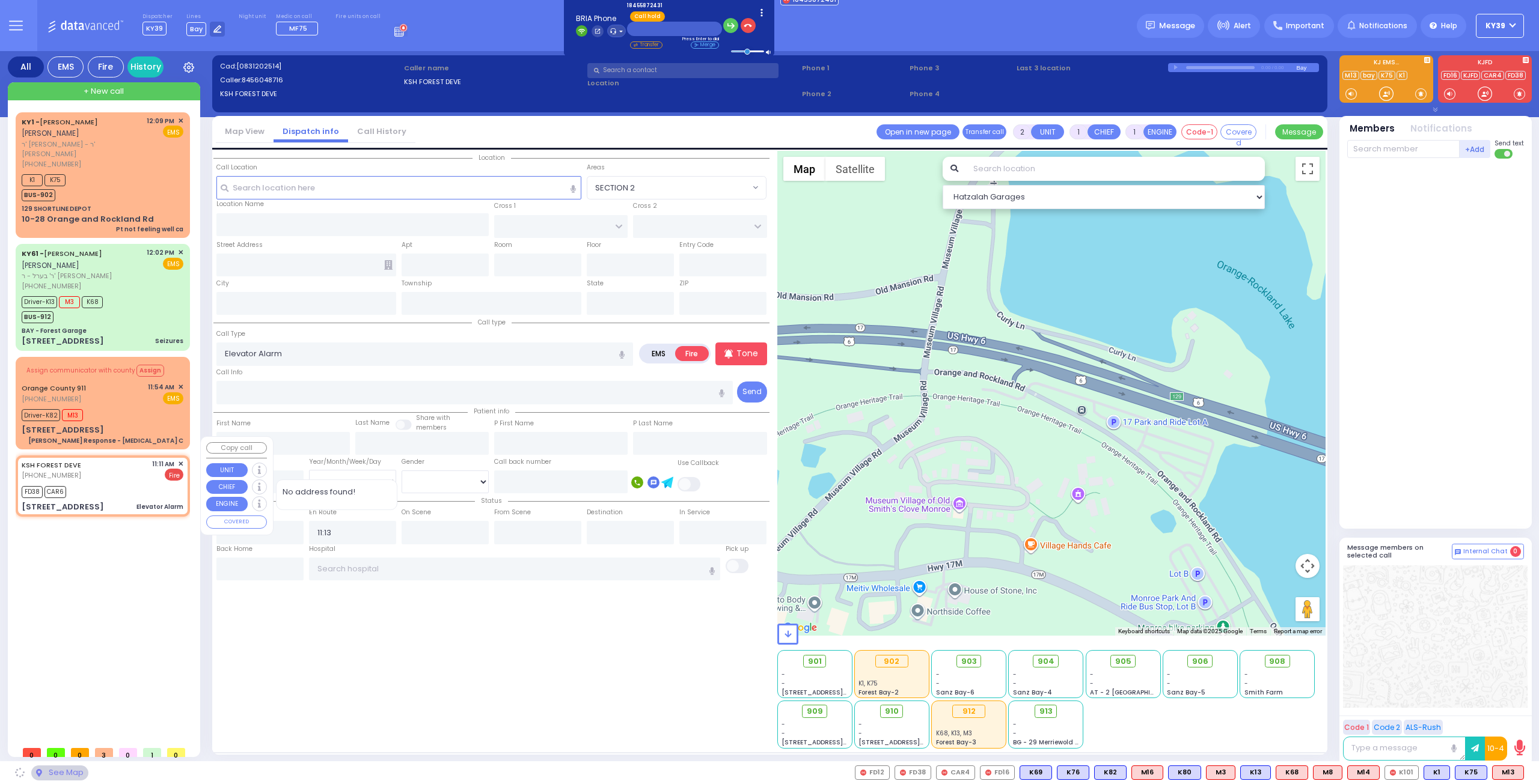
type input "ACRES RD"
type input "[GEOGRAPHIC_DATA]"
type input "[STREET_ADDRESS]"
type input "[PERSON_NAME]"
type input "[US_STATE]"
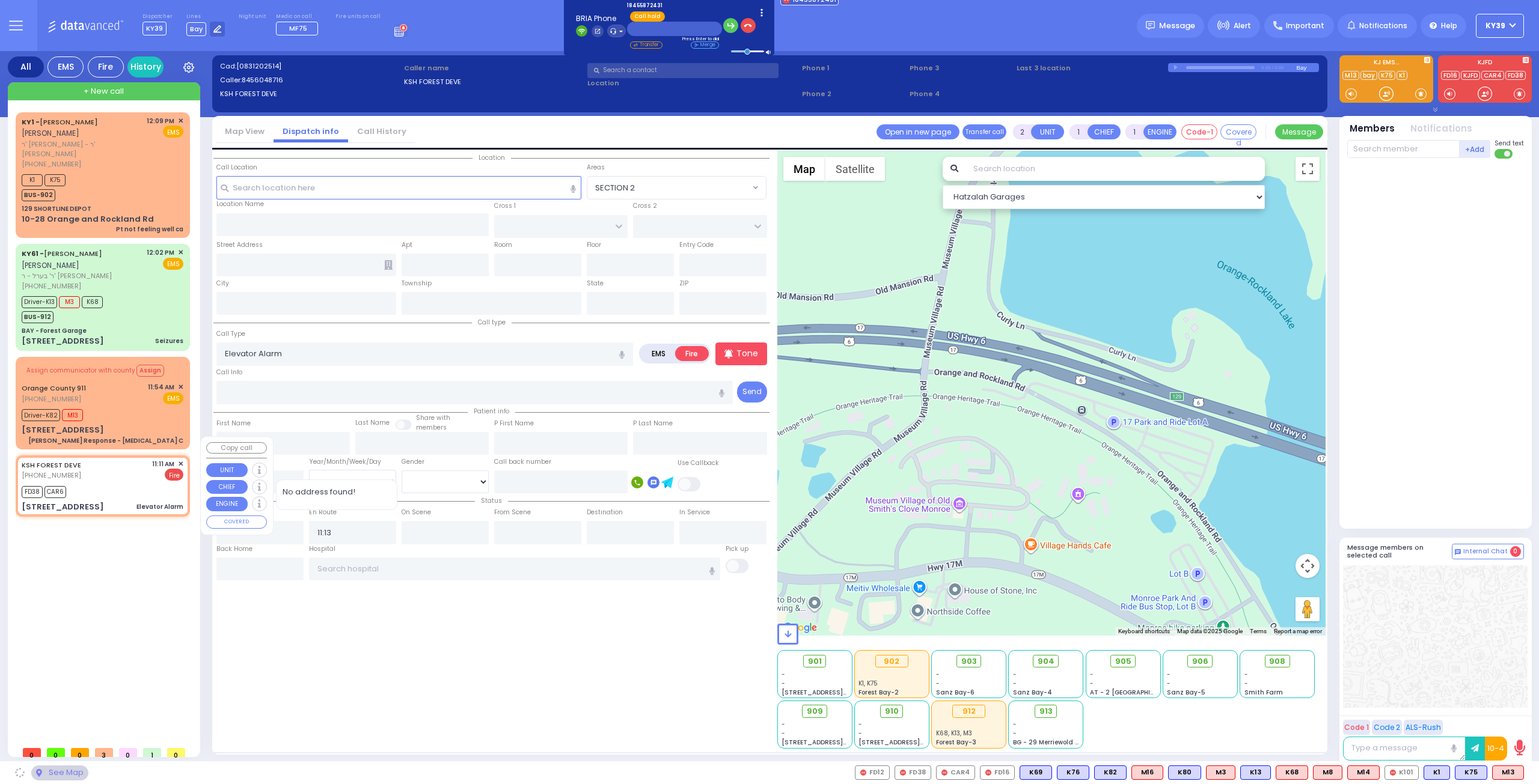
type input "10950"
select select "PALM TREE"
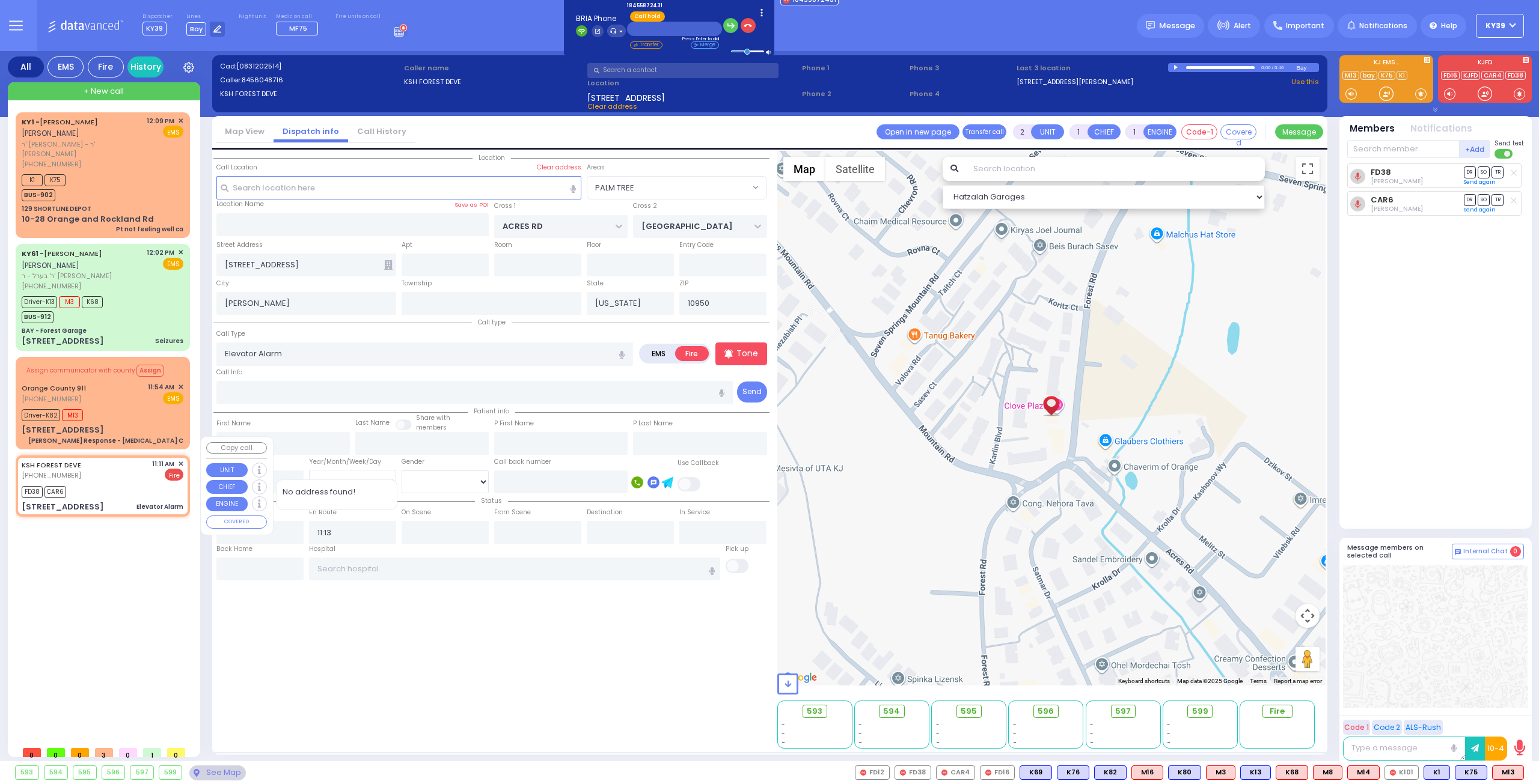
click at [178, 459] on span "✕" at bounding box center [180, 464] width 5 height 10
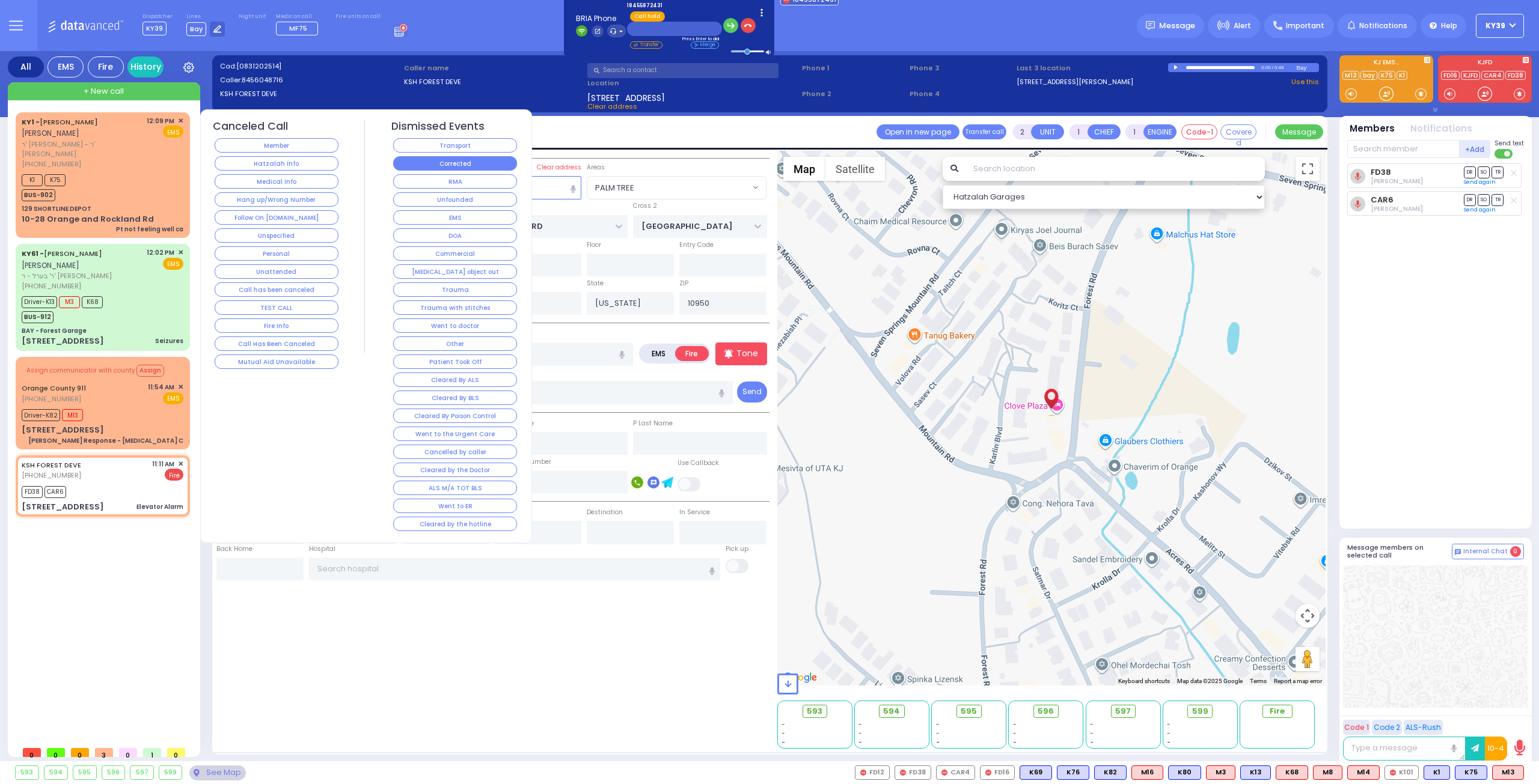
click at [464, 166] on button "Corrected" at bounding box center [455, 164] width 124 height 15
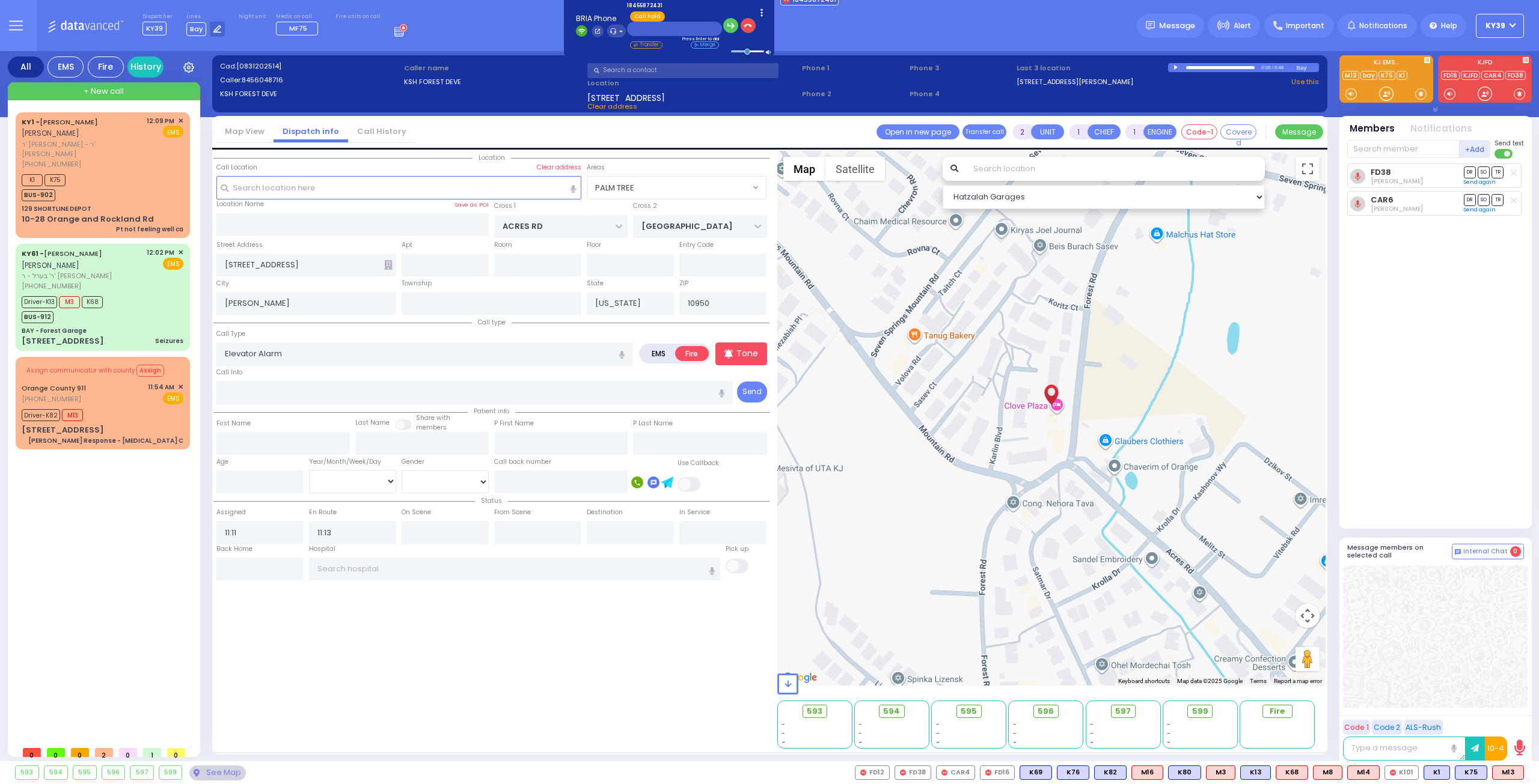
select select
radio input "true"
select select
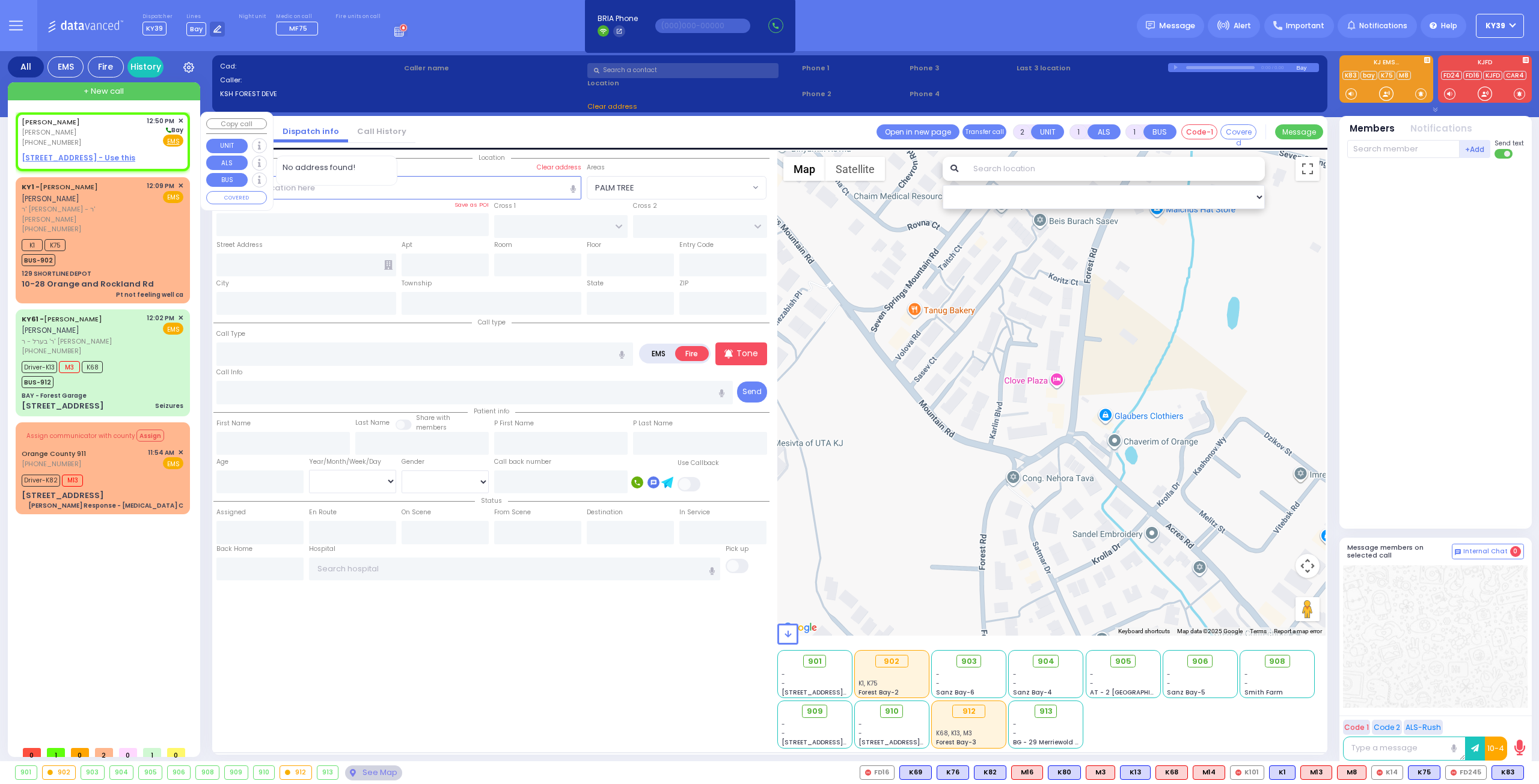
select select
radio input "true"
type input "[PERSON_NAME]"
type input "LICHTMAN"
select select
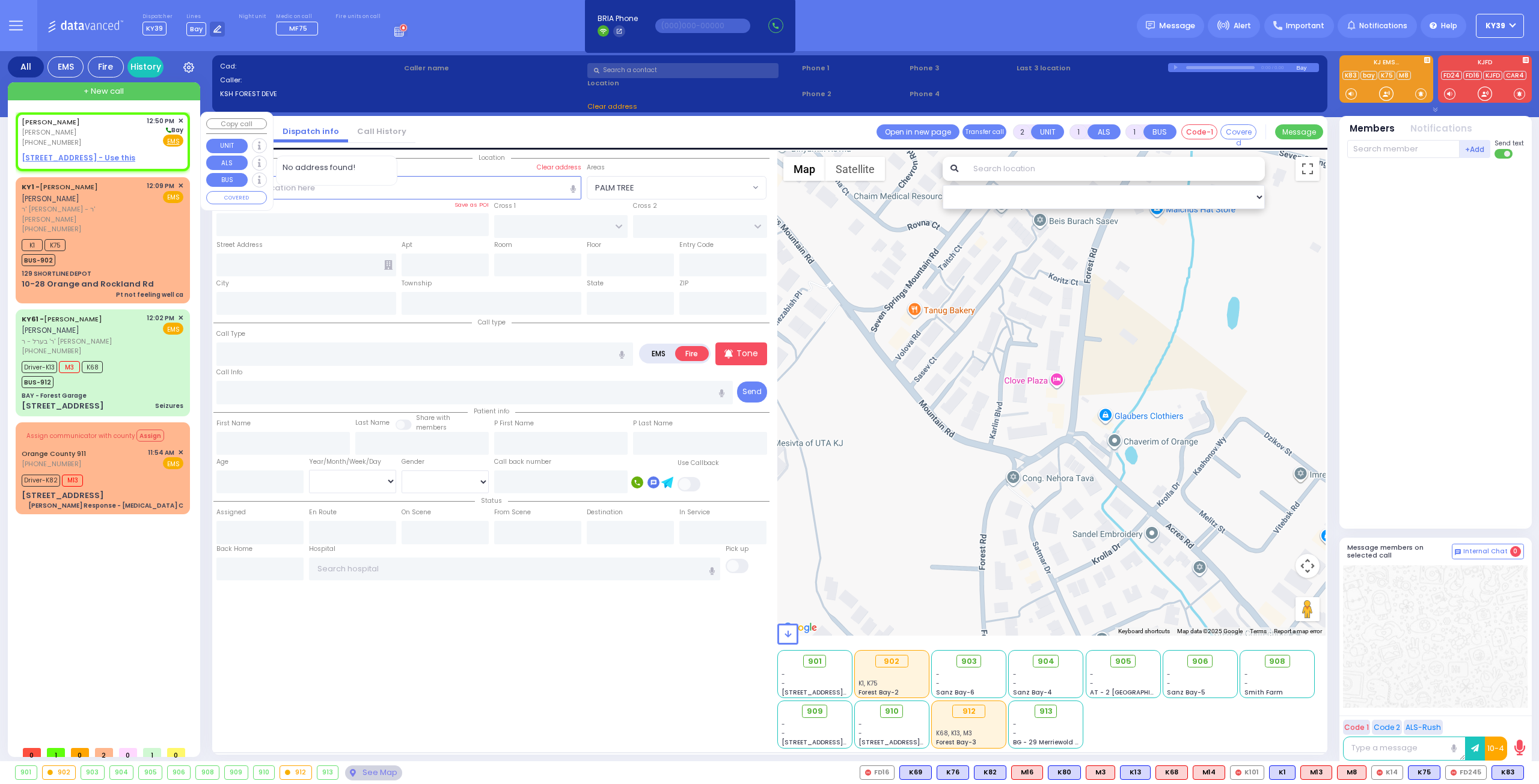
type input "12:50"
select select "Hatzalah Garages"
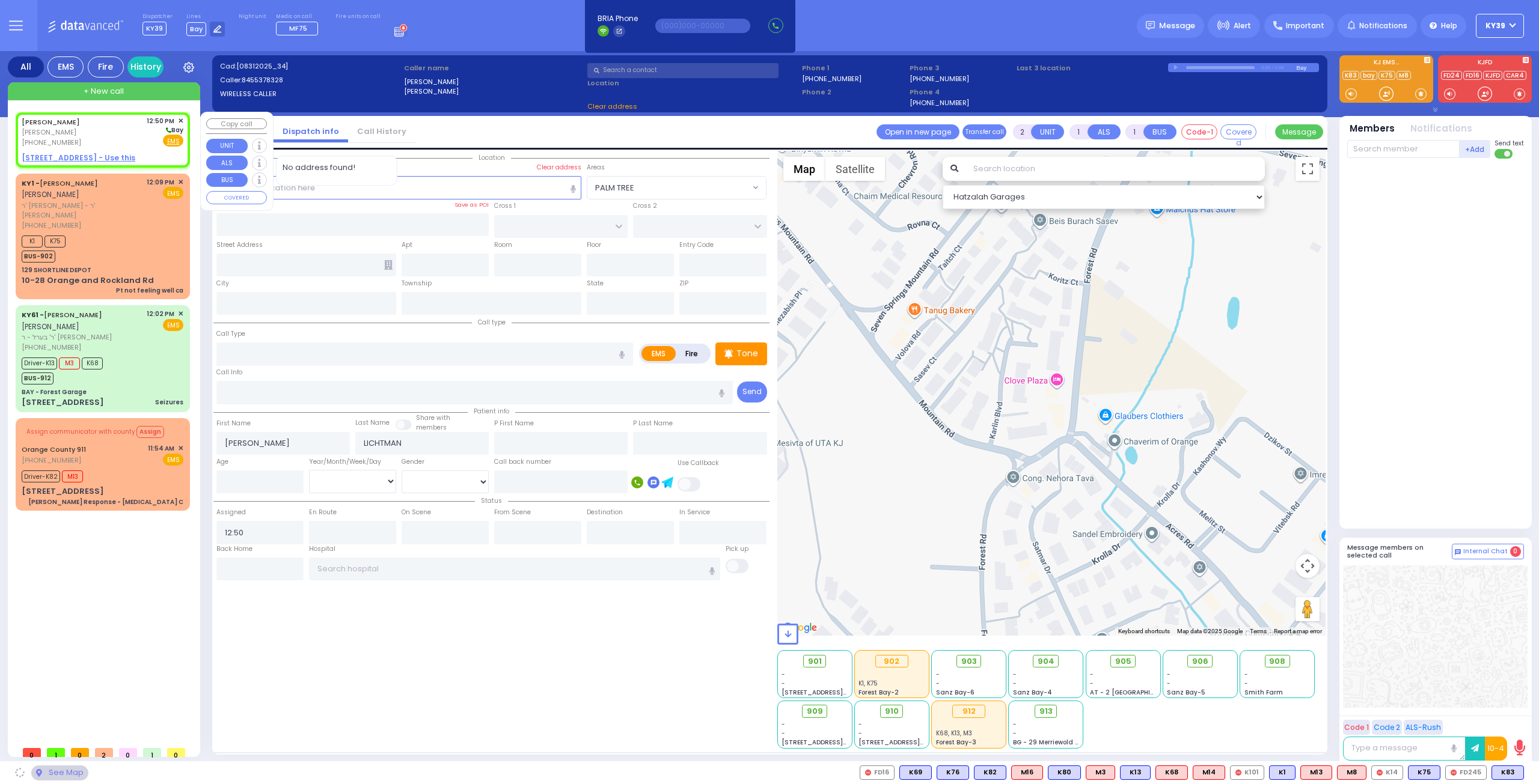
click at [84, 137] on div "[PHONE_NUMBER]" at bounding box center [53, 142] width 63 height 10
select select
radio input "true"
select select
select select "Hatzalah Garages"
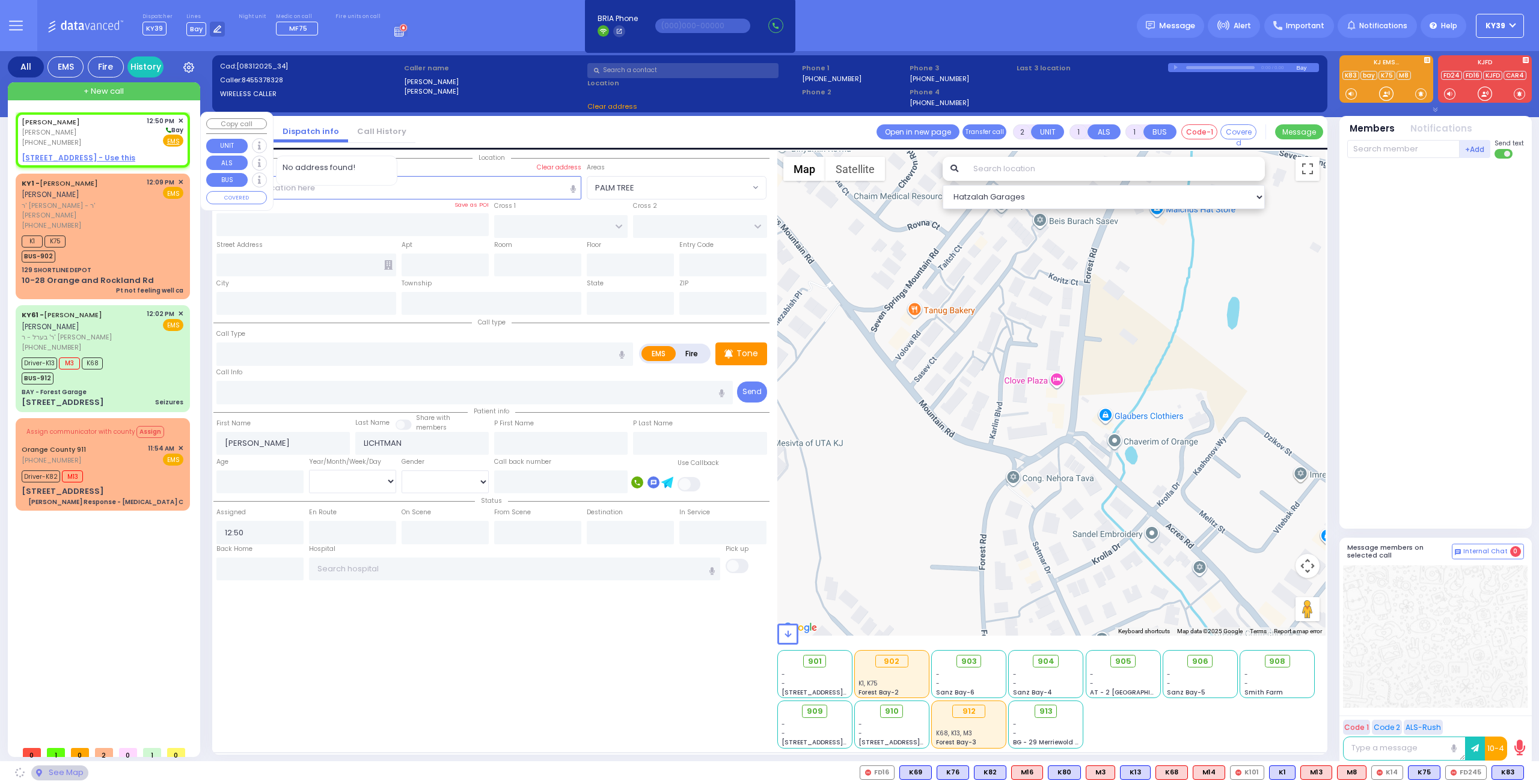
select select
radio input "true"
select select
select select "Hatzalah Garages"
select select
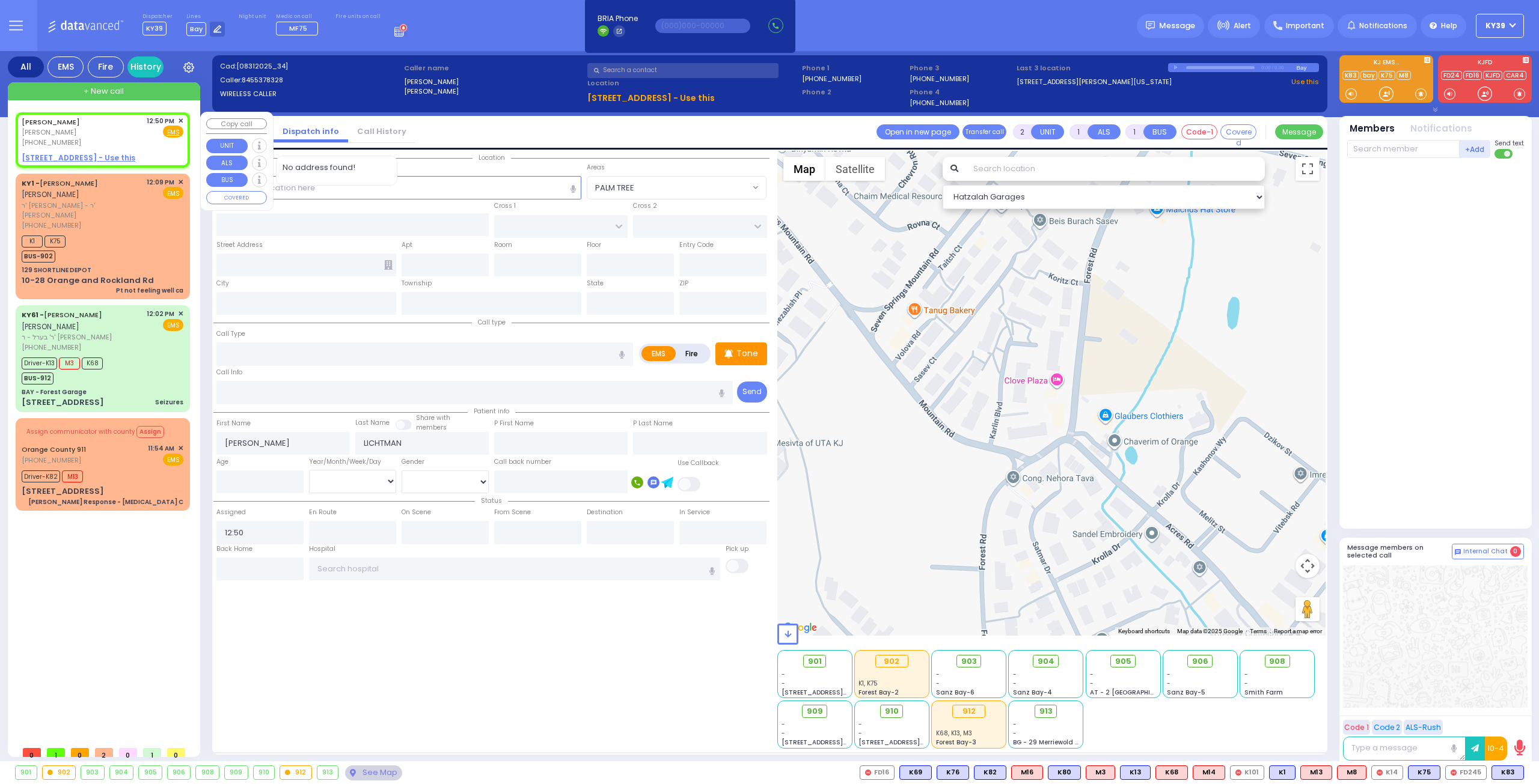
radio input "true"
select select
select select "Hatzalah Garages"
click at [30, 143] on icon at bounding box center [34, 141] width 10 height 10
type input "8455378328"
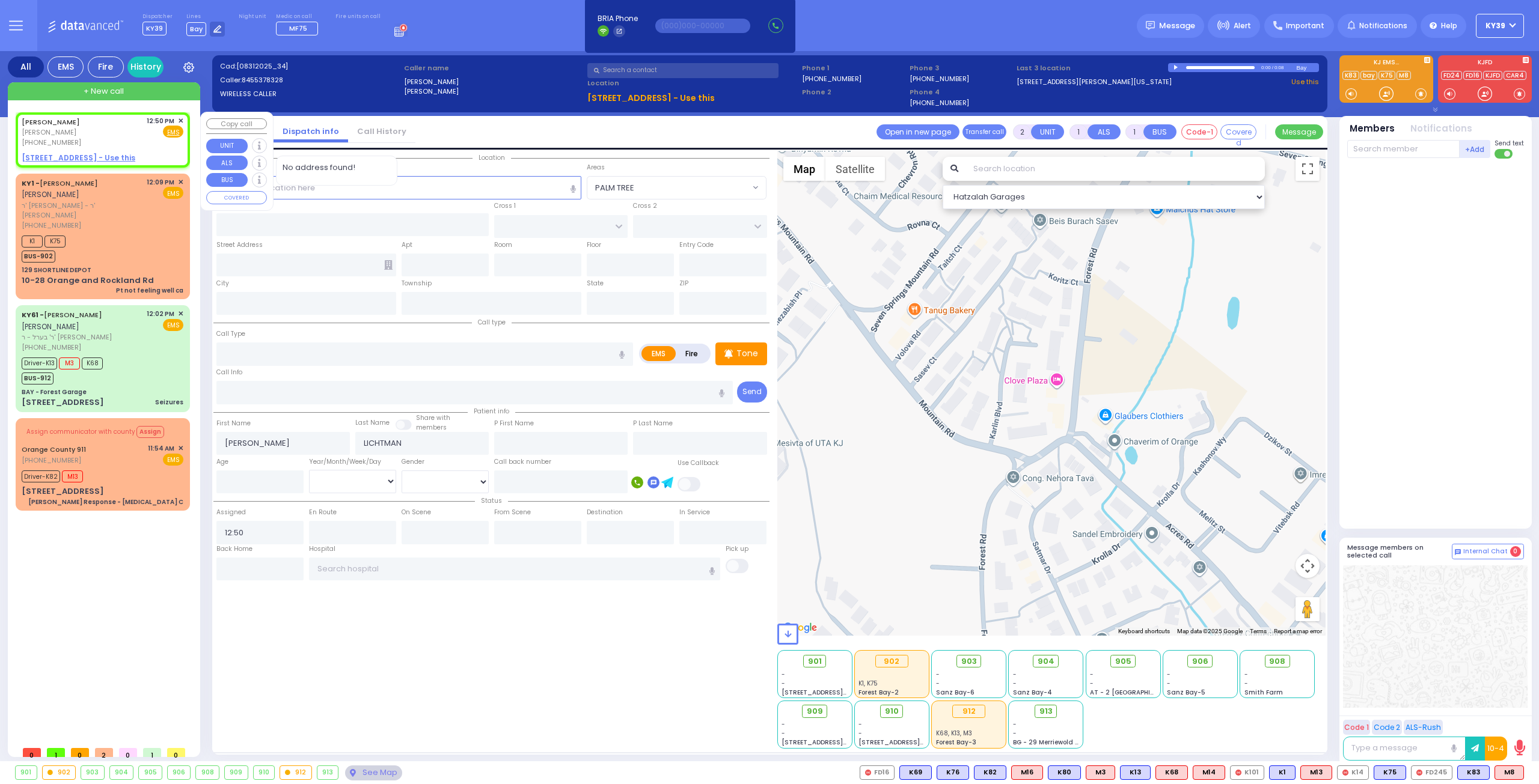
click at [183, 119] on span "✕" at bounding box center [180, 121] width 5 height 10
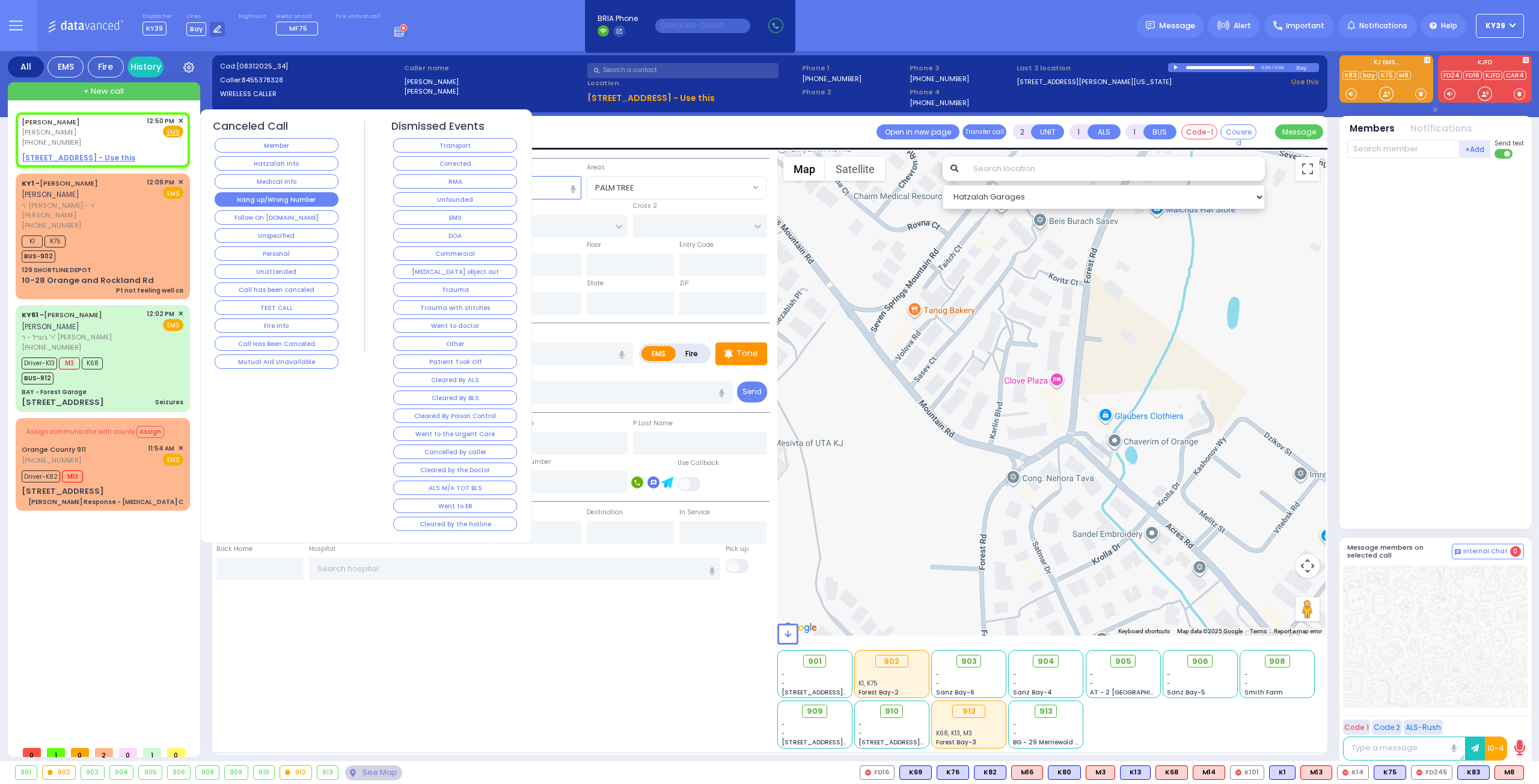
click at [260, 194] on button "Hang up/Wrong Number" at bounding box center [276, 199] width 124 height 15
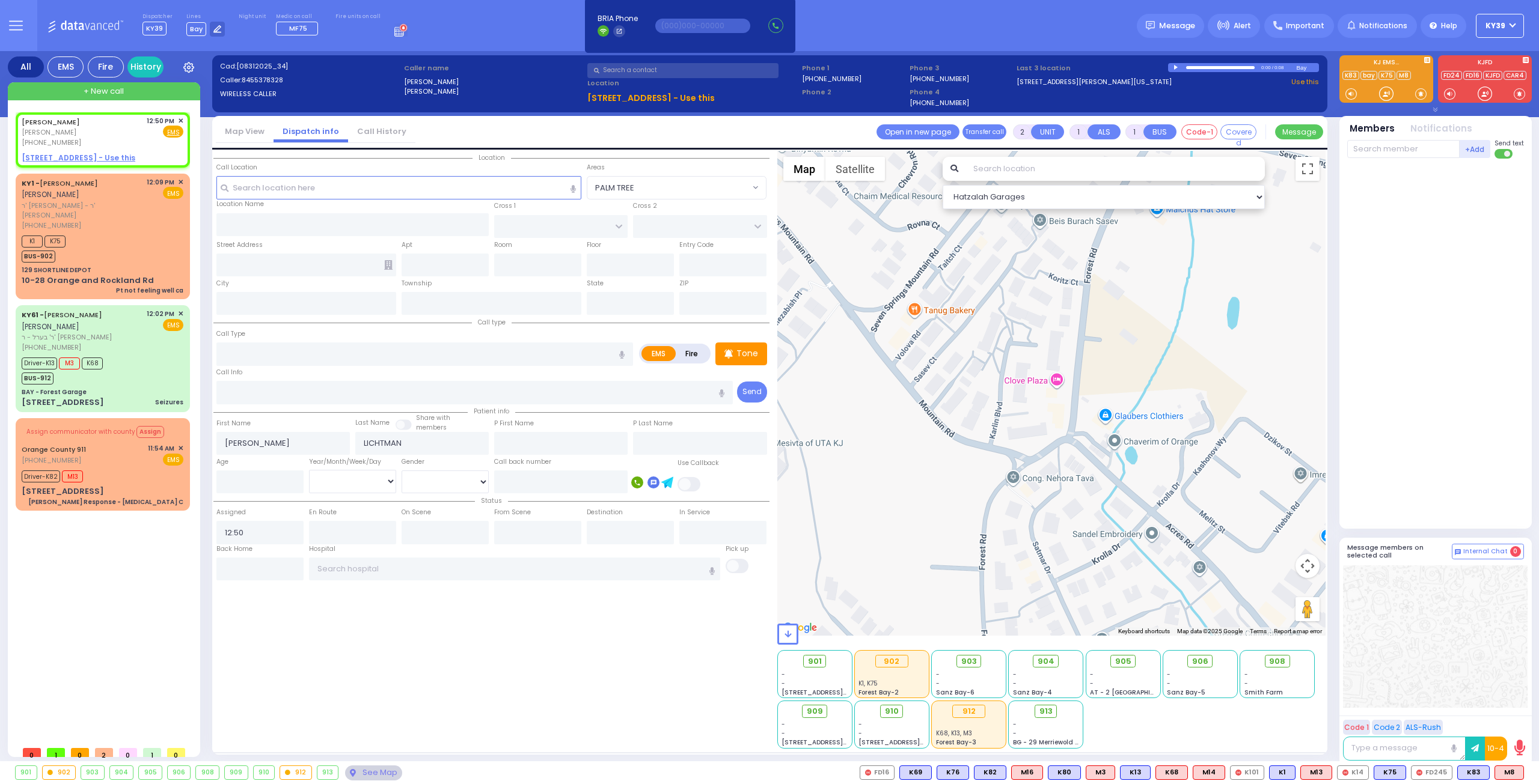
select select
radio input "true"
select select
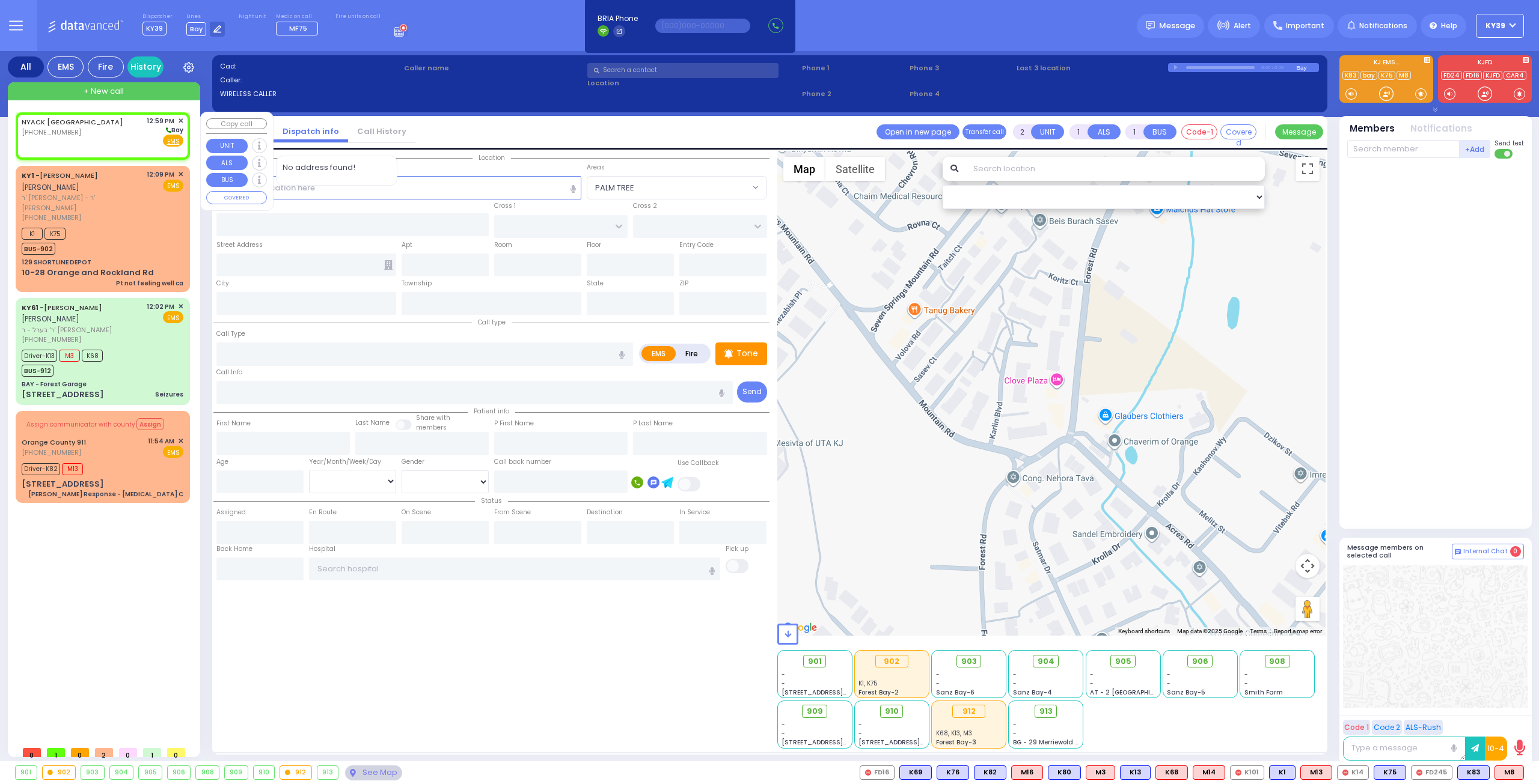
select select
radio input "true"
select select
type input "12:59"
select select "Hatzalah Garages"
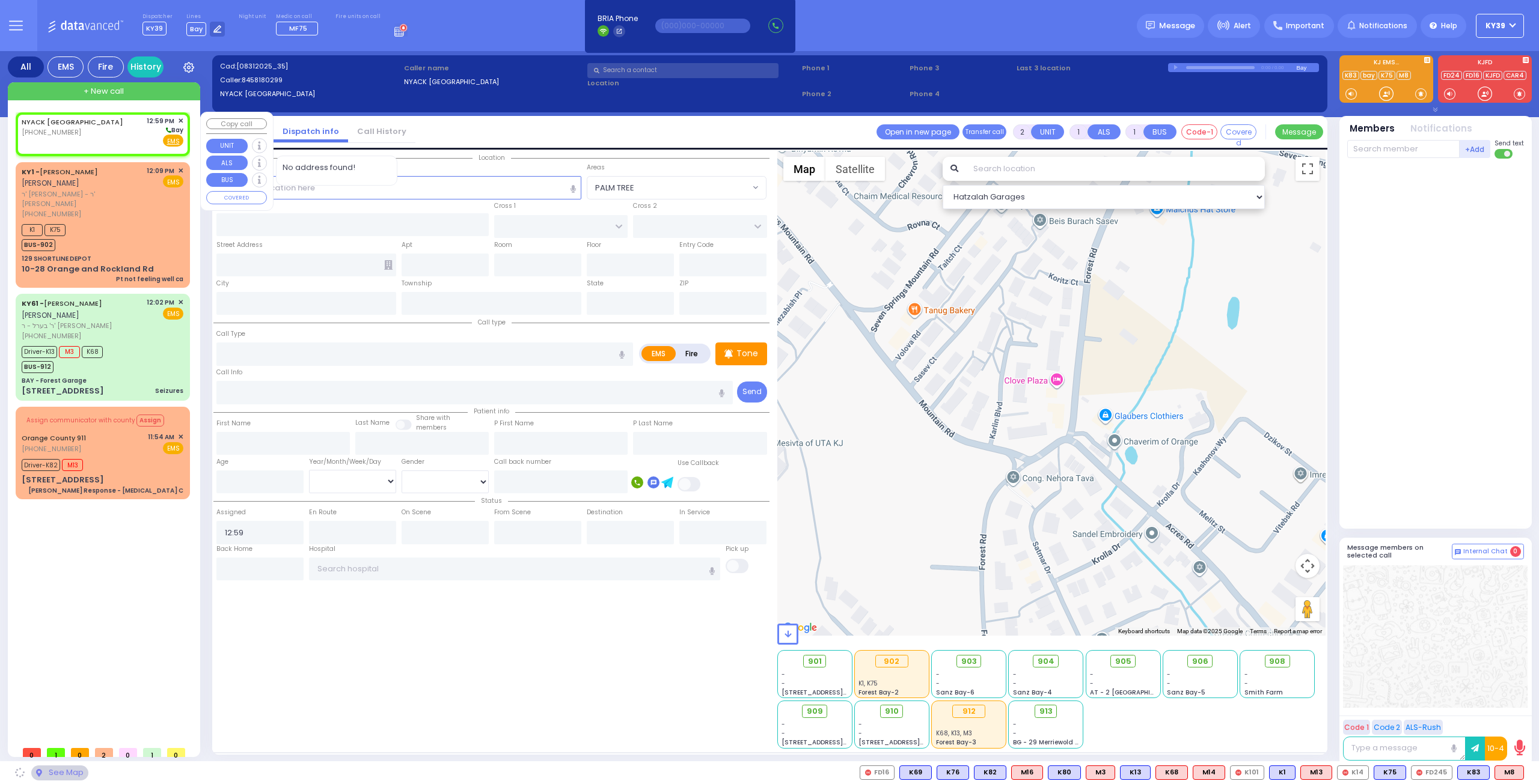
click at [131, 131] on div "NYACK [GEOGRAPHIC_DATA] [PHONE_NUMBER] 12:59 PM ✕ [GEOGRAPHIC_DATA]" at bounding box center [102, 131] width 162 height 31
select select
radio input "true"
select select
select select "Hatzalah Garages"
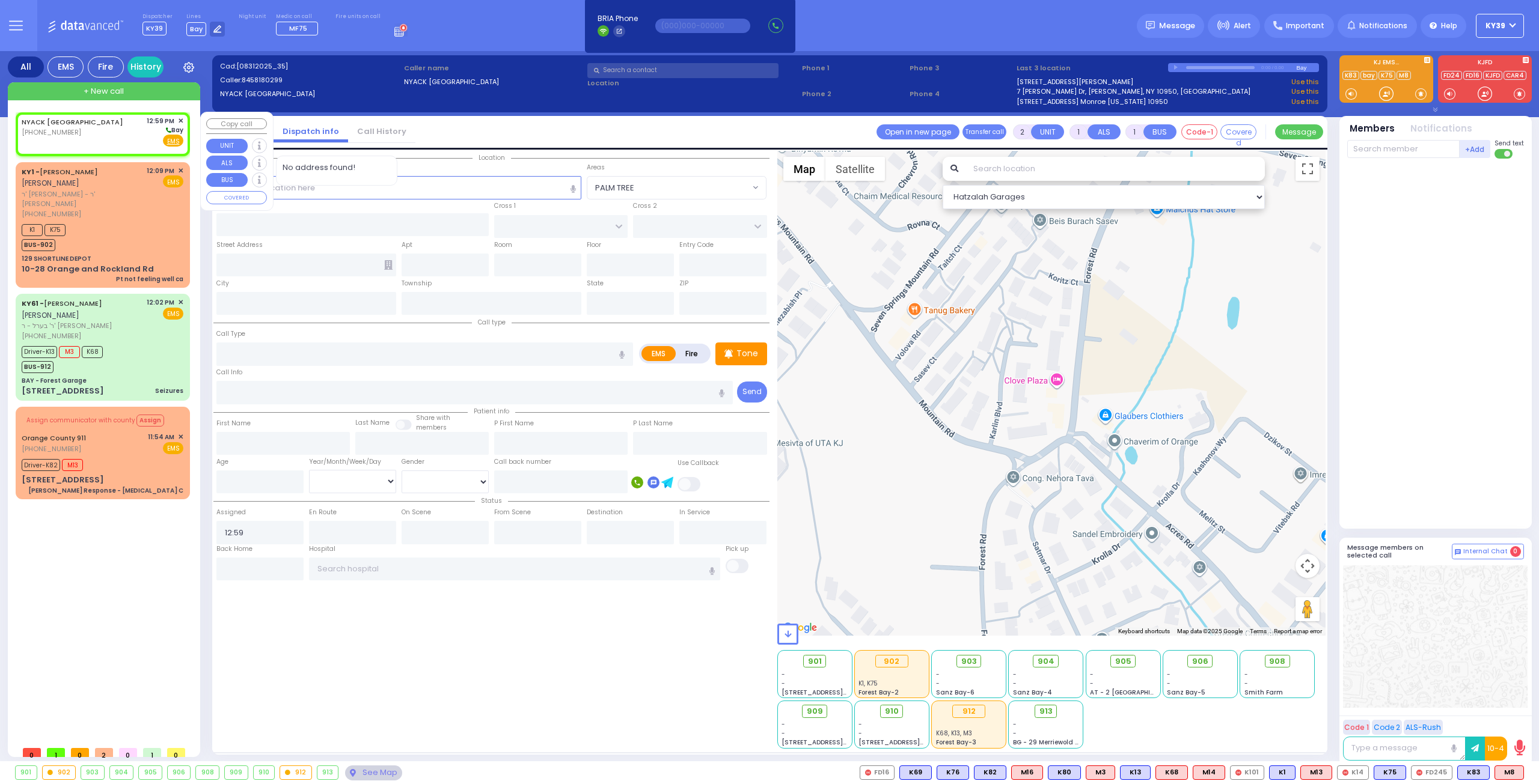
select select
radio input "true"
select select
select select "Hatzalah Garages"
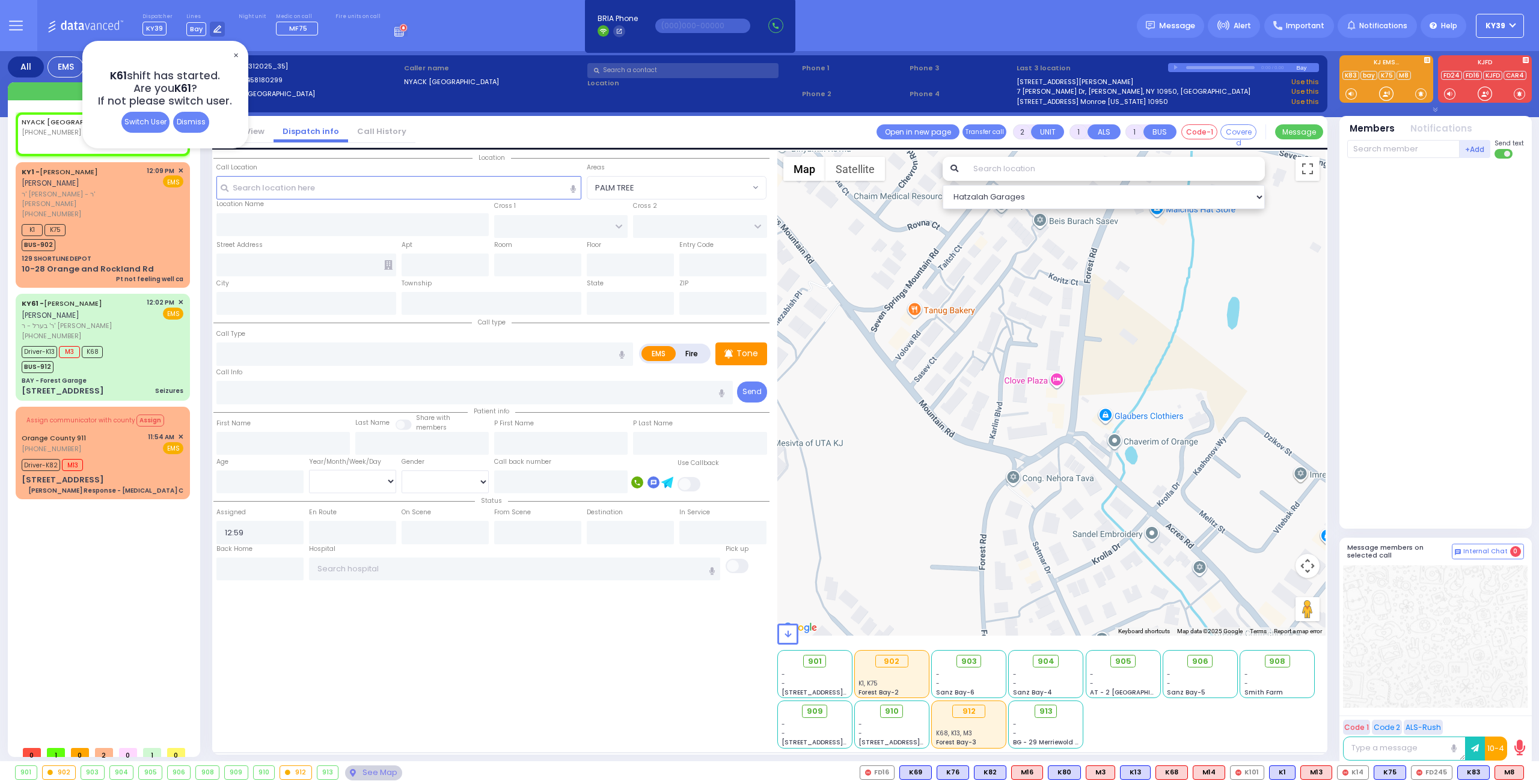
select select
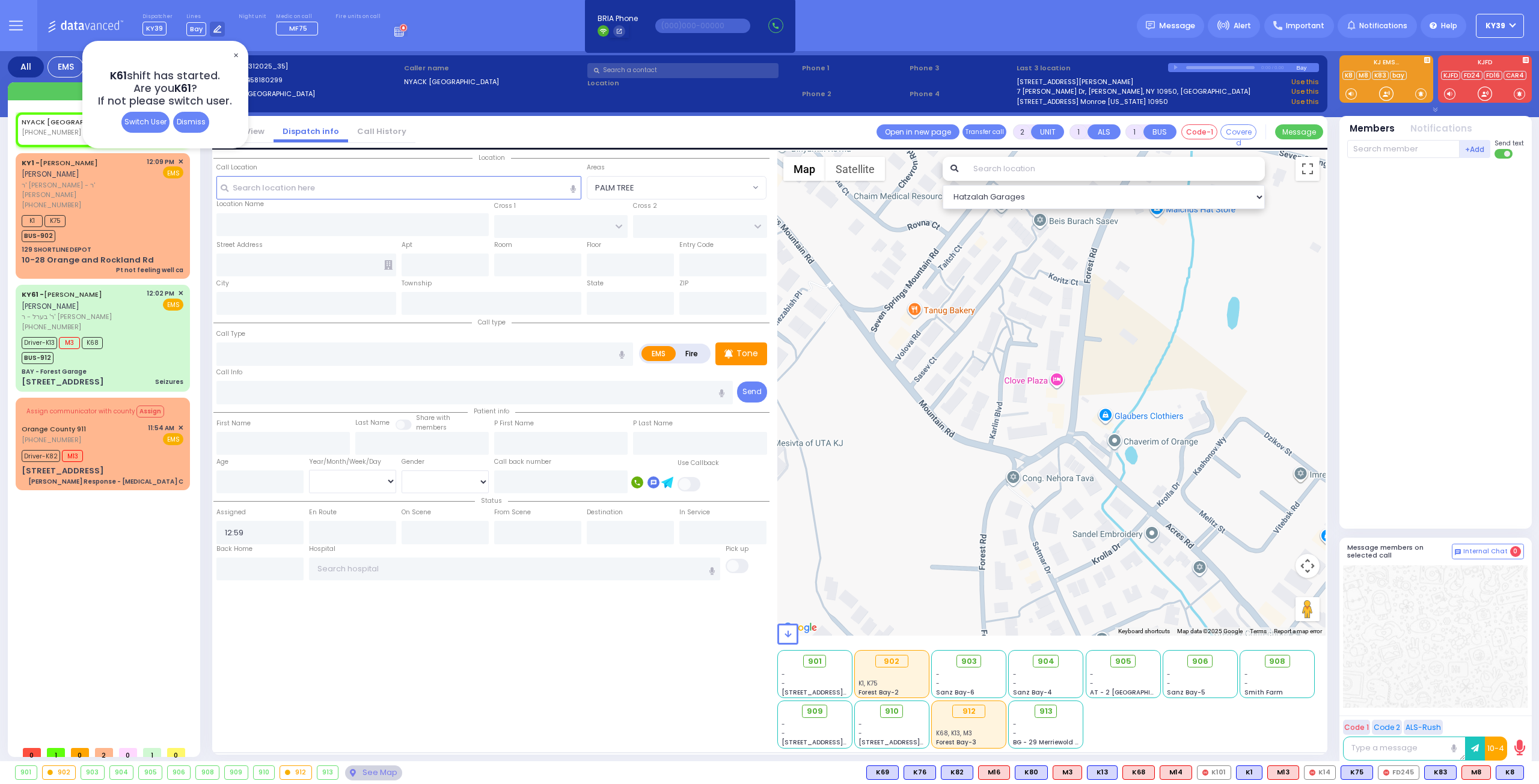
select select
radio input "true"
select select
select select "Hatzalah Garages"
click at [238, 54] on span "✕" at bounding box center [235, 55] width 10 height 14
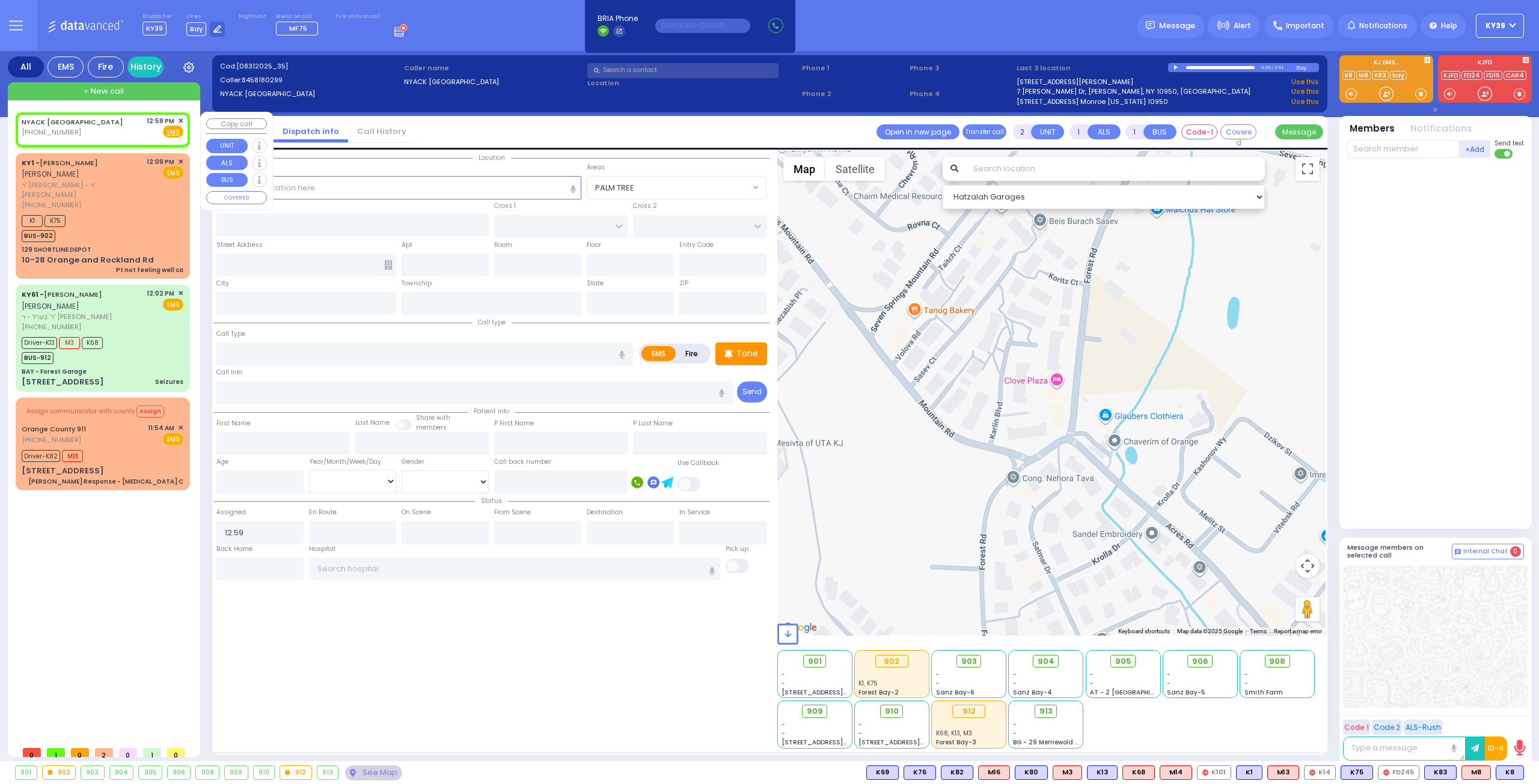
click at [178, 117] on span "✕" at bounding box center [180, 121] width 5 height 10
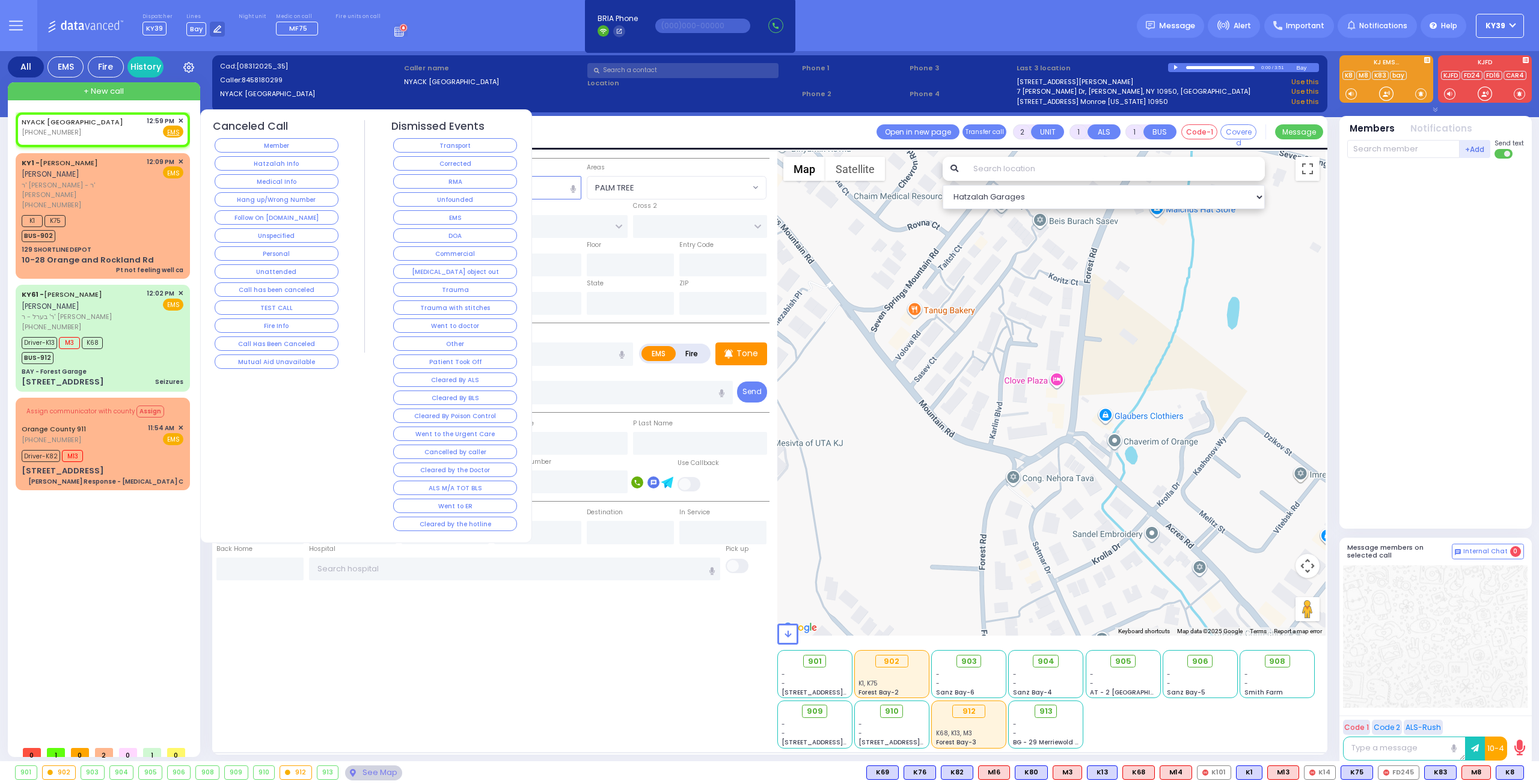
click at [435, 163] on button "Corrected" at bounding box center [455, 164] width 124 height 15
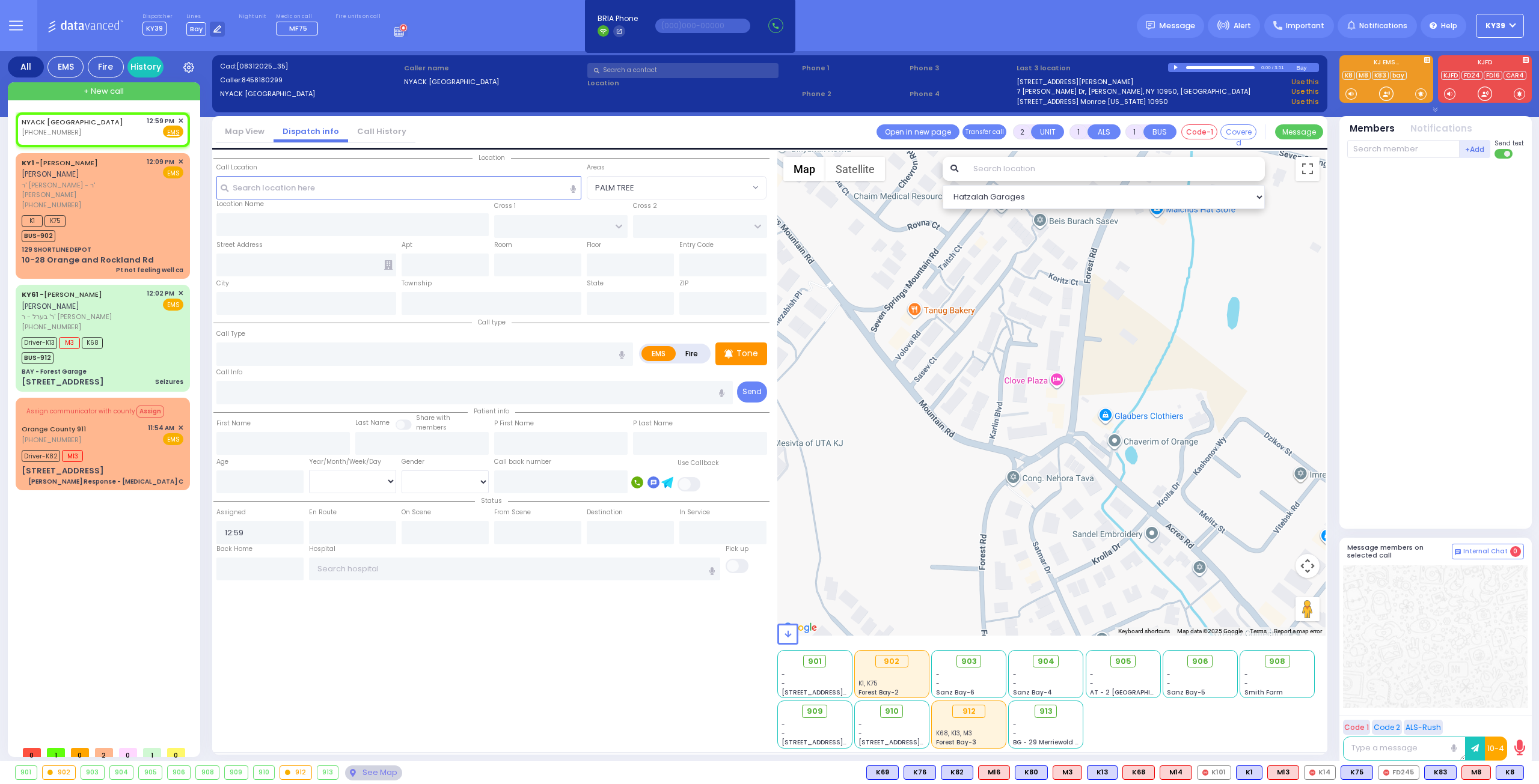
select select
radio input "true"
select select
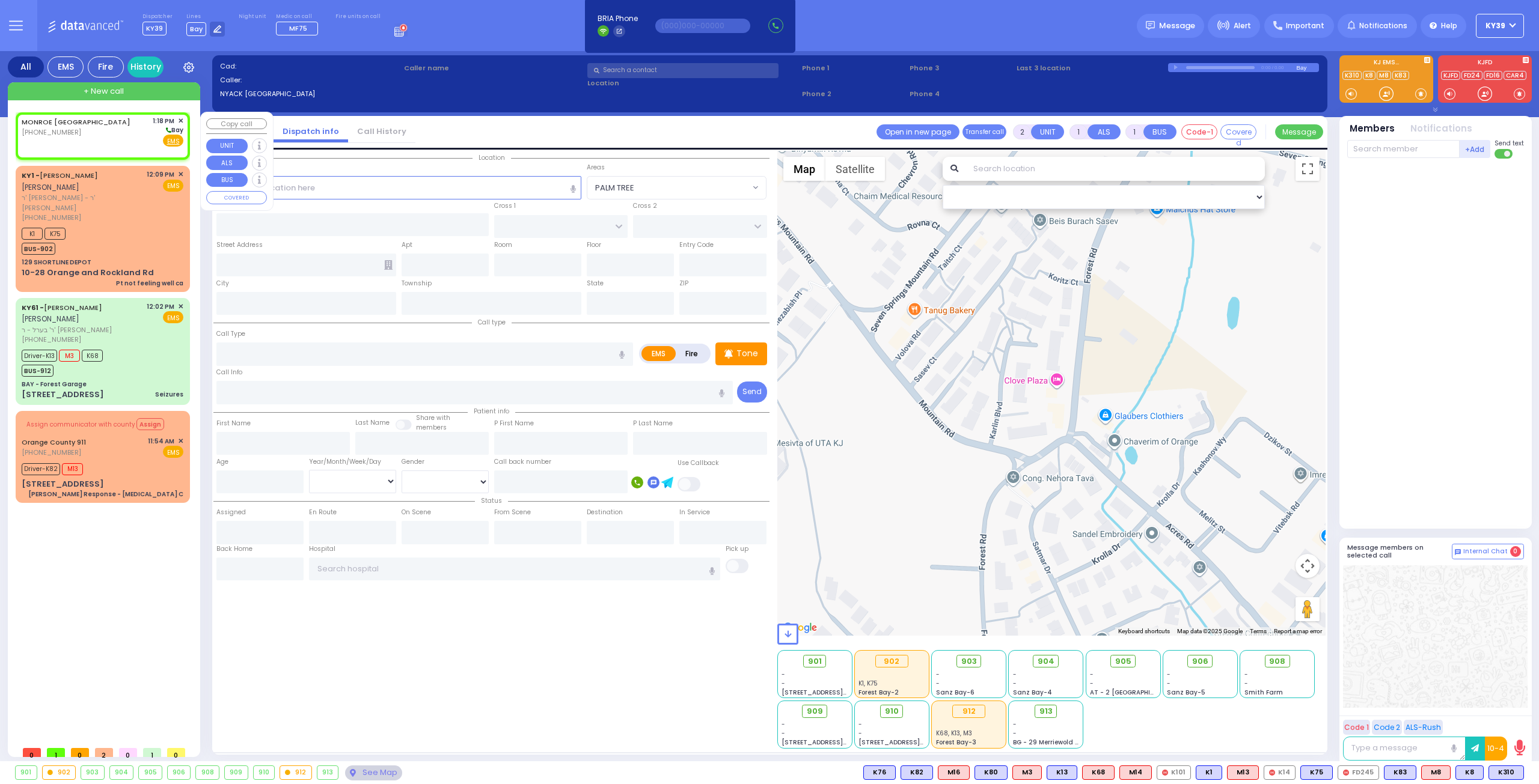
select select
radio input "true"
select select
type input "13:18"
select select "Hatzalah Garages"
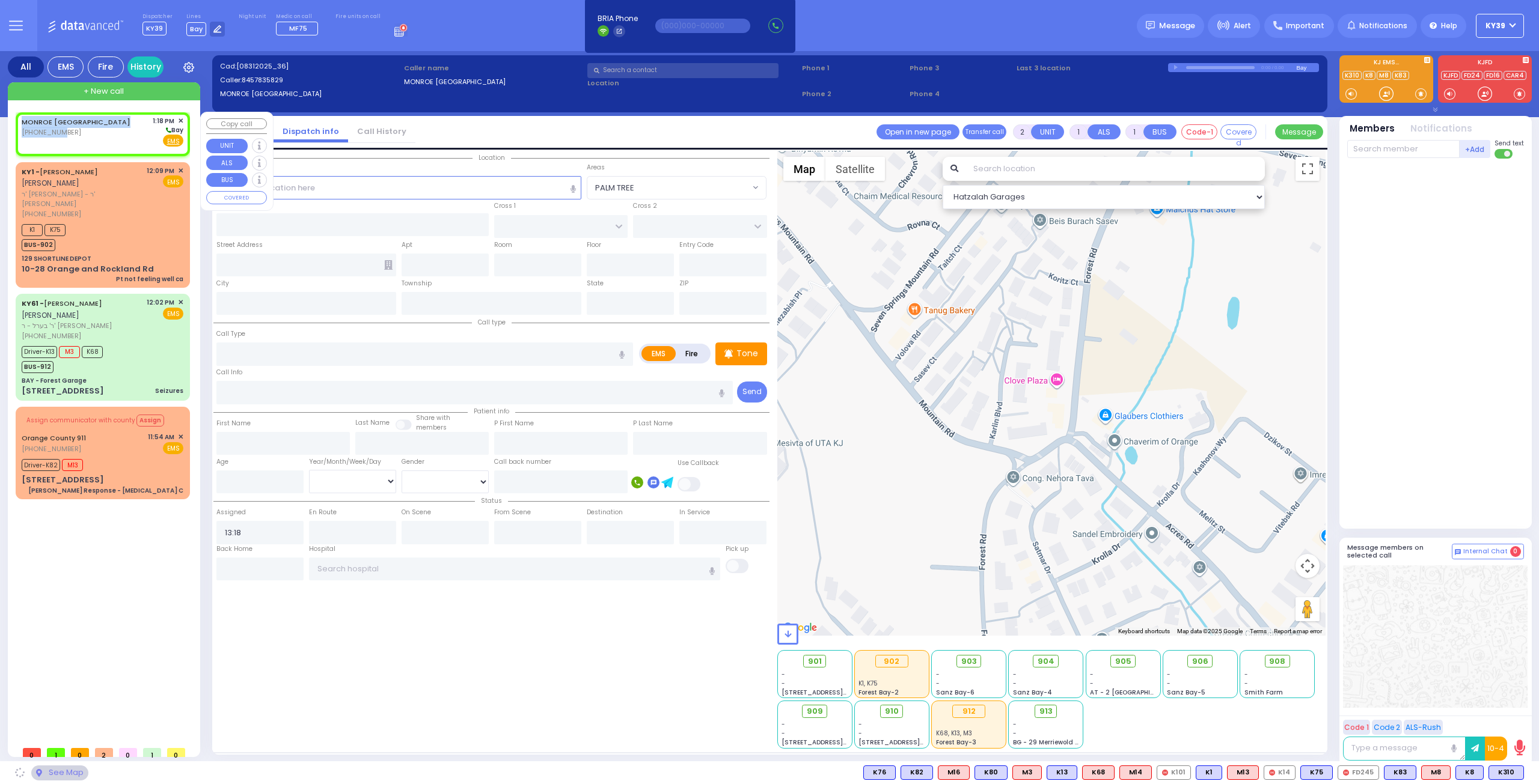
select select
radio input "true"
select select
select select "Hatzalah Garages"
click at [93, 139] on div "MONROE NY (845) 783-5829 1:18 PM ✕ Bay" at bounding box center [102, 131] width 162 height 31
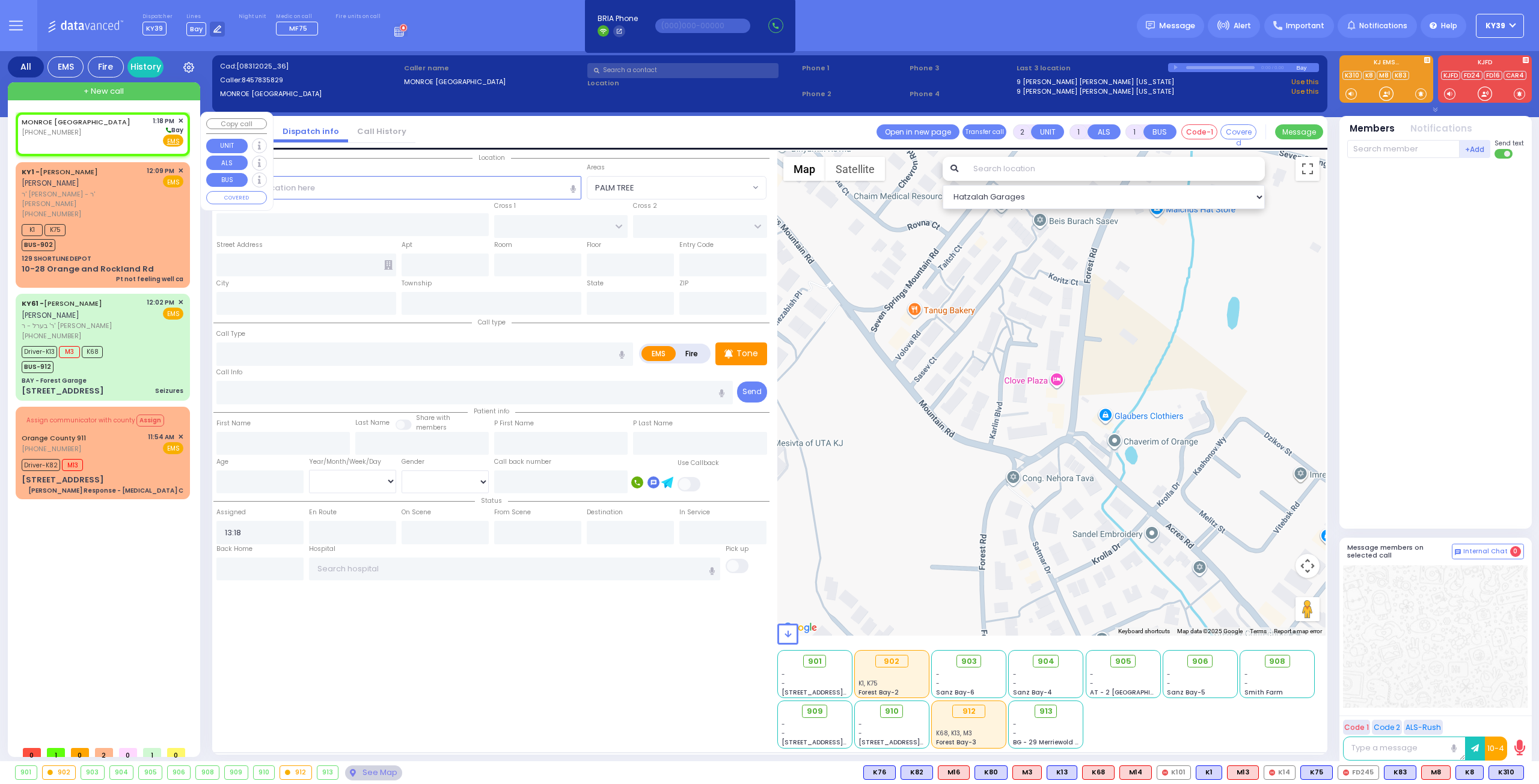
select select
radio input "true"
select select
select select "Hatzalah Garages"
click at [309, 192] on input "text" at bounding box center [398, 188] width 365 height 23
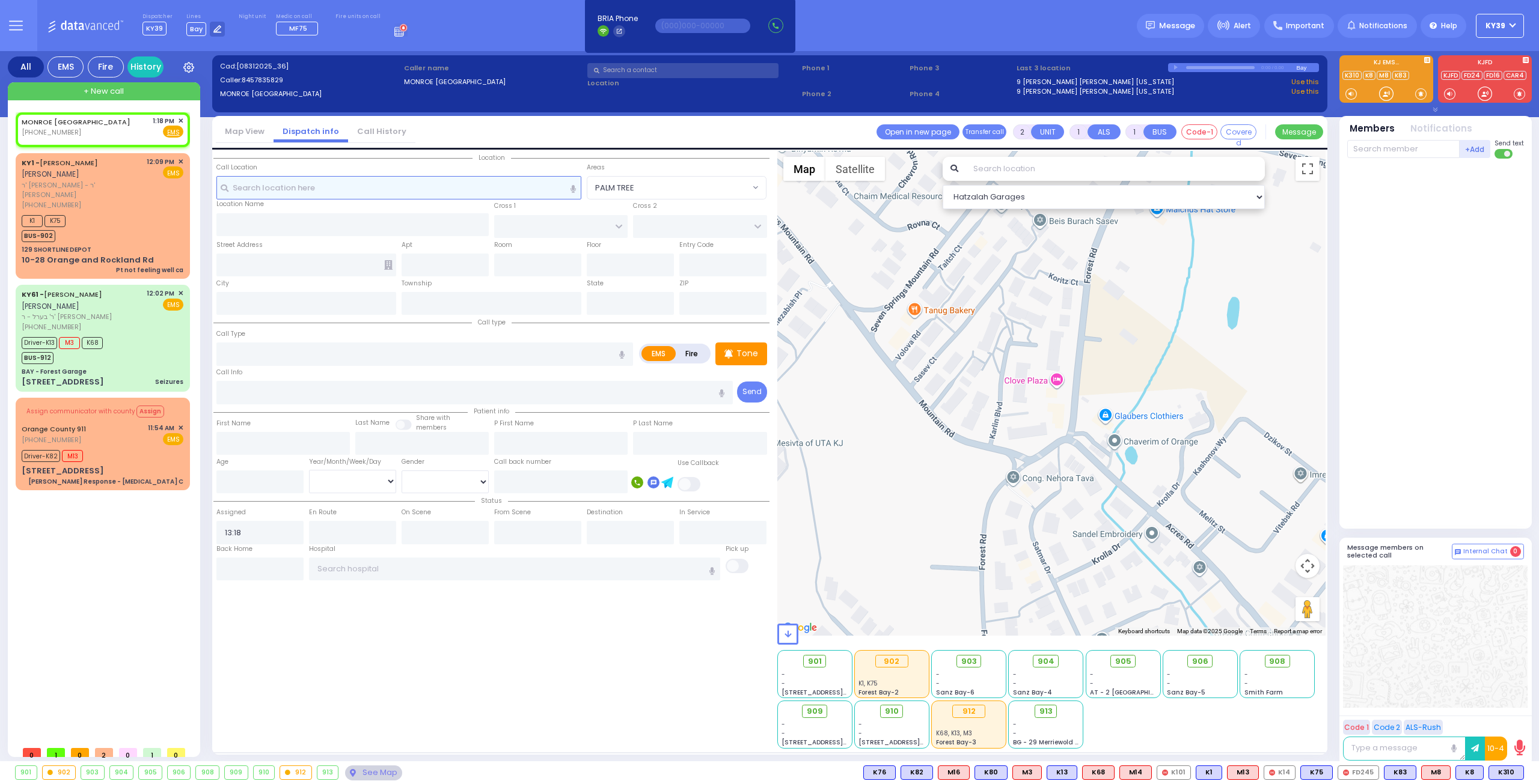
select select
radio input "true"
select select
select select "Hatzalah Garages"
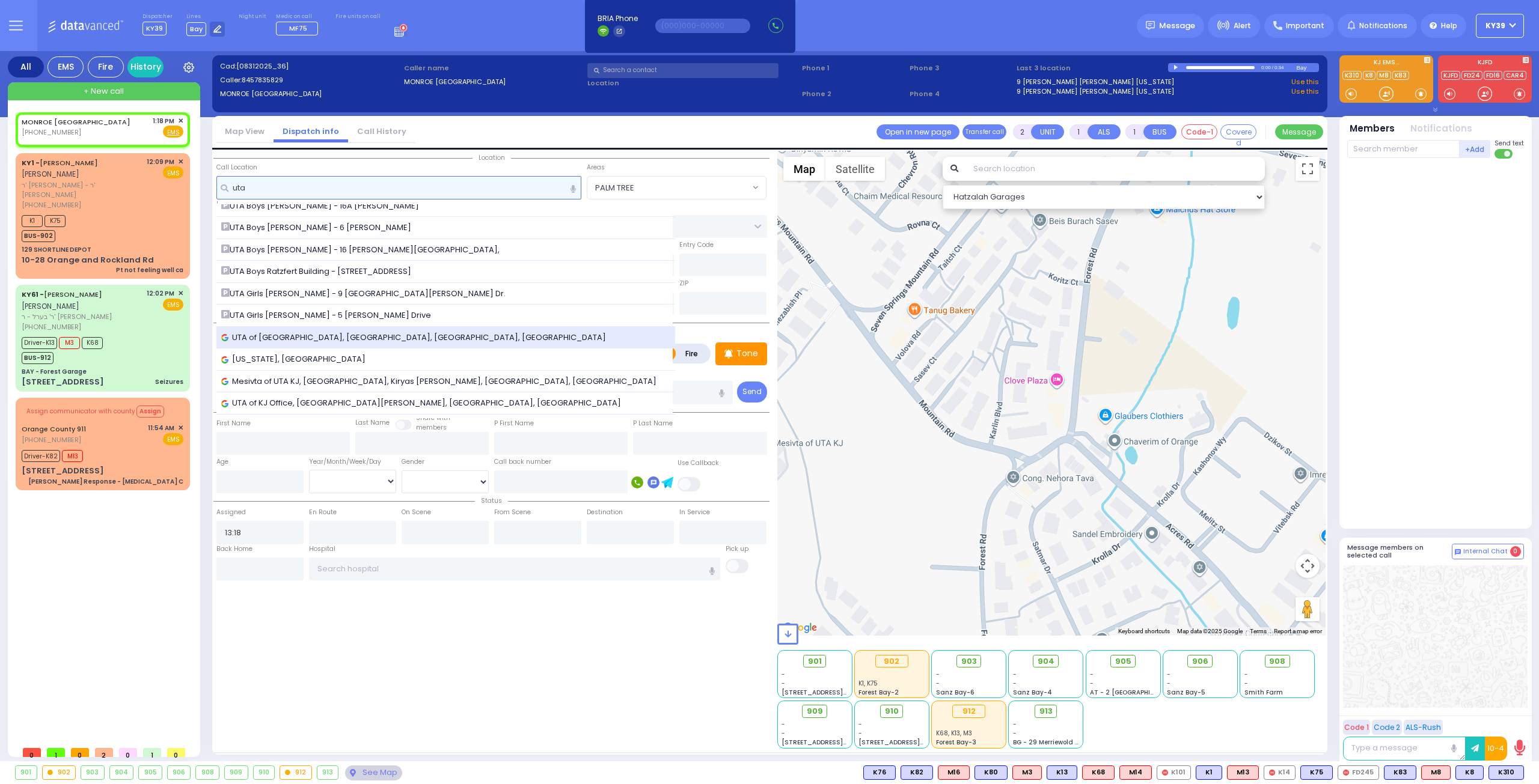
scroll to position [116, 0]
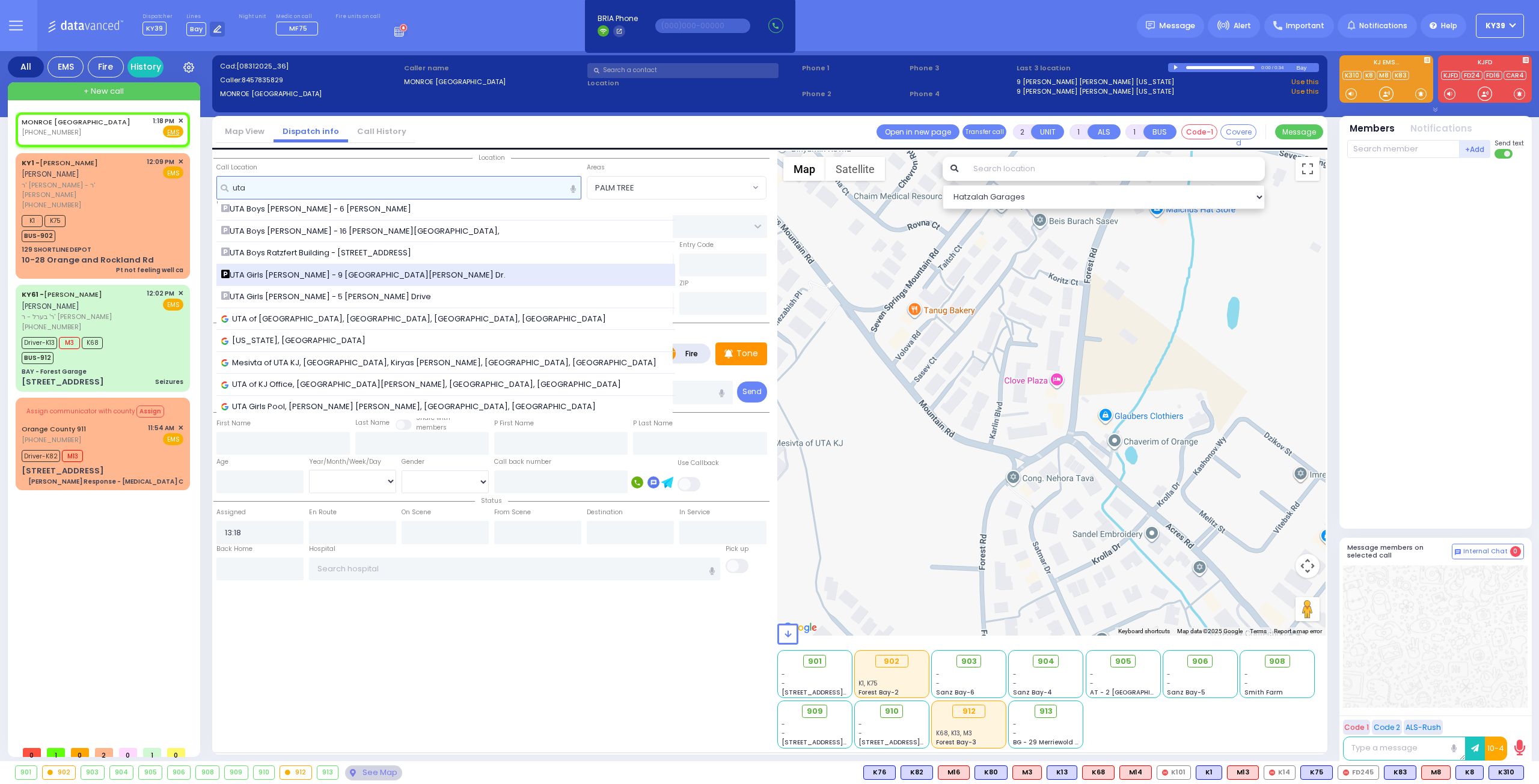
type input "uta"
click at [315, 273] on span "UTA Girls Binyan Landau - 9 Israel Zupnik Dr." at bounding box center [365, 275] width 289 height 12
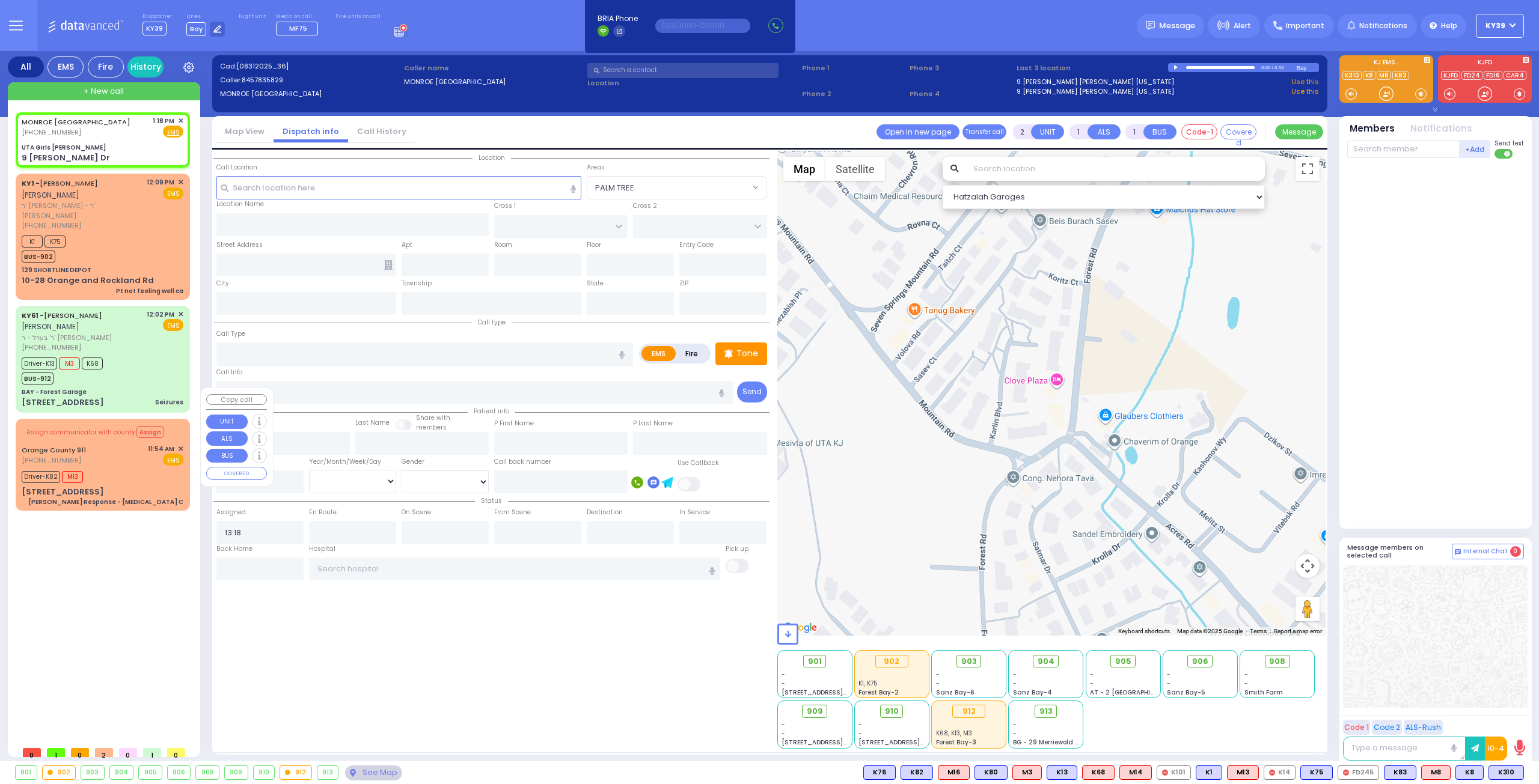
select select
radio input "true"
select select
type input "UTA Girls Binyan Landau"
type input "NORTH MAIN ST"
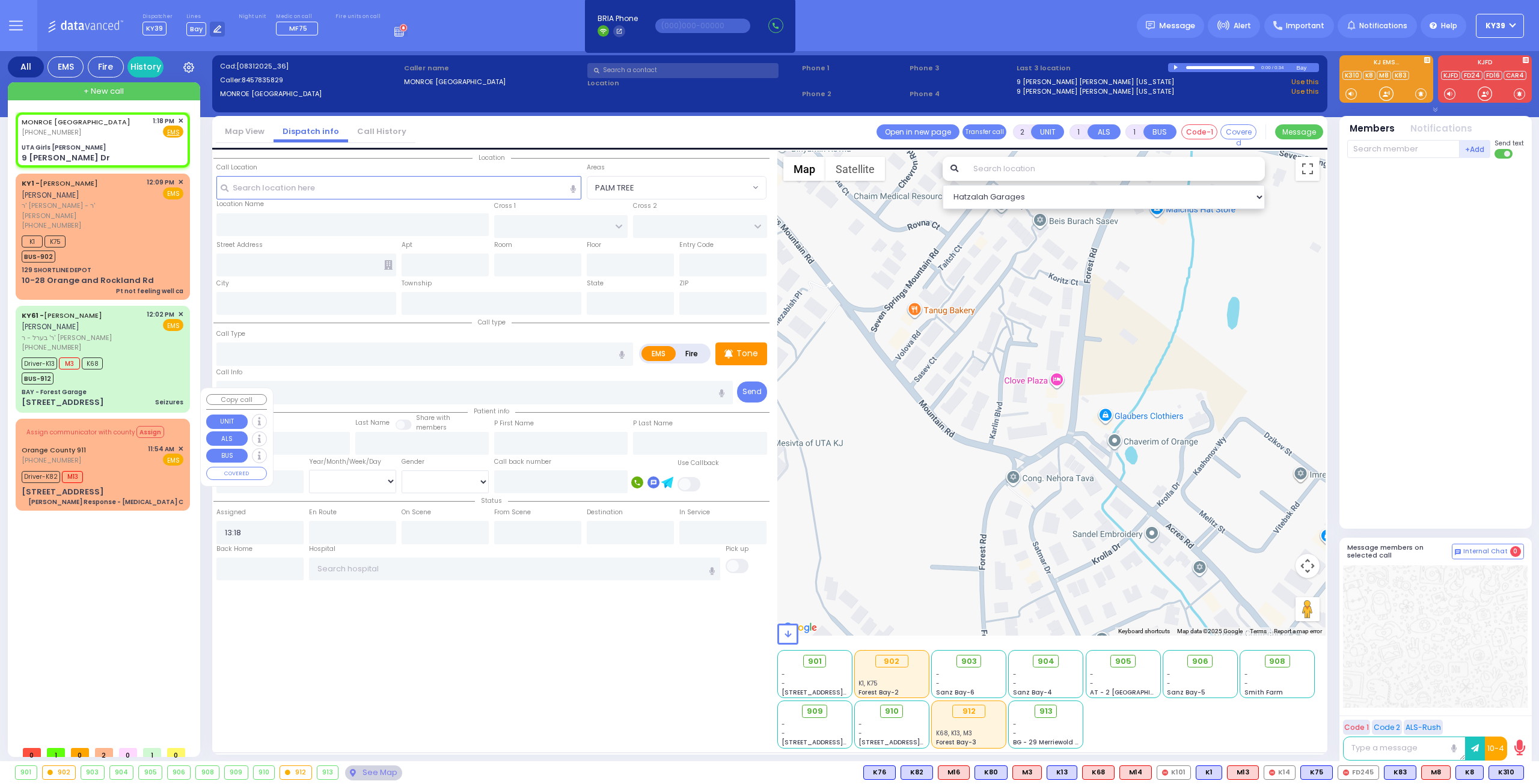
type input "BROOKS AVE"
type input "9 Israel Zupnik Dr"
type input "Monroe"
type input "[US_STATE]"
type input "10950"
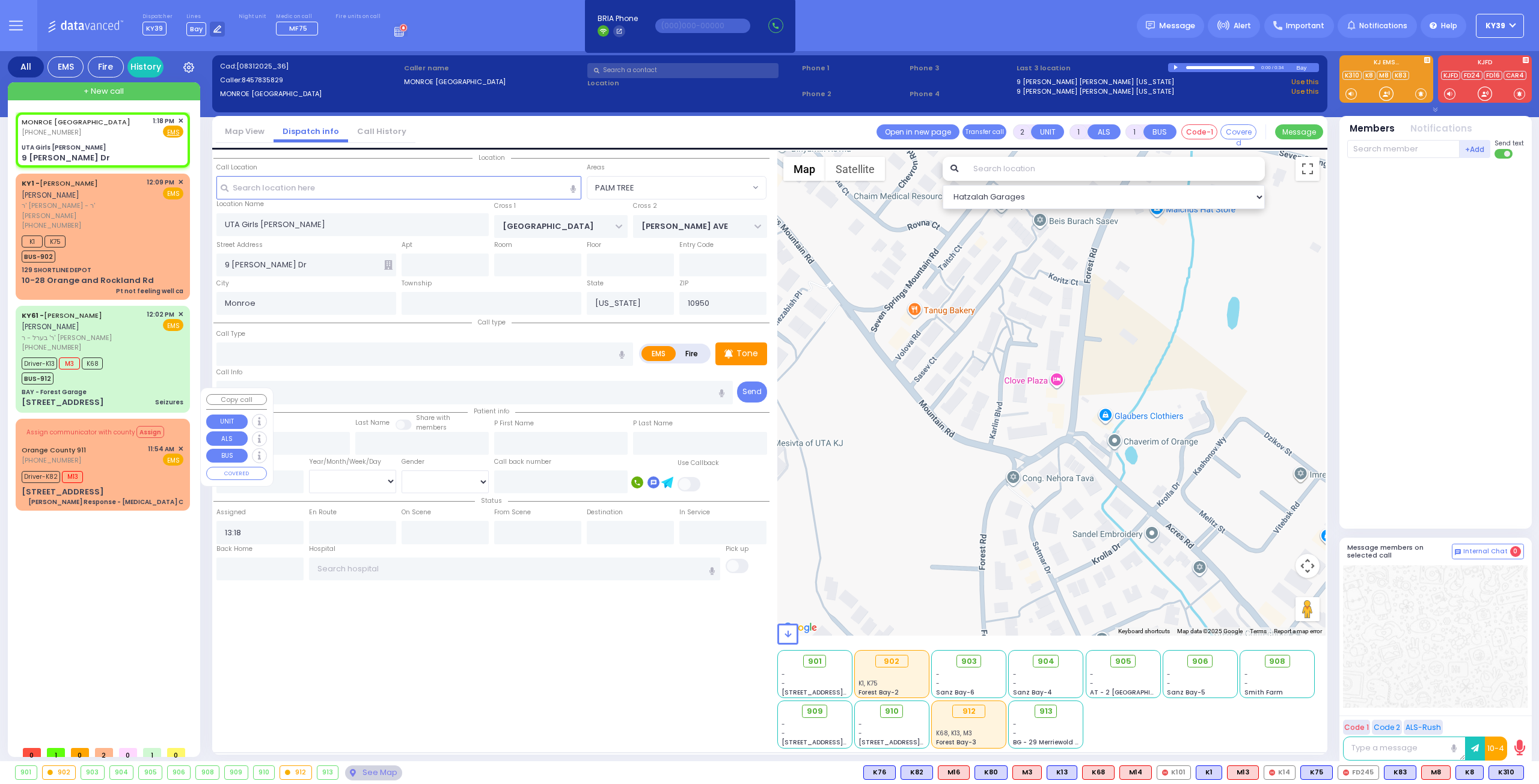
select select "Hatzalah Garages"
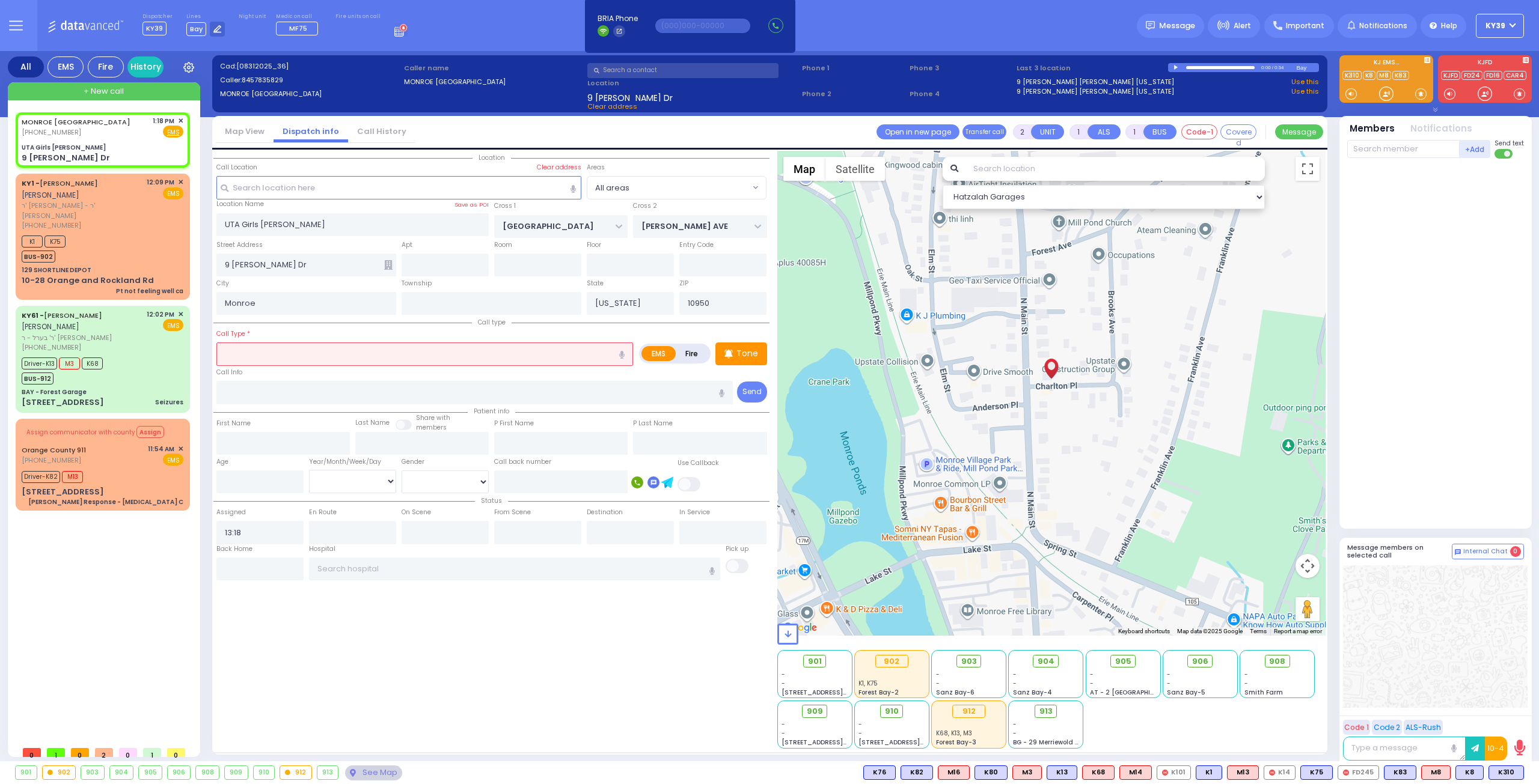
click at [246, 354] on input "text" at bounding box center [424, 353] width 416 height 23
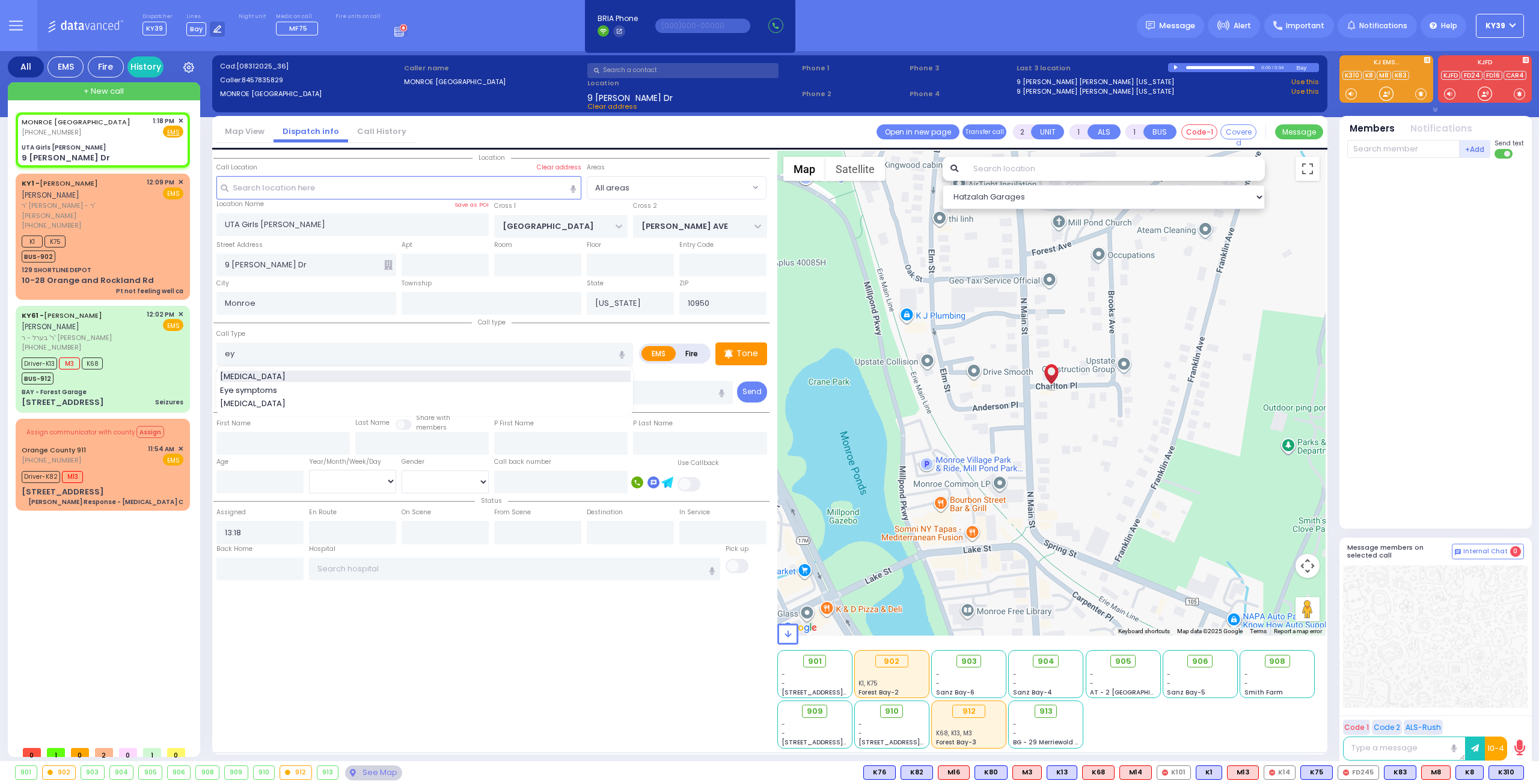
click at [306, 375] on div "Eye Injury" at bounding box center [425, 376] width 410 height 12
type input "Eye Injury"
type input "0"
type input "1"
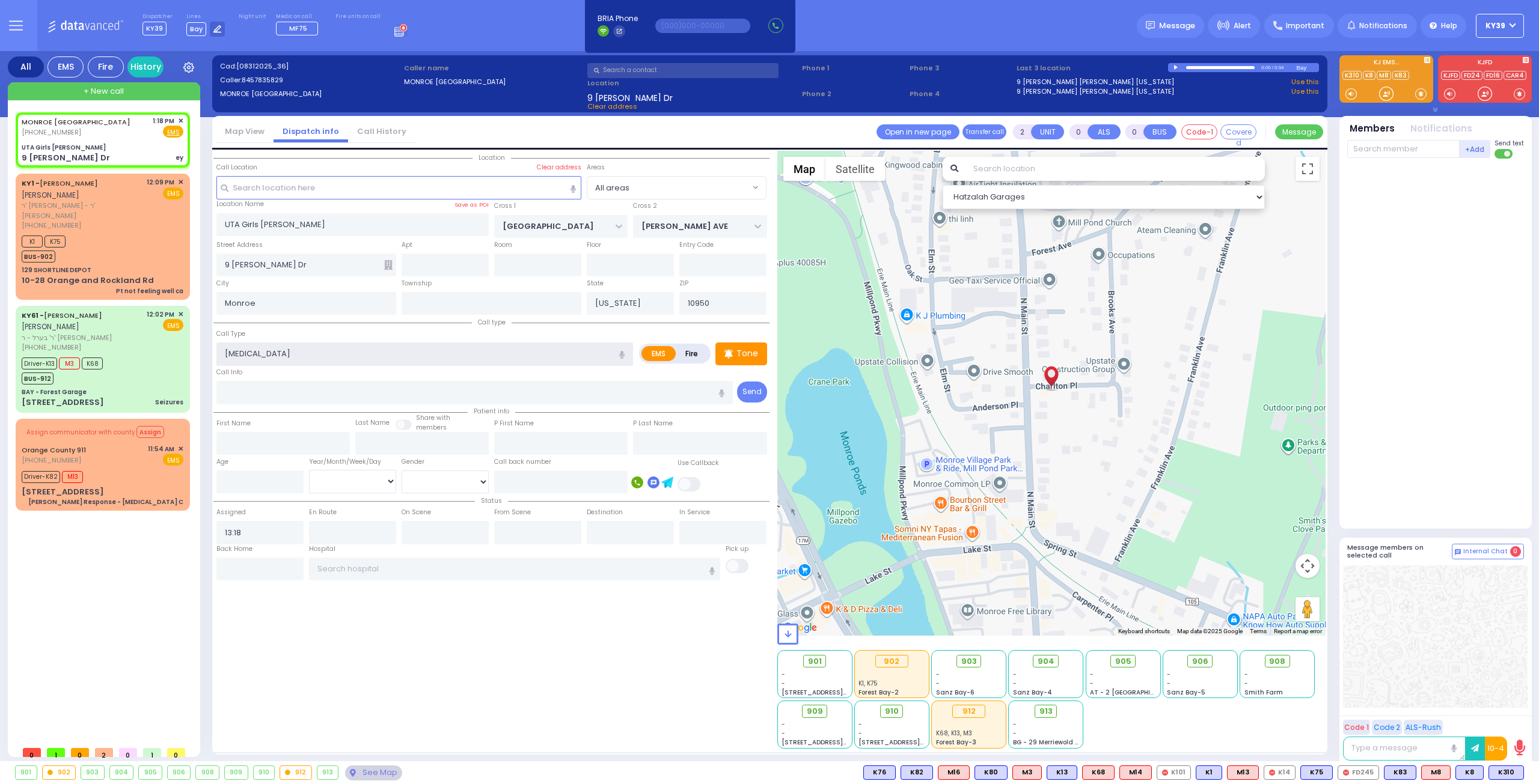
type input "1"
select select
radio input "true"
select select
select select "Hatzalah Garages"
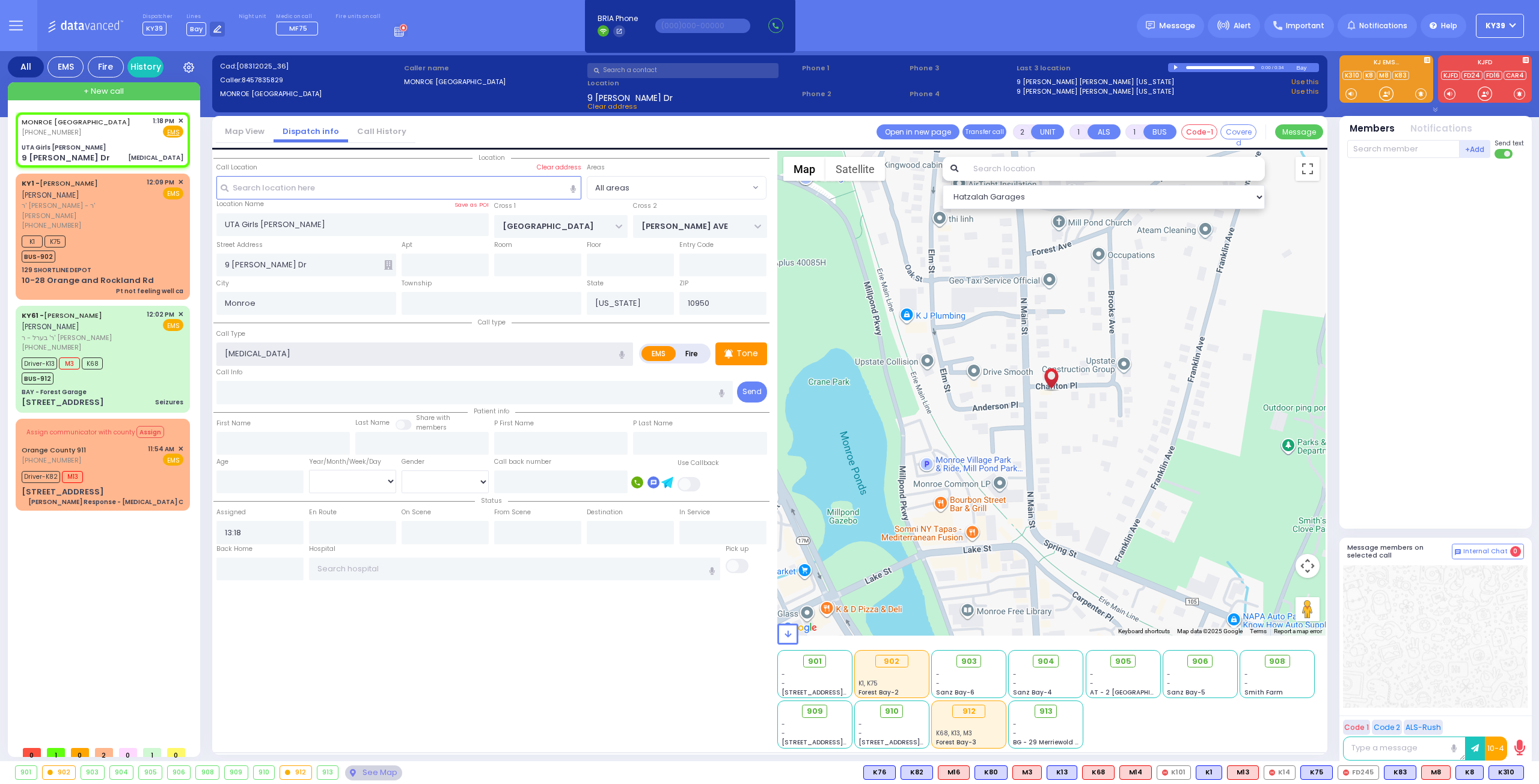
type input "0"
select select
radio input "true"
select select
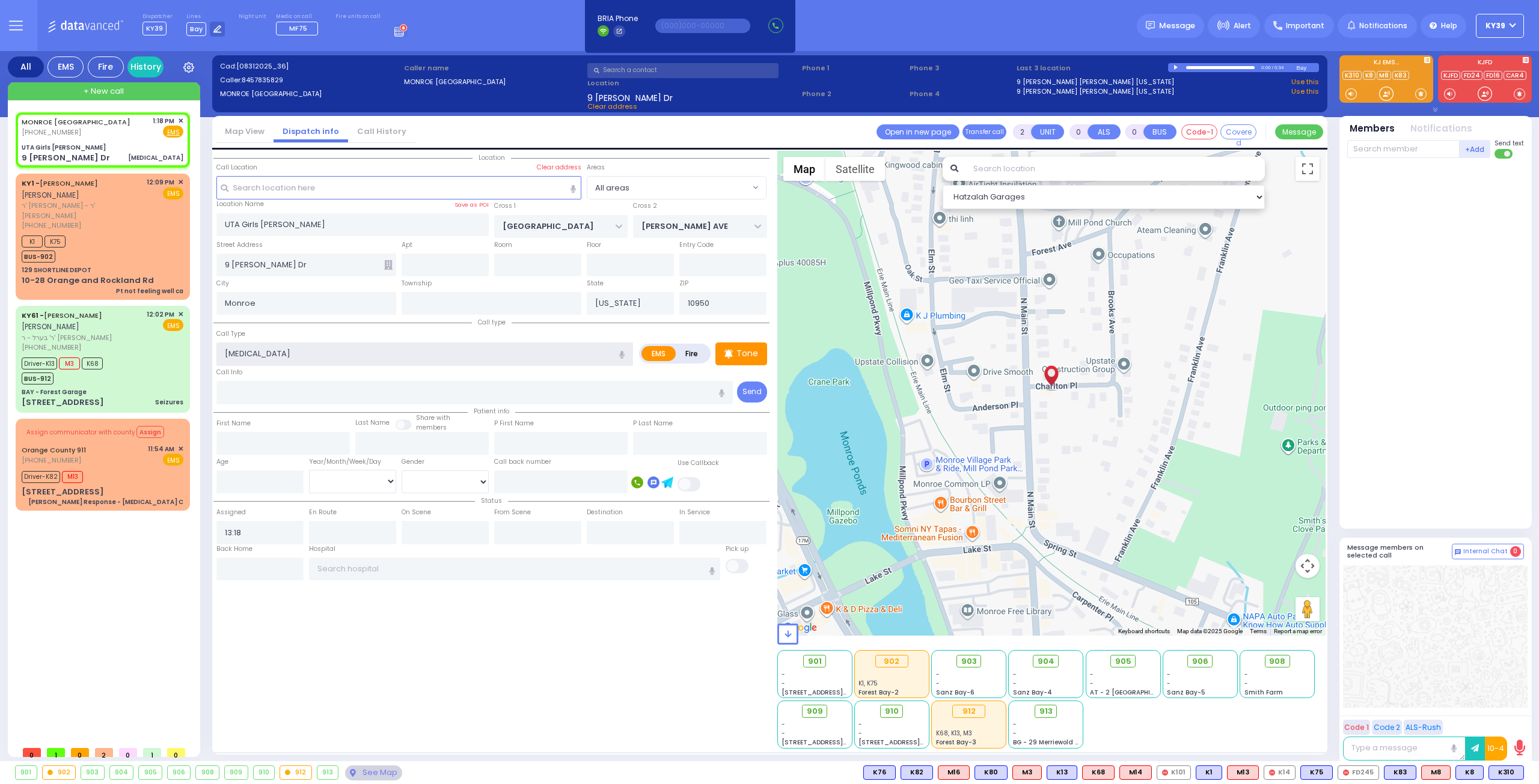
select select "Hatzalah Garages"
click at [402, 180] on input "text" at bounding box center [398, 188] width 365 height 23
select select
radio input "true"
select select
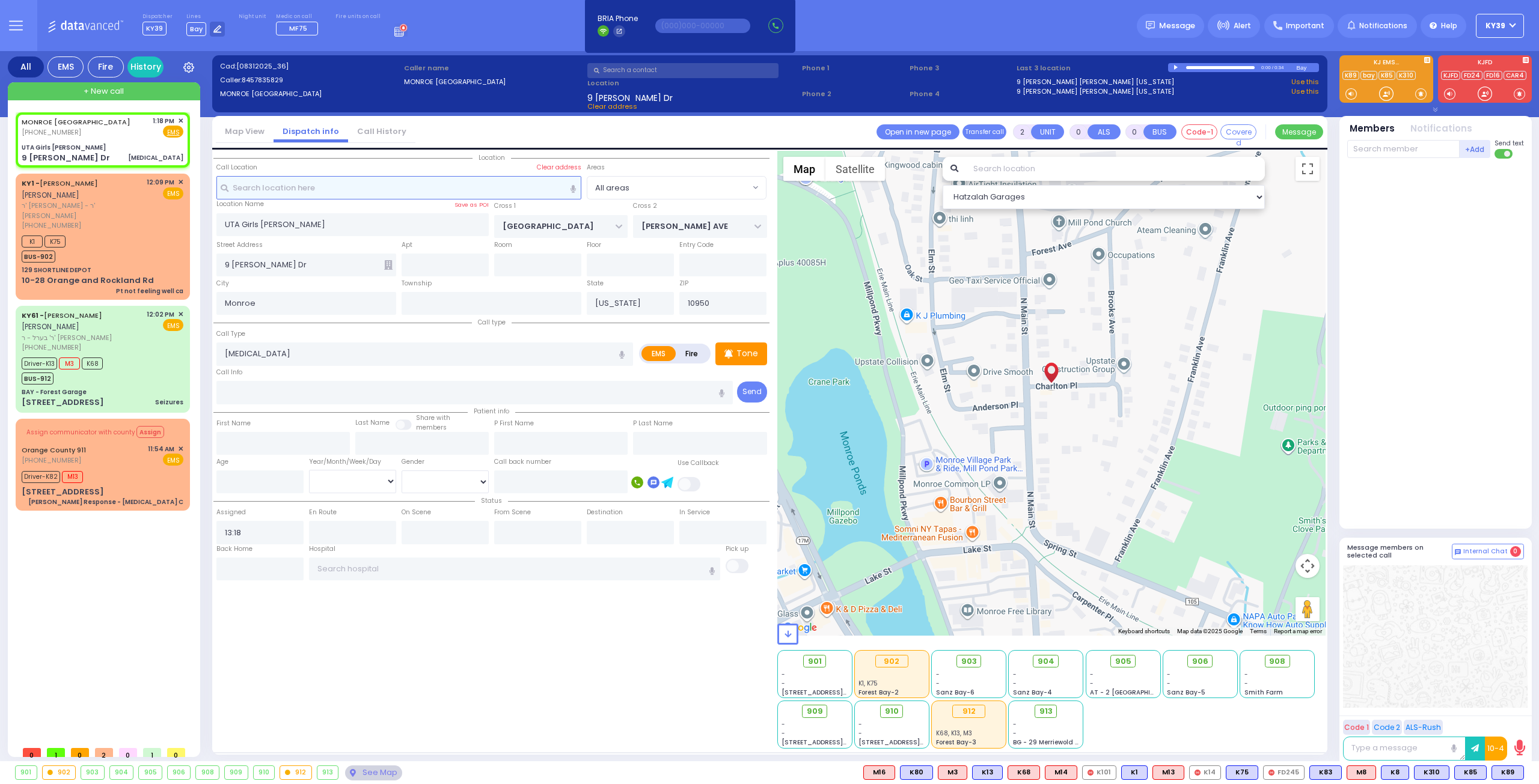
select select "Hatzalah Garages"
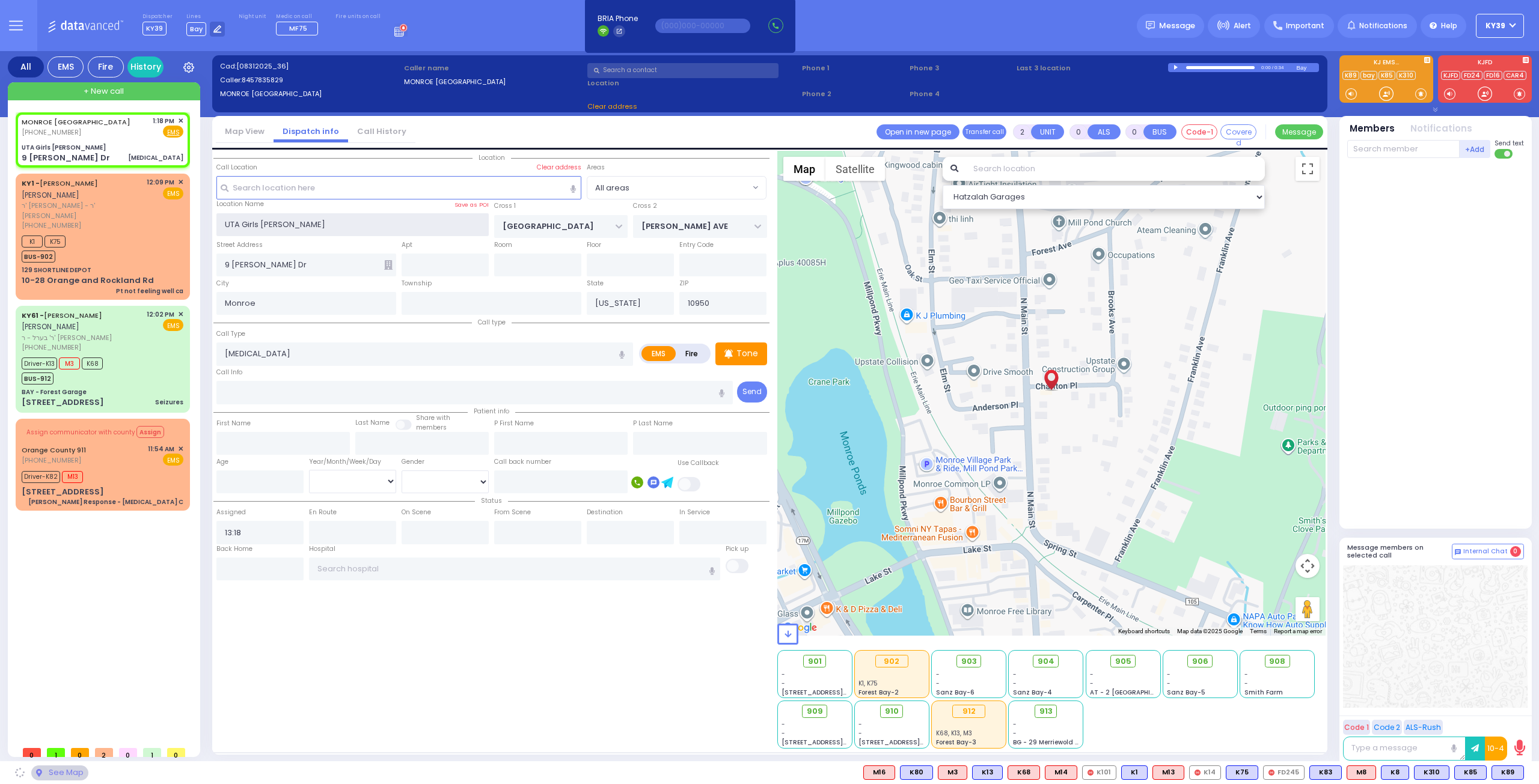
drag, startPoint x: 323, startPoint y: 223, endPoint x: 329, endPoint y: 250, distance: 27.7
click at [323, 223] on input "UTA Girls Binyan Landau" at bounding box center [352, 225] width 273 height 23
click at [328, 266] on input "9 Israel Zupnik Dr" at bounding box center [306, 265] width 180 height 23
drag, startPoint x: 446, startPoint y: 596, endPoint x: 454, endPoint y: 590, distance: 10.0
click at [448, 598] on div "Location" at bounding box center [491, 449] width 556 height 598
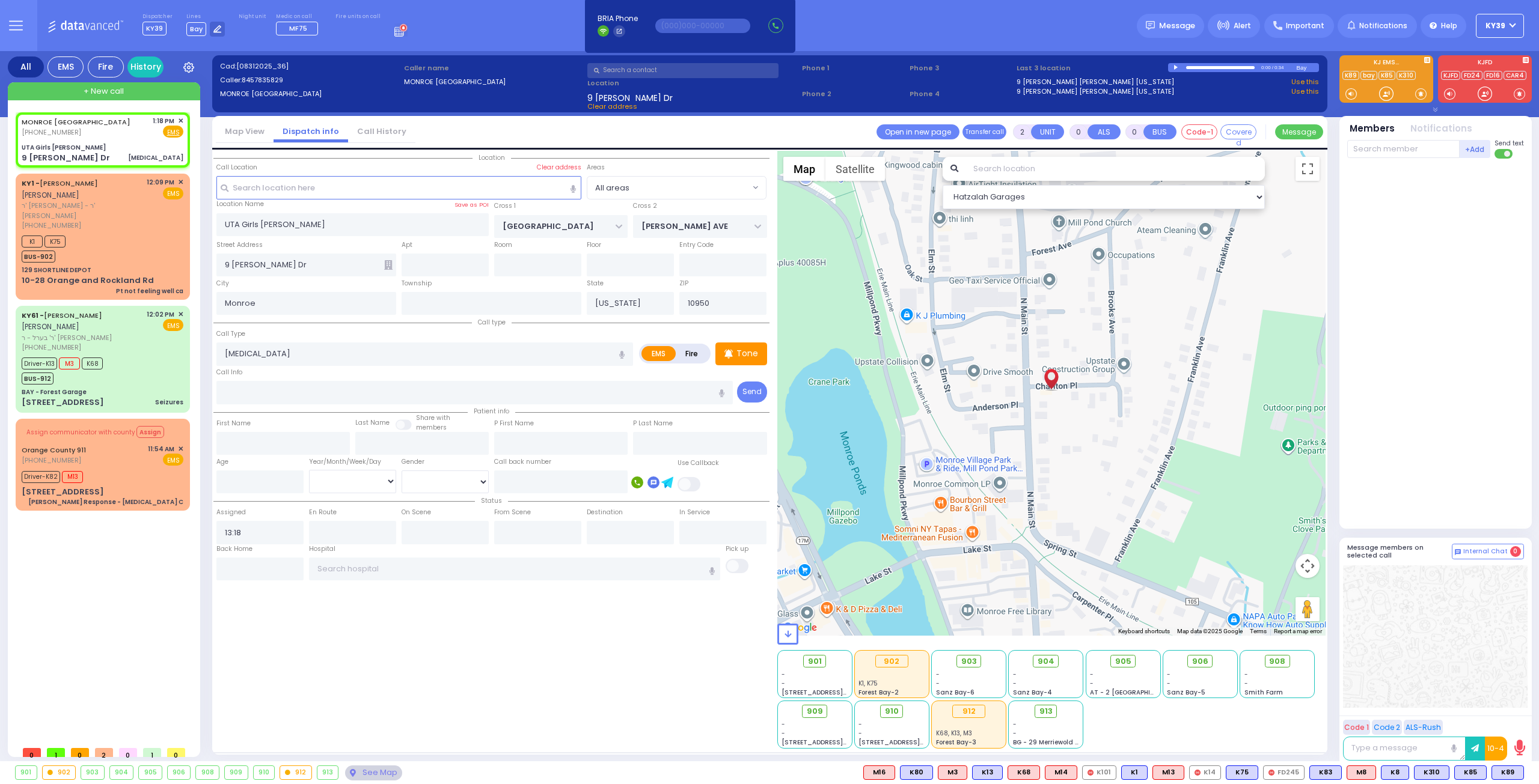
drag, startPoint x: 1067, startPoint y: 373, endPoint x: 1061, endPoint y: 382, distance: 10.8
click at [1067, 373] on div at bounding box center [1051, 393] width 549 height 485
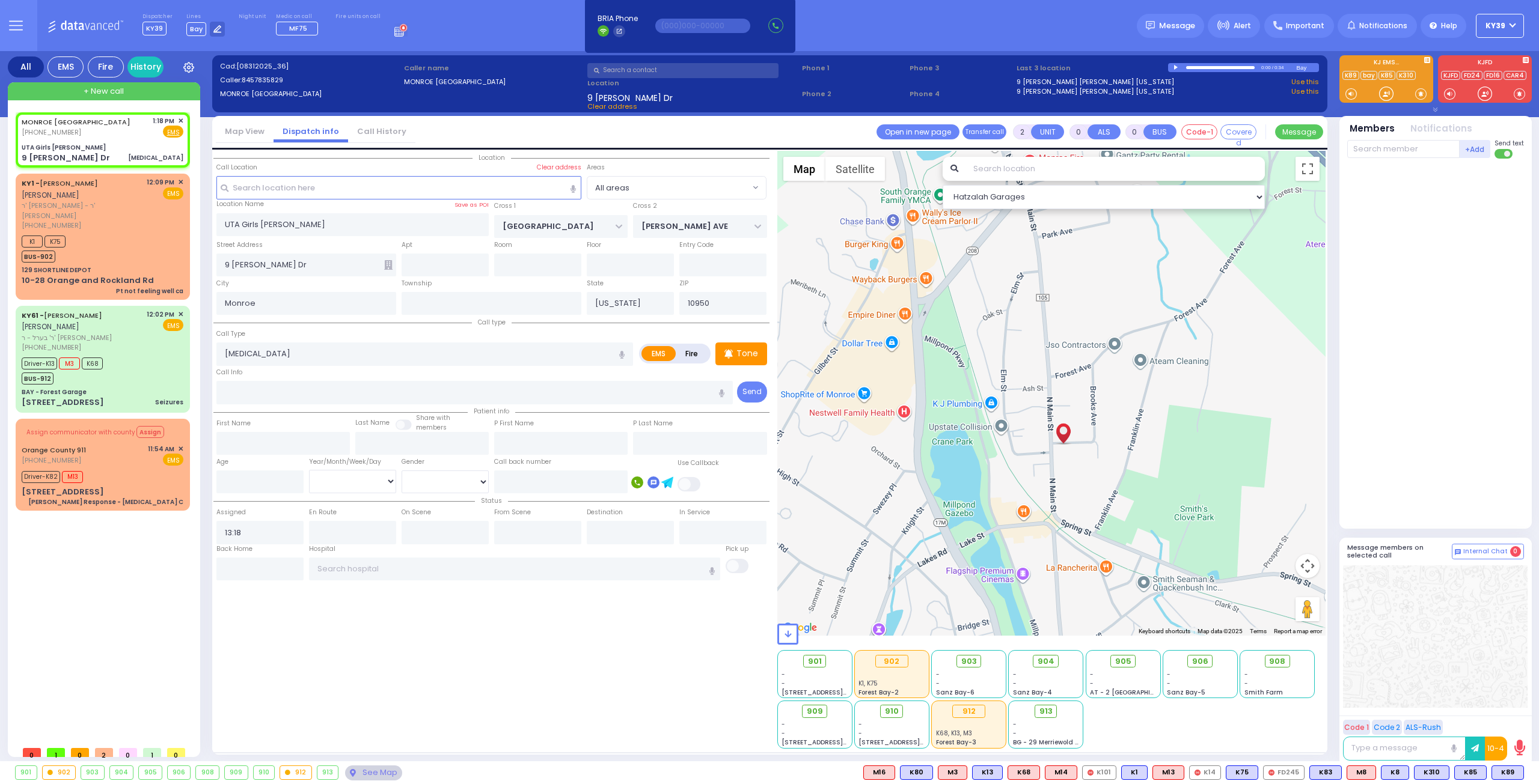
drag, startPoint x: 351, startPoint y: 682, endPoint x: 348, endPoint y: 654, distance: 28.2
click at [350, 682] on div "Location" at bounding box center [491, 449] width 556 height 598
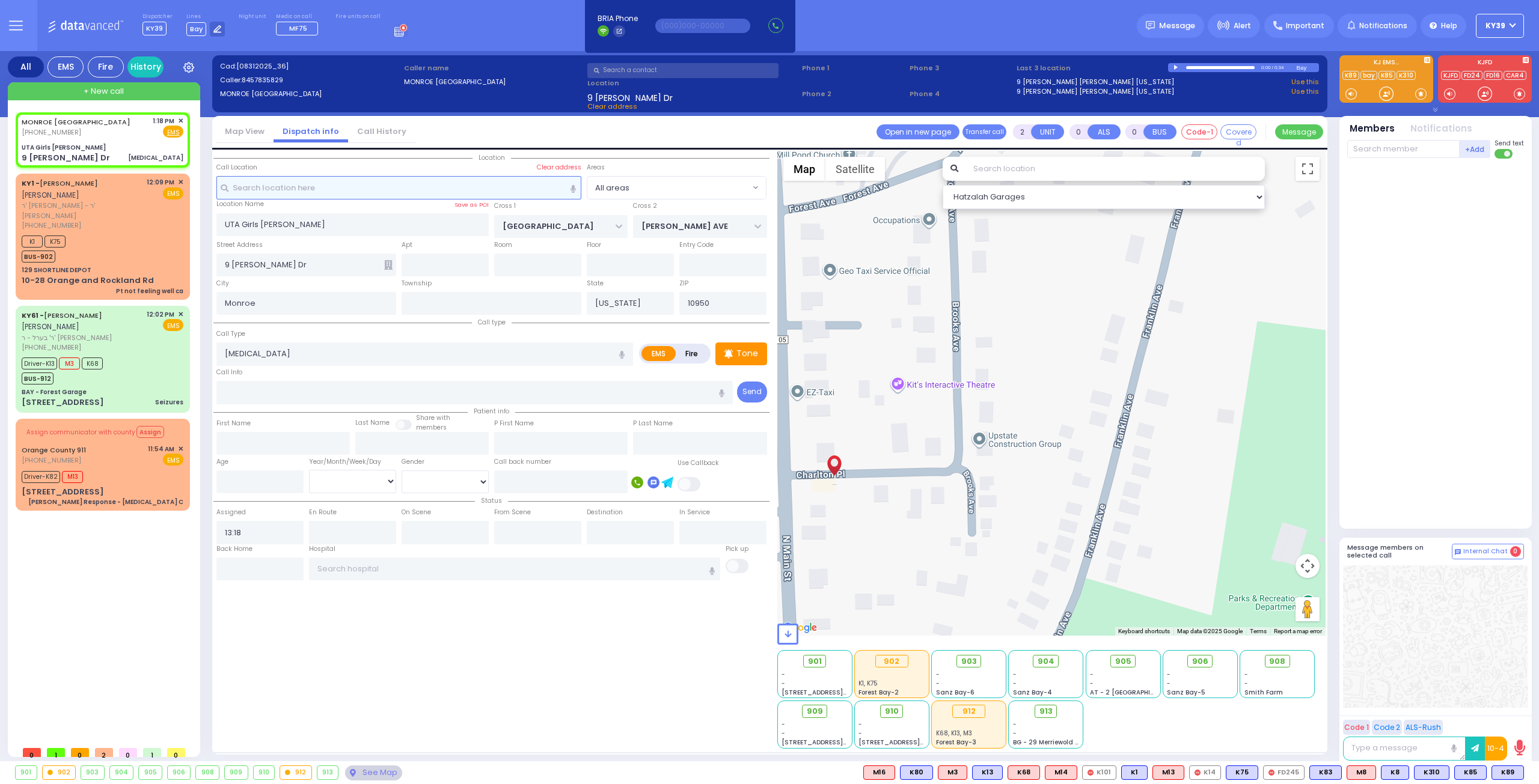
click at [292, 185] on input "text" at bounding box center [398, 188] width 365 height 23
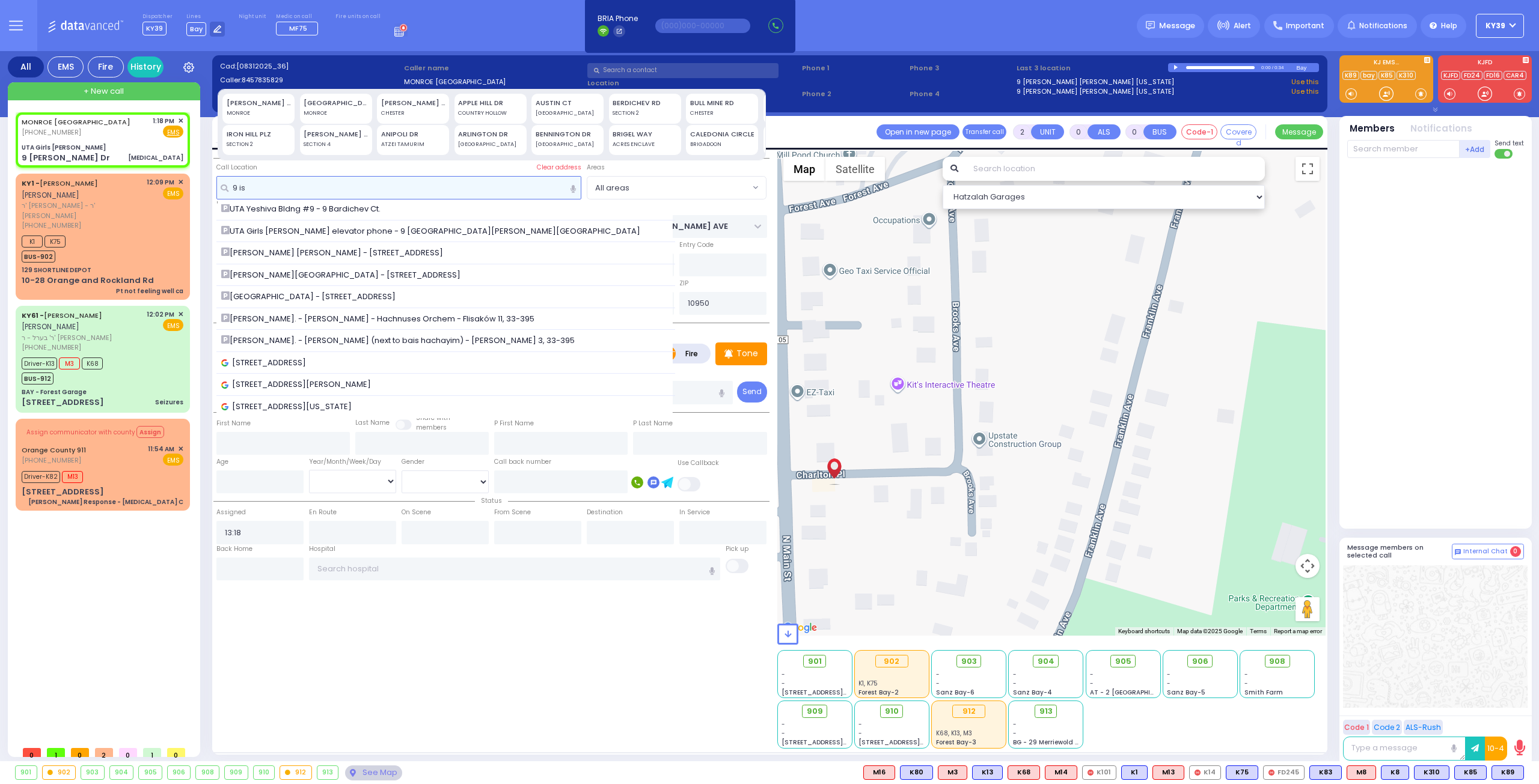
scroll to position [50, 0]
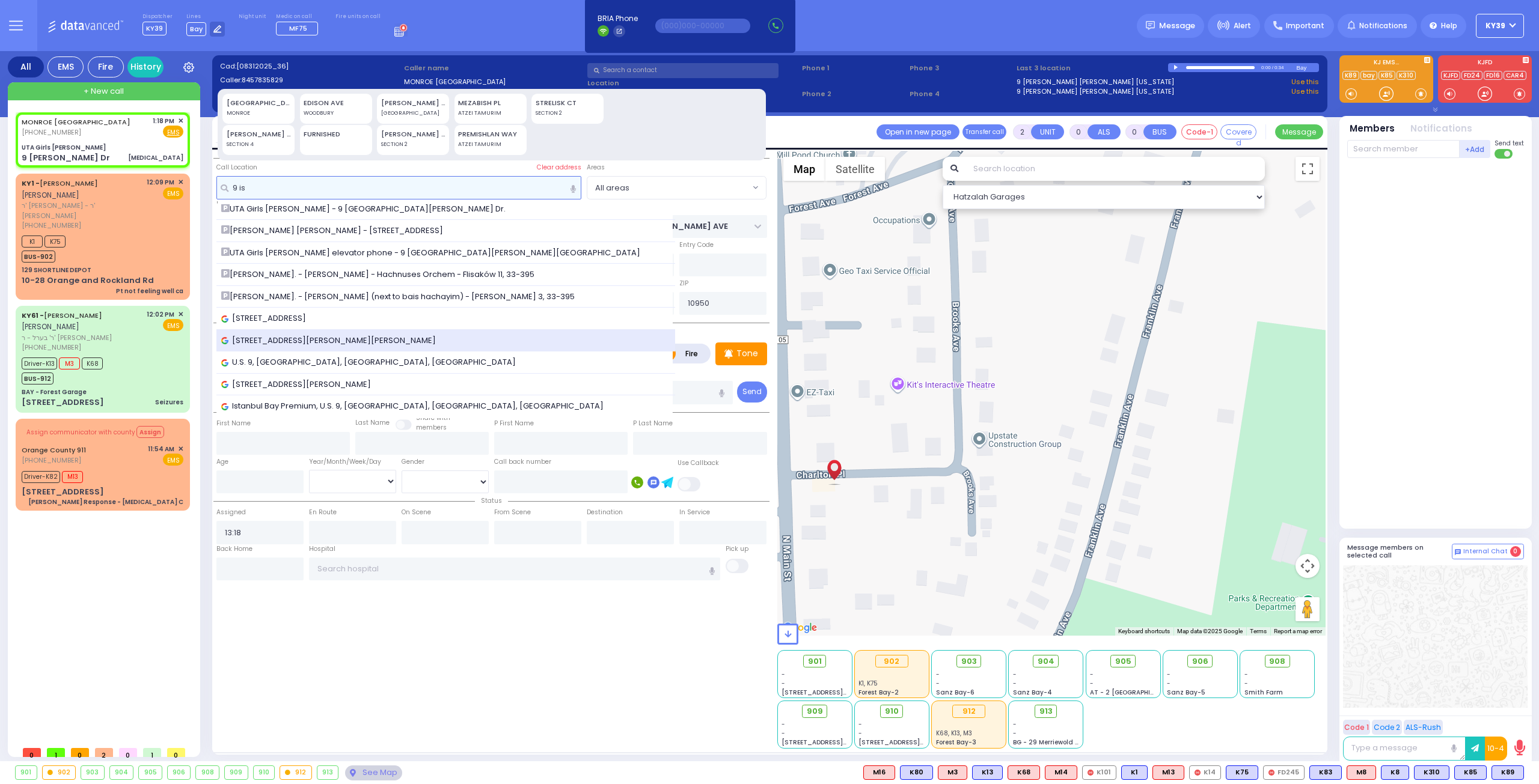
type input "9 is"
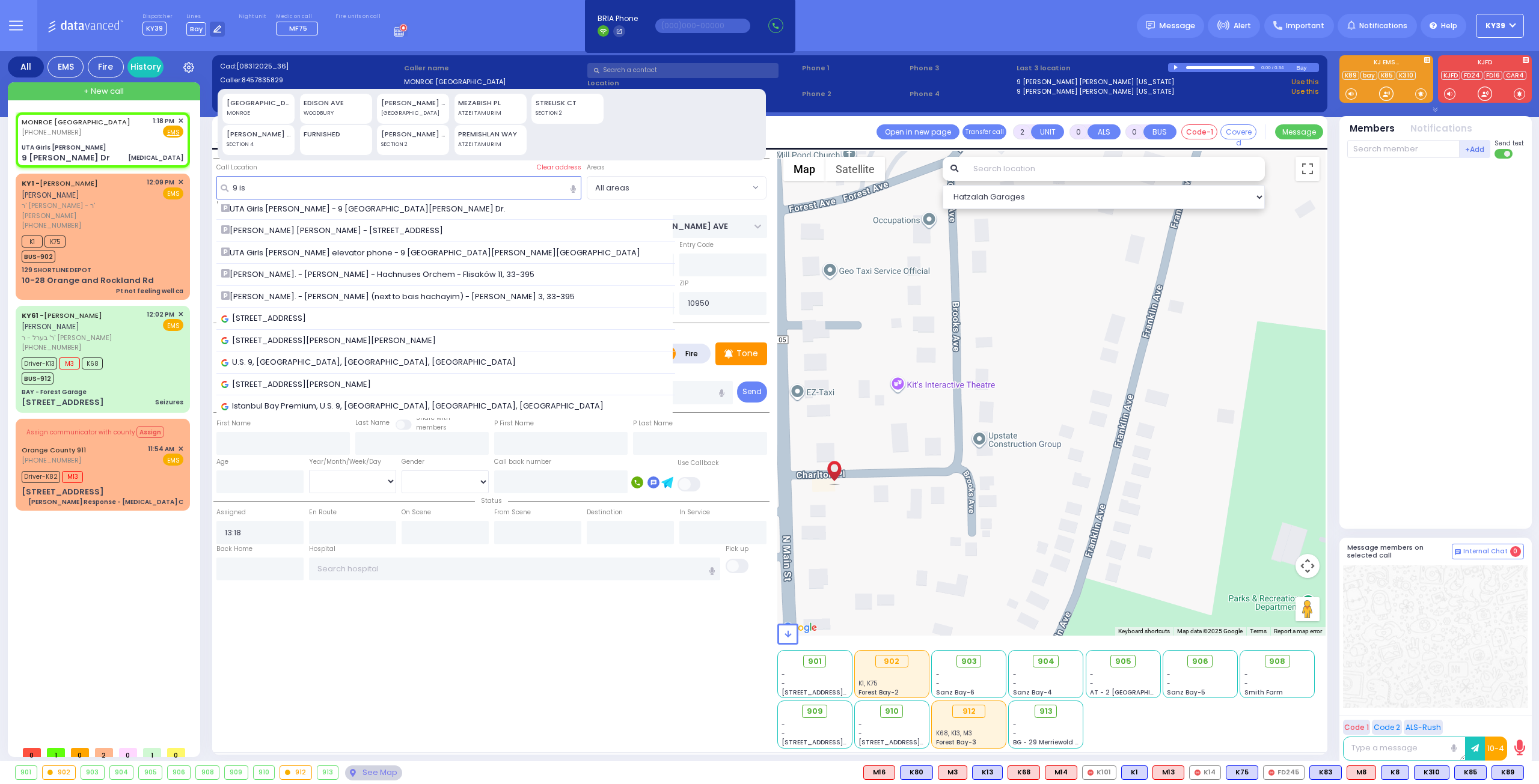
click at [324, 335] on span "9 Israel Zupnick Drive, Kiryas Joel, NY, USA" at bounding box center [330, 341] width 219 height 12
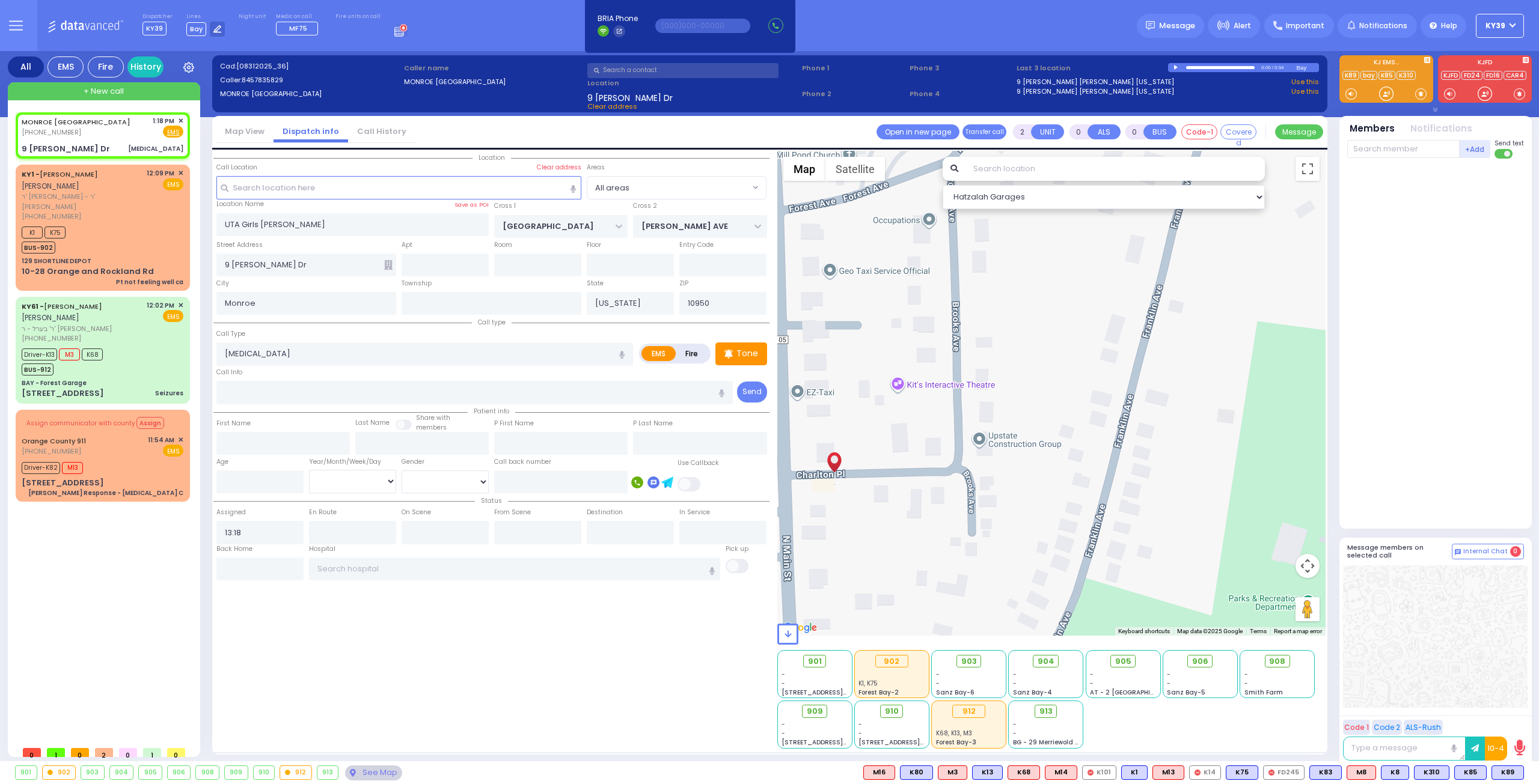
select select
radio input "true"
select select
type input "KAHAN DR"
type input "VAYOEL MOSHE COURT"
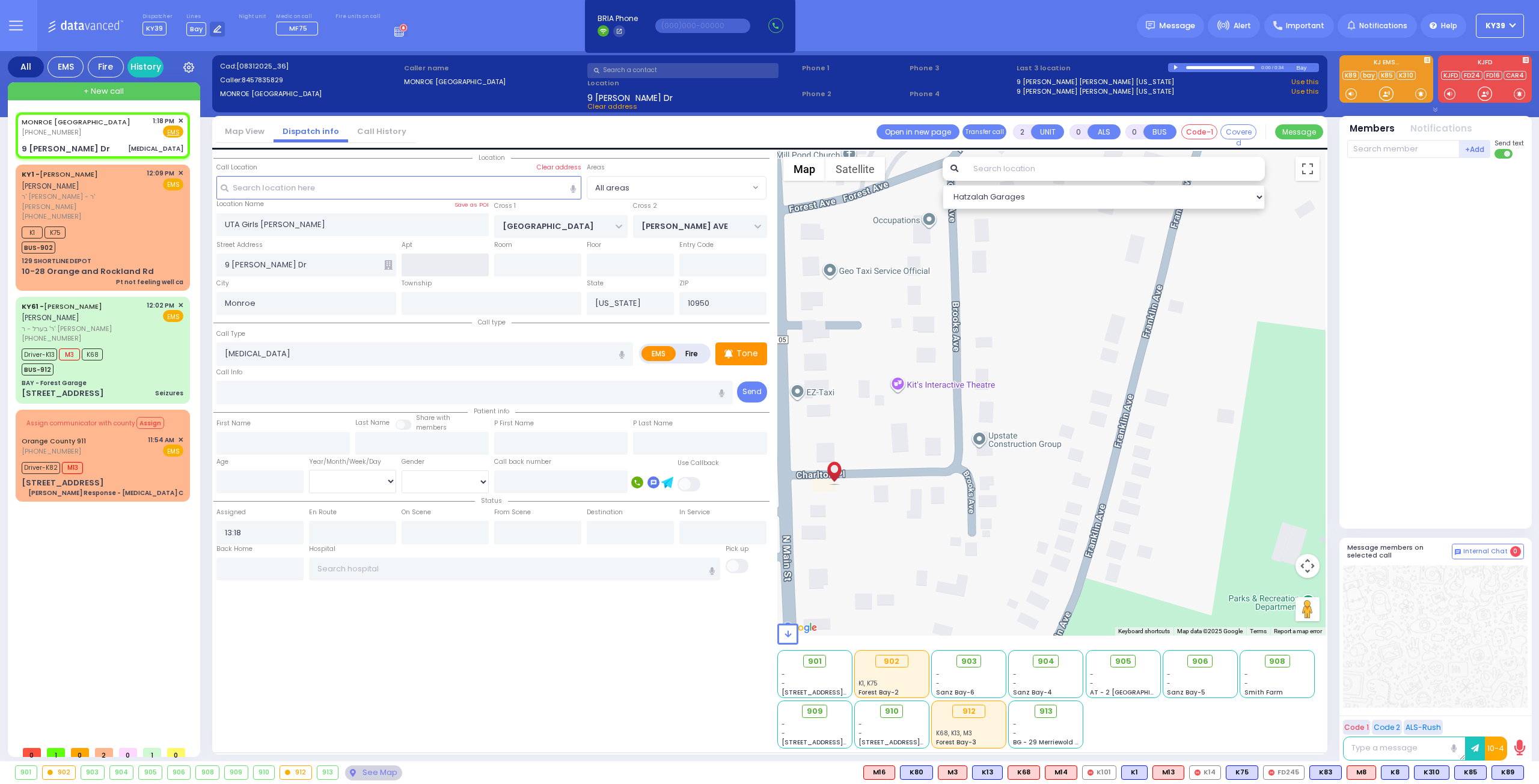
type input "9 Israel Zupnick Dr"
type input "[PERSON_NAME]"
select select "SECTION 4"
select select "Hatzalah Garages"
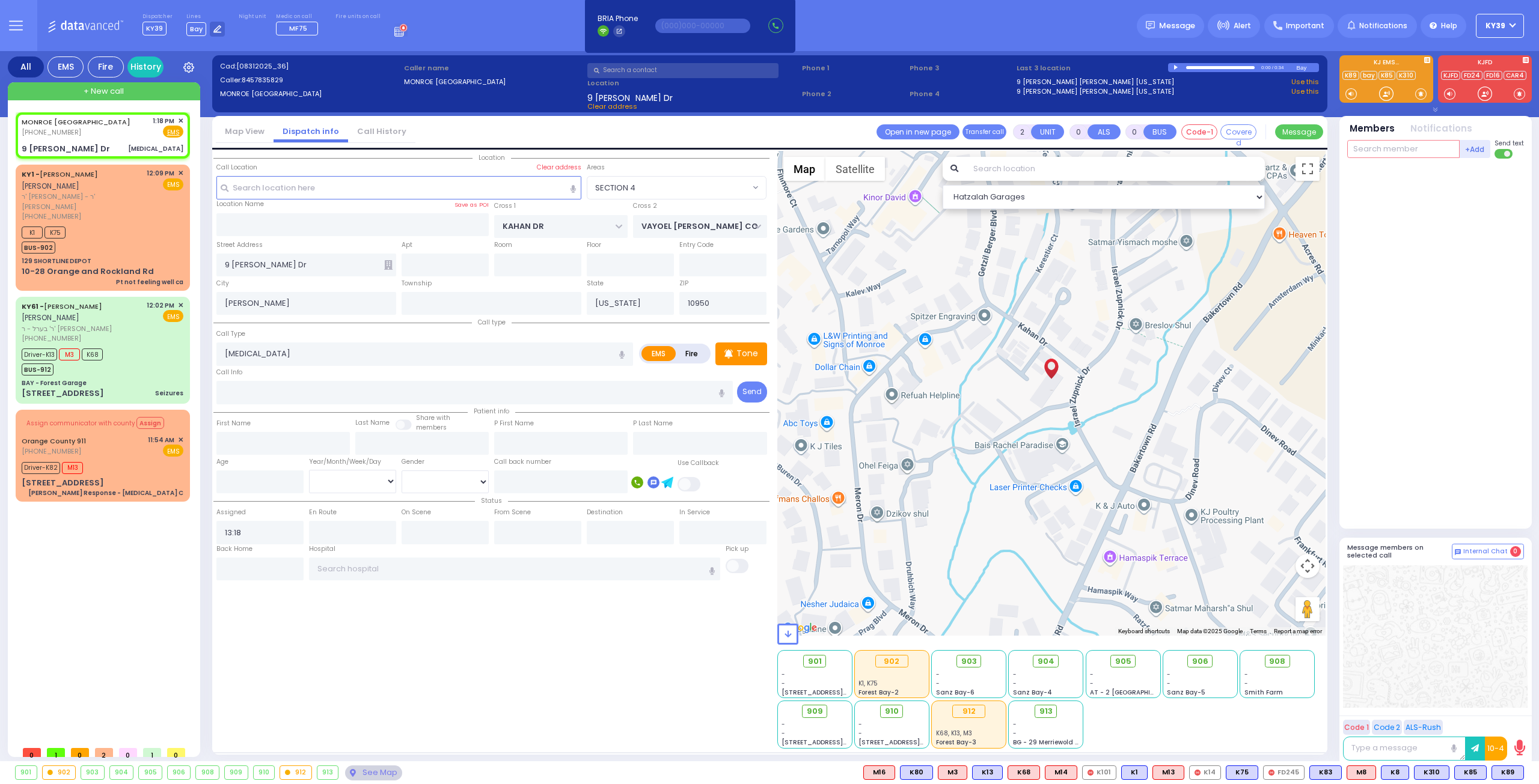
click at [1390, 145] on input "text" at bounding box center [1404, 149] width 112 height 18
click at [1467, 771] on span "K85" at bounding box center [1470, 773] width 31 height 13
click at [1495, 772] on icon at bounding box center [1496, 772] width 6 height 6
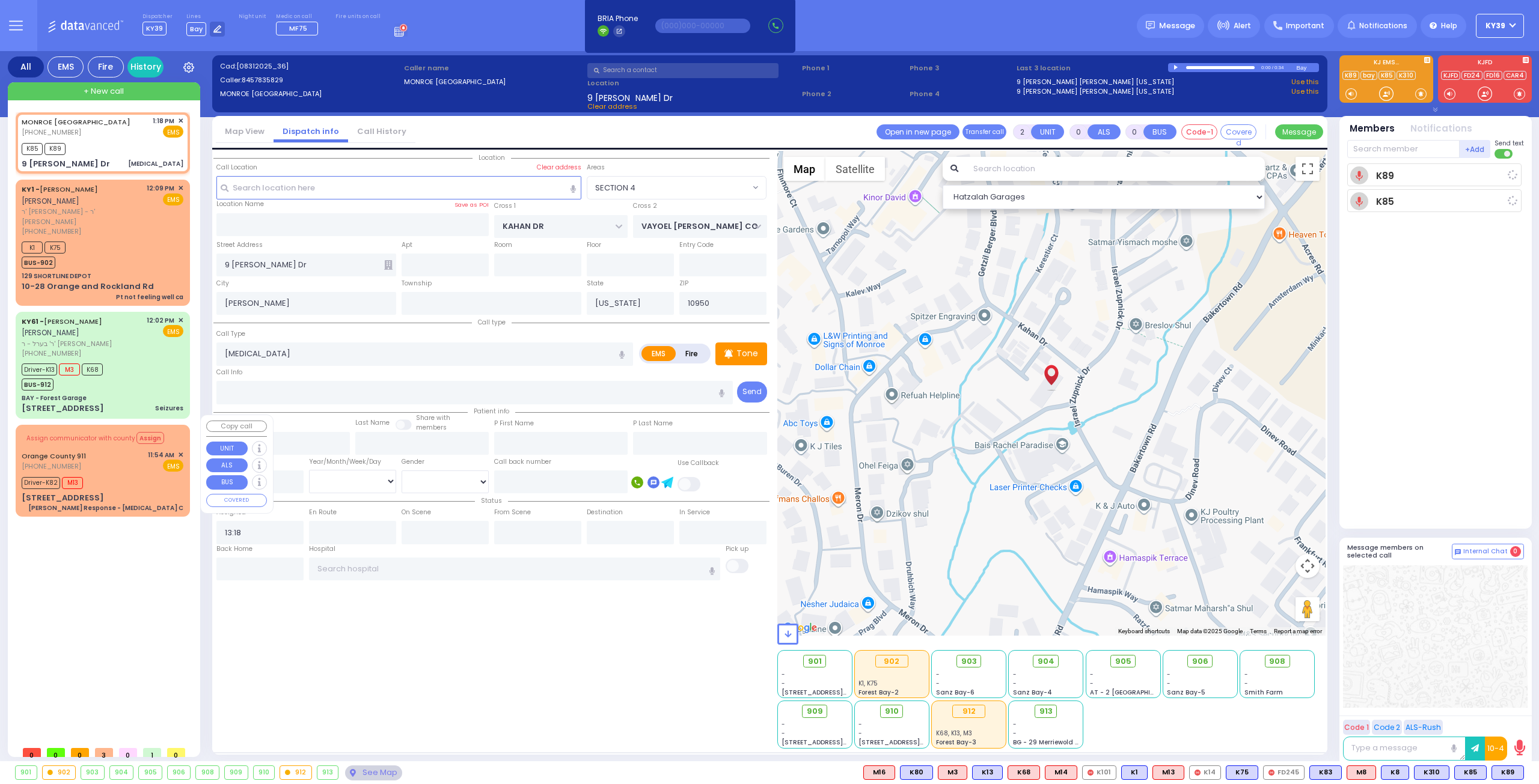
select select
radio input "true"
select select
type input "13:21"
select select "Hatzalah Garages"
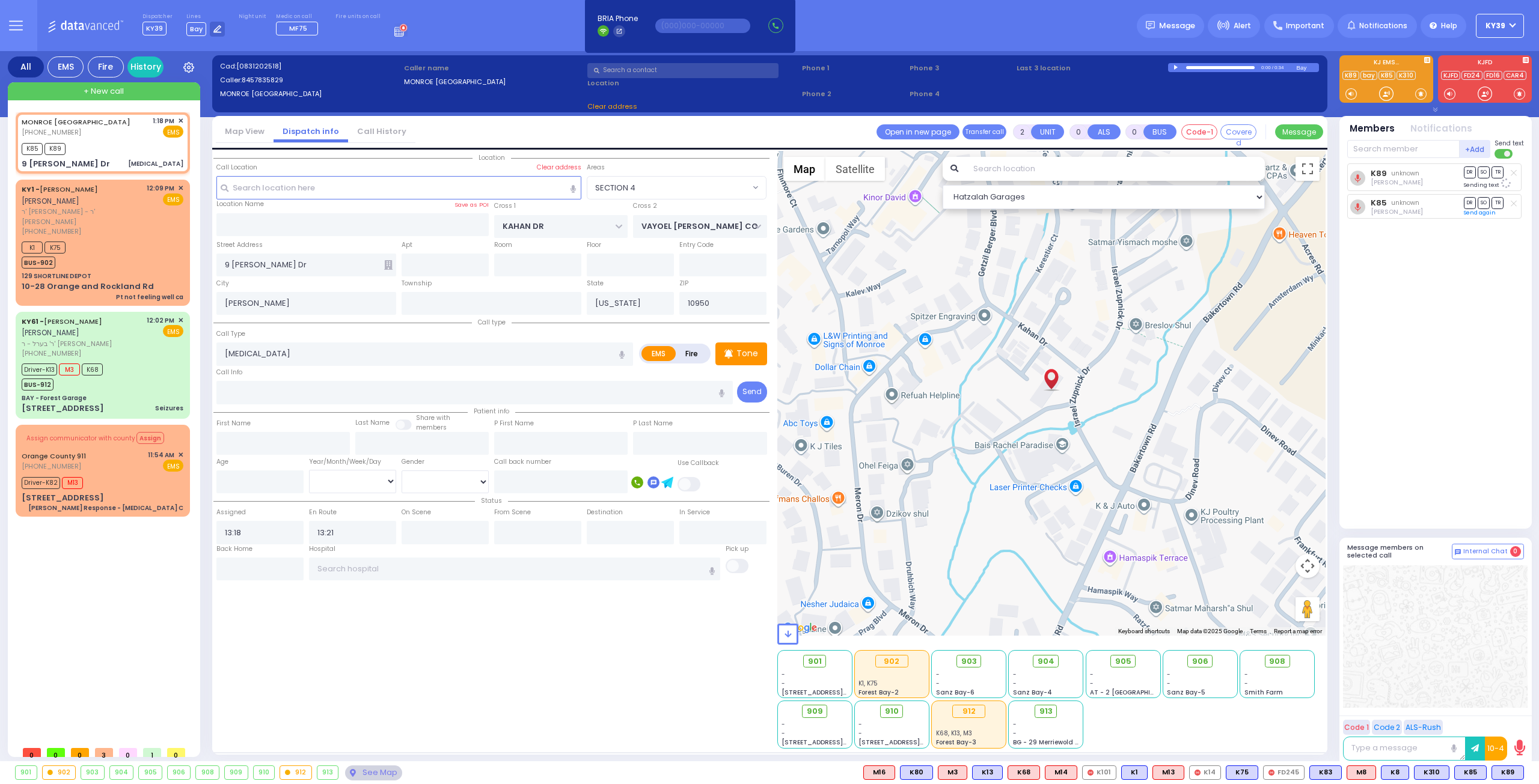
radio input "true"
select select
select select "Hatzalah Garages"
select select "SECTION 4"
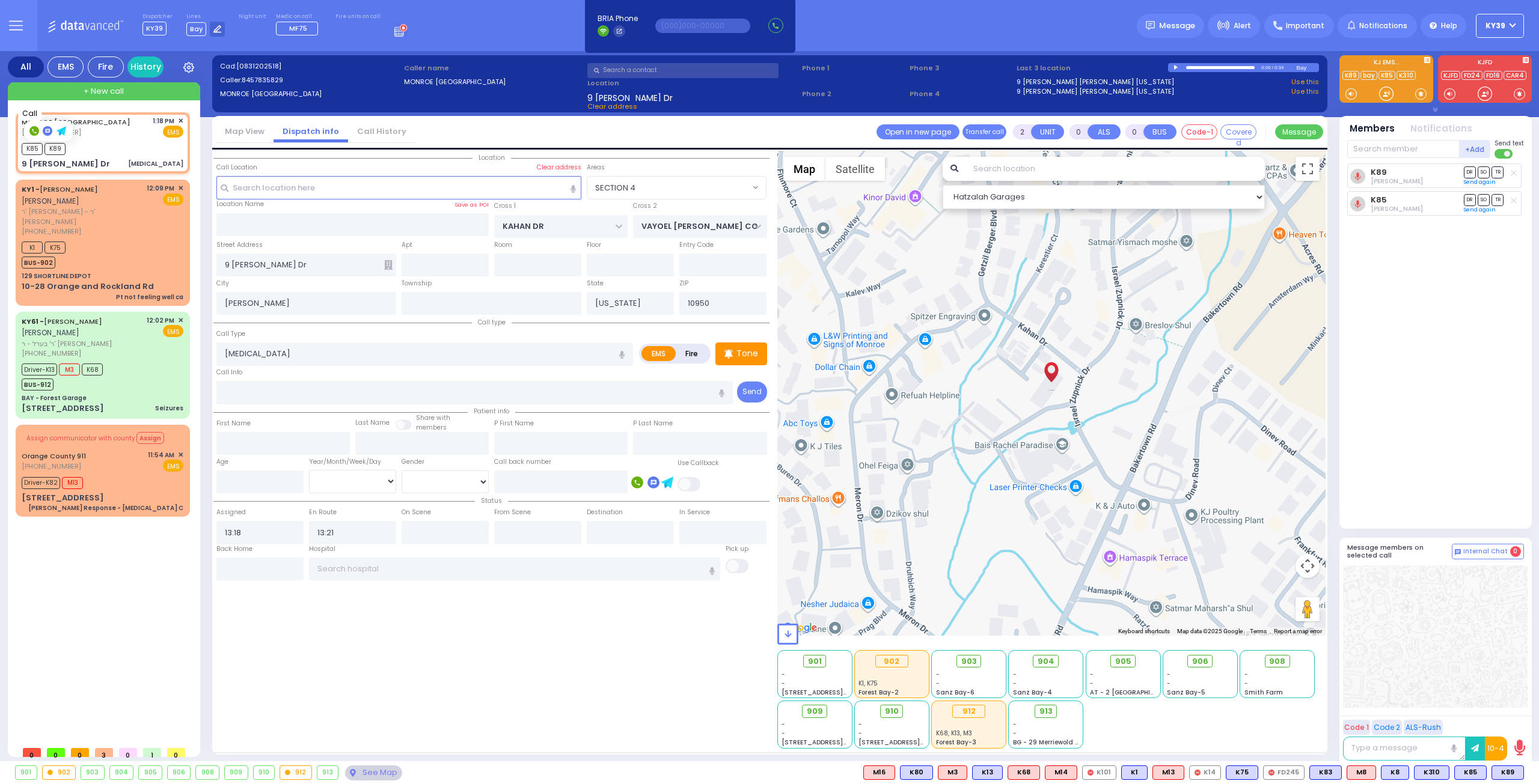
click at [35, 130] on rect at bounding box center [34, 131] width 10 height 10
type input "8457835829"
click at [34, 130] on rect at bounding box center [34, 131] width 10 height 10
type input "8457835829"
